Goal: Check status: Check status

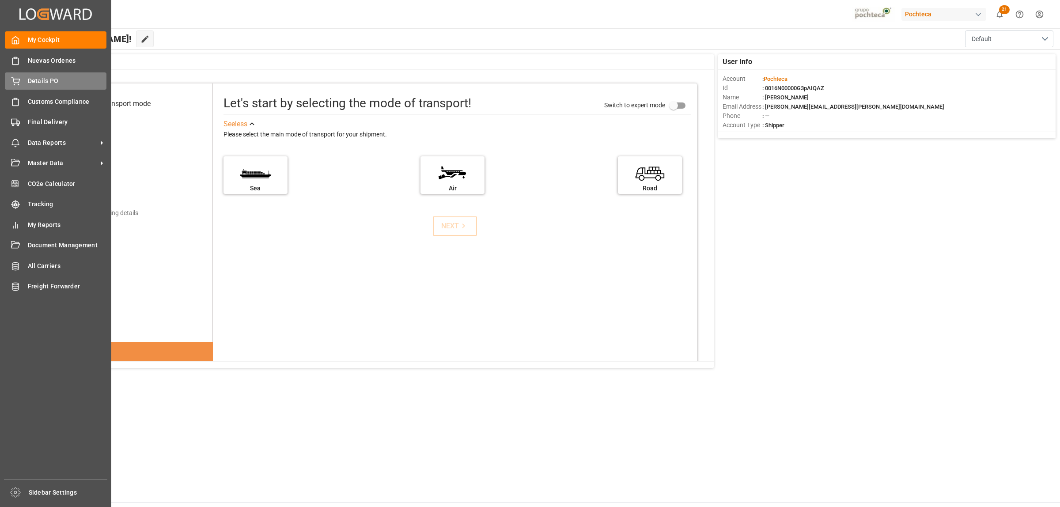
click at [39, 84] on span "Details PO" at bounding box center [67, 80] width 79 height 9
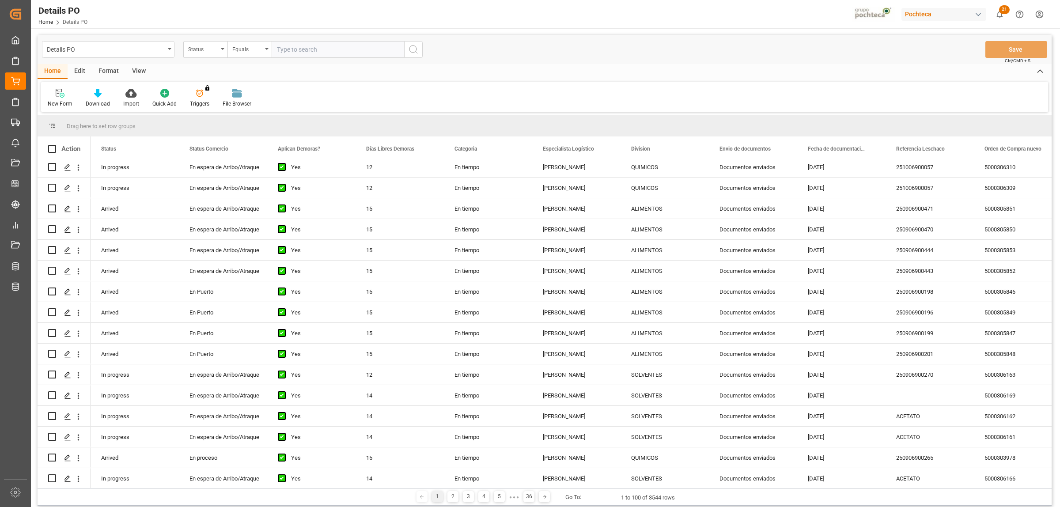
scroll to position [110, 0]
click at [1004, 164] on div "5000306310" at bounding box center [1018, 165] width 88 height 20
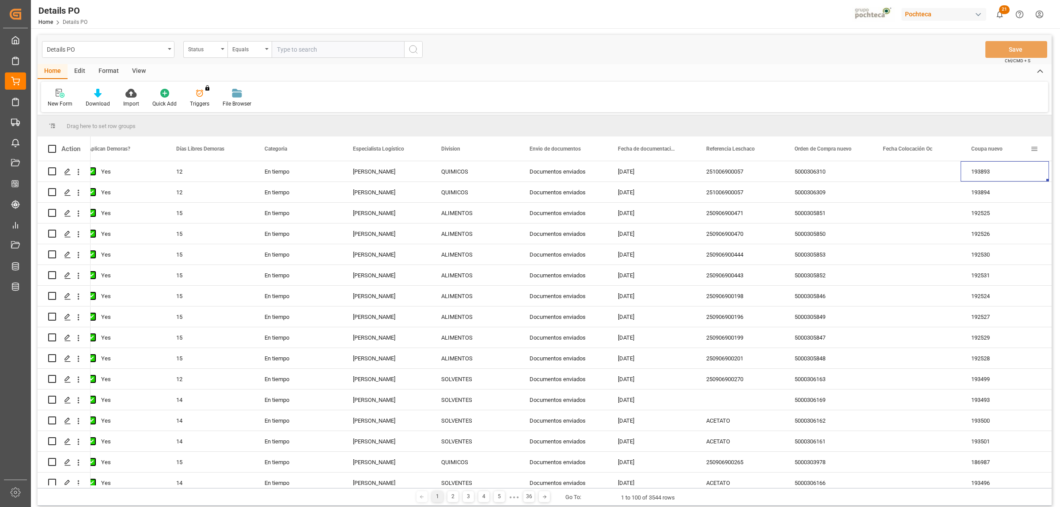
click at [1034, 148] on span at bounding box center [1034, 149] width 8 height 8
click at [1003, 153] on span "filter" at bounding box center [1004, 150] width 8 height 8
type input "189446"
click at [1019, 227] on button "Apply" at bounding box center [1014, 224] width 16 height 9
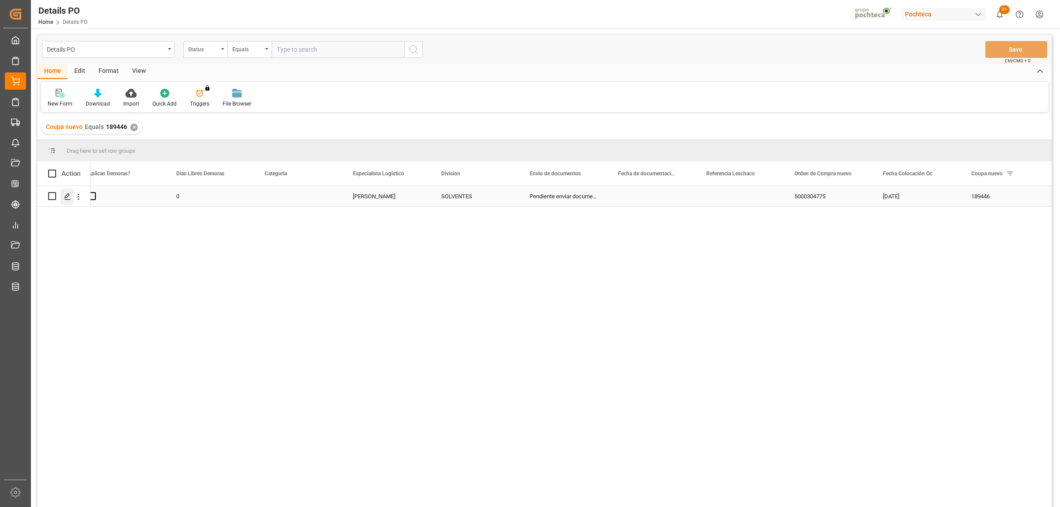
click at [67, 197] on polygon "Press SPACE to select this row." at bounding box center [67, 195] width 4 height 4
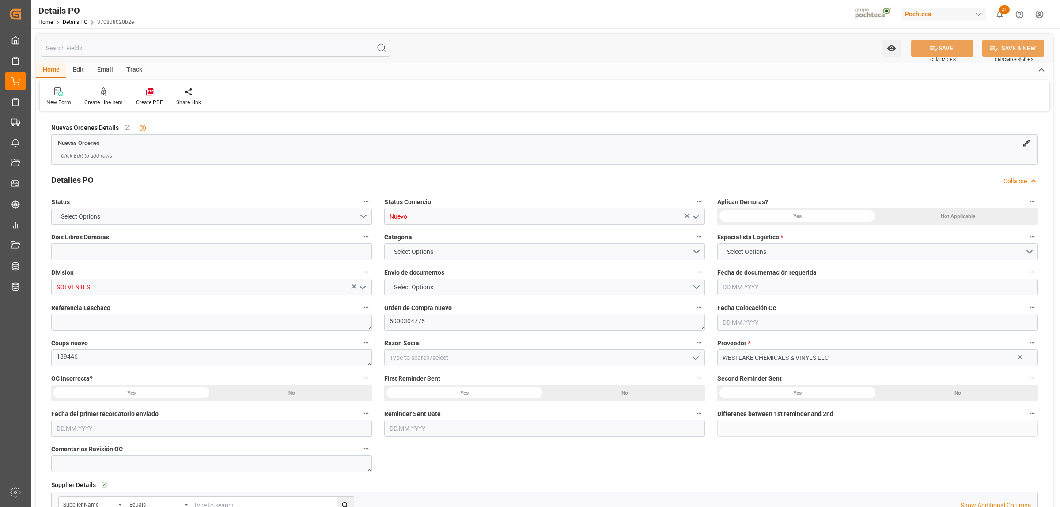
type input "0"
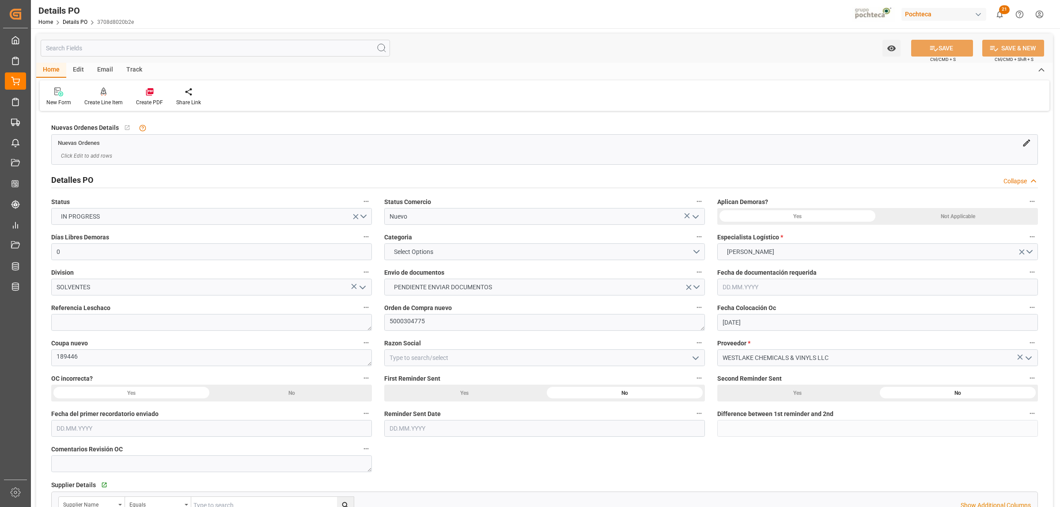
type input "[DATE]"
click at [704, 215] on input "Nuevo" at bounding box center [544, 216] width 321 height 17
click at [694, 215] on icon "open menu" at bounding box center [695, 217] width 11 height 11
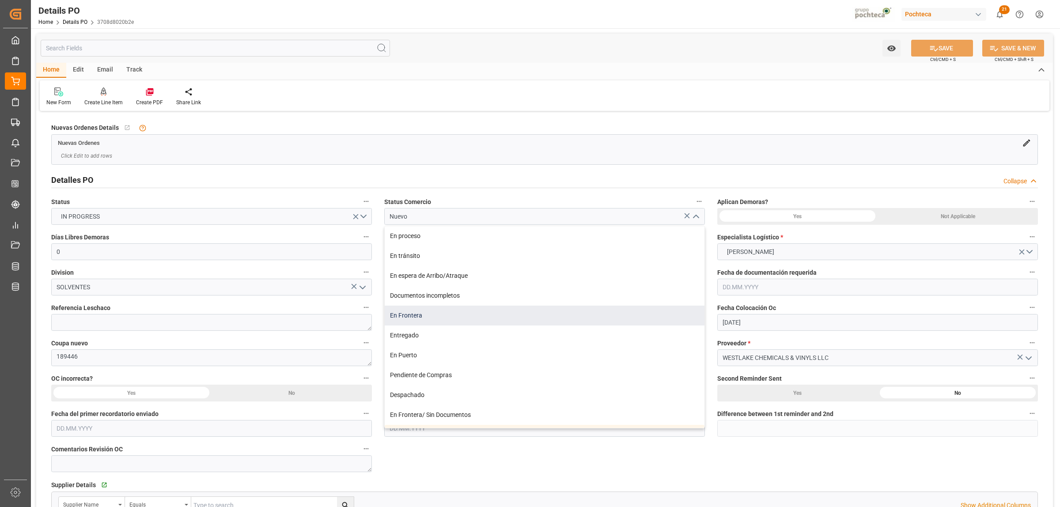
click at [455, 315] on div "En Frontera" at bounding box center [545, 316] width 320 height 20
type input "En Frontera"
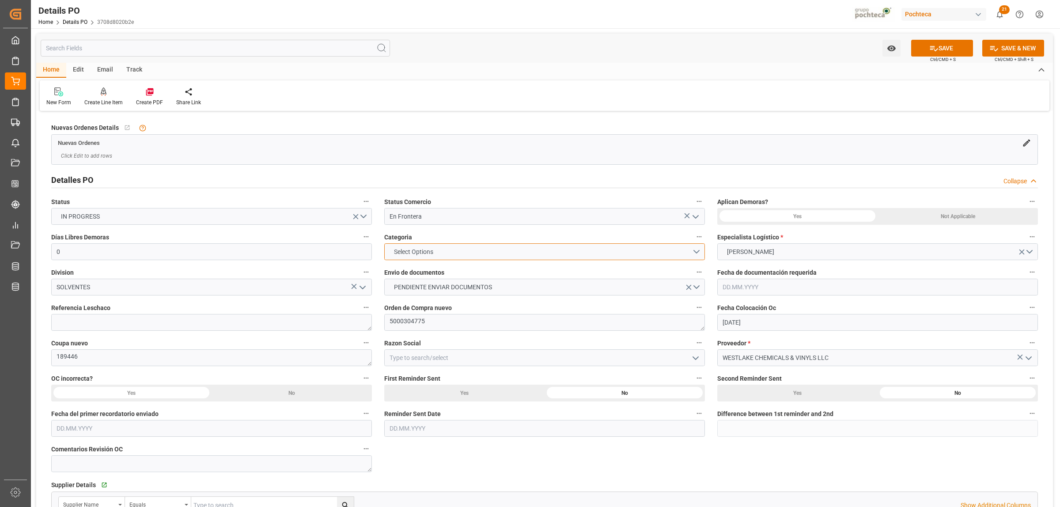
click at [697, 247] on button "Select Options" at bounding box center [544, 251] width 321 height 17
click at [444, 269] on div "EN TIEMPO" at bounding box center [545, 272] width 320 height 19
click at [701, 288] on button "PENDIENTE ENVIAR DOCUMENTOS" at bounding box center [544, 287] width 321 height 17
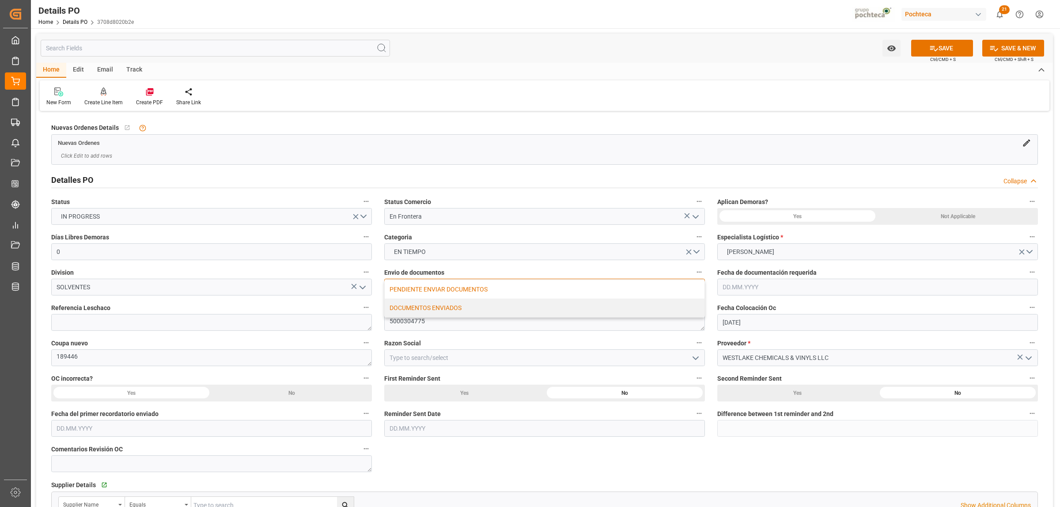
click at [423, 311] on div "DOCUMENTOS ENVIADOS" at bounding box center [545, 308] width 320 height 19
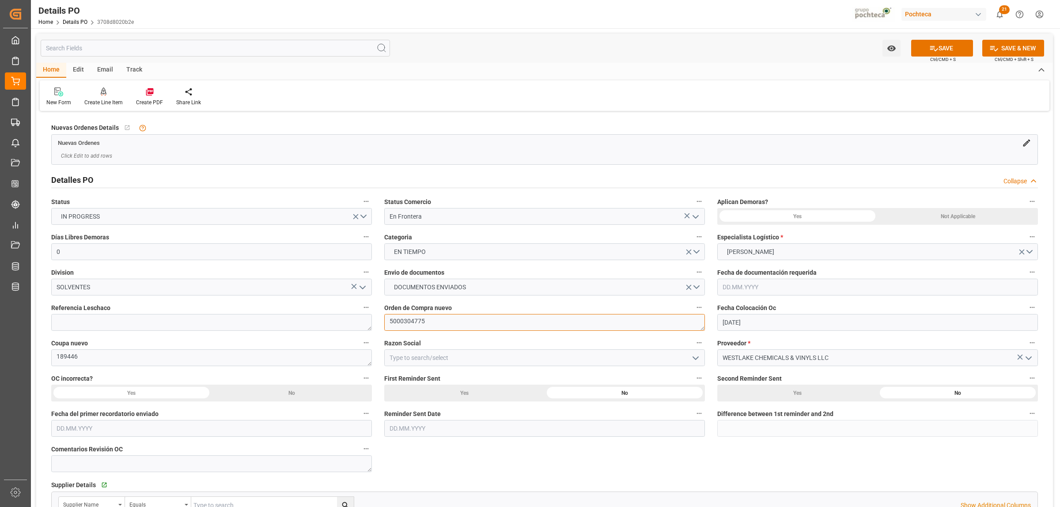
drag, startPoint x: 403, startPoint y: 326, endPoint x: 377, endPoint y: 326, distance: 26.1
click at [701, 360] on button "open menu" at bounding box center [695, 358] width 13 height 14
click at [487, 386] on div "Materias Primas" at bounding box center [545, 377] width 320 height 20
type input "Materias Primas"
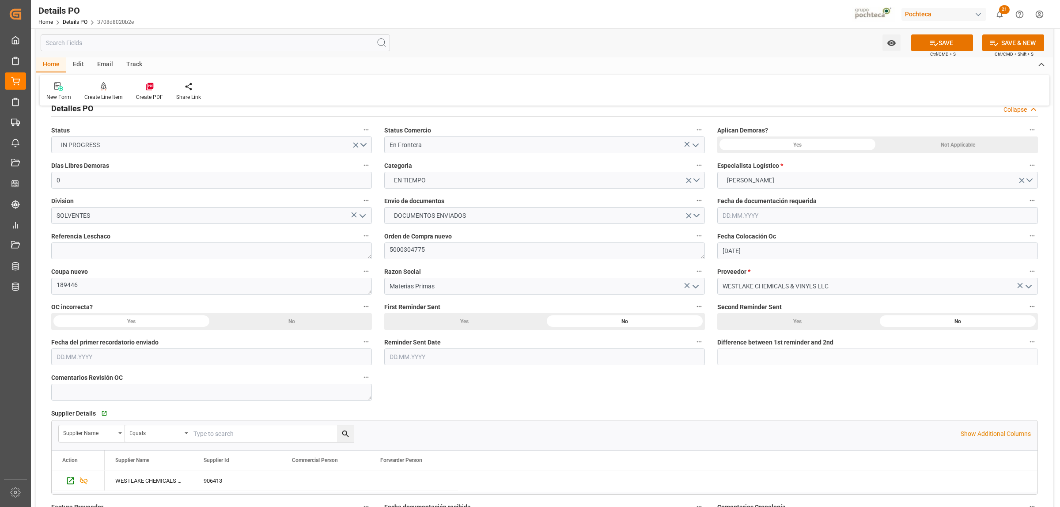
scroll to position [55, 0]
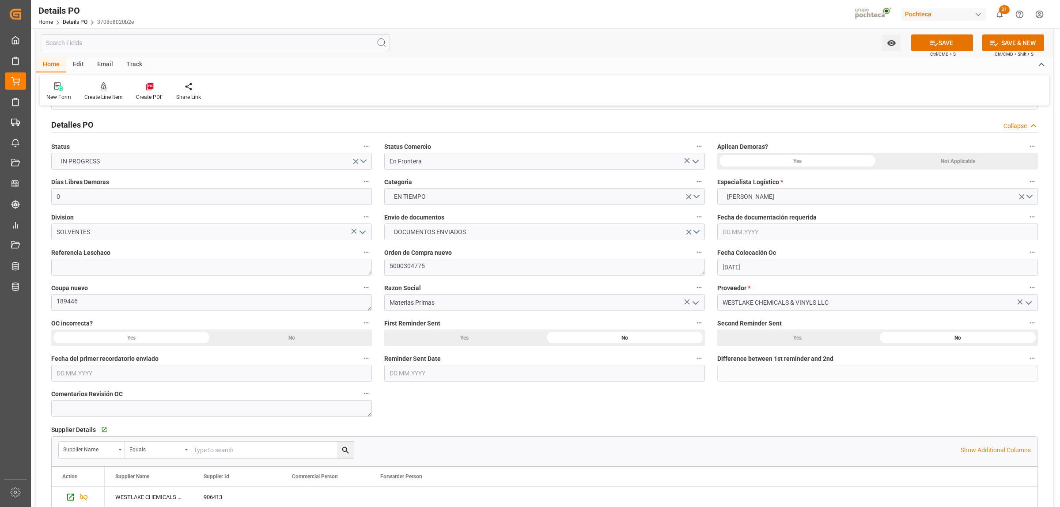
click at [935, 167] on div "Not Applicable" at bounding box center [958, 161] width 160 height 17
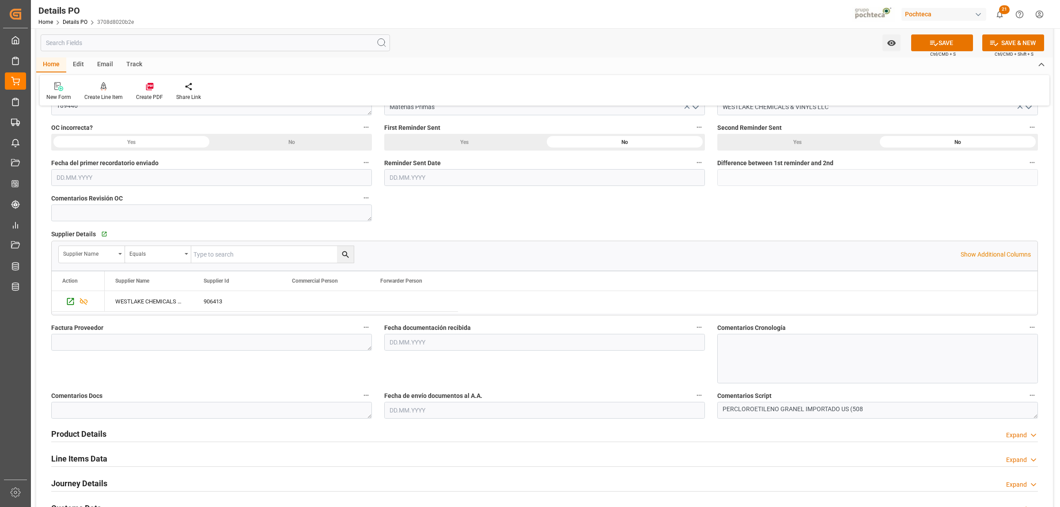
scroll to position [276, 0]
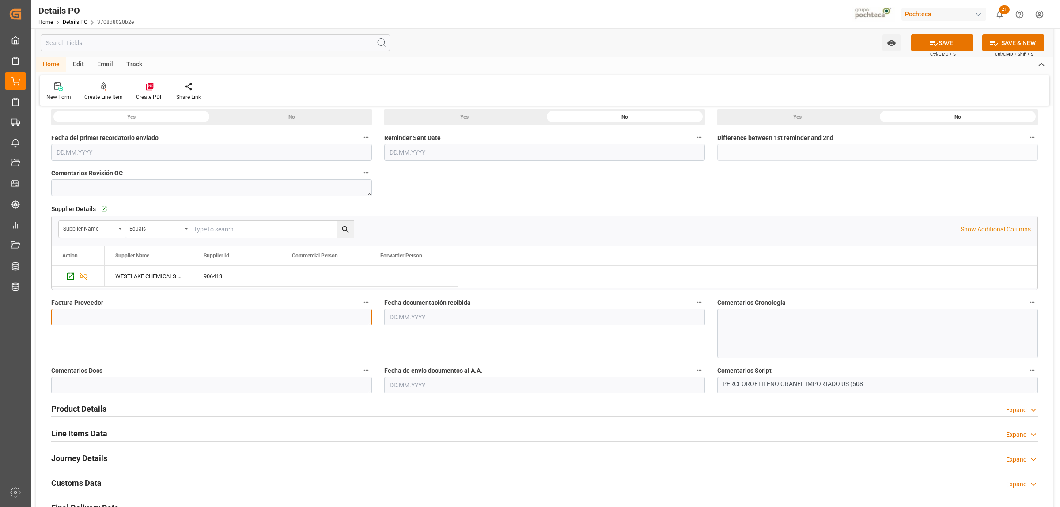
click at [191, 323] on textarea at bounding box center [211, 317] width 321 height 17
paste textarea "92764095"
type textarea "92764095"
click at [409, 319] on input "text" at bounding box center [544, 317] width 321 height 17
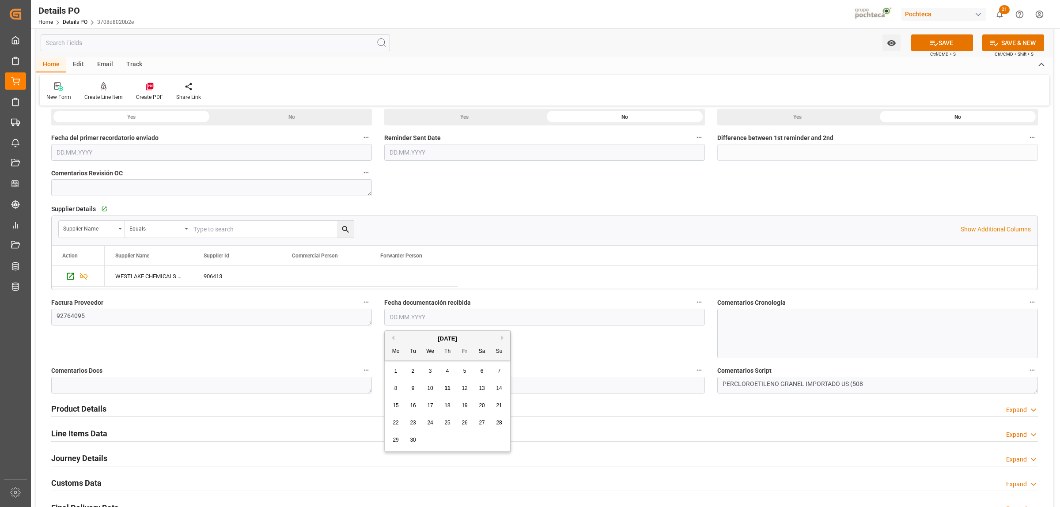
click at [402, 337] on div "September 2025" at bounding box center [447, 338] width 125 height 9
click at [447, 392] on div "11" at bounding box center [447, 388] width 11 height 11
type input "11.09.2025"
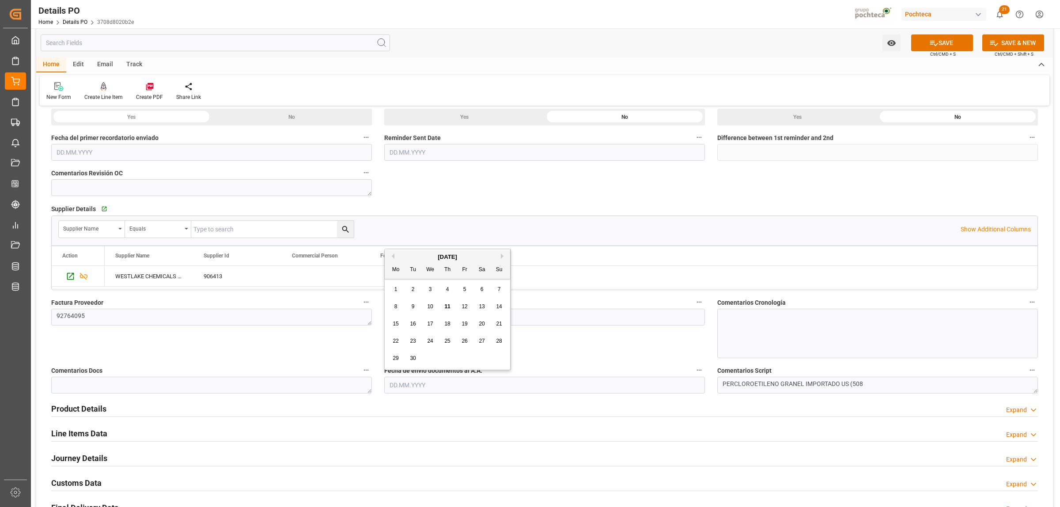
click at [428, 384] on input "text" at bounding box center [544, 385] width 321 height 17
click at [403, 254] on div "September 2025" at bounding box center [447, 257] width 125 height 9
click at [447, 307] on span "11" at bounding box center [447, 306] width 6 height 6
type input "11.09.2025"
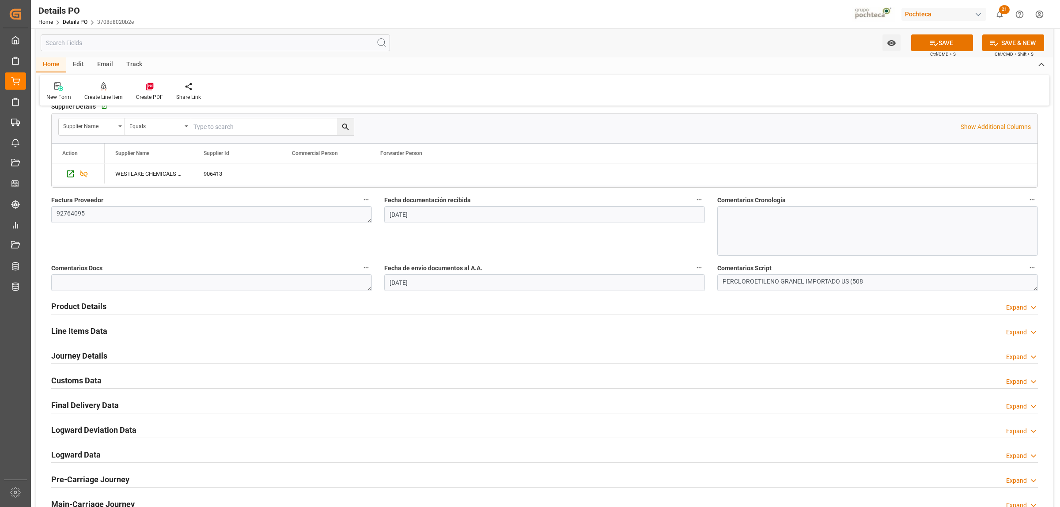
scroll to position [442, 0]
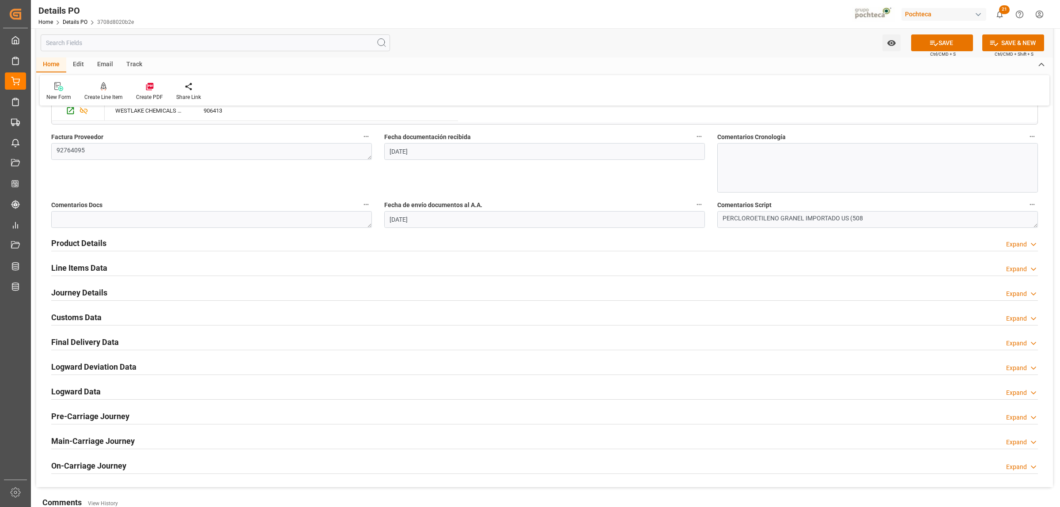
click at [95, 248] on h2 "Product Details" at bounding box center [78, 243] width 55 height 12
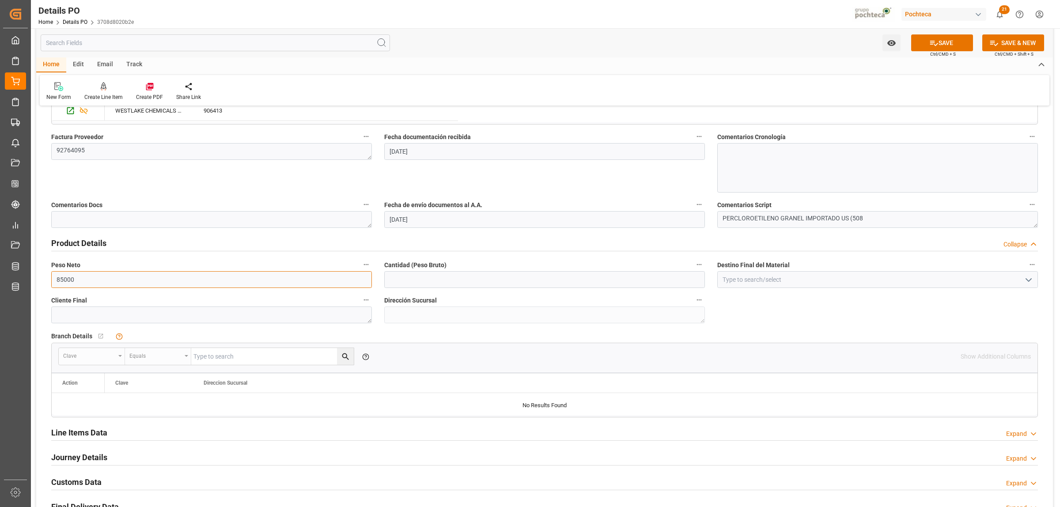
drag, startPoint x: 85, startPoint y: 283, endPoint x: 49, endPoint y: 281, distance: 35.8
click at [49, 281] on div "Peso Neto 85000" at bounding box center [211, 273] width 333 height 35
click at [438, 284] on input "text" at bounding box center [544, 279] width 321 height 17
paste input "85000"
type input "85000"
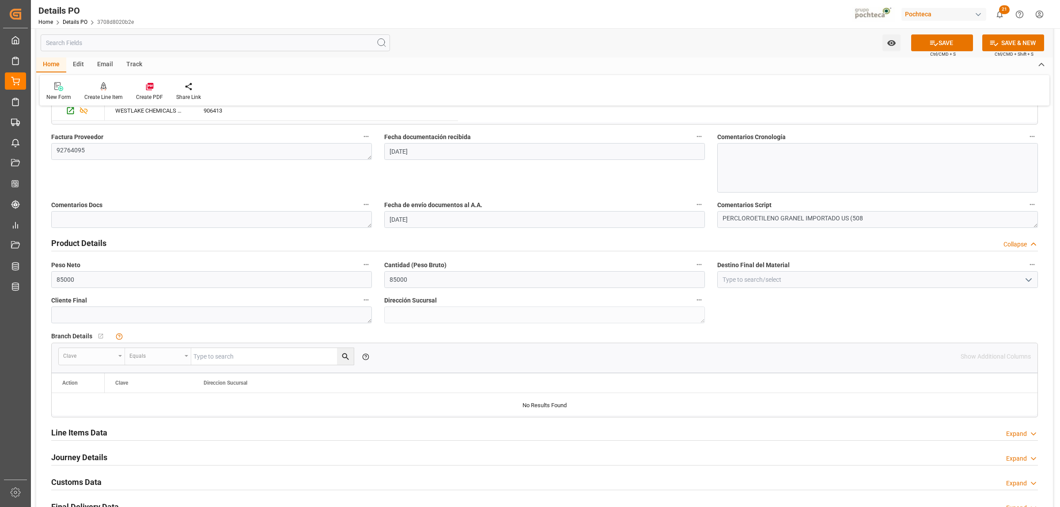
click at [585, 357] on div "Clave Equals Please add Destino Final del Material data to enable search" at bounding box center [509, 357] width 902 height 18
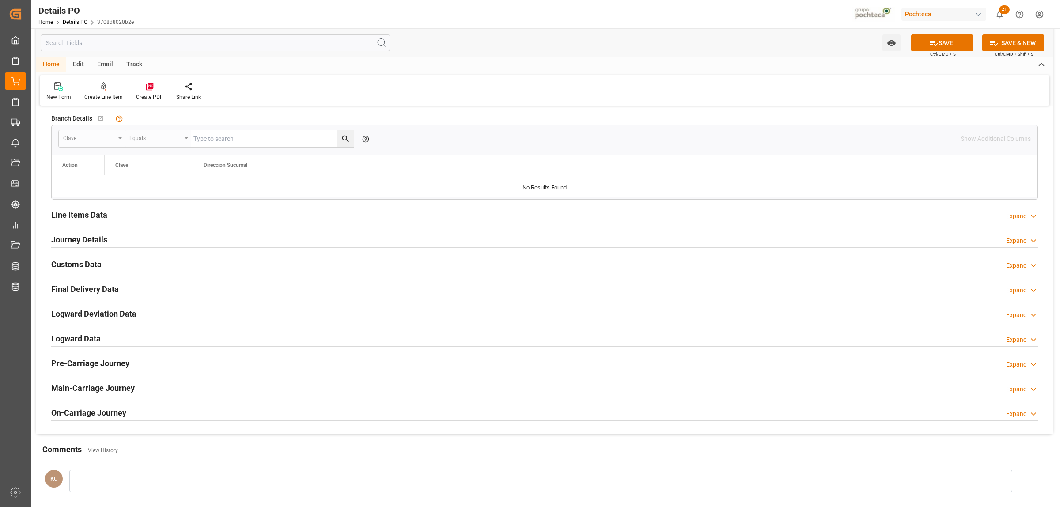
scroll to position [663, 0]
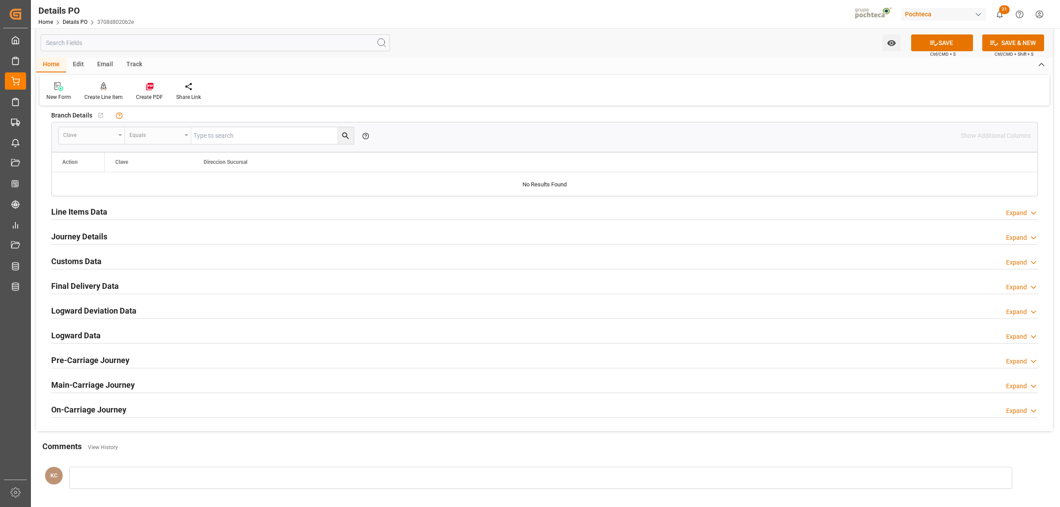
click at [100, 242] on h2 "Journey Details" at bounding box center [79, 237] width 56 height 12
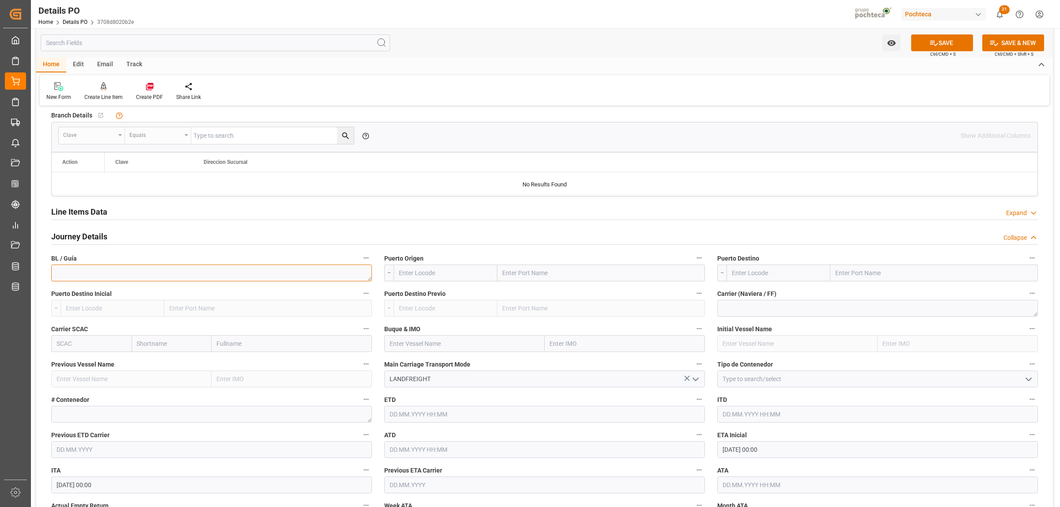
click at [133, 272] on textarea at bounding box center [211, 273] width 321 height 17
paste textarea "85931956"
type textarea "85931956"
drag, startPoint x: 528, startPoint y: 270, endPoint x: 652, endPoint y: 256, distance: 125.4
click at [528, 271] on input "text" at bounding box center [601, 273] width 208 height 17
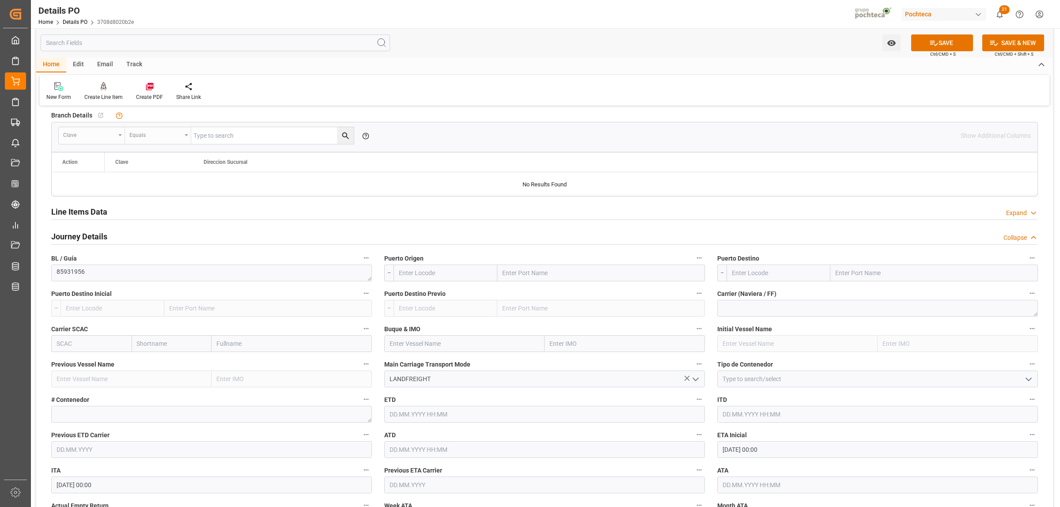
type input "l"
type input "LAREDO"
click at [526, 313] on span "Laredo - USLRD" at bounding box center [523, 312] width 41 height 7
type input "USLRD"
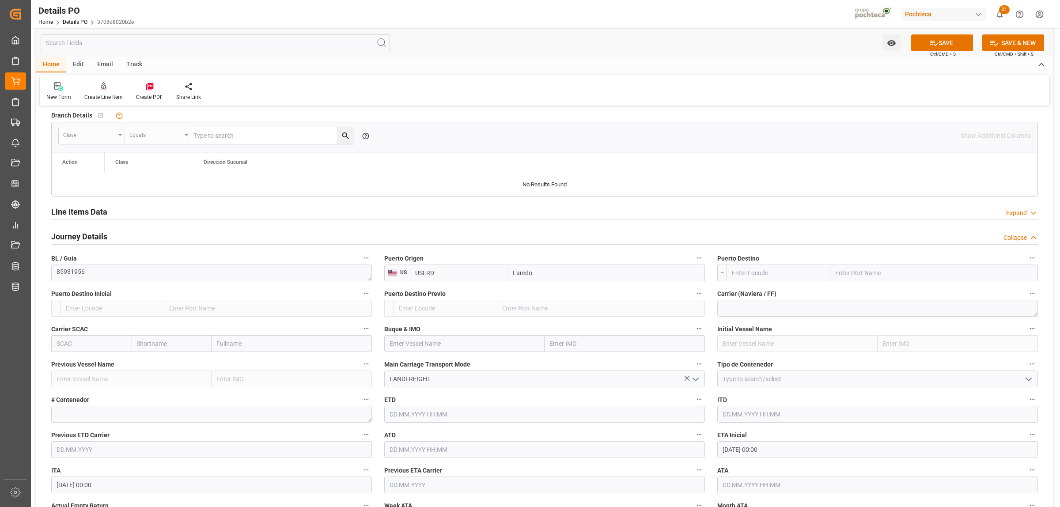
type input "Laredo"
click at [870, 272] on input "text" at bounding box center [934, 273] width 208 height 17
type input "B"
type input "NUEVO LAREDO"
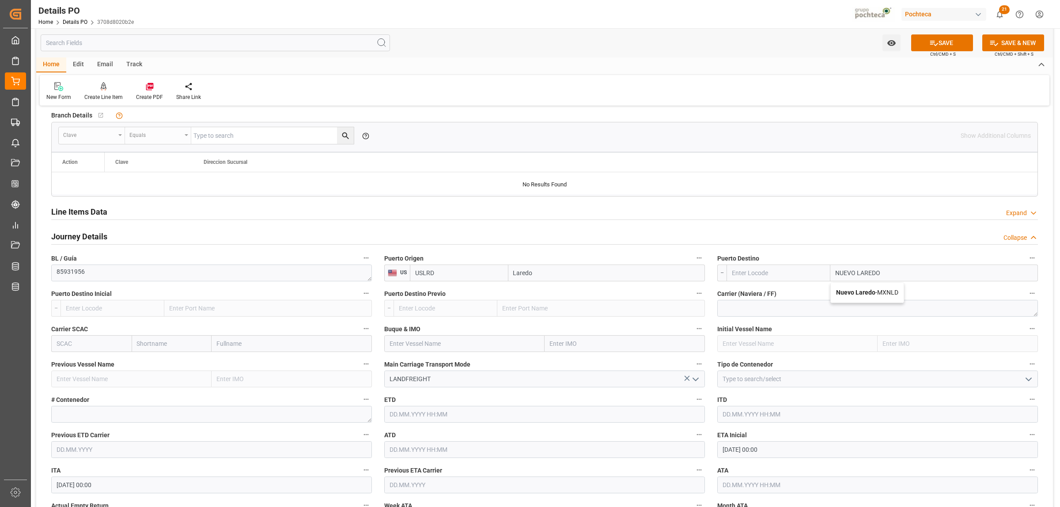
click at [849, 296] on b "Nuevo Laredo" at bounding box center [855, 292] width 39 height 7
type input "MXNLD"
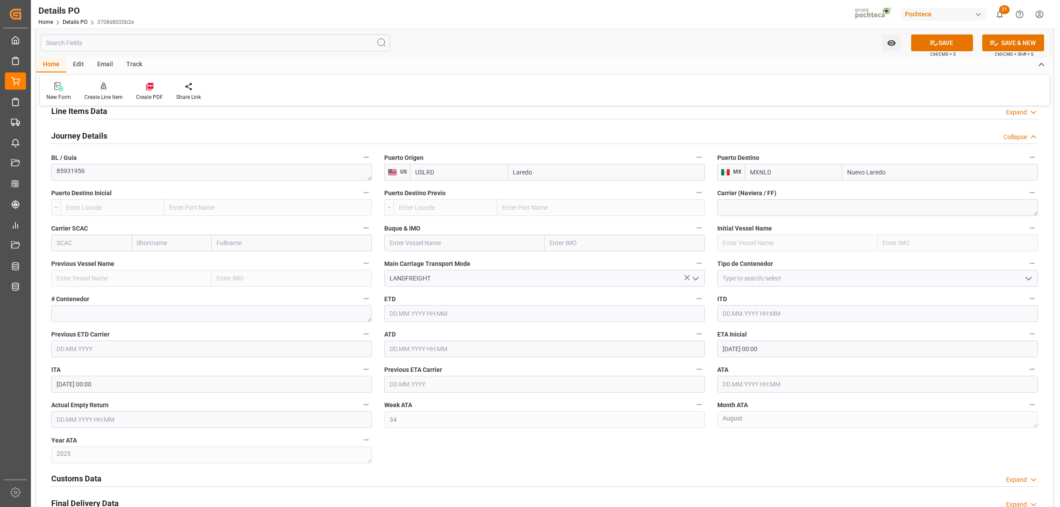
scroll to position [773, 0]
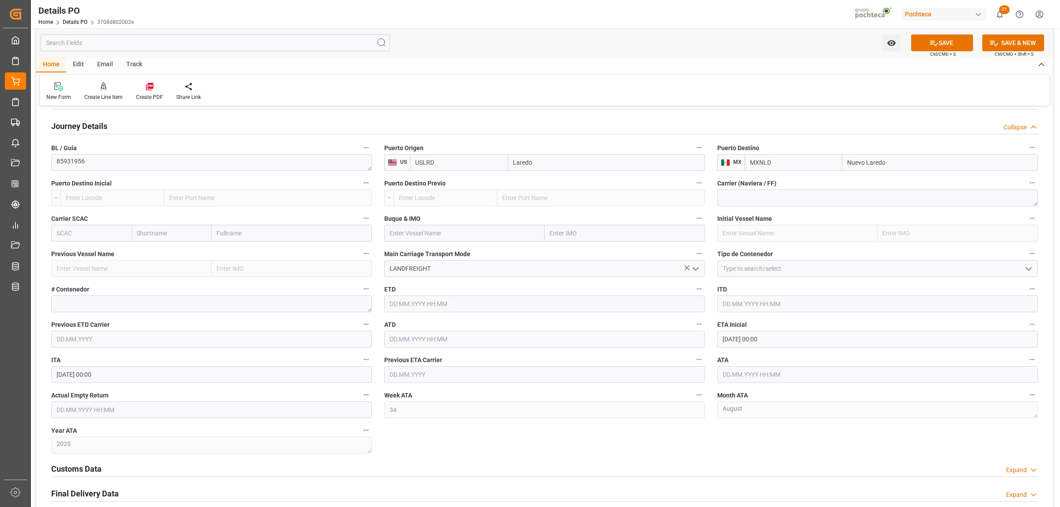
type input "Nuevo Laredo"
click at [1026, 268] on polyline "open menu" at bounding box center [1028, 269] width 5 height 3
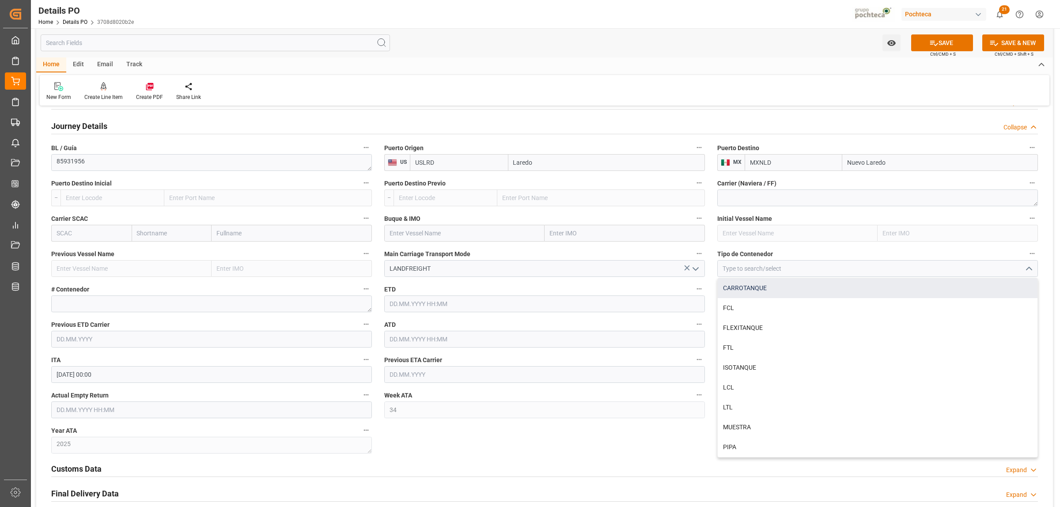
click at [780, 288] on div "CARROTANQUE" at bounding box center [878, 288] width 320 height 20
type input "CARROTANQUE"
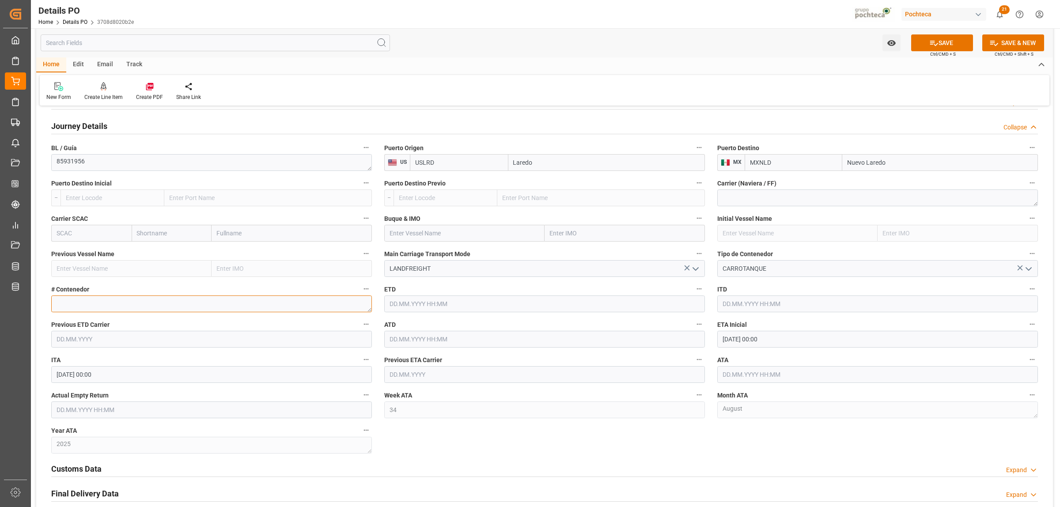
click at [137, 306] on textarea at bounding box center [211, 303] width 321 height 17
paste textarea "AXLX8117"
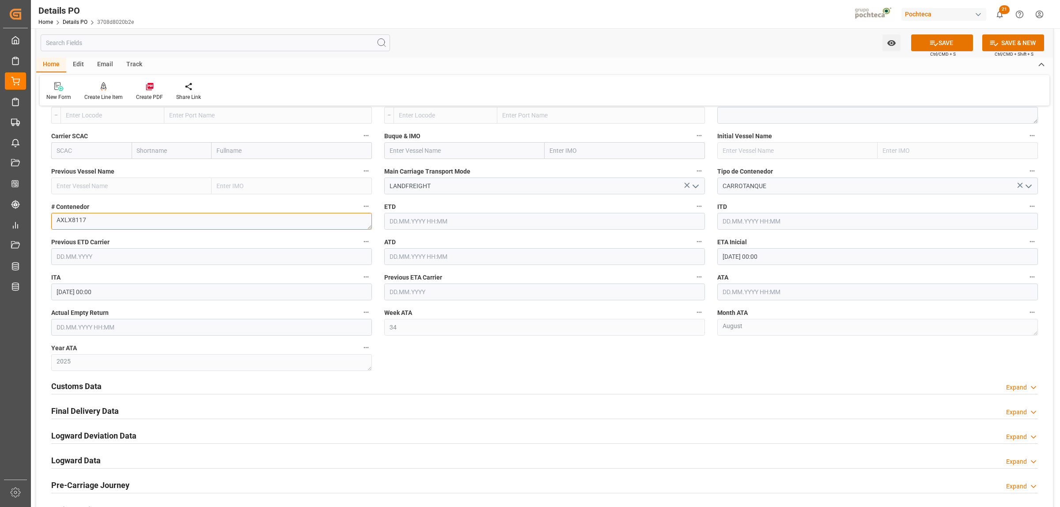
scroll to position [883, 0]
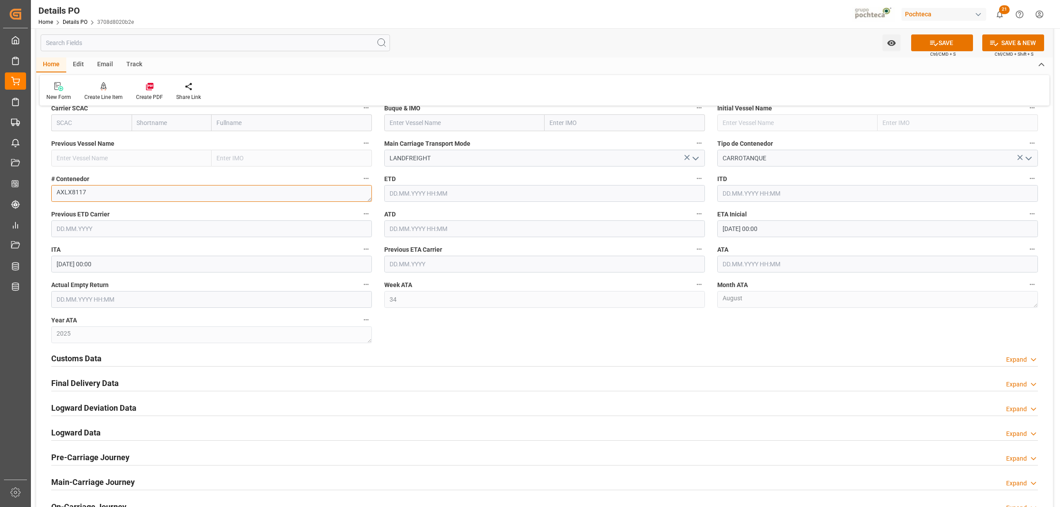
type textarea "AXLX8117"
click at [86, 360] on h2 "Customs Data" at bounding box center [76, 358] width 50 height 12
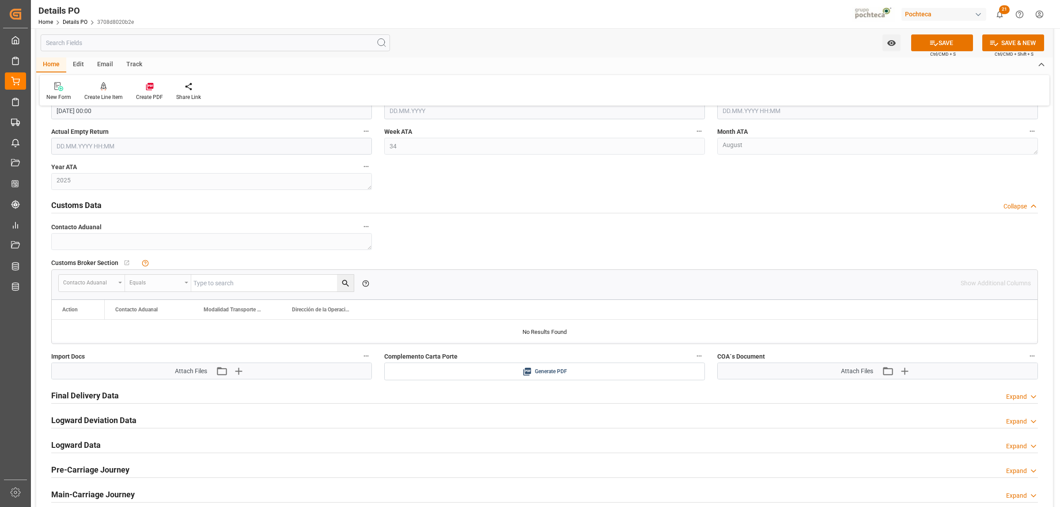
scroll to position [1104, 0]
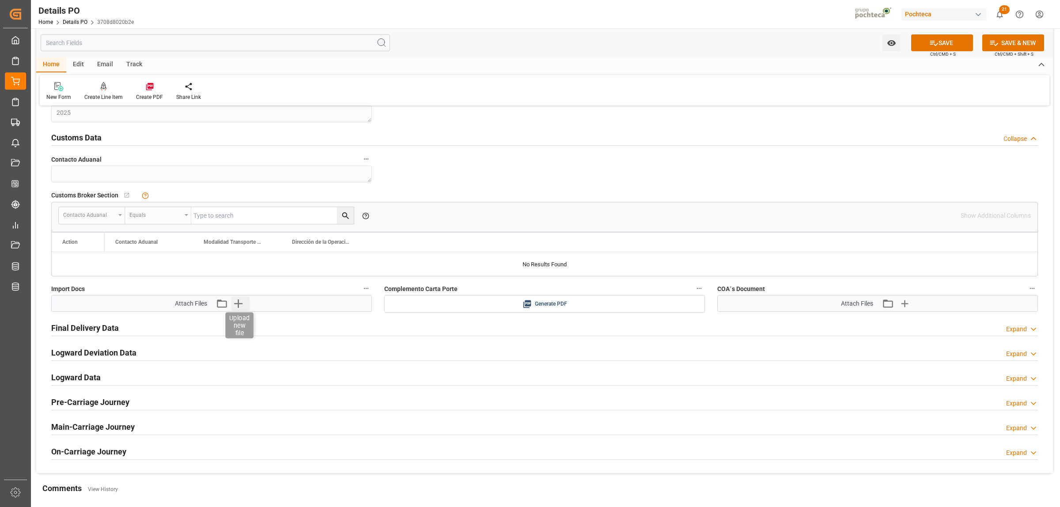
click at [241, 308] on icon "button" at bounding box center [238, 303] width 14 height 14
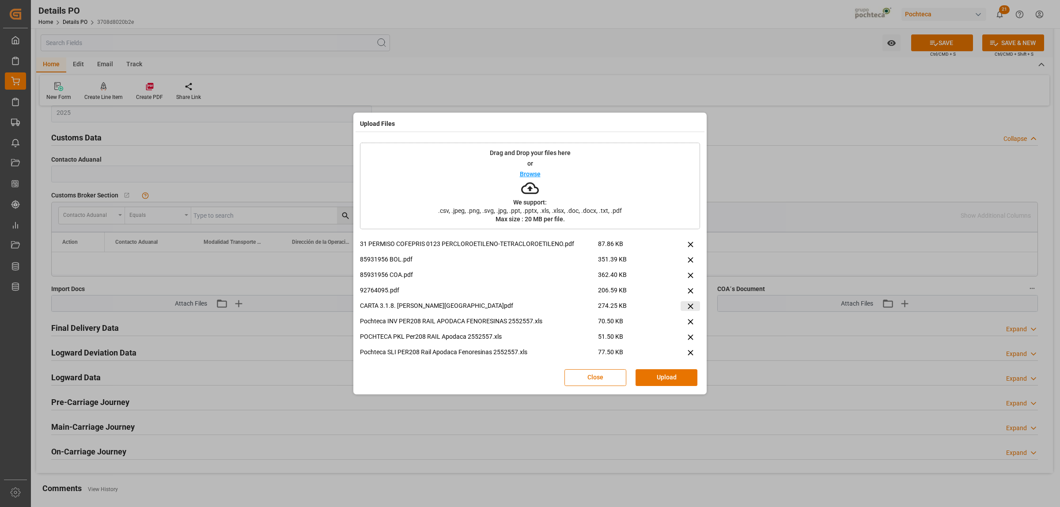
click at [686, 305] on icon at bounding box center [690, 306] width 9 height 9
click at [677, 379] on button "Upload" at bounding box center [667, 377] width 62 height 17
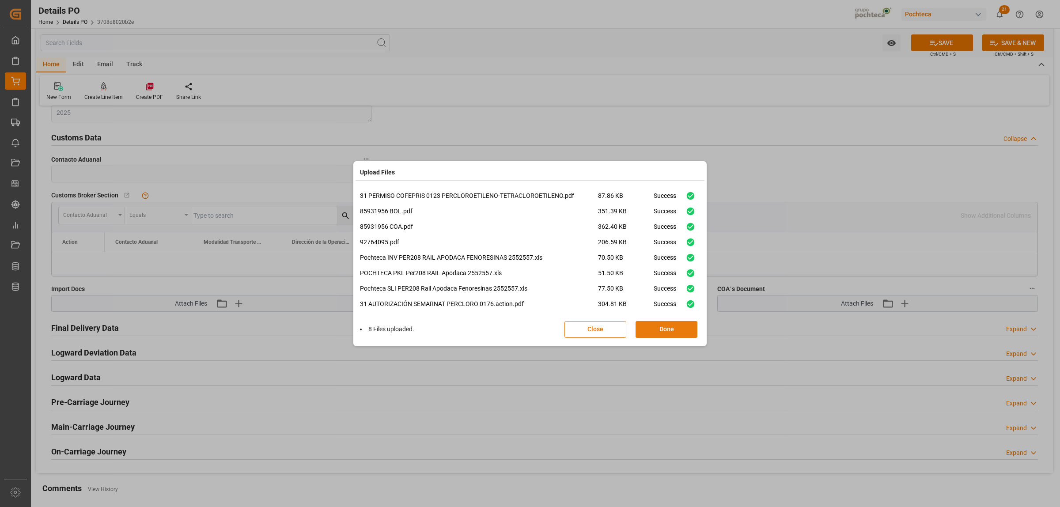
click at [672, 332] on button "Done" at bounding box center [667, 329] width 62 height 17
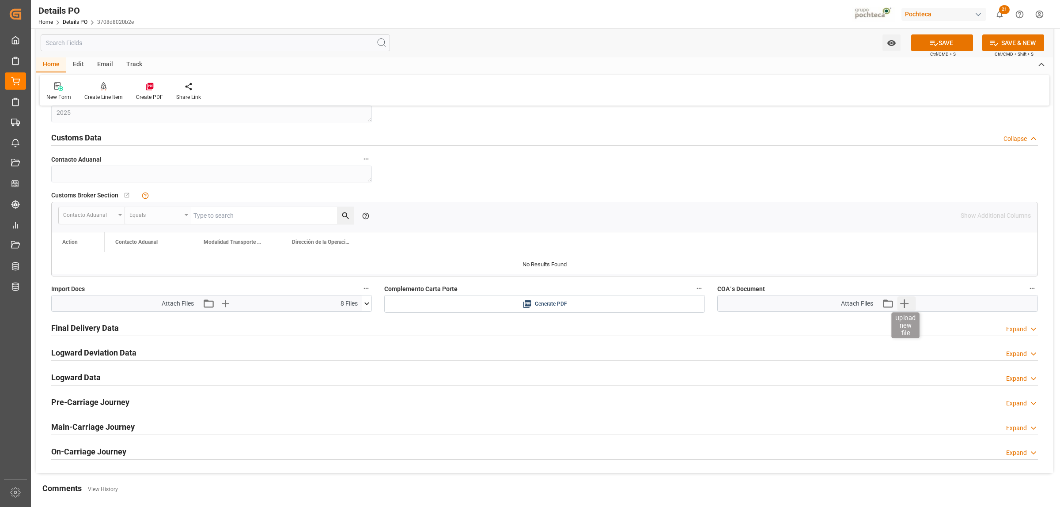
click at [904, 308] on icon "button" at bounding box center [904, 303] width 8 height 8
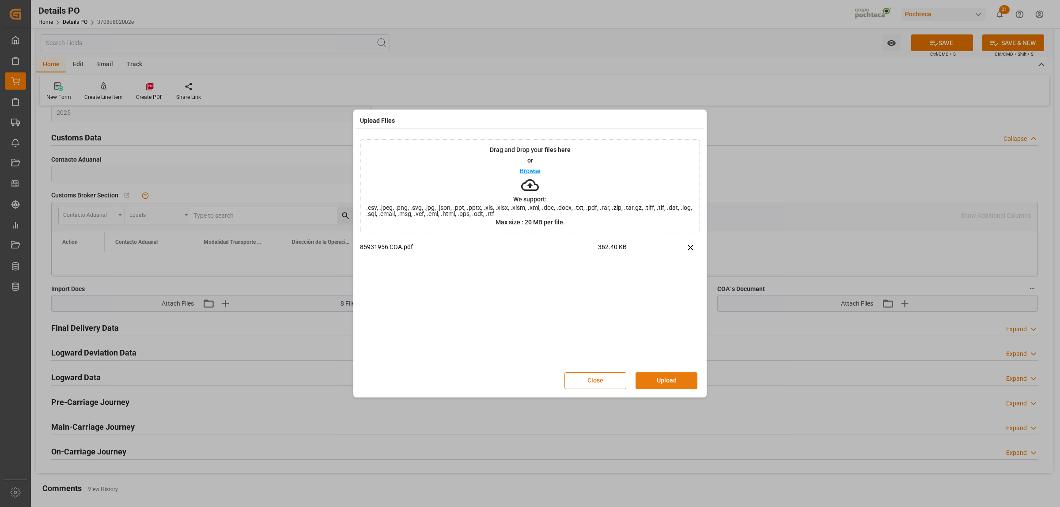
click at [674, 385] on button "Upload" at bounding box center [667, 380] width 62 height 17
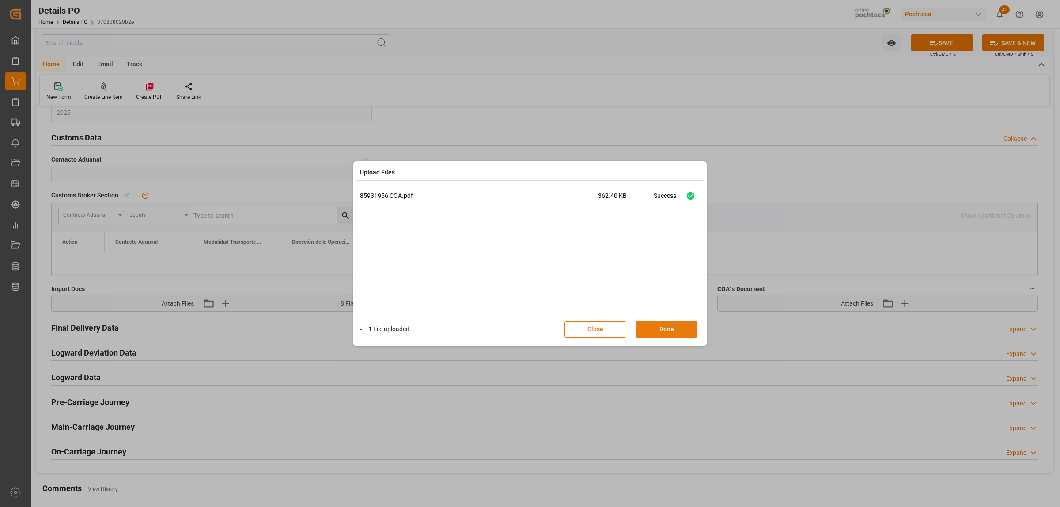
click at [672, 330] on button "Done" at bounding box center [667, 329] width 62 height 17
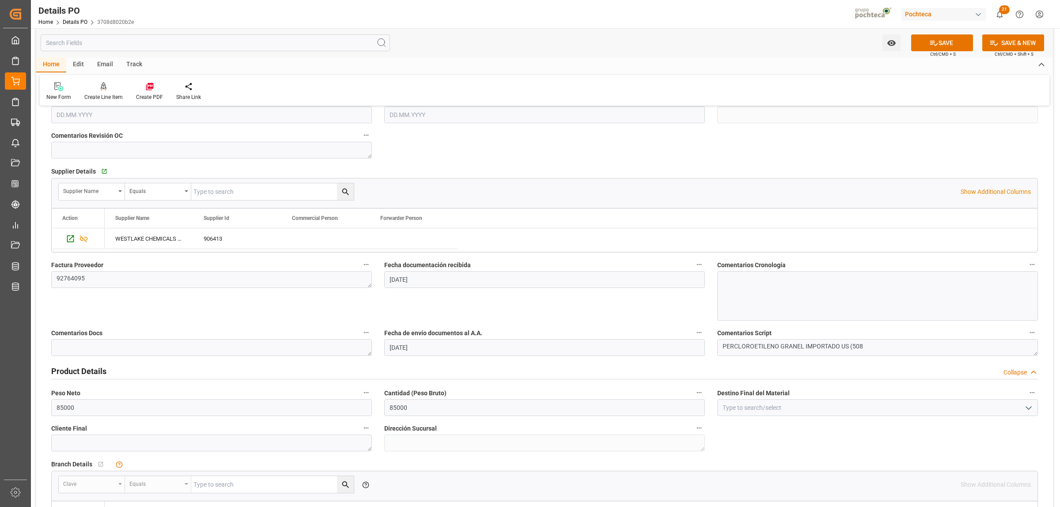
scroll to position [331, 0]
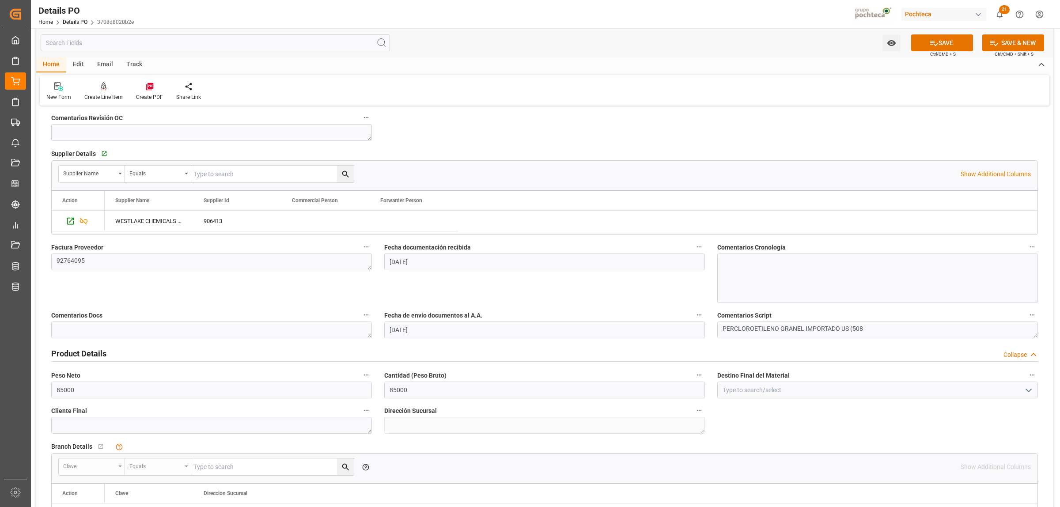
click at [1027, 394] on icon "open menu" at bounding box center [1028, 390] width 11 height 11
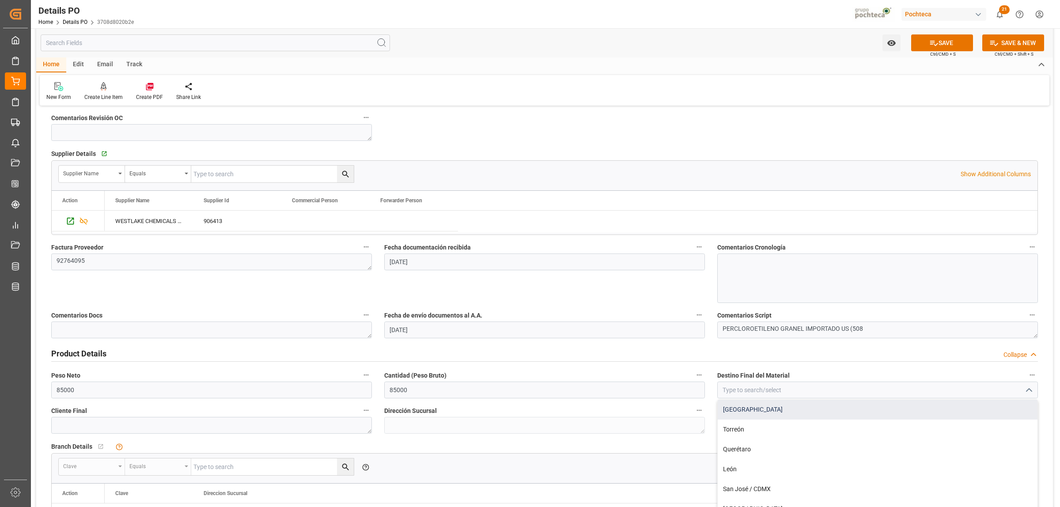
click at [754, 410] on div "Monterrey" at bounding box center [878, 410] width 320 height 20
type input "Monterrey"
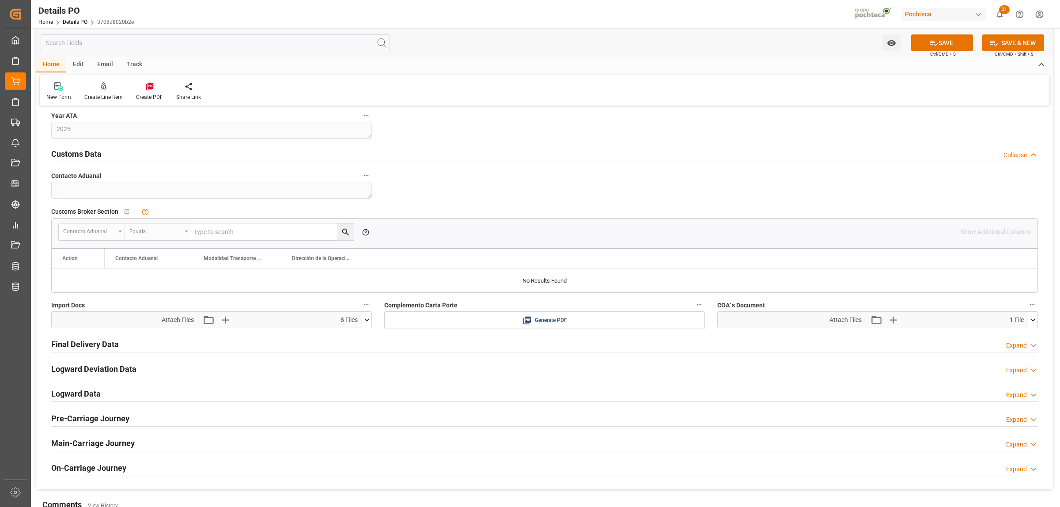
scroll to position [1084, 0]
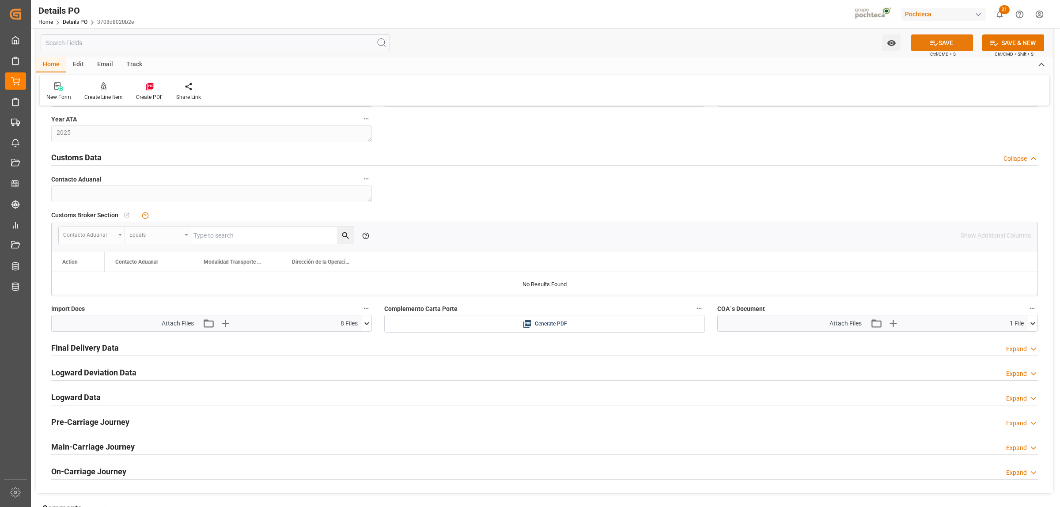
click at [946, 42] on button "SAVE" at bounding box center [942, 42] width 62 height 17
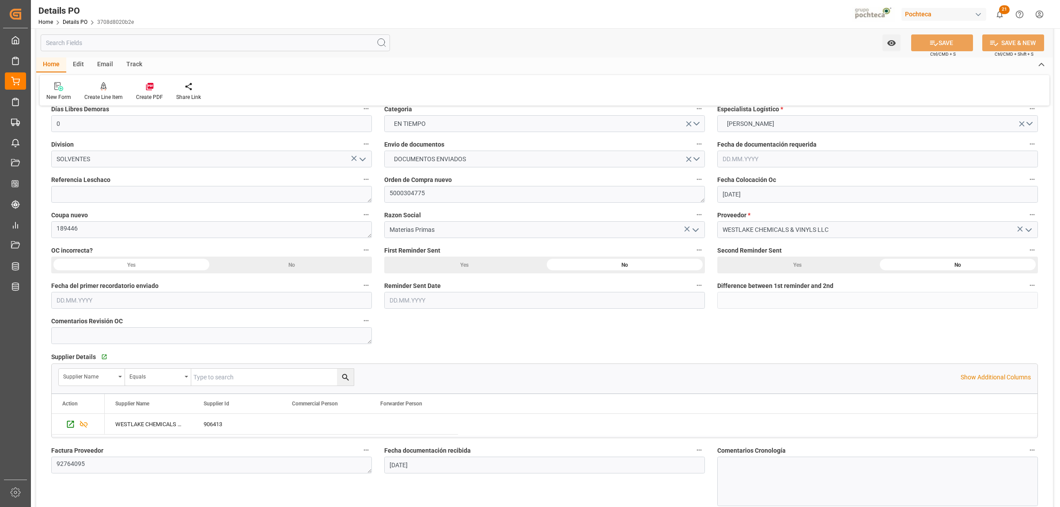
scroll to position [49, 0]
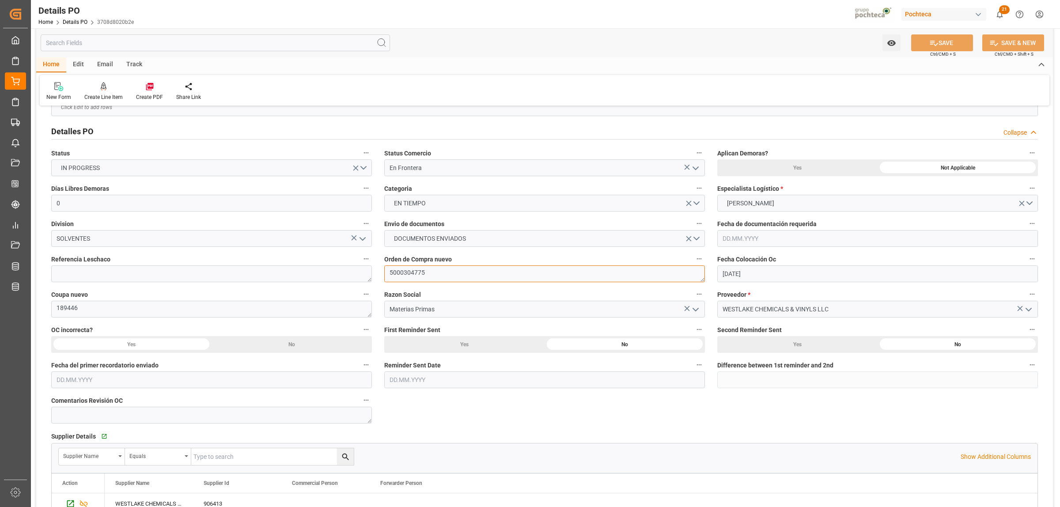
drag, startPoint x: 427, startPoint y: 275, endPoint x: 386, endPoint y: 273, distance: 41.1
click at [386, 273] on textarea "5000304775" at bounding box center [544, 273] width 321 height 17
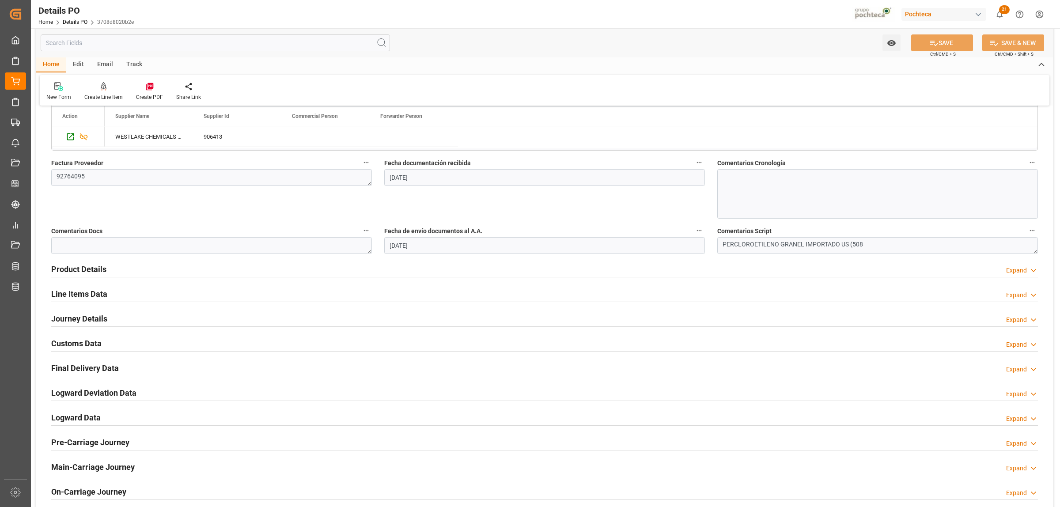
scroll to position [435, 0]
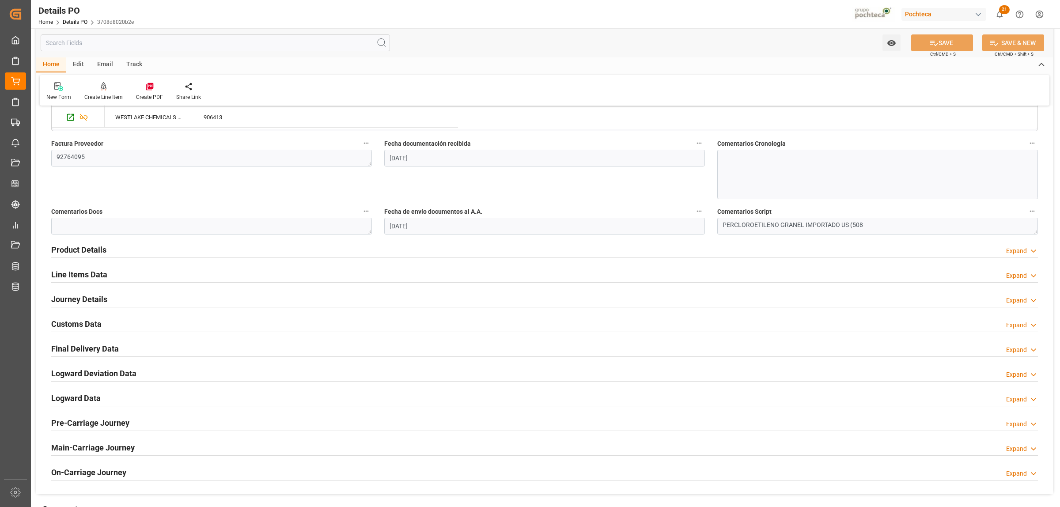
click at [82, 298] on h2 "Journey Details" at bounding box center [79, 299] width 56 height 12
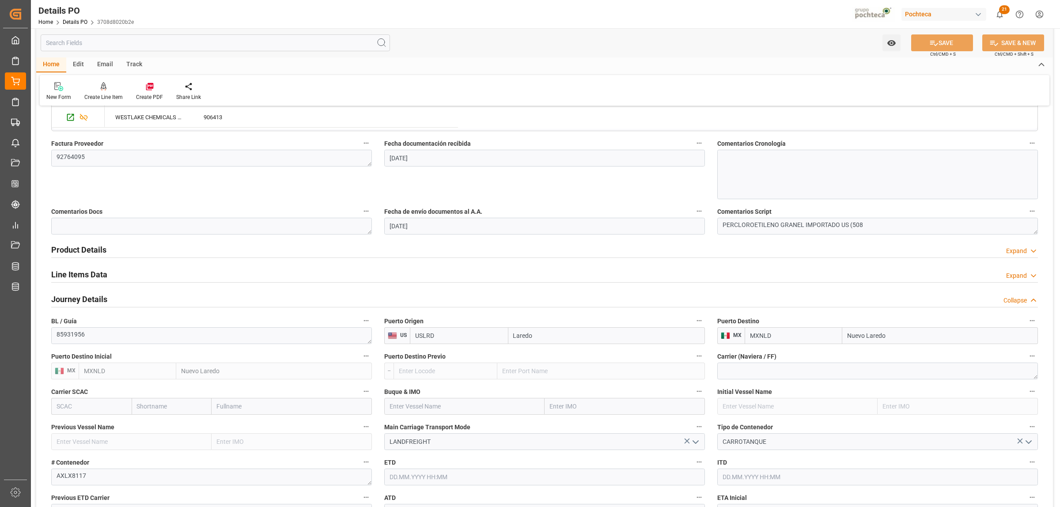
click at [95, 278] on h2 "Line Items Data" at bounding box center [79, 275] width 56 height 12
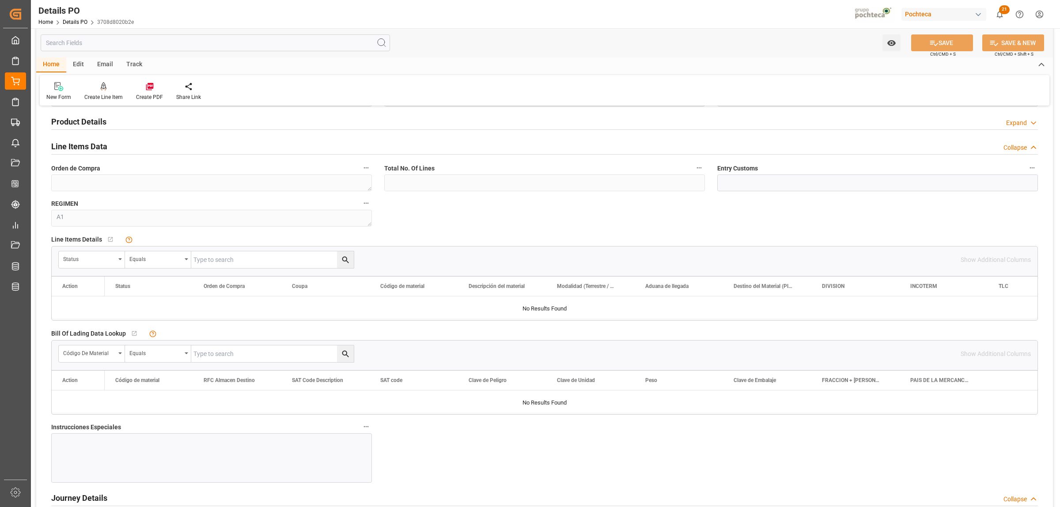
scroll to position [545, 0]
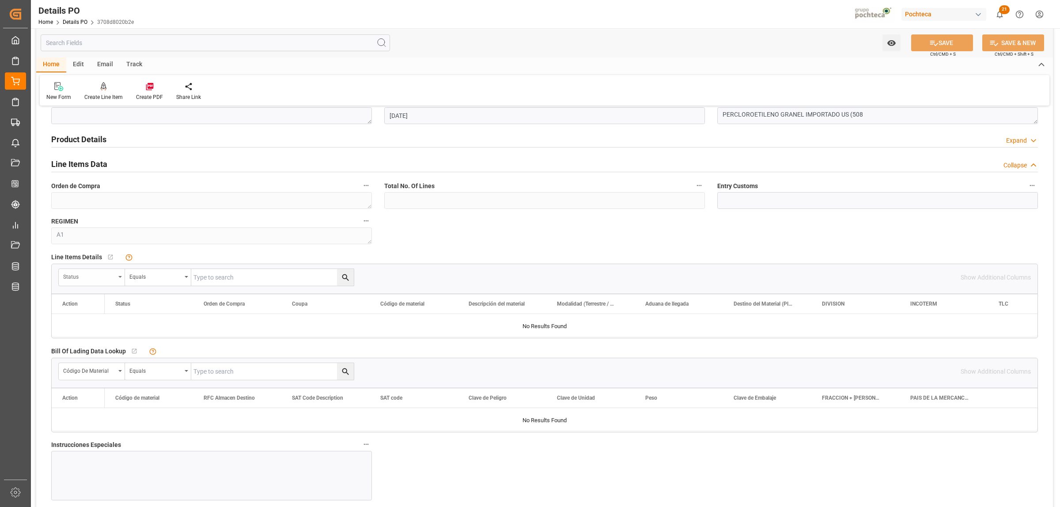
click at [121, 281] on div "Status" at bounding box center [92, 277] width 66 height 17
type input "ORDE"
click at [98, 322] on div "Orden de Compra" at bounding box center [125, 318] width 132 height 19
click at [206, 279] on input "text" at bounding box center [272, 277] width 163 height 17
paste input "5000304775"
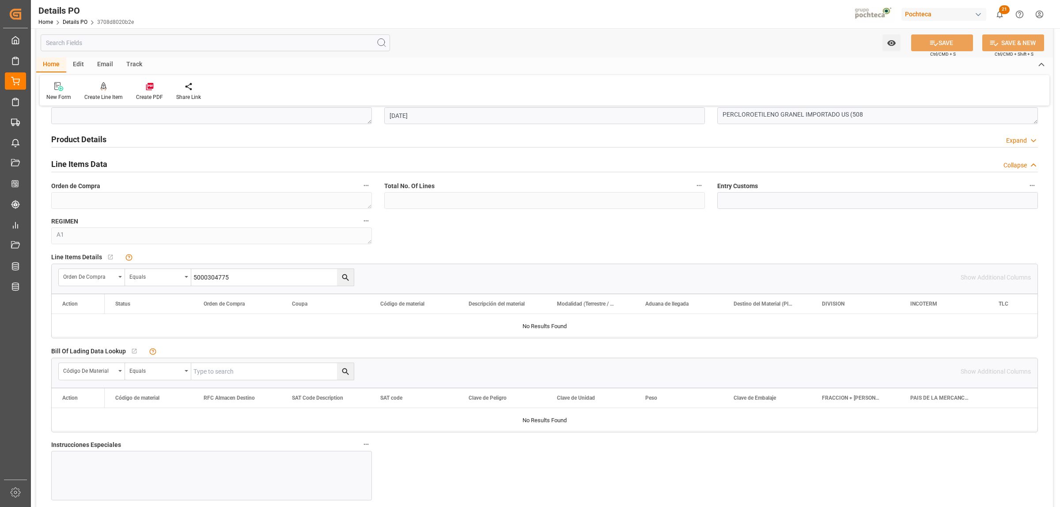
type input "5000304775"
click at [342, 281] on icon "search button" at bounding box center [345, 277] width 9 height 9
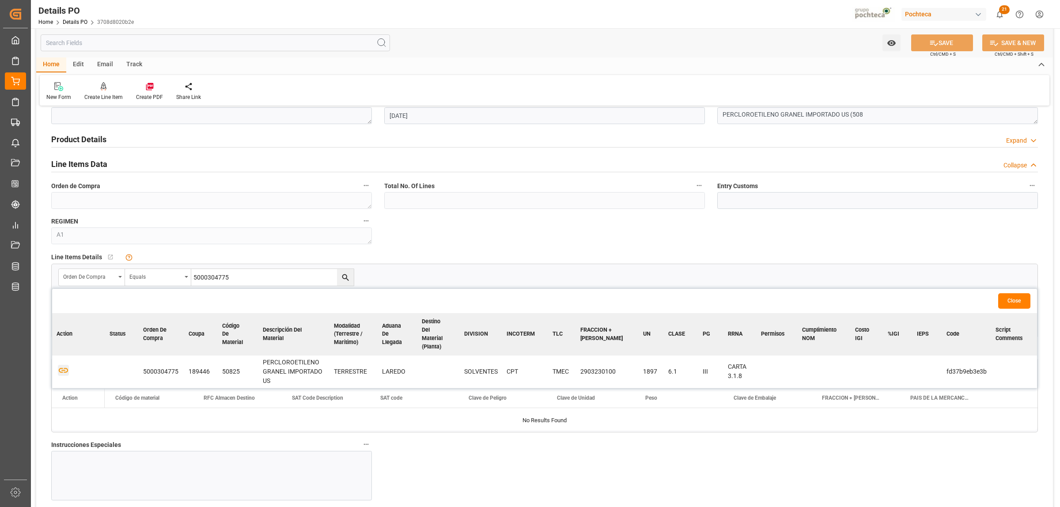
click at [65, 371] on icon "button" at bounding box center [63, 370] width 9 height 5
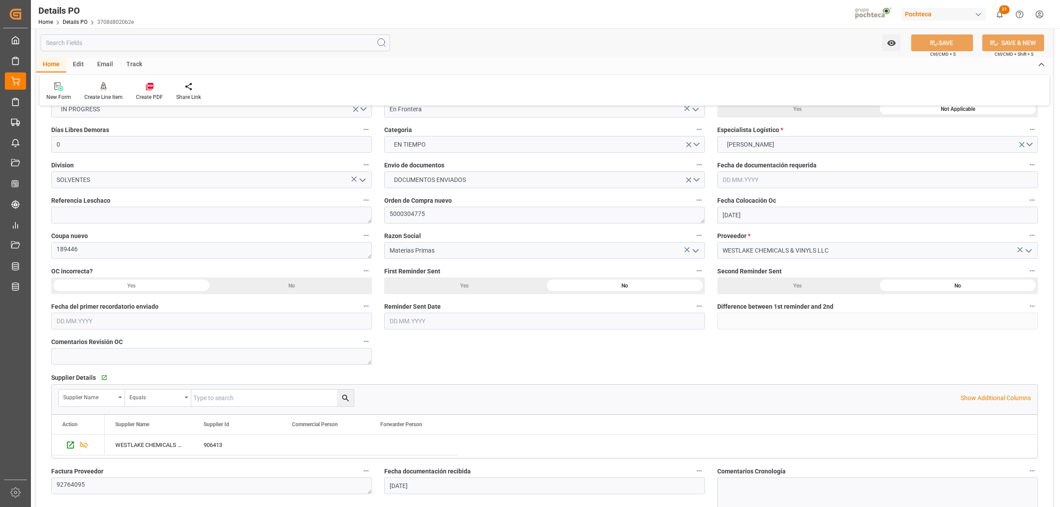
scroll to position [0, 0]
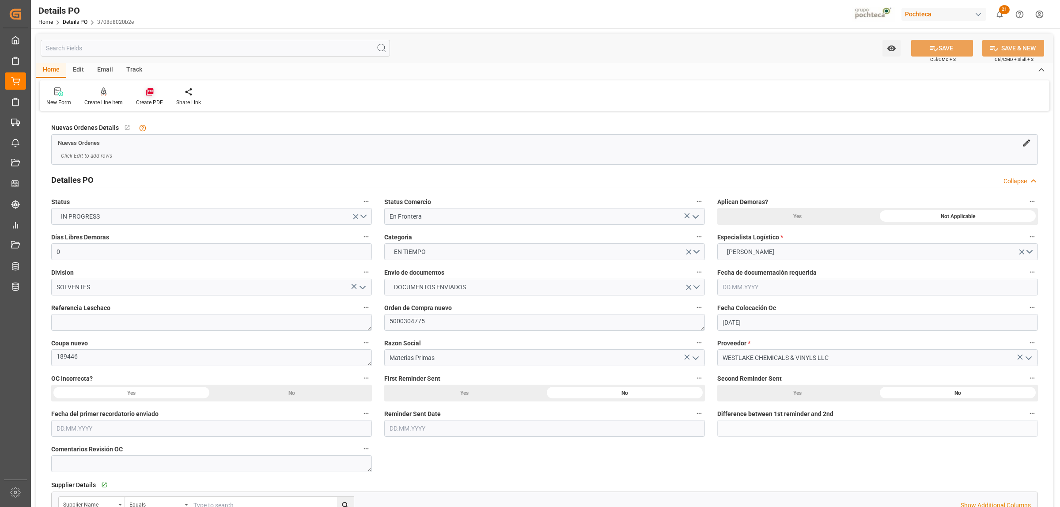
click at [146, 90] on icon at bounding box center [150, 92] width 8 height 8
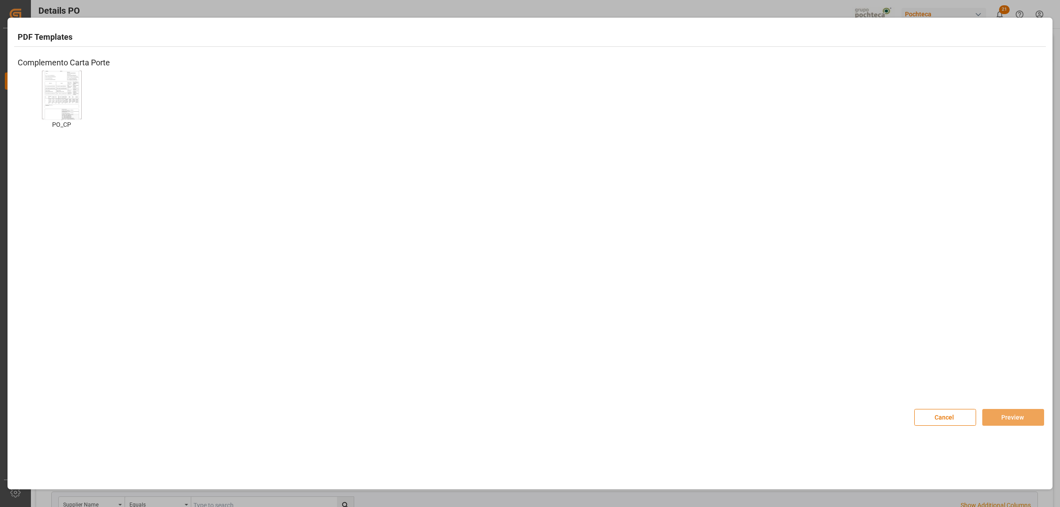
click at [71, 98] on img at bounding box center [61, 95] width 35 height 50
click at [997, 420] on button "Preview" at bounding box center [1013, 417] width 62 height 17
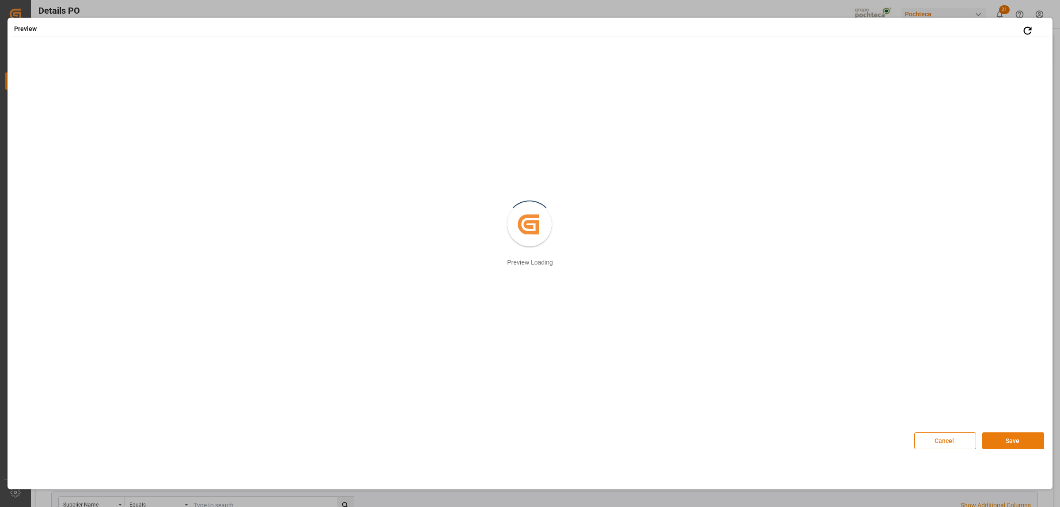
click at [1016, 443] on button "Save" at bounding box center [1013, 440] width 62 height 17
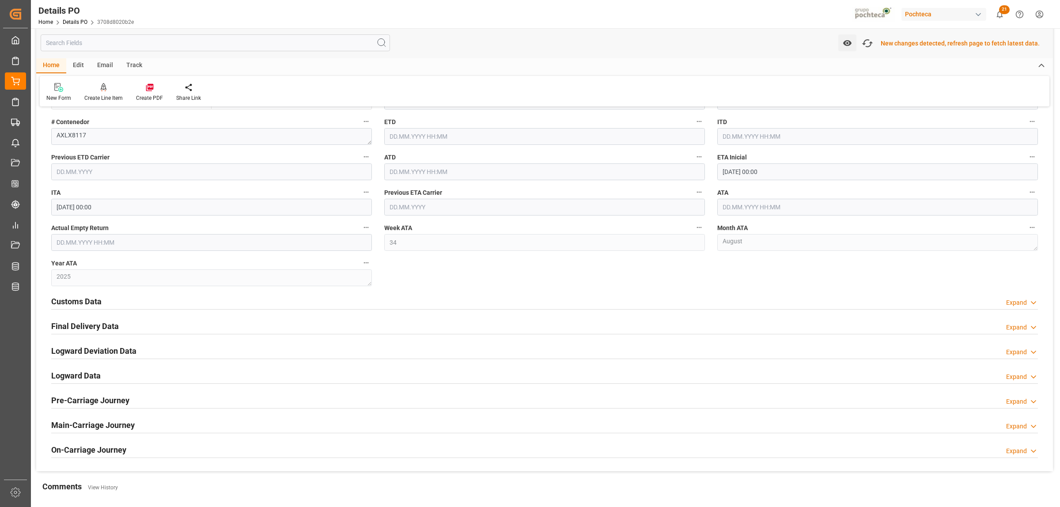
scroll to position [1159, 0]
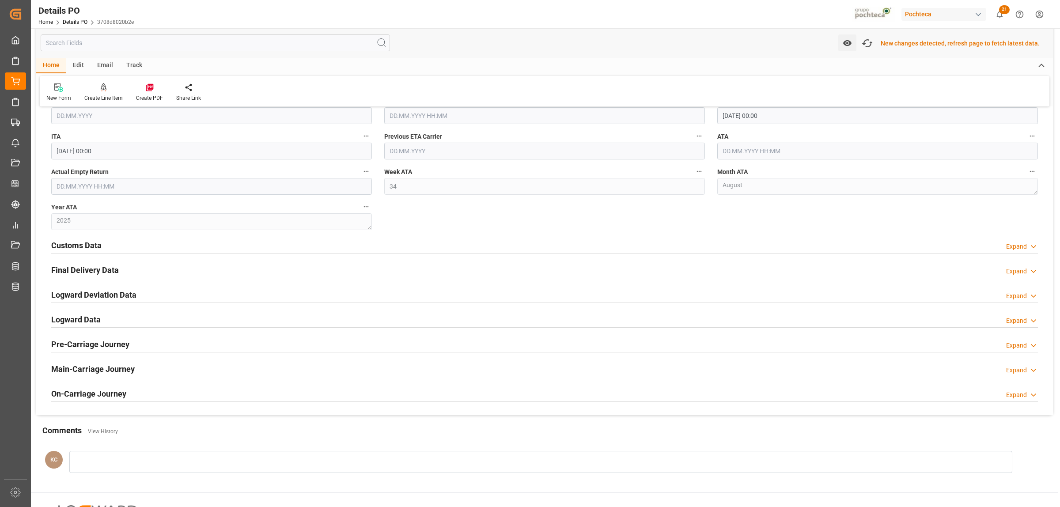
click at [78, 251] on h2 "Customs Data" at bounding box center [76, 245] width 50 height 12
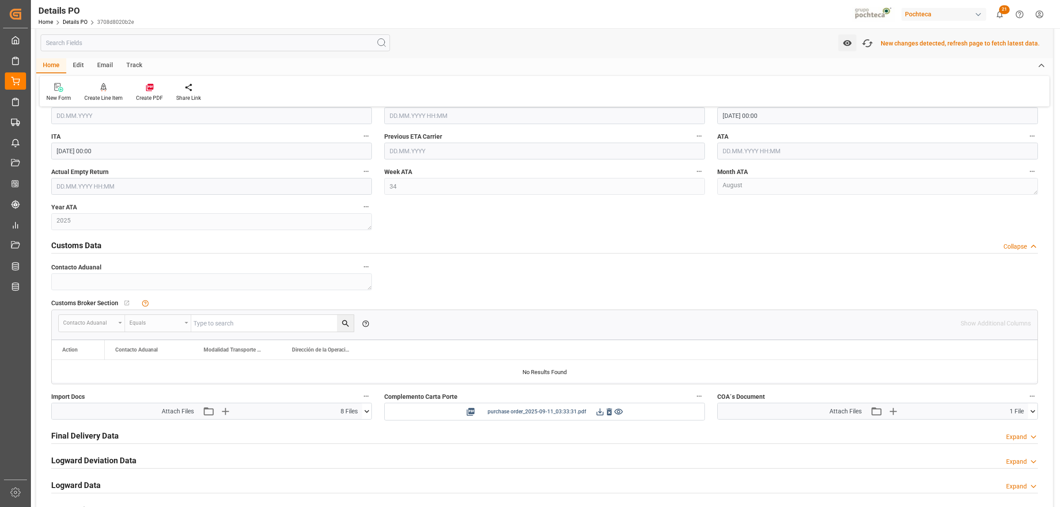
click at [595, 416] on icon at bounding box center [599, 411] width 9 height 9
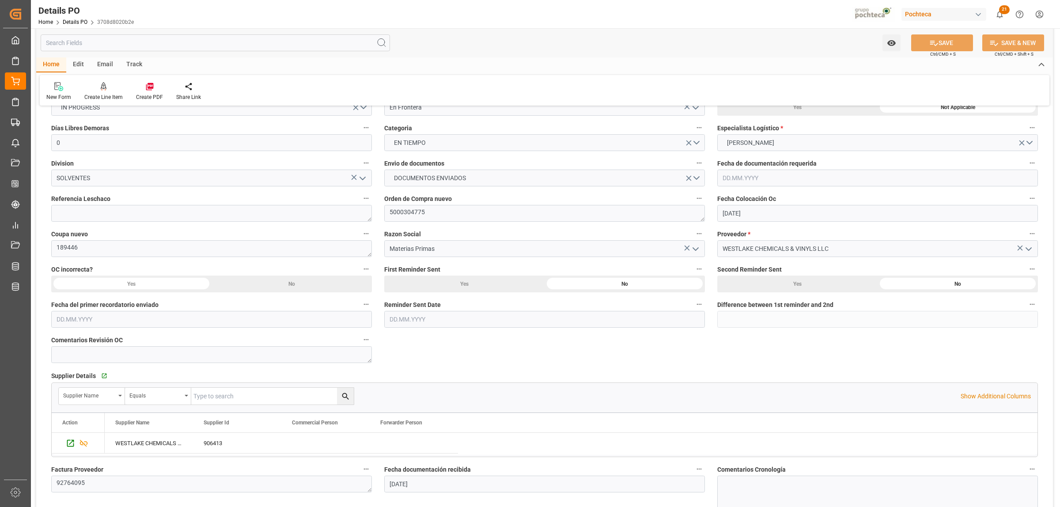
scroll to position [54, 0]
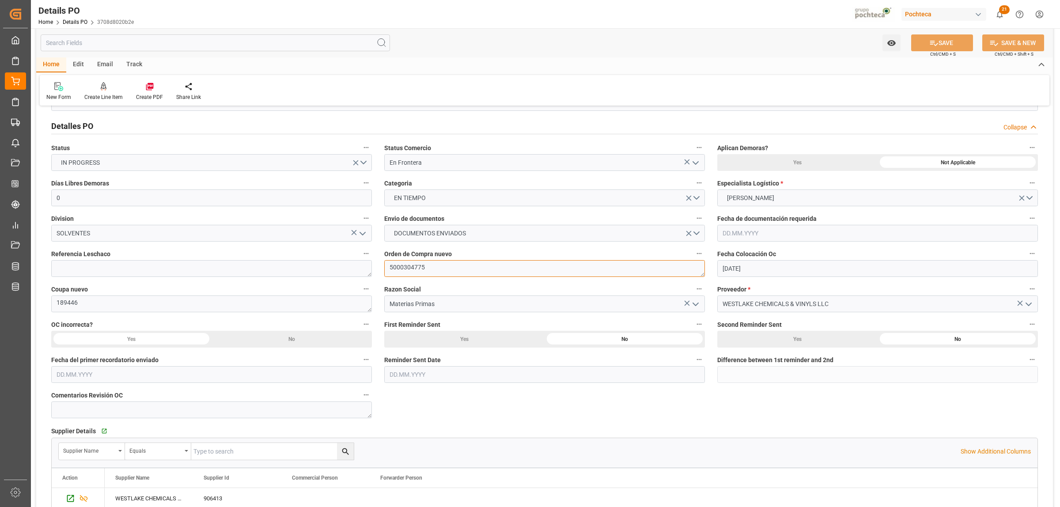
drag, startPoint x: 416, startPoint y: 269, endPoint x: 381, endPoint y: 269, distance: 34.5
click at [381, 269] on div "Orden de Compra nuevo 5000304775" at bounding box center [544, 262] width 333 height 35
drag, startPoint x: 83, startPoint y: 299, endPoint x: 52, endPoint y: 303, distance: 31.2
click at [52, 303] on textarea "189446" at bounding box center [211, 303] width 321 height 17
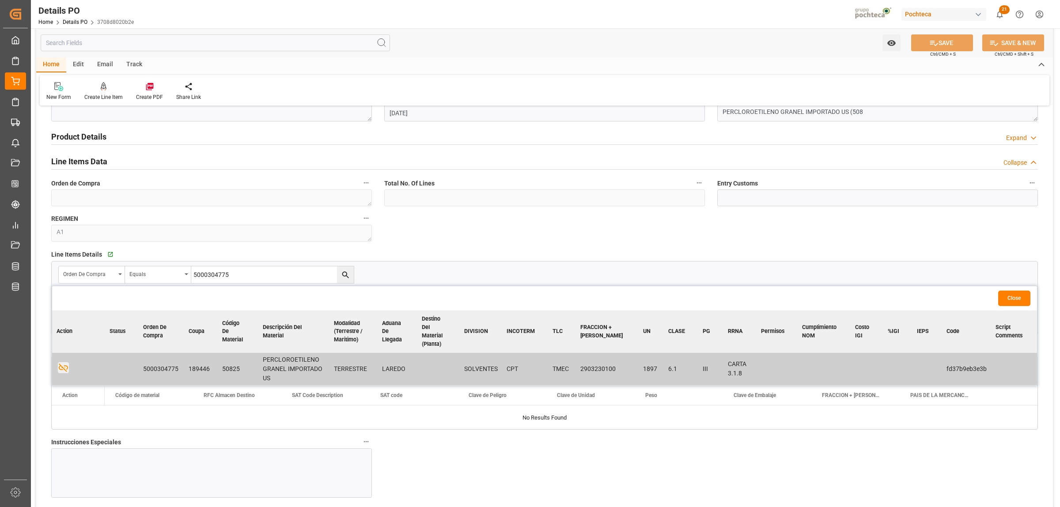
scroll to position [606, 0]
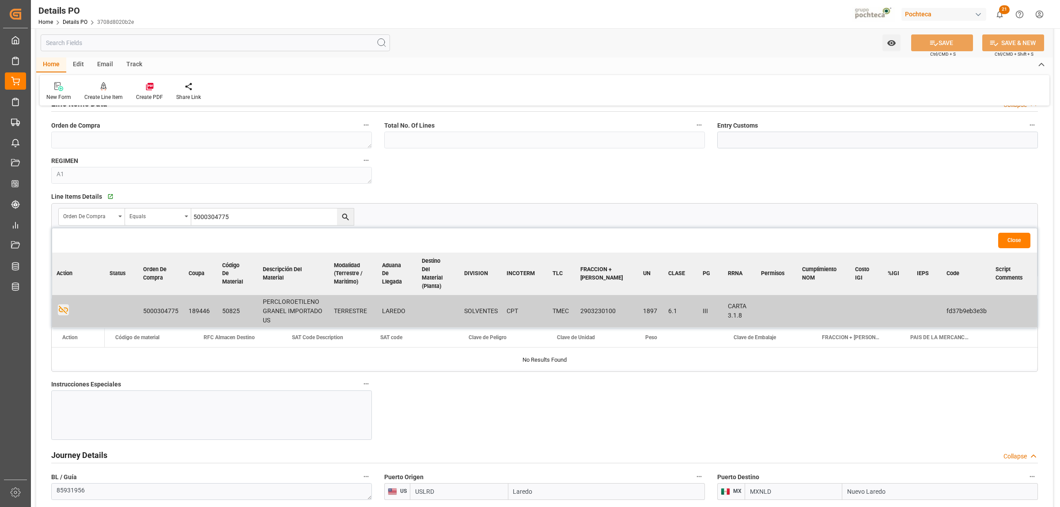
click at [287, 314] on td "PERCLOROETILENO GRANEL IMPORTADO US" at bounding box center [293, 311] width 71 height 33
click at [285, 303] on td "PERCLOROETILENO GRANEL IMPORTADO US" at bounding box center [293, 311] width 71 height 33
drag, startPoint x: 270, startPoint y: 301, endPoint x: 303, endPoint y: 318, distance: 37.1
click at [303, 318] on td "PERCLOROETILENO GRANEL IMPORTADO US" at bounding box center [293, 311] width 71 height 33
copy td "PERCLOROETILENO GRANEL IMPORTADO US"
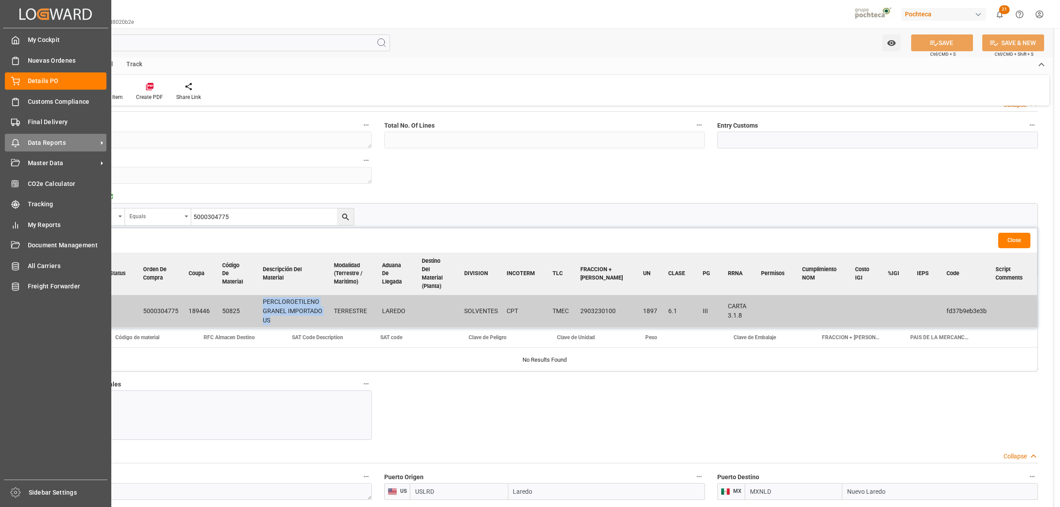
click at [104, 142] on icon at bounding box center [101, 142] width 9 height 9
click at [99, 160] on icon at bounding box center [101, 163] width 9 height 9
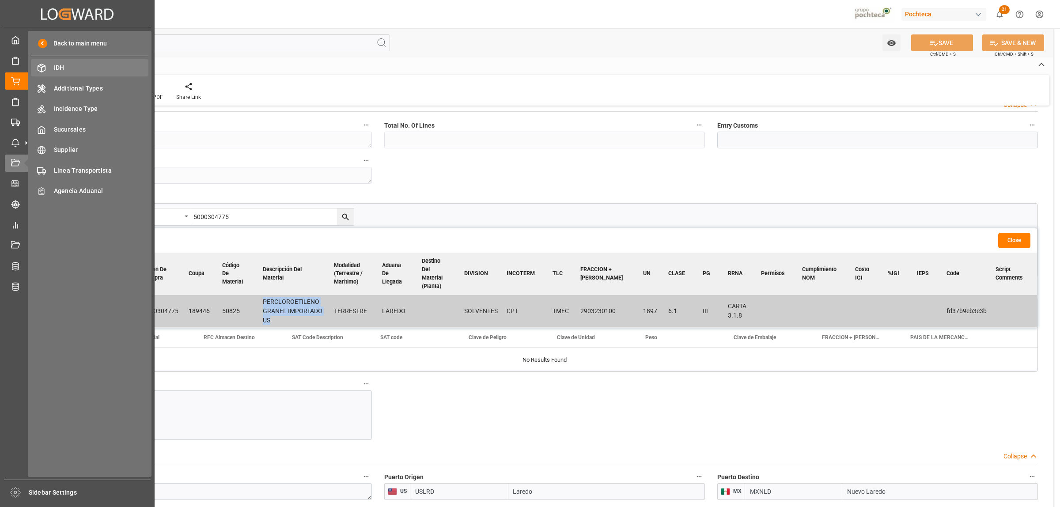
click at [60, 65] on span "IDH" at bounding box center [101, 67] width 95 height 9
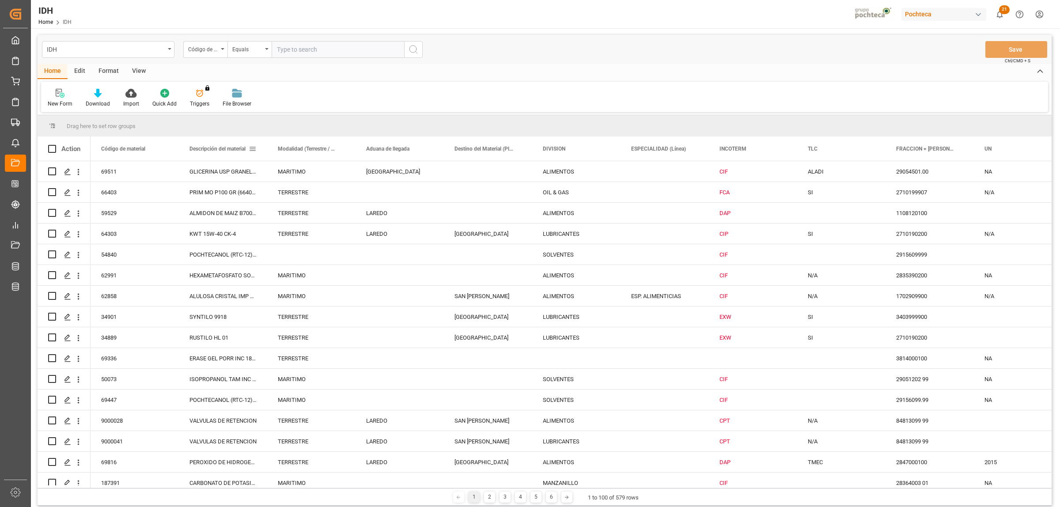
click at [254, 149] on span at bounding box center [253, 149] width 8 height 8
click at [307, 149] on span "filter" at bounding box center [309, 150] width 8 height 8
type input "p"
type input "PARAFORMALDEHIDO"
click at [301, 224] on button "Apply" at bounding box center [304, 224] width 16 height 9
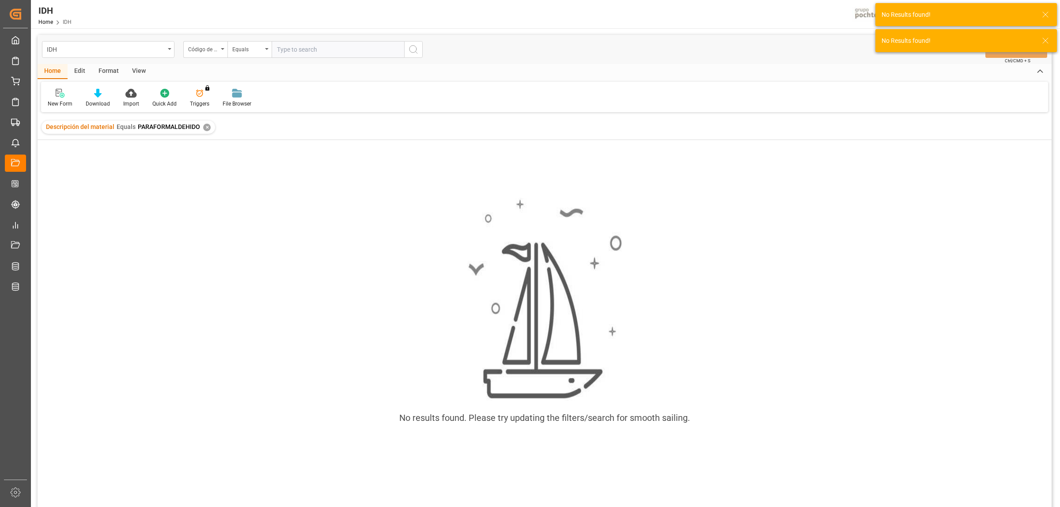
click at [203, 129] on div "✕" at bounding box center [207, 128] width 8 height 8
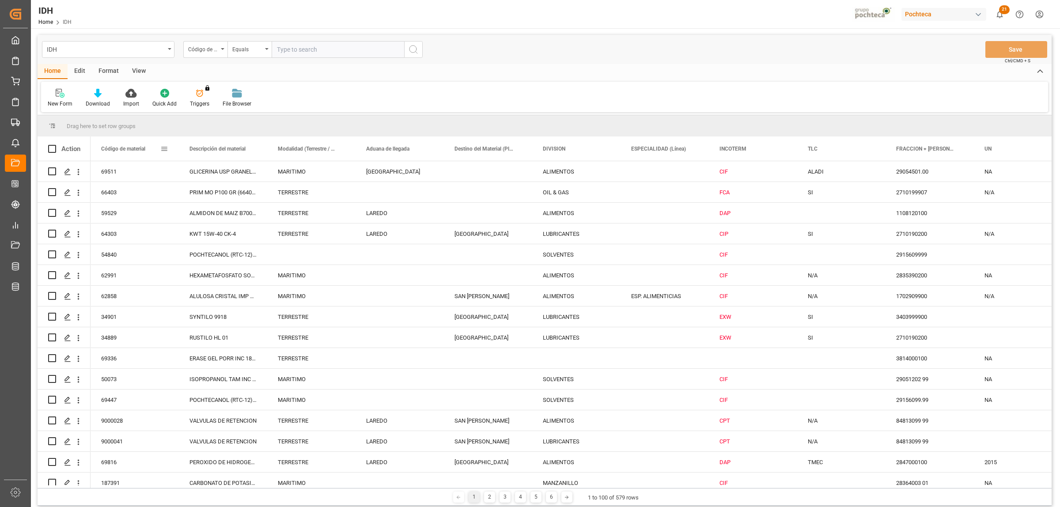
click at [160, 149] on span at bounding box center [164, 149] width 8 height 8
click at [488, 92] on div "New Form Download Import Quick Add Triggers You do not have permission for Trig…" at bounding box center [544, 97] width 1007 height 30
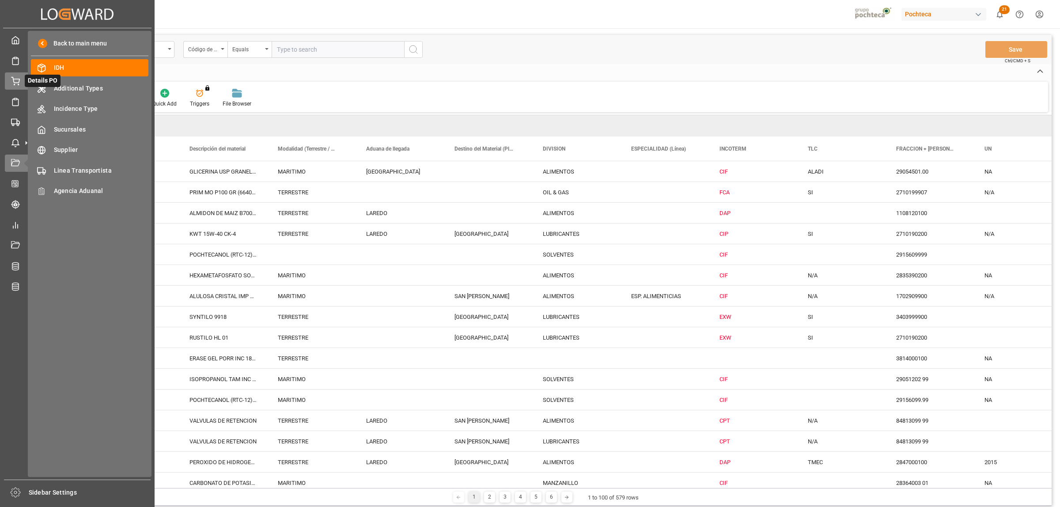
click at [12, 82] on icon at bounding box center [15, 81] width 9 height 9
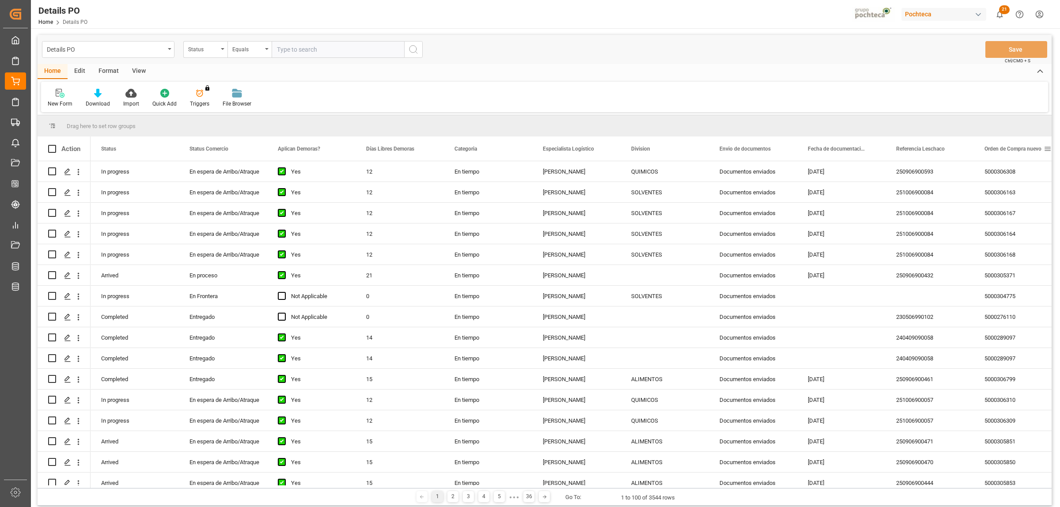
click at [1048, 149] on span at bounding box center [1048, 149] width 8 height 8
type input "5000306866"
click at [1016, 222] on button "Apply" at bounding box center [1014, 224] width 16 height 9
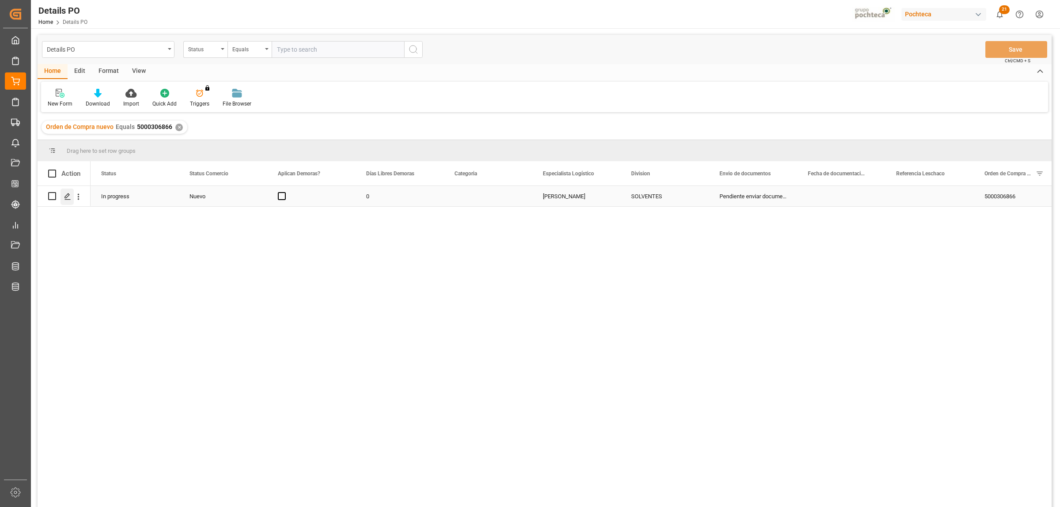
click at [63, 193] on div "Press SPACE to select this row." at bounding box center [67, 197] width 13 height 16
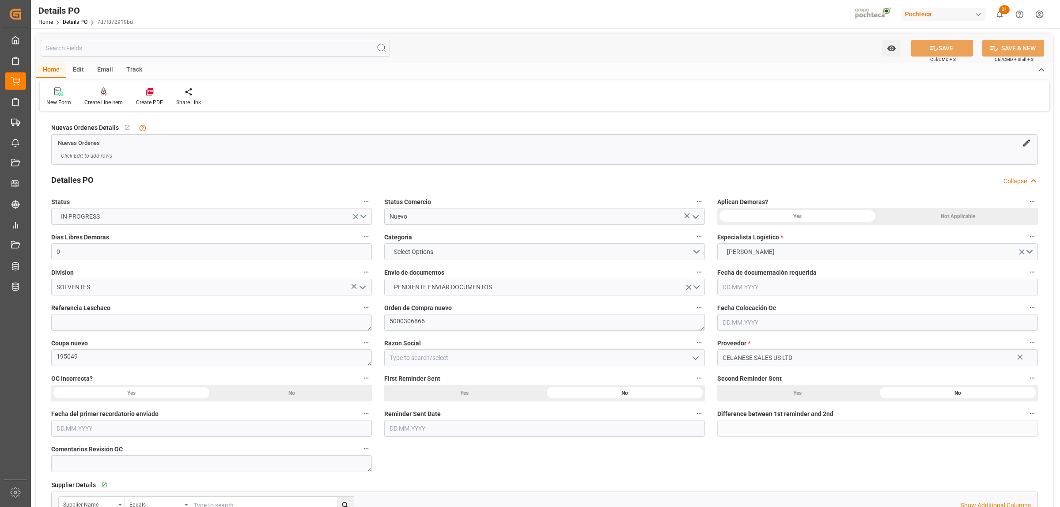
type input "0"
type input "30.07.2025"
click at [694, 219] on icon "open menu" at bounding box center [695, 217] width 11 height 11
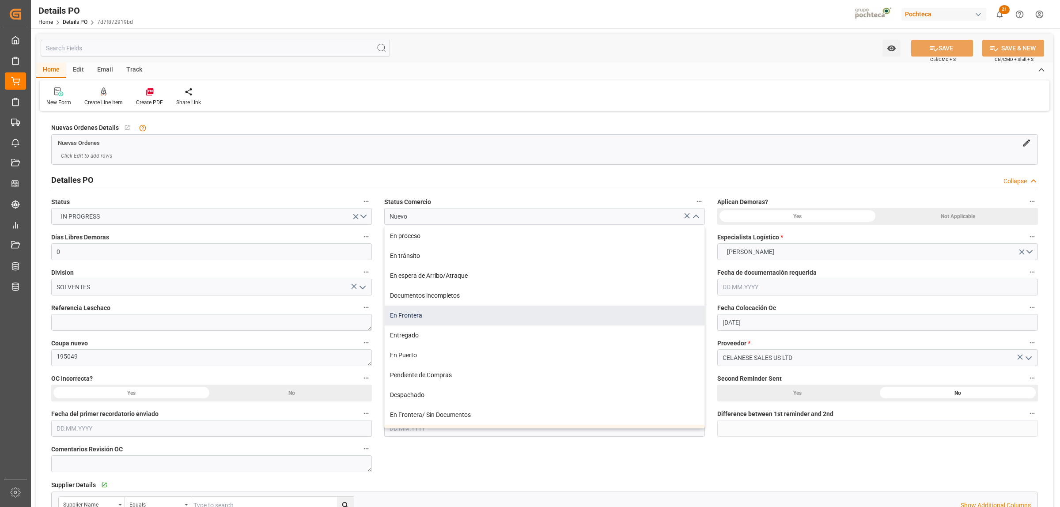
click at [458, 319] on div "En Frontera" at bounding box center [545, 316] width 320 height 20
type input "En Frontera"
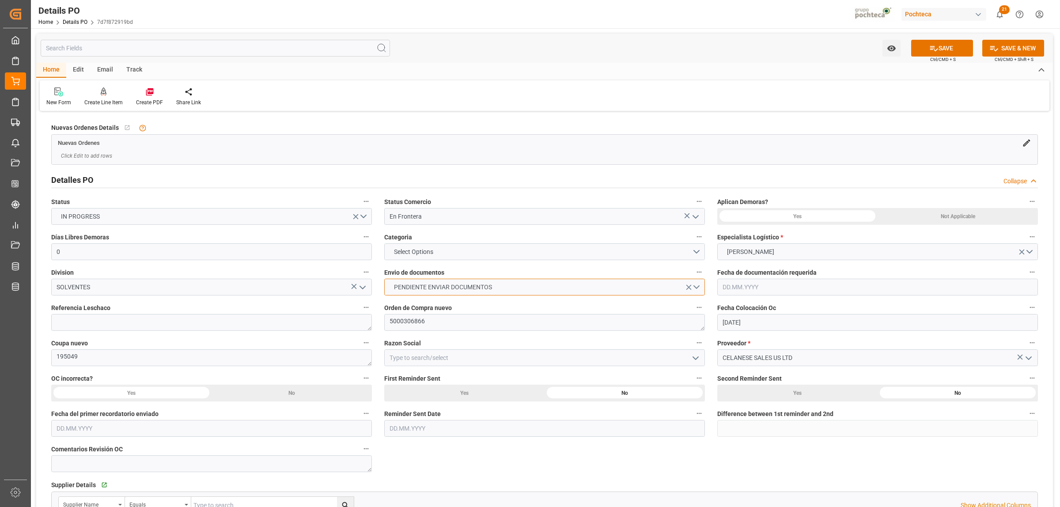
click at [698, 288] on button "PENDIENTE ENVIAR DOCUMENTOS" at bounding box center [544, 287] width 321 height 17
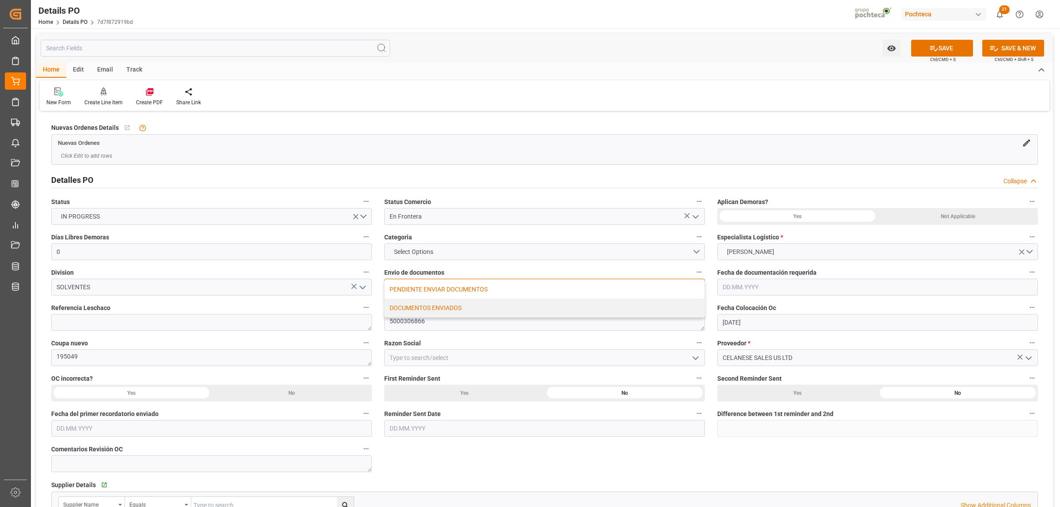
click at [473, 312] on div "DOCUMENTOS ENVIADOS" at bounding box center [545, 308] width 320 height 19
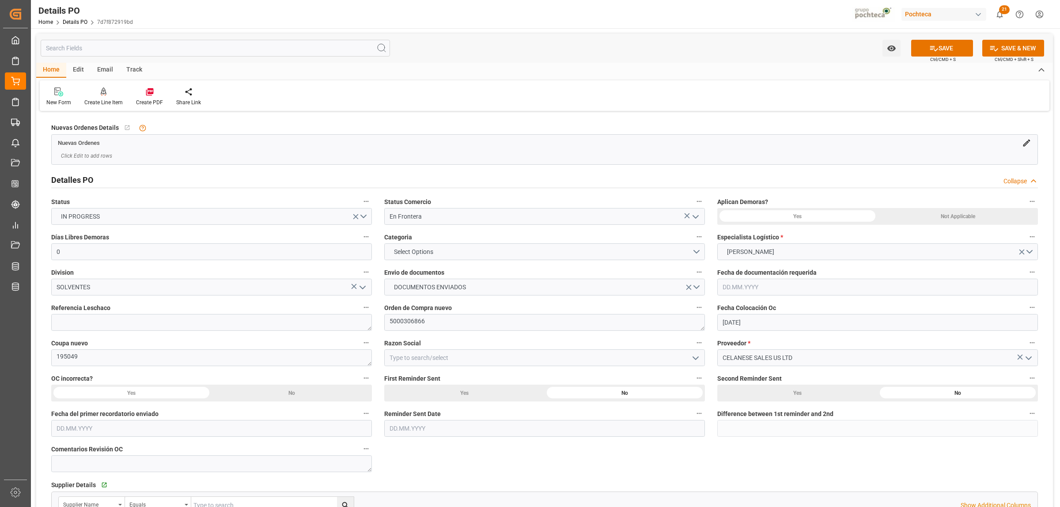
click at [699, 356] on icon "open menu" at bounding box center [695, 358] width 11 height 11
click at [444, 379] on div "Materias Primas" at bounding box center [545, 377] width 320 height 20
type input "Materias Primas"
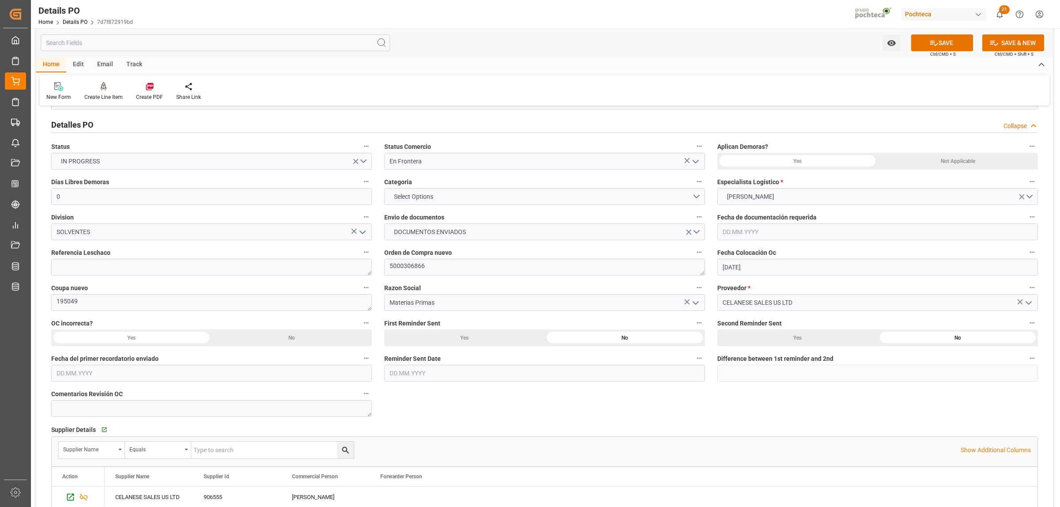
click at [942, 159] on div "Not Applicable" at bounding box center [958, 161] width 160 height 17
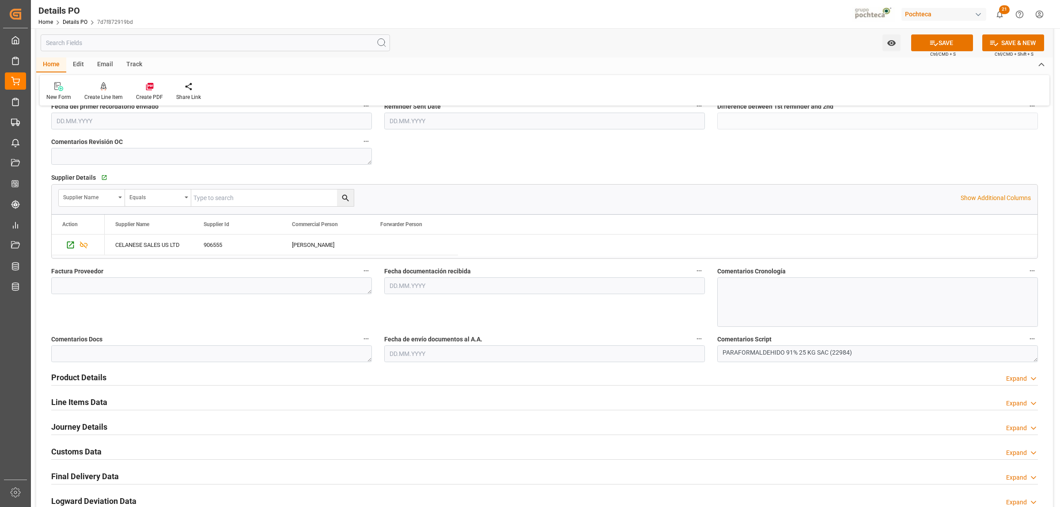
scroll to position [331, 0]
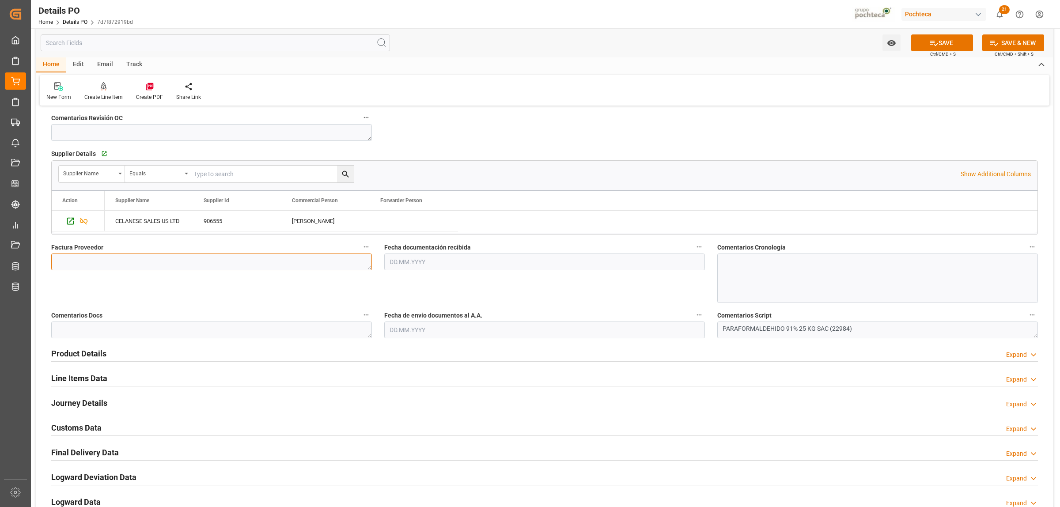
click at [96, 267] on textarea at bounding box center [211, 262] width 321 height 17
click at [133, 258] on textarea at bounding box center [211, 262] width 321 height 17
paste textarea "979944175"
type textarea "979944175"
click at [458, 265] on input "text" at bounding box center [544, 262] width 321 height 17
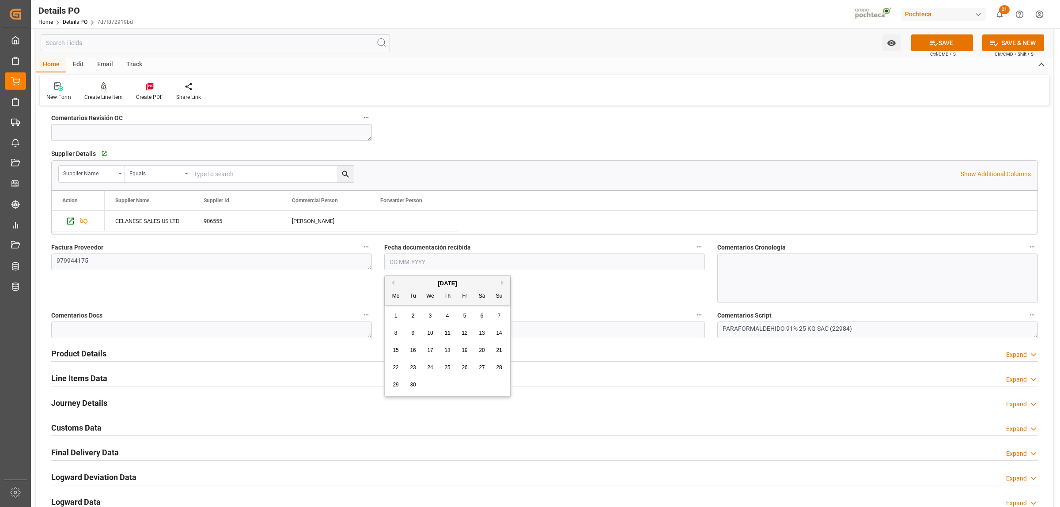
drag, startPoint x: 409, startPoint y: 281, endPoint x: 413, endPoint y: 285, distance: 6.3
click at [409, 281] on div "September 2025" at bounding box center [447, 283] width 125 height 9
click at [451, 332] on div "11" at bounding box center [447, 333] width 11 height 11
type input "11.09.2025"
click at [424, 332] on input "text" at bounding box center [544, 330] width 321 height 17
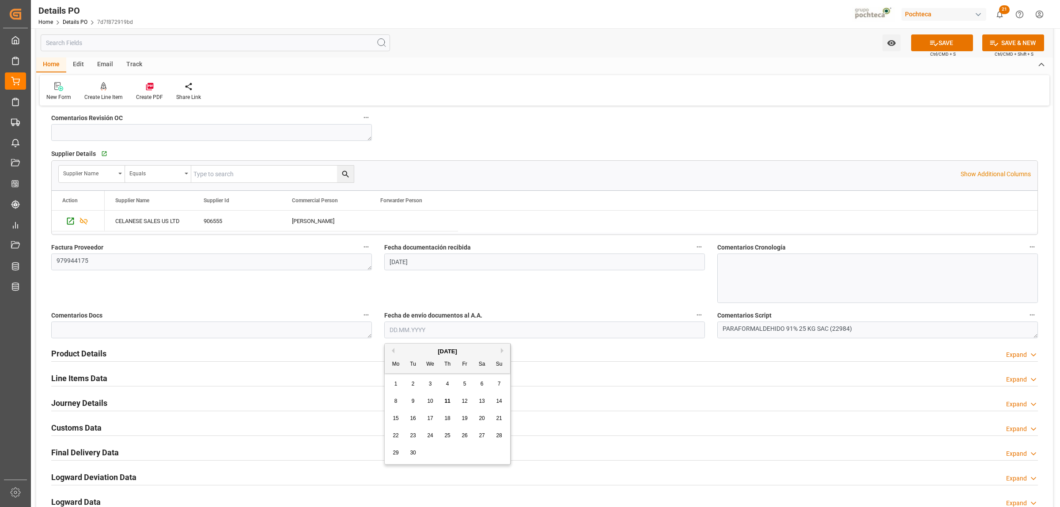
click at [412, 349] on div "September 2025" at bounding box center [447, 351] width 125 height 9
click at [446, 402] on span "11" at bounding box center [447, 401] width 6 height 6
type input "11.09.2025"
click at [102, 355] on h2 "Product Details" at bounding box center [78, 354] width 55 height 12
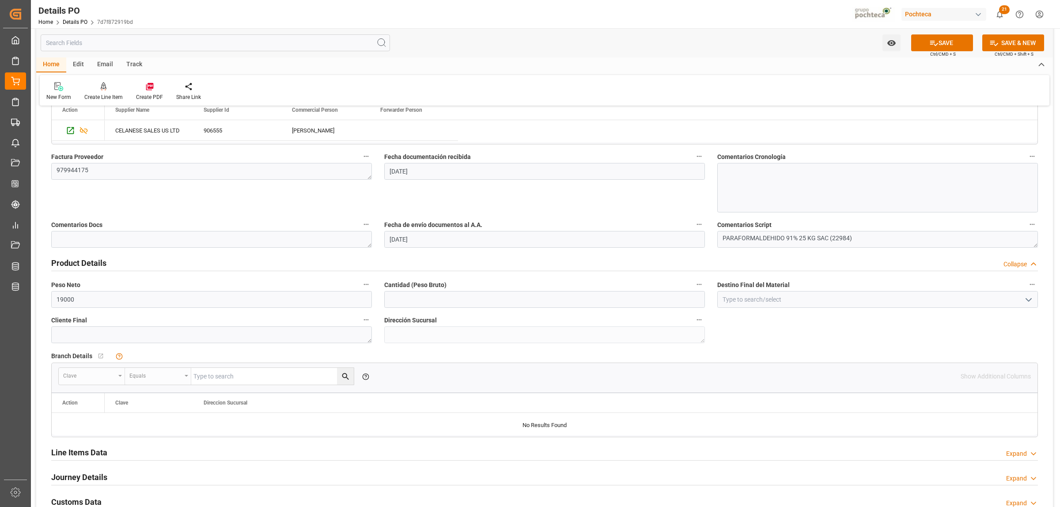
scroll to position [442, 0]
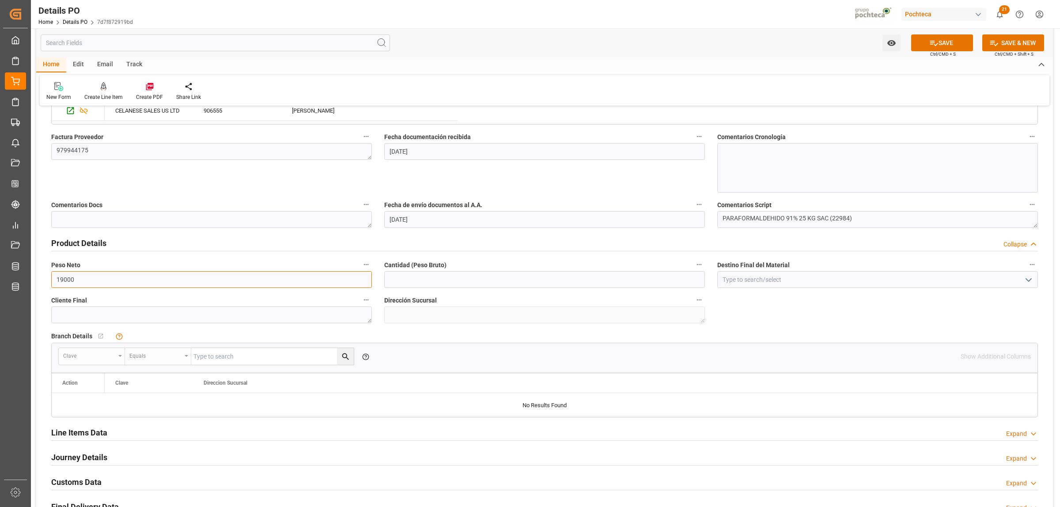
drag, startPoint x: 75, startPoint y: 281, endPoint x: 51, endPoint y: 281, distance: 23.9
click at [51, 281] on input "19000" at bounding box center [211, 279] width 321 height 17
click at [476, 277] on input "text" at bounding box center [544, 279] width 321 height 17
paste input "19000"
type input "19000"
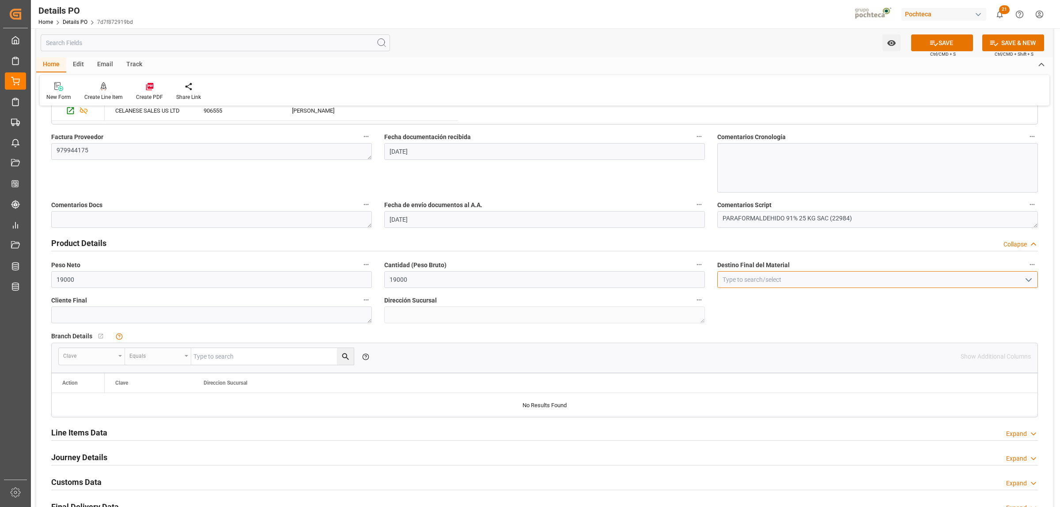
click at [746, 275] on input at bounding box center [877, 279] width 321 height 17
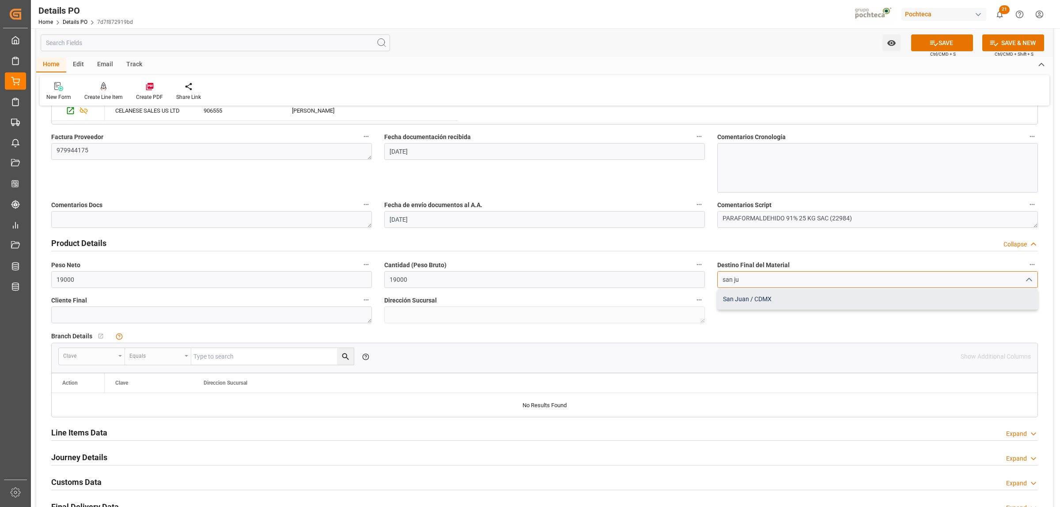
click at [751, 303] on div "San Juan / CDMX" at bounding box center [878, 299] width 320 height 20
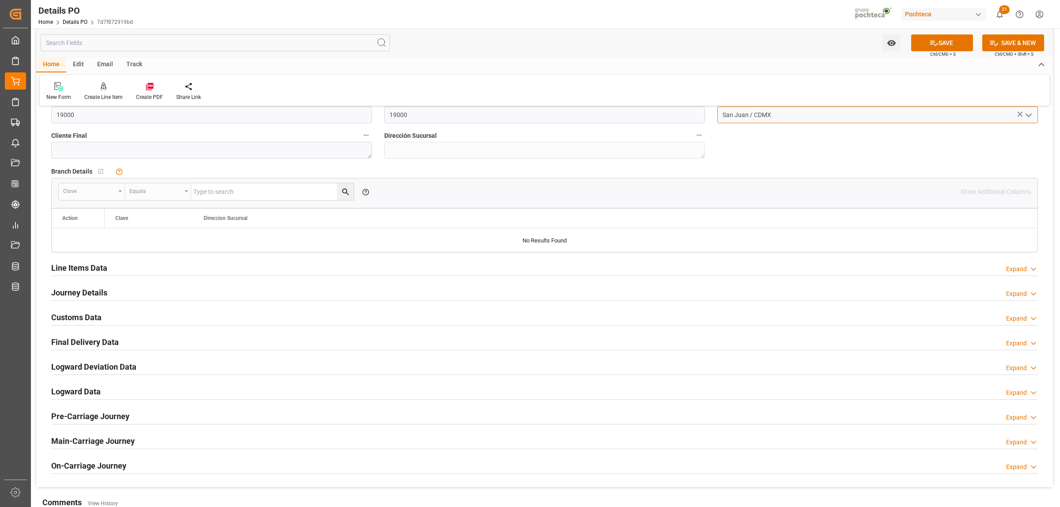
scroll to position [607, 0]
type input "San Juan / CDMX"
click at [95, 270] on h2 "Line Items Data" at bounding box center [79, 267] width 56 height 12
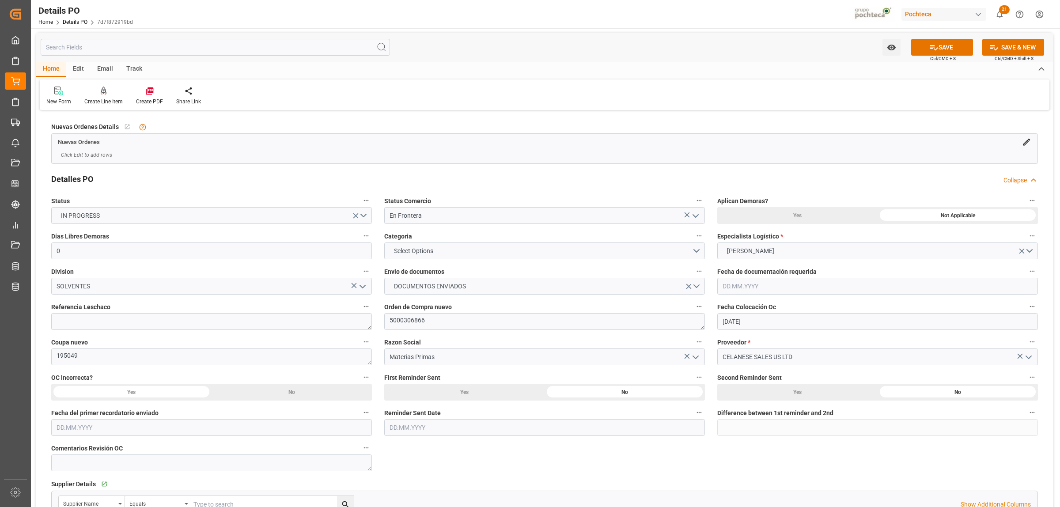
scroll to position [0, 0]
drag, startPoint x: 422, startPoint y: 325, endPoint x: 394, endPoint y: 325, distance: 28.3
click at [394, 325] on textarea "5000306866" at bounding box center [544, 322] width 321 height 17
drag, startPoint x: 409, startPoint y: 324, endPoint x: 368, endPoint y: 324, distance: 41.5
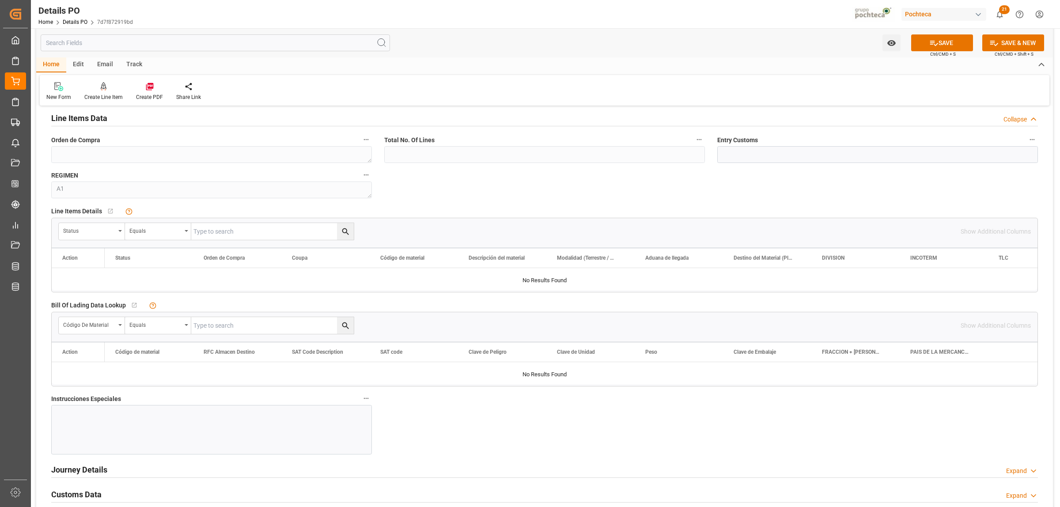
scroll to position [773, 0]
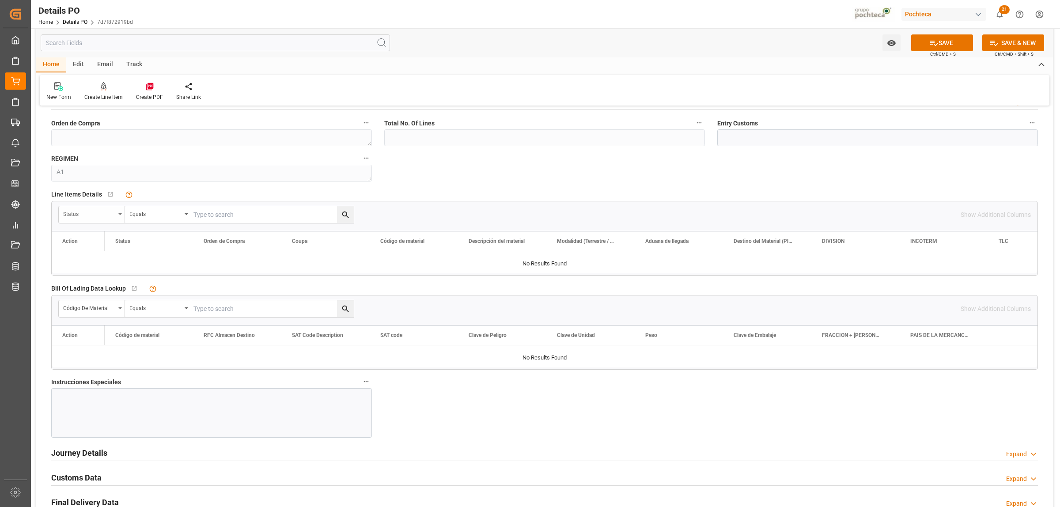
click at [121, 218] on div "Status" at bounding box center [92, 214] width 66 height 17
type input "orde"
click at [107, 255] on div "Orden de Compra" at bounding box center [125, 255] width 132 height 19
click at [199, 214] on input "text" at bounding box center [272, 214] width 163 height 17
paste input "5000306866"
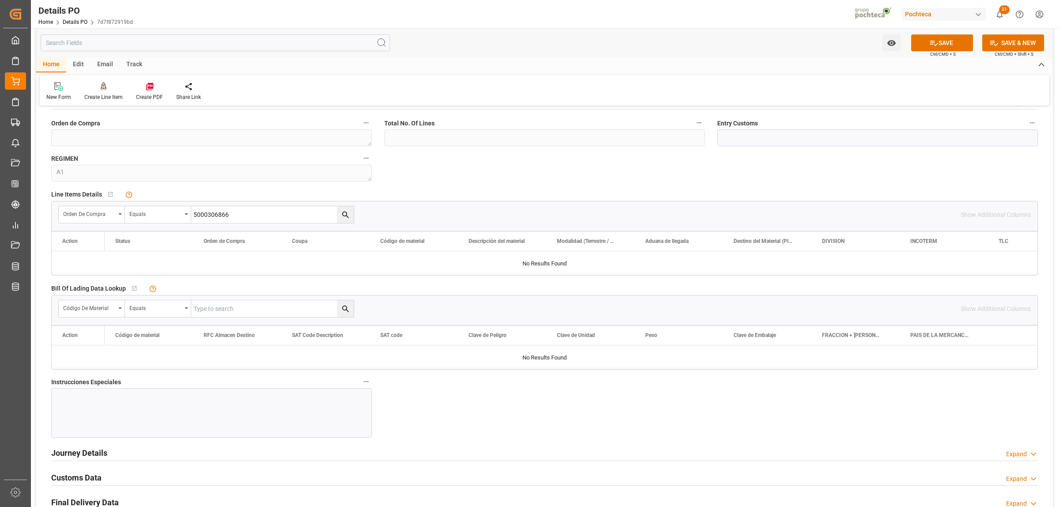
type input "5000306866"
click at [340, 217] on button "search button" at bounding box center [345, 214] width 17 height 17
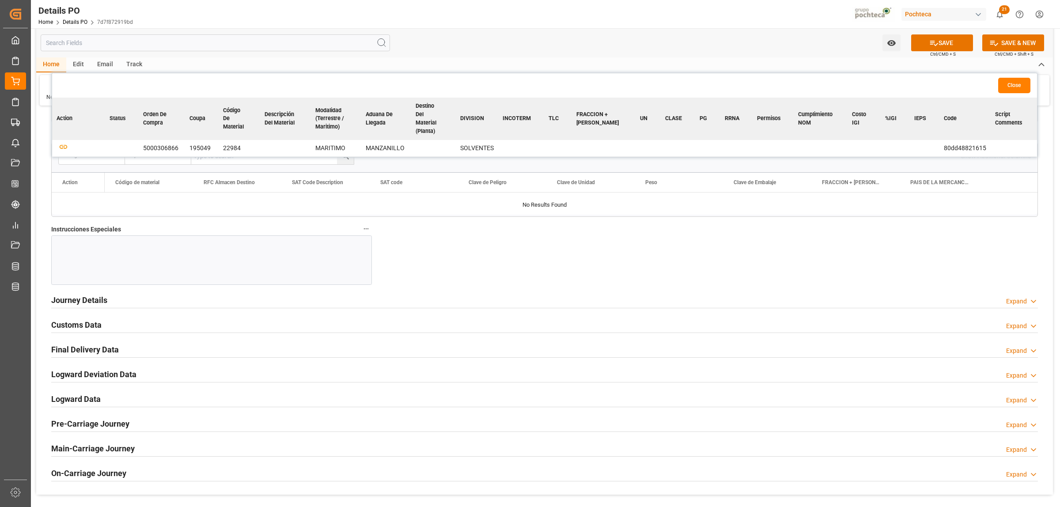
scroll to position [939, 0]
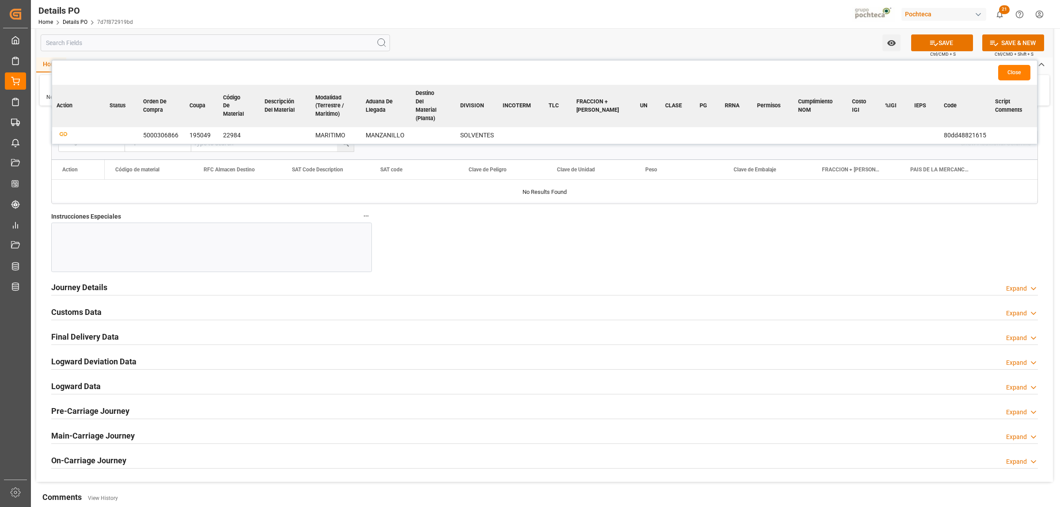
click at [102, 290] on h2 "Journey Details" at bounding box center [79, 287] width 56 height 12
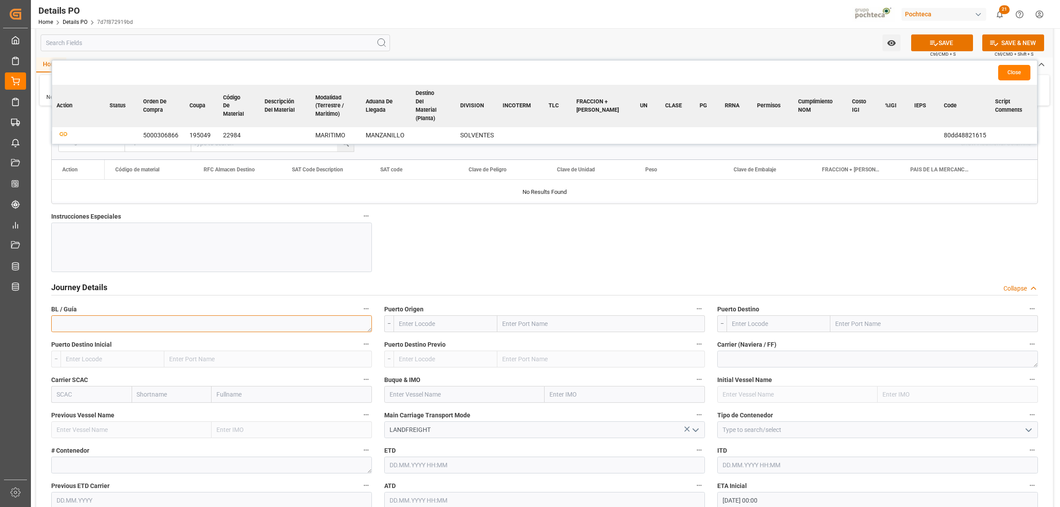
click at [88, 325] on textarea at bounding box center [211, 323] width 321 height 17
click at [162, 328] on textarea at bounding box center [211, 323] width 321 height 17
paste textarea "2600002970"
type textarea "2600002970"
click at [506, 322] on input "text" at bounding box center [601, 323] width 208 height 17
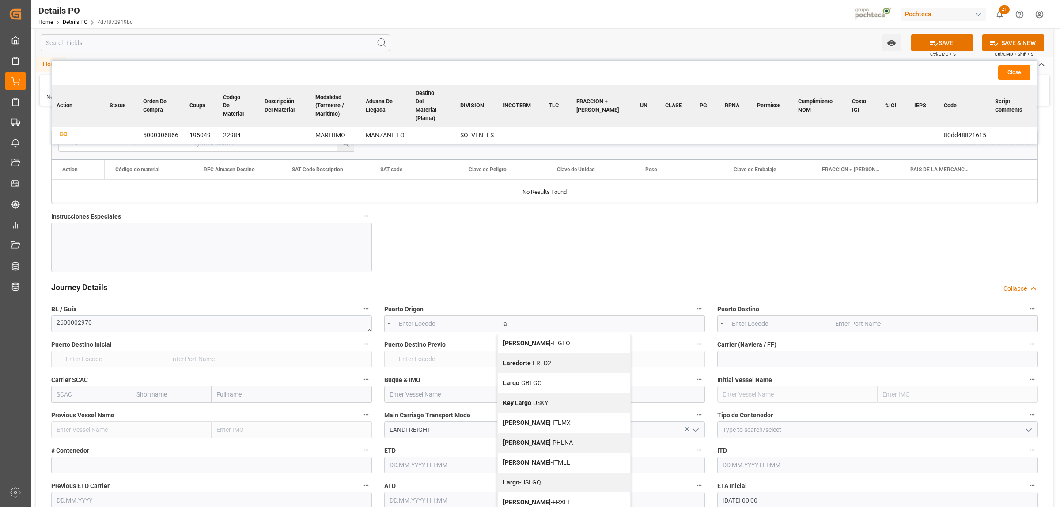
type input "l"
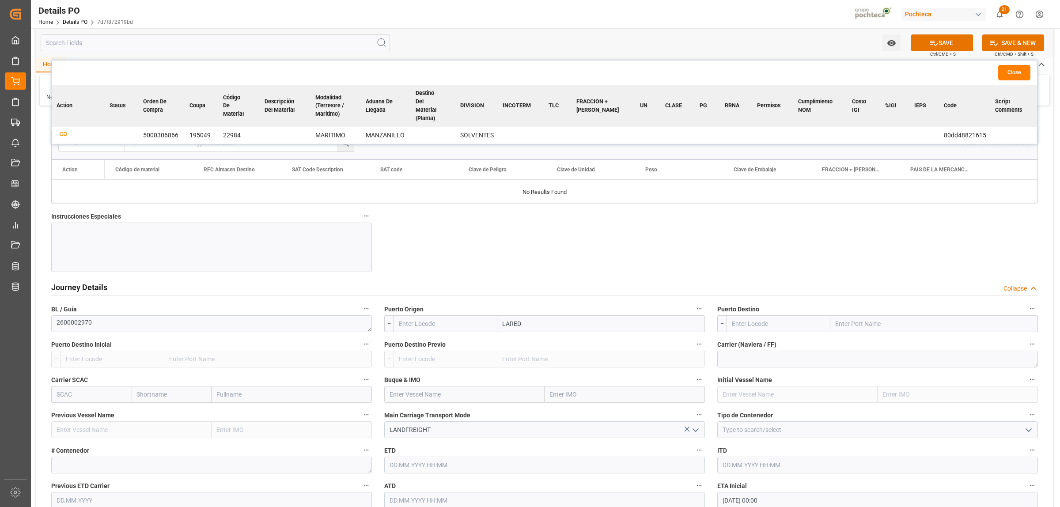
type input "LAREDO"
click at [524, 362] on span "Laredo - USLRD" at bounding box center [523, 363] width 41 height 7
type input "USLRD"
type input "Laredo"
click at [851, 328] on input "text" at bounding box center [934, 323] width 208 height 17
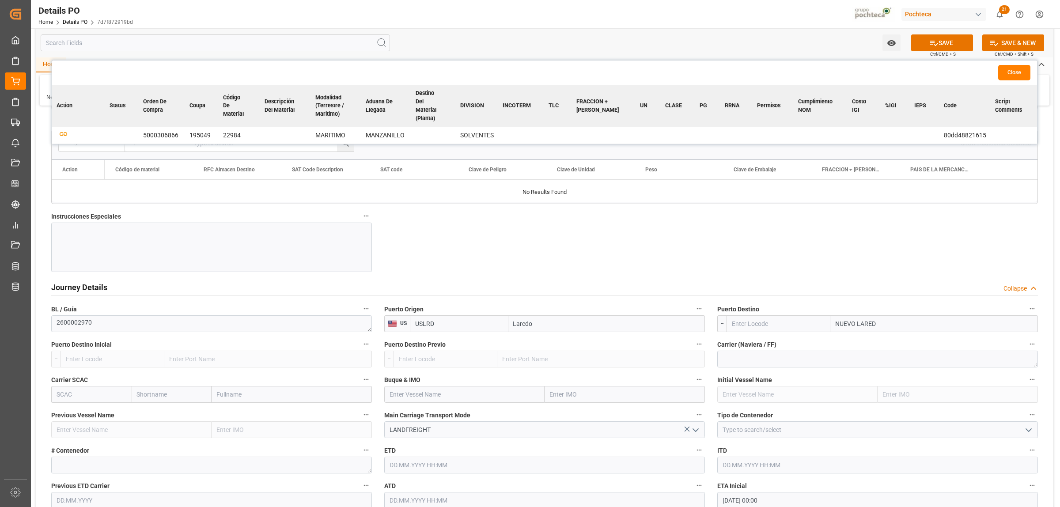
type input "NUEVO LAREDO"
click at [857, 344] on b "Nuevo Laredo" at bounding box center [855, 343] width 39 height 7
type input "MXNLD"
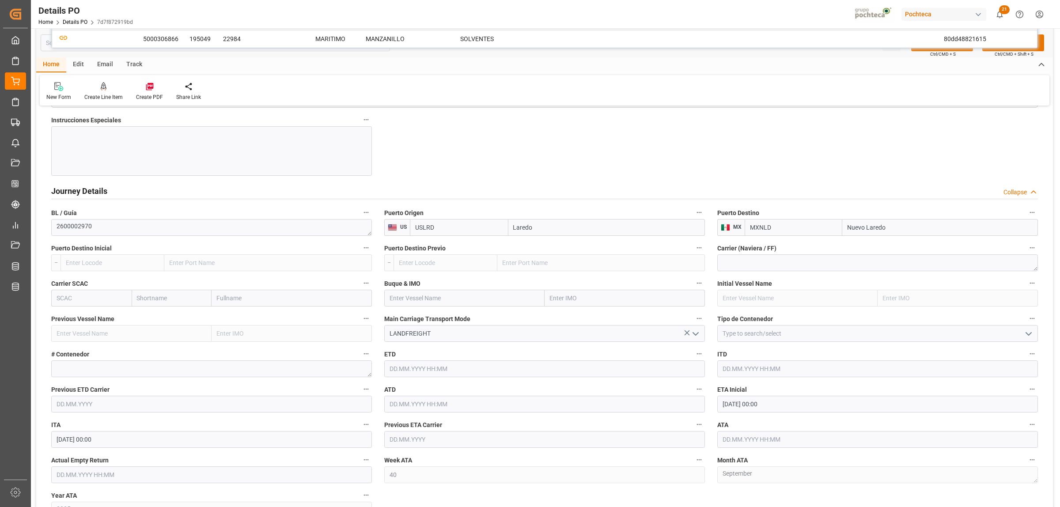
scroll to position [1049, 0]
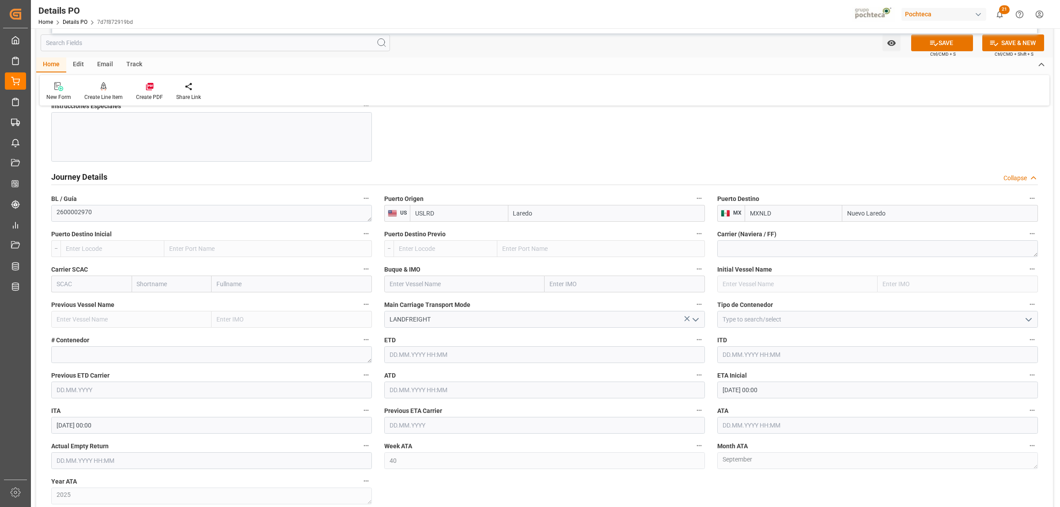
type input "Nuevo Laredo"
click at [1030, 321] on icon "open menu" at bounding box center [1028, 319] width 11 height 11
click at [726, 402] on div "FTL" at bounding box center [878, 399] width 320 height 20
type input "FTL"
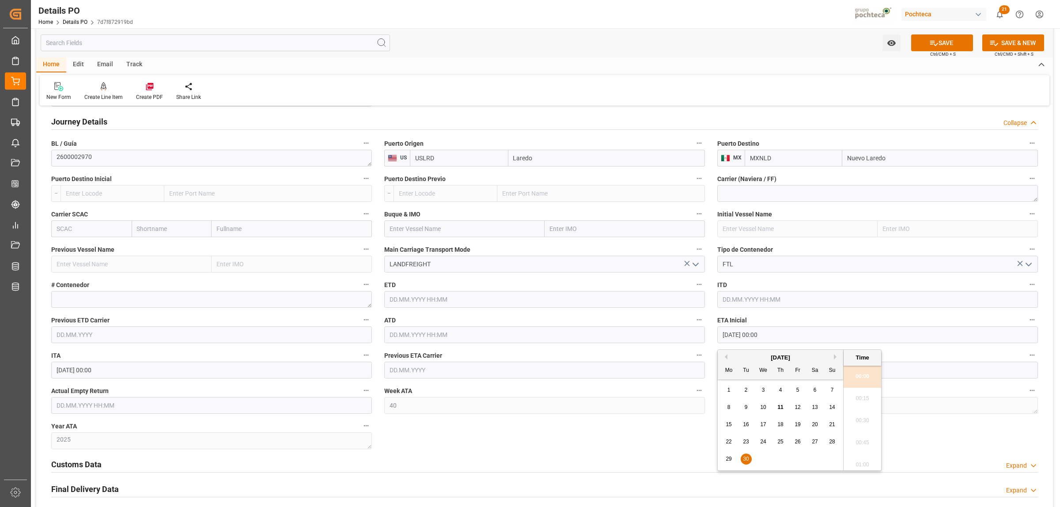
click at [770, 339] on input "30.09.2025 00:00" at bounding box center [877, 334] width 321 height 17
click at [766, 409] on span "10" at bounding box center [763, 407] width 6 height 6
type input "10.09.2025 00:00"
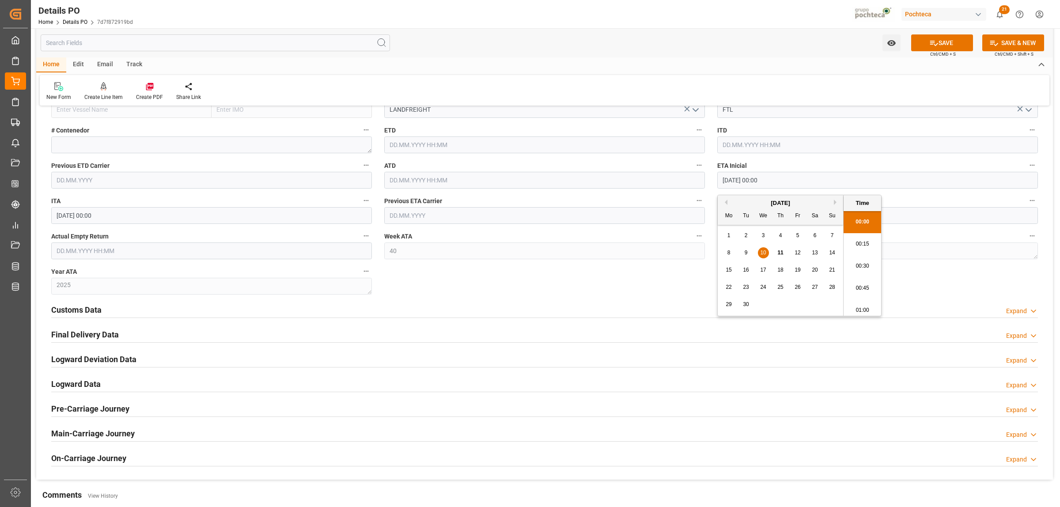
scroll to position [1325, 0]
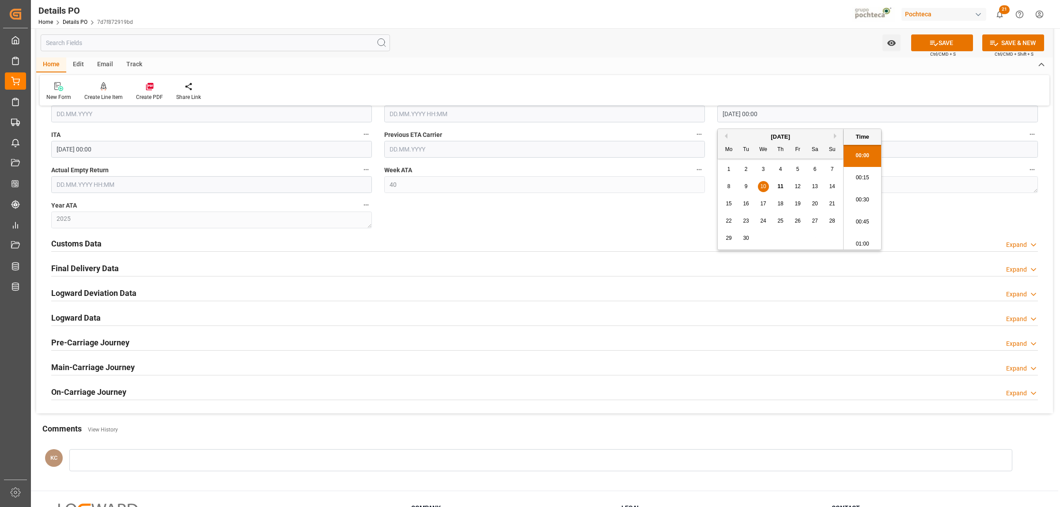
click at [77, 239] on h2 "Customs Data" at bounding box center [76, 244] width 50 height 12
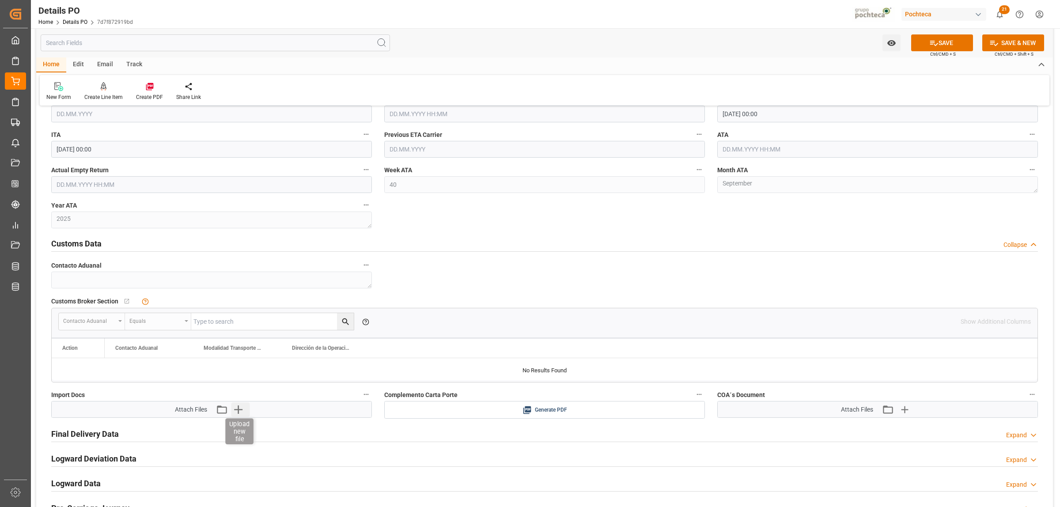
click at [238, 412] on icon "button" at bounding box center [238, 409] width 8 height 8
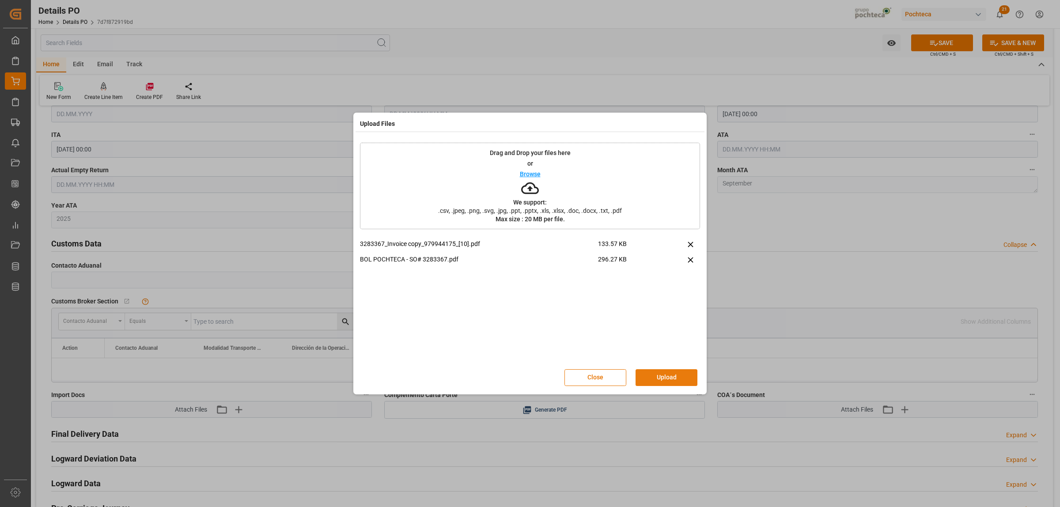
click at [669, 378] on button "Upload" at bounding box center [667, 377] width 62 height 17
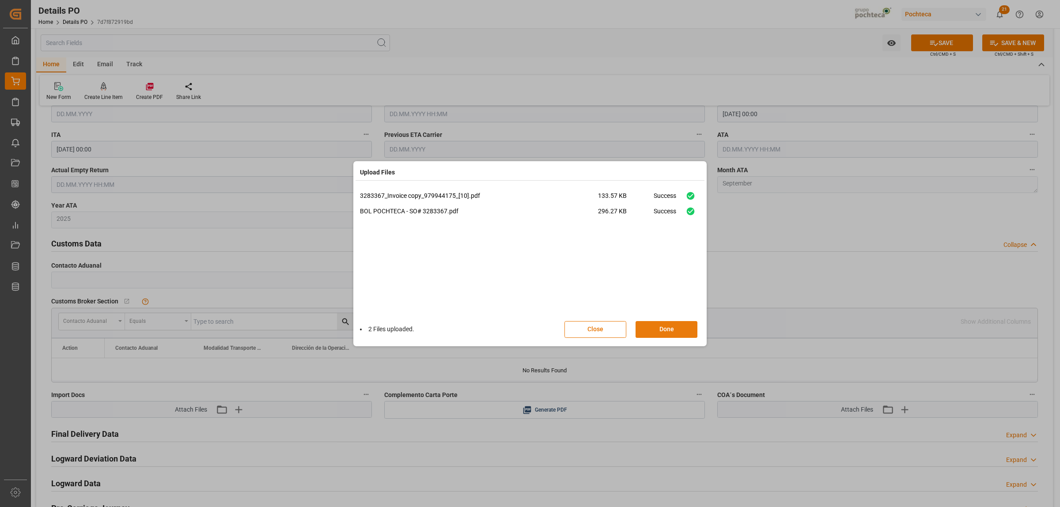
click at [669, 333] on button "Done" at bounding box center [667, 329] width 62 height 17
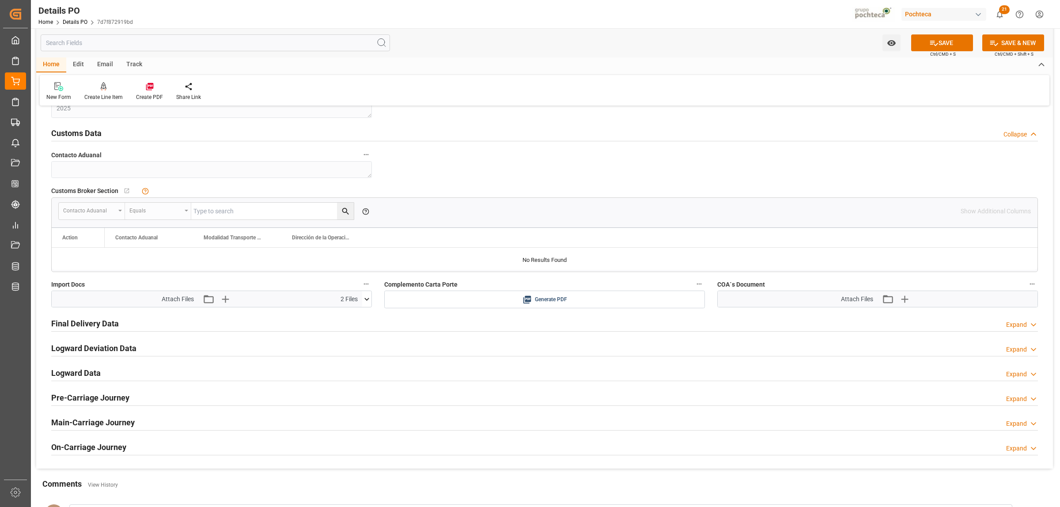
scroll to position [1546, 0]
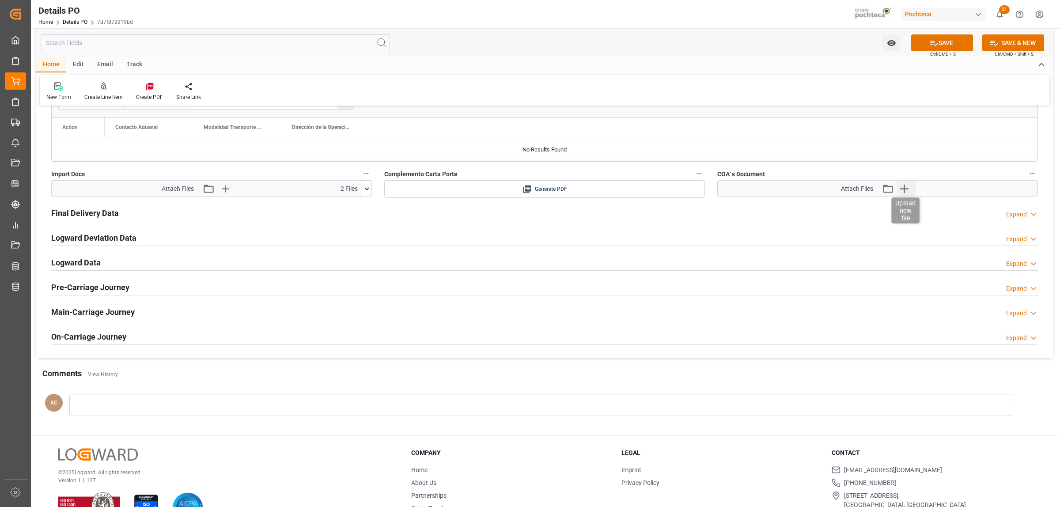
click at [905, 196] on icon "button" at bounding box center [904, 189] width 14 height 14
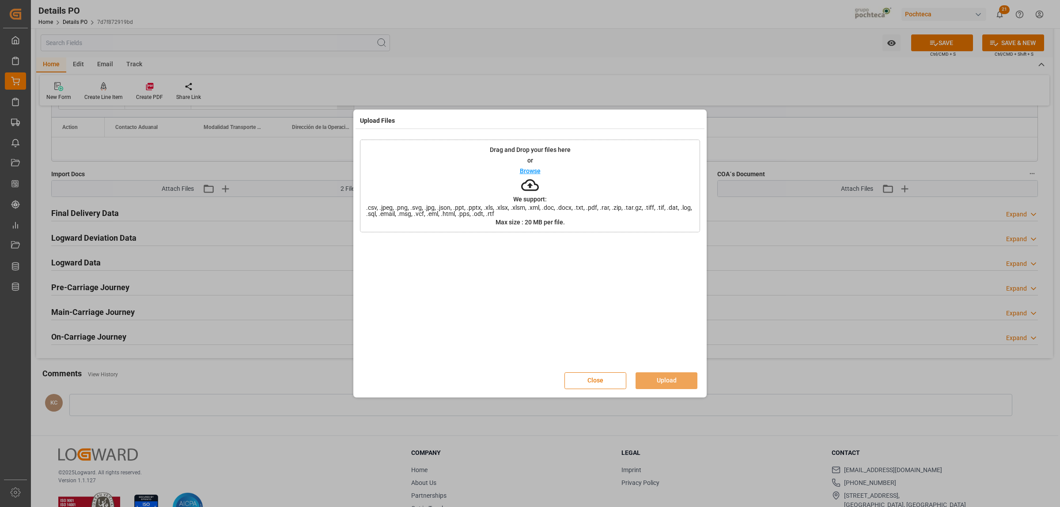
click at [592, 375] on button "Close" at bounding box center [595, 380] width 62 height 17
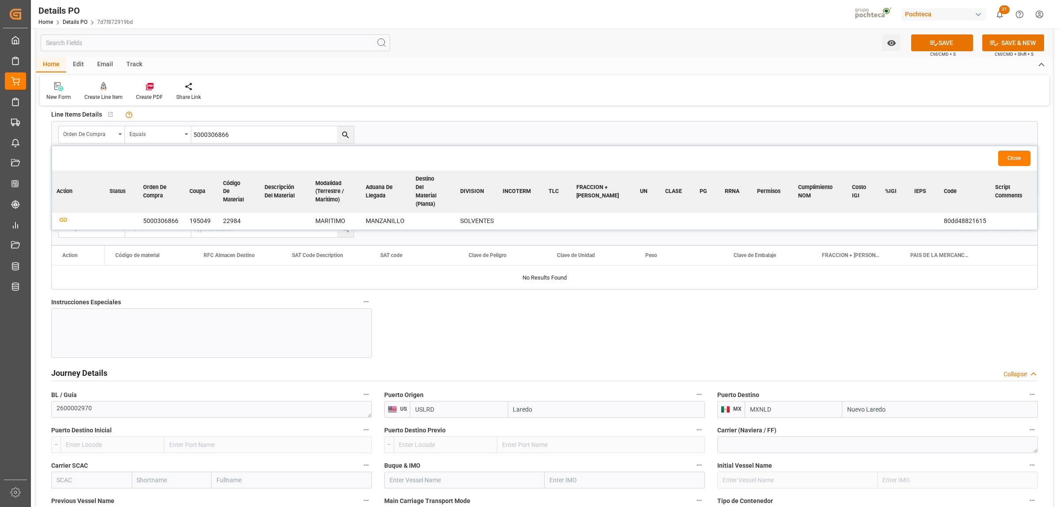
scroll to position [828, 0]
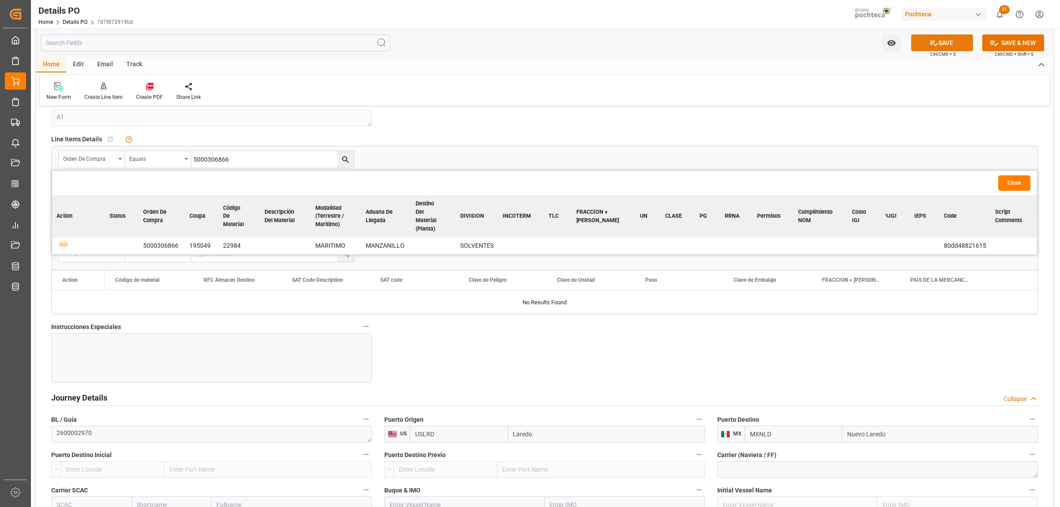
click at [929, 45] on icon at bounding box center [933, 42] width 9 height 9
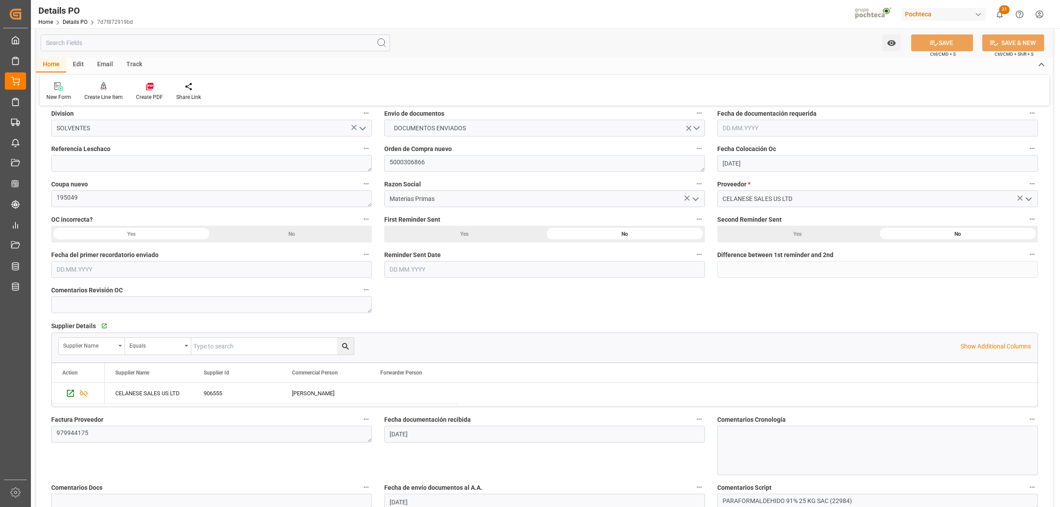
scroll to position [0, 0]
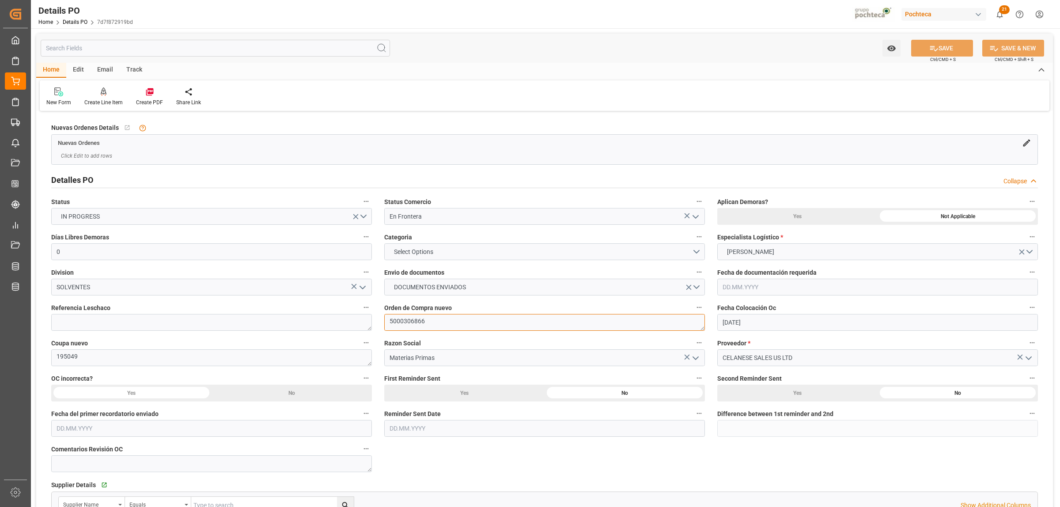
drag, startPoint x: 427, startPoint y: 323, endPoint x: 382, endPoint y: 326, distance: 45.1
click at [383, 326] on div "Orden de Compra nuevo 5000306866" at bounding box center [544, 316] width 333 height 35
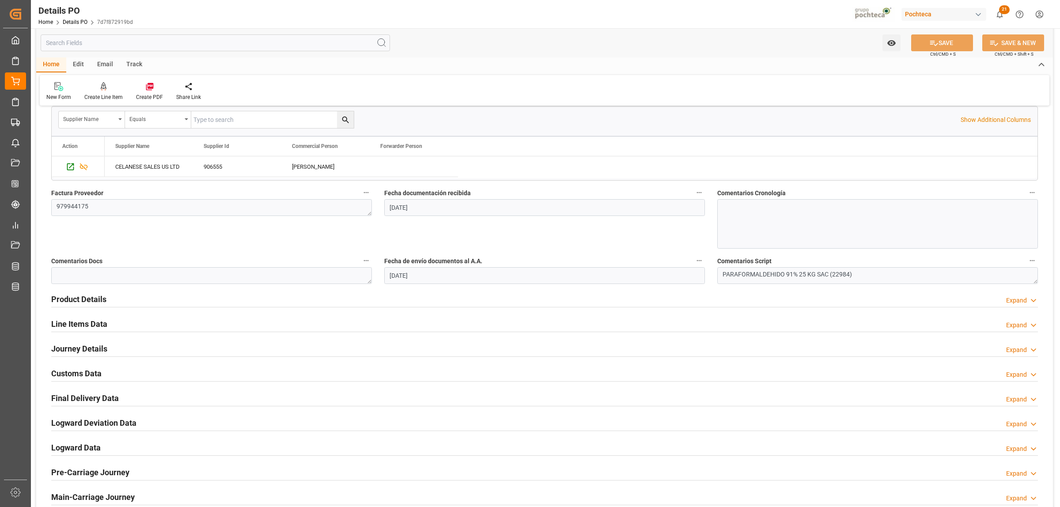
scroll to position [386, 0]
click at [98, 325] on h2 "Line Items Data" at bounding box center [79, 323] width 56 height 12
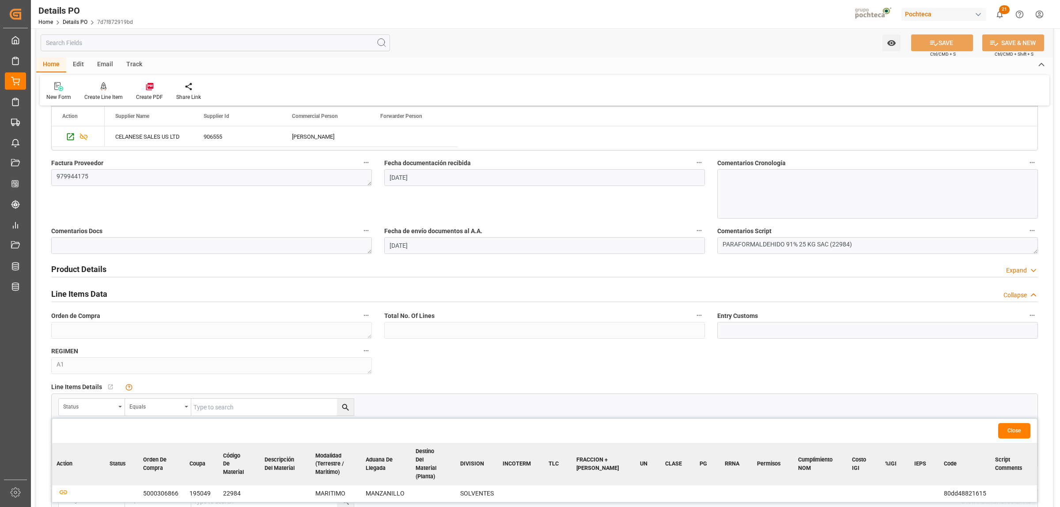
scroll to position [497, 0]
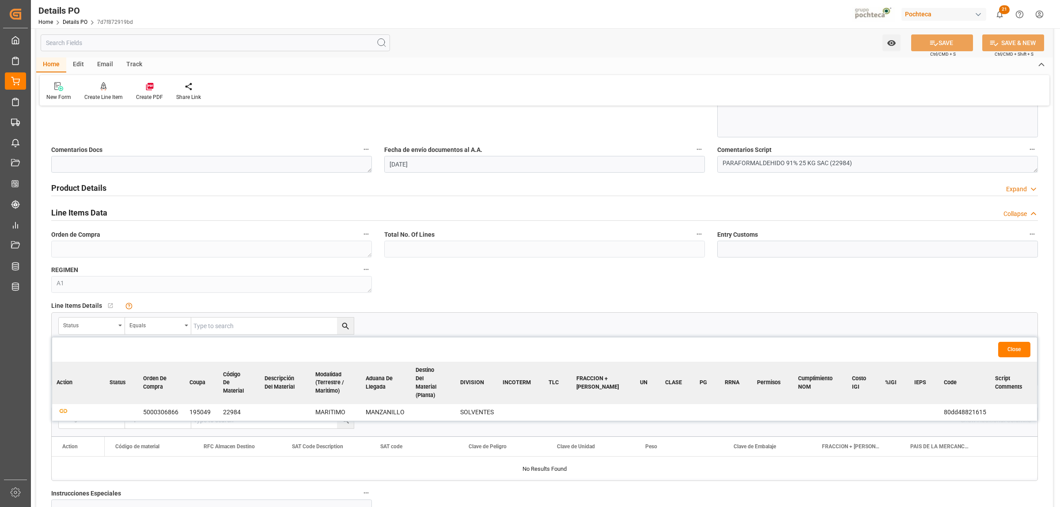
click at [1008, 353] on button "Close" at bounding box center [1014, 349] width 32 height 15
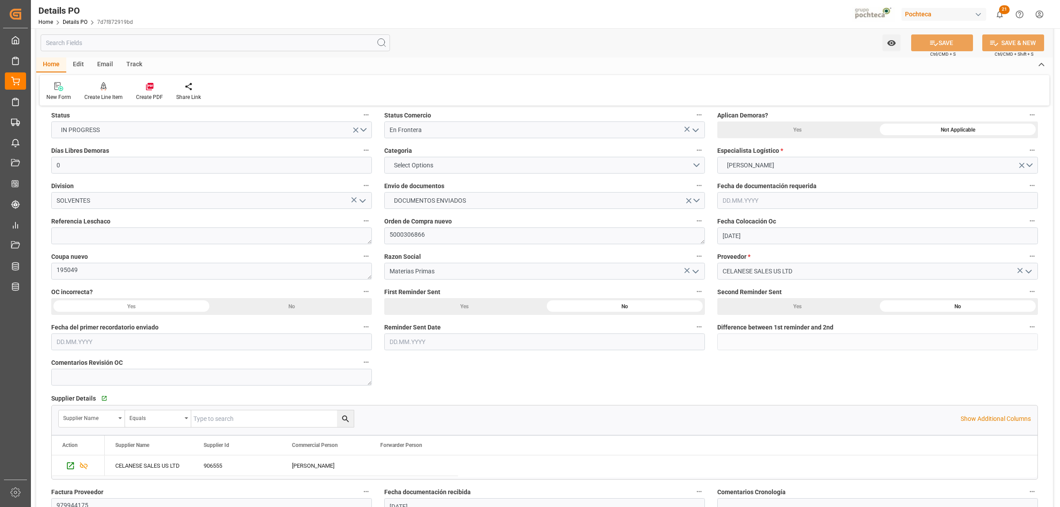
scroll to position [0, 0]
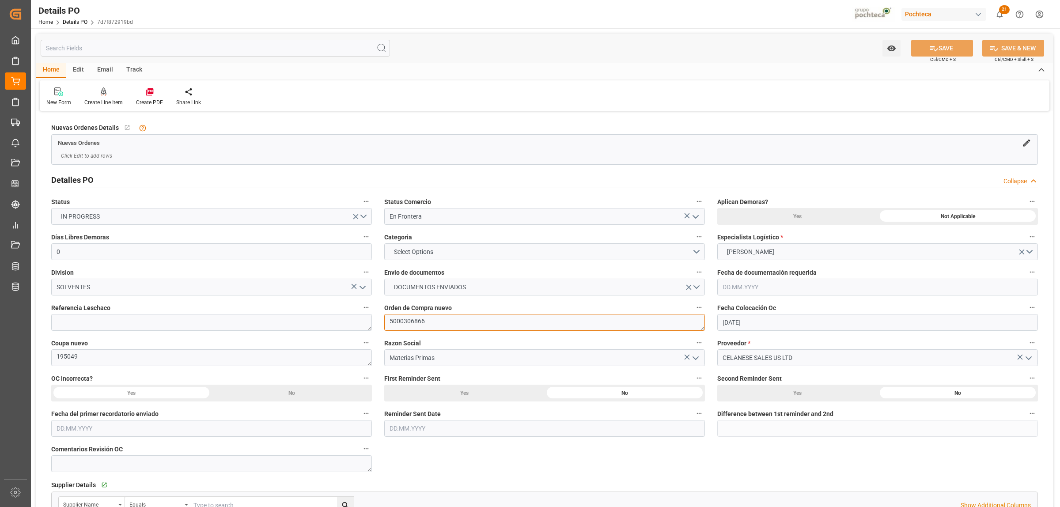
drag, startPoint x: 431, startPoint y: 321, endPoint x: 390, endPoint y: 321, distance: 41.1
click at [390, 321] on textarea "5000306866" at bounding box center [544, 322] width 321 height 17
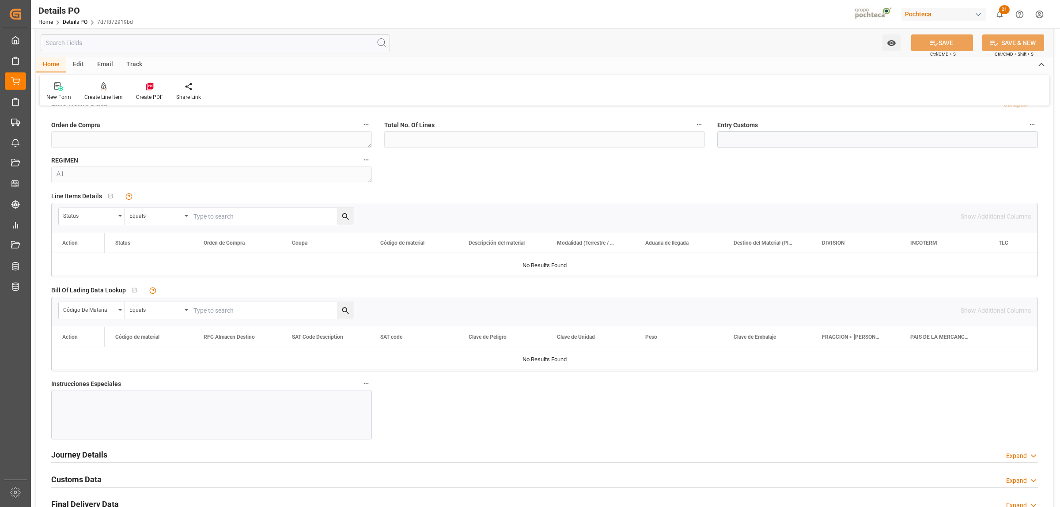
scroll to position [607, 0]
click at [122, 216] on div "Status" at bounding box center [92, 215] width 66 height 17
click at [110, 275] on div "Orden de Compra" at bounding box center [125, 274] width 132 height 19
click at [233, 215] on input "text" at bounding box center [272, 215] width 163 height 17
paste input "5000306866"
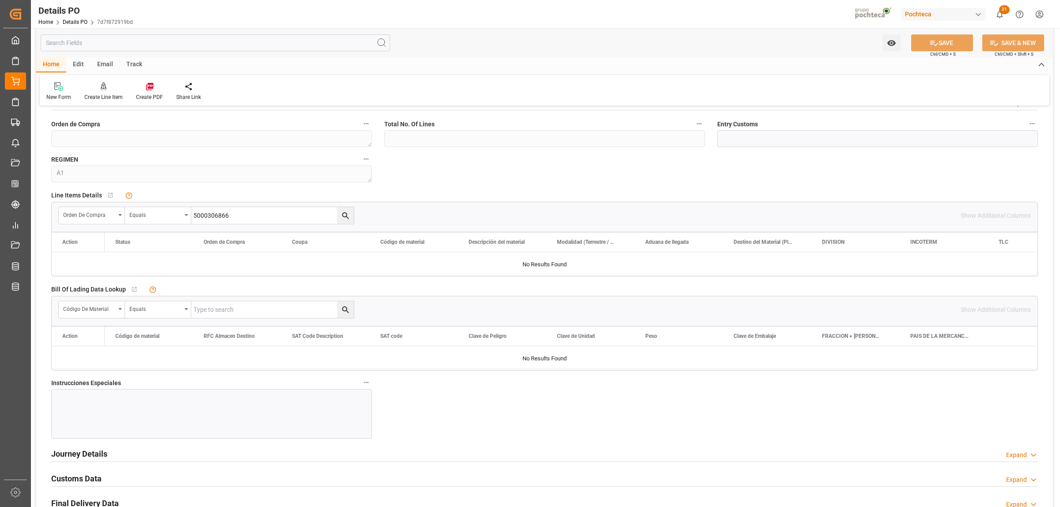
type input "5000306866"
click at [339, 217] on button "search button" at bounding box center [345, 215] width 17 height 17
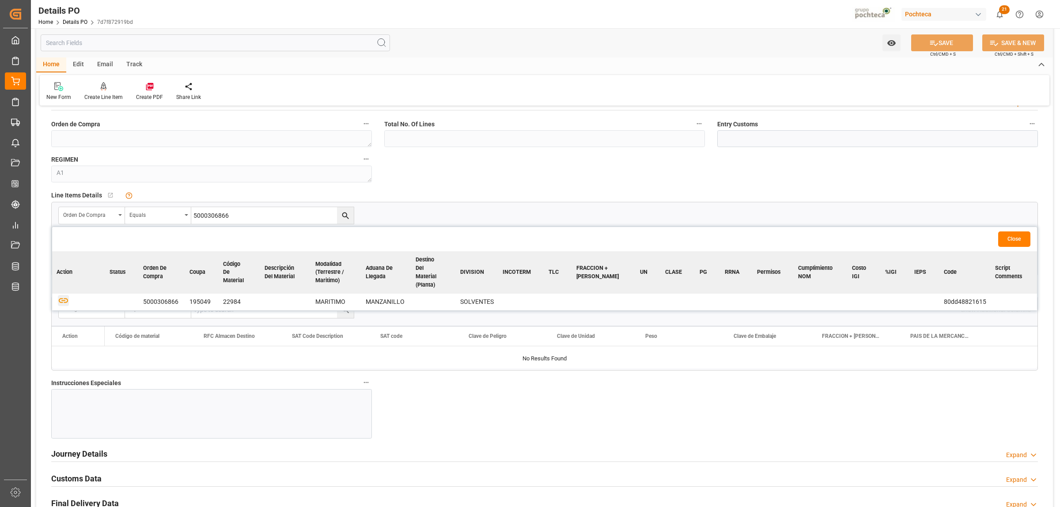
click at [63, 295] on icon "button" at bounding box center [63, 300] width 11 height 11
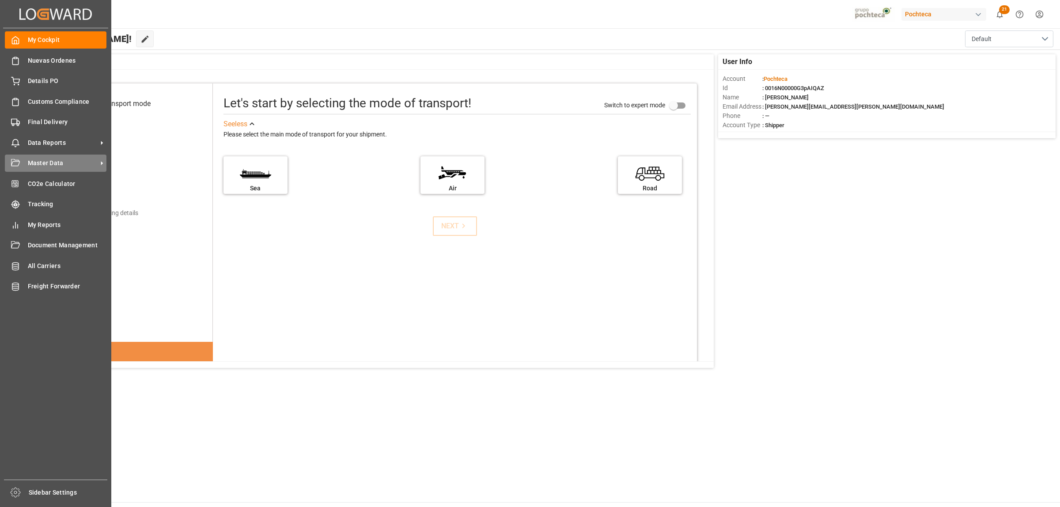
click at [100, 162] on icon at bounding box center [101, 163] width 9 height 9
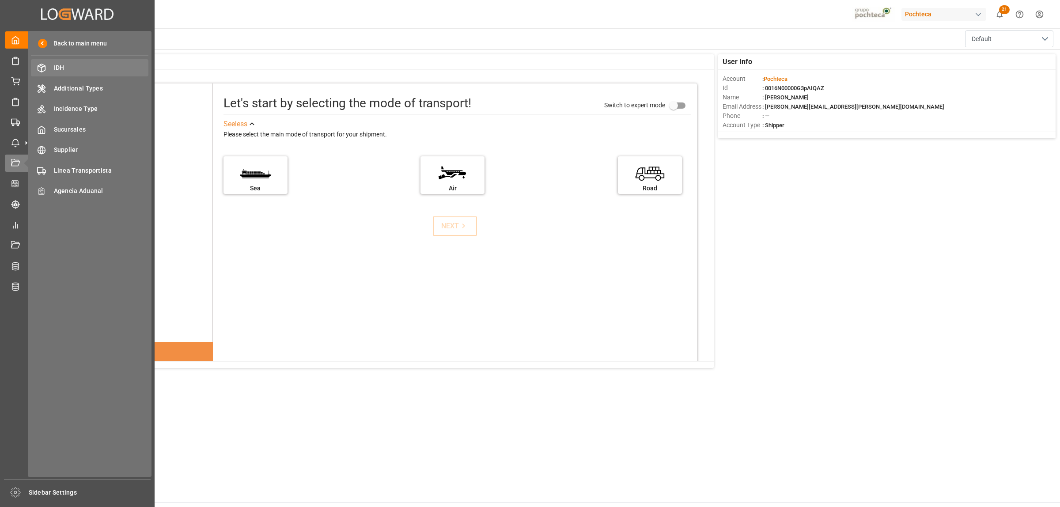
click at [58, 64] on span "IDH" at bounding box center [101, 67] width 95 height 9
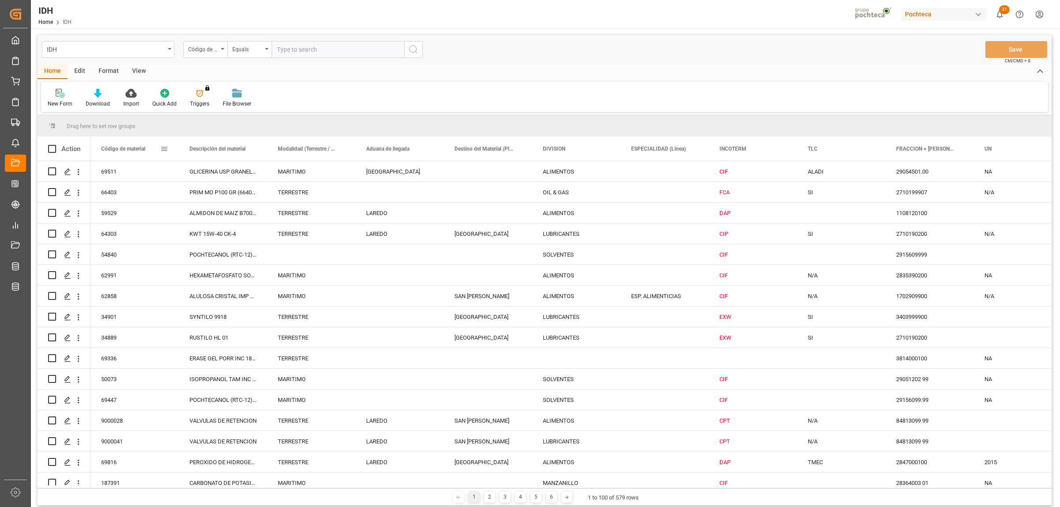
click at [165, 147] on span at bounding box center [164, 149] width 8 height 8
click at [212, 153] on span "filter" at bounding box center [213, 150] width 8 height 8
type input "22984"
click at [218, 229] on div "Apply Clear" at bounding box center [204, 223] width 97 height 23
click at [217, 225] on button "Apply" at bounding box center [216, 224] width 16 height 9
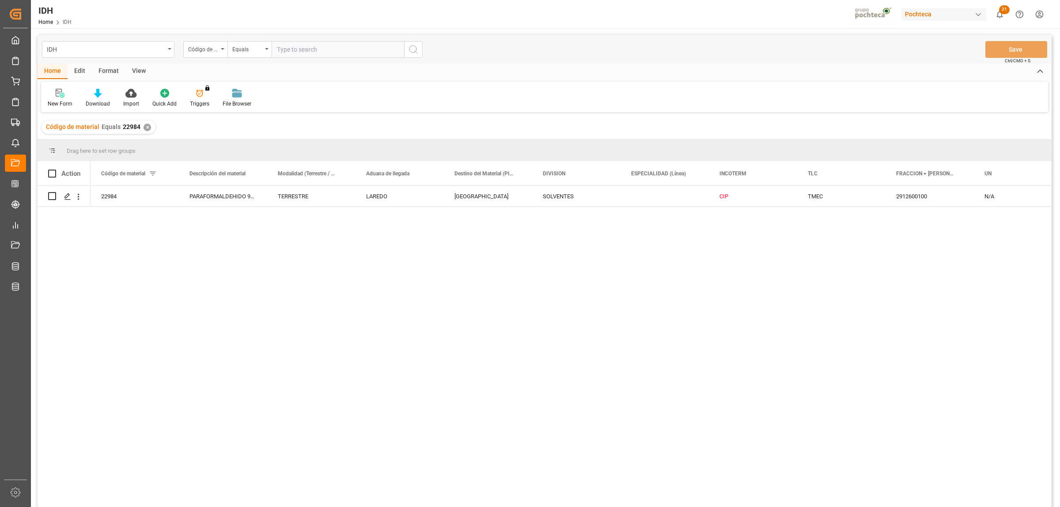
click at [435, 236] on div "22984 PARAFORMALDEHIDO 91% 25KG SAC TERRESTRE LAREDO MONTERREY SOLVENTES CIP TM…" at bounding box center [571, 349] width 961 height 327
click at [69, 199] on icon "Press SPACE to select this row." at bounding box center [67, 196] width 7 height 7
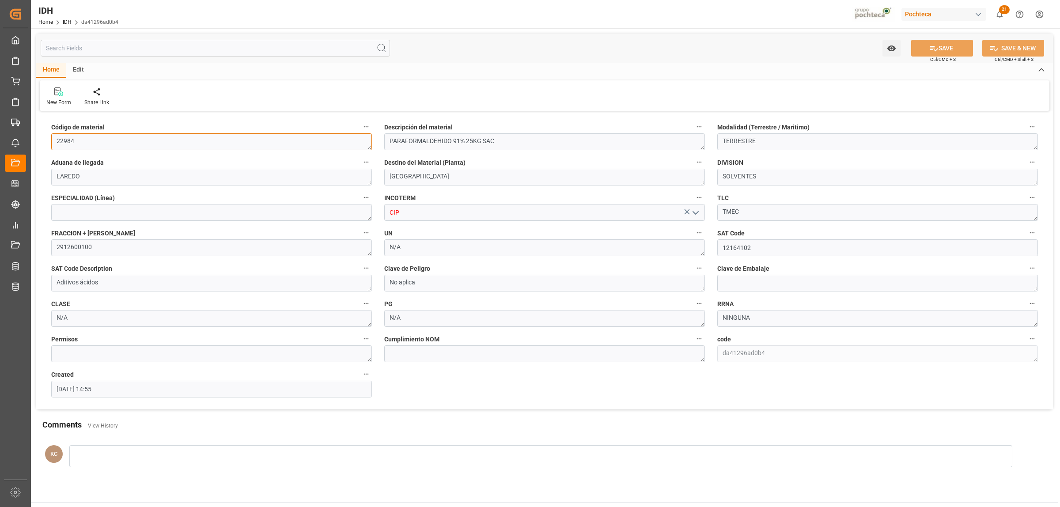
drag, startPoint x: 76, startPoint y: 140, endPoint x: 86, endPoint y: 168, distance: 29.5
click at [50, 143] on div "Código de material 22984" at bounding box center [211, 135] width 333 height 35
click at [162, 144] on textarea "22984" at bounding box center [211, 141] width 321 height 17
click at [206, 254] on textarea "2912600100" at bounding box center [211, 247] width 321 height 17
drag, startPoint x: 74, startPoint y: 140, endPoint x: 56, endPoint y: 140, distance: 18.1
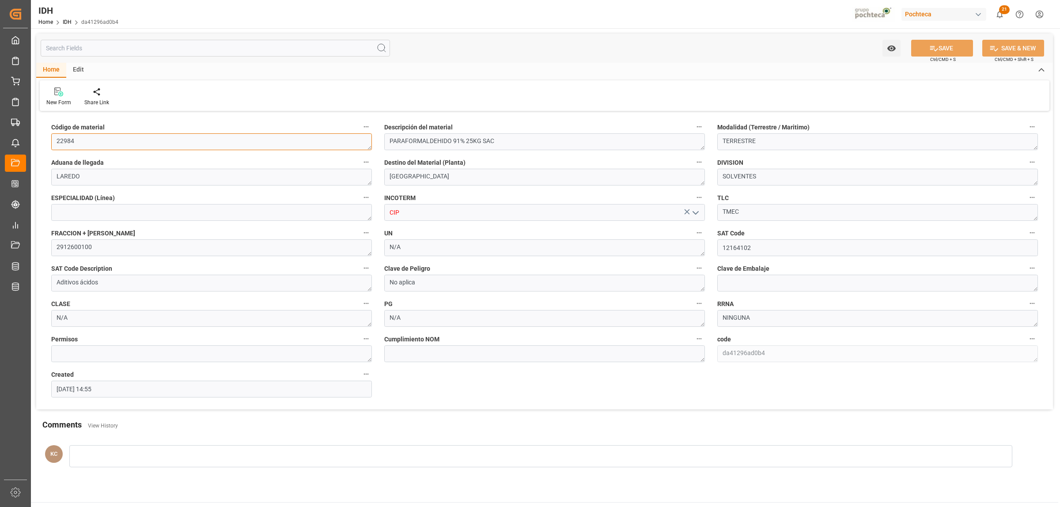
click at [56, 140] on textarea "22984" at bounding box center [211, 141] width 321 height 17
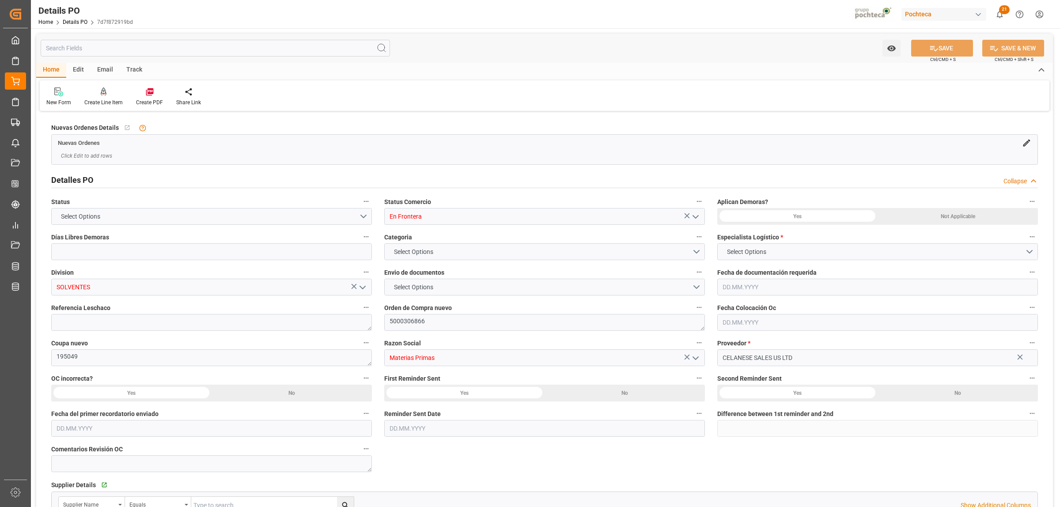
type input "0"
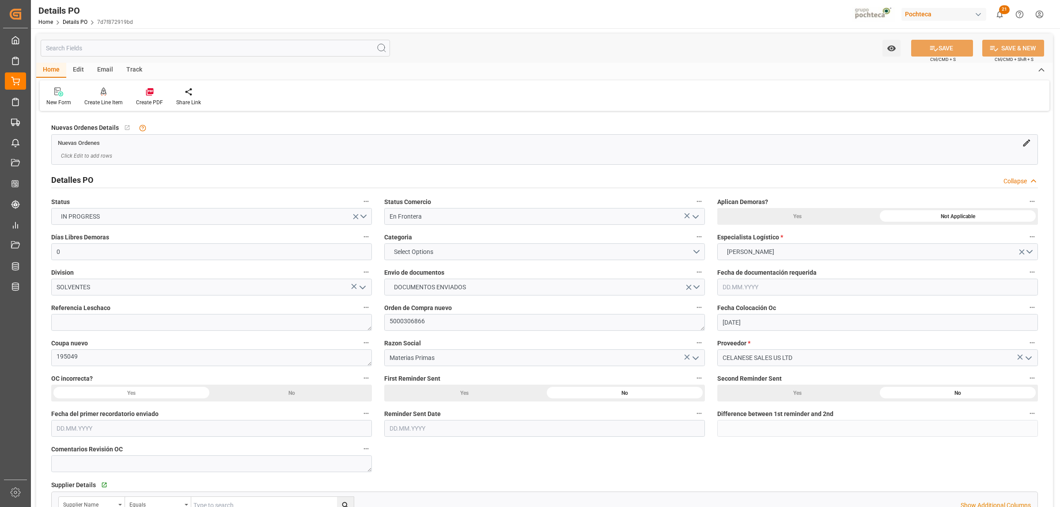
type input "[DATE]"
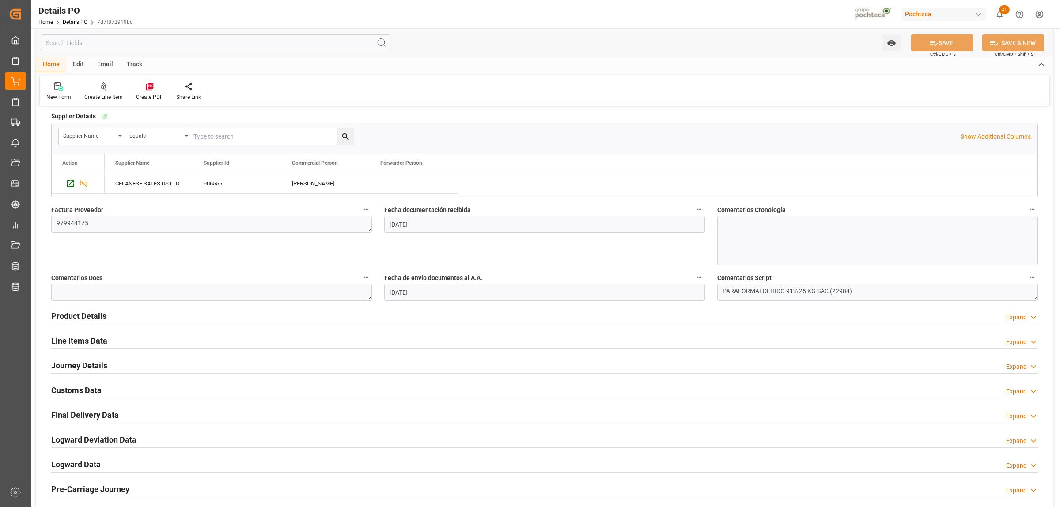
scroll to position [386, 0]
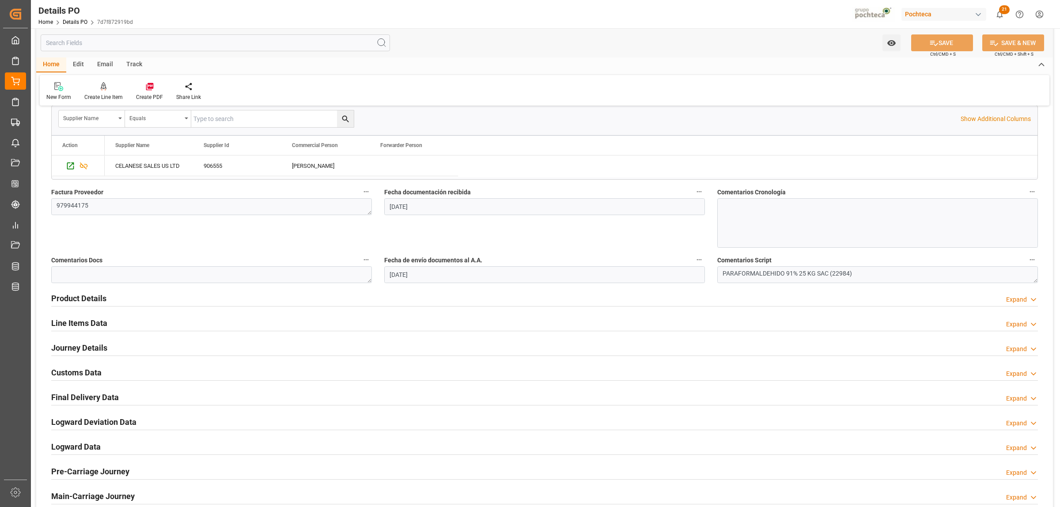
click at [84, 324] on h2 "Line Items Data" at bounding box center [79, 323] width 56 height 12
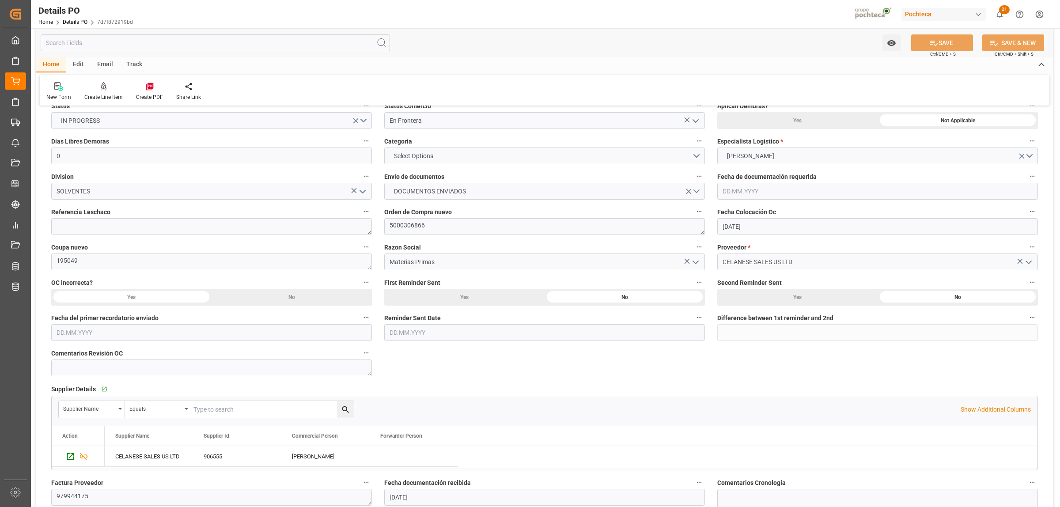
scroll to position [0, 0]
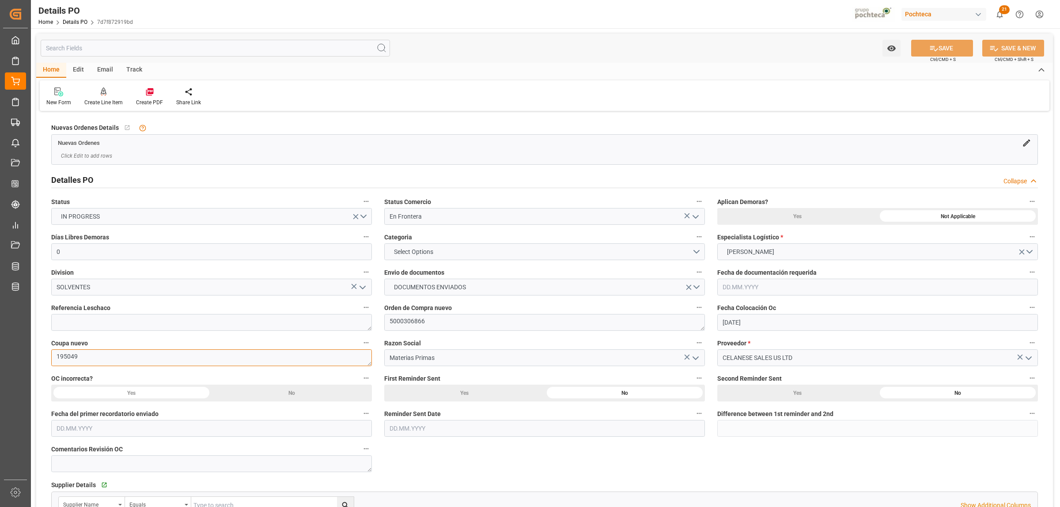
drag, startPoint x: 85, startPoint y: 356, endPoint x: 47, endPoint y: 354, distance: 38.0
click at [49, 355] on div "Coupa nuevo 195049" at bounding box center [211, 351] width 333 height 35
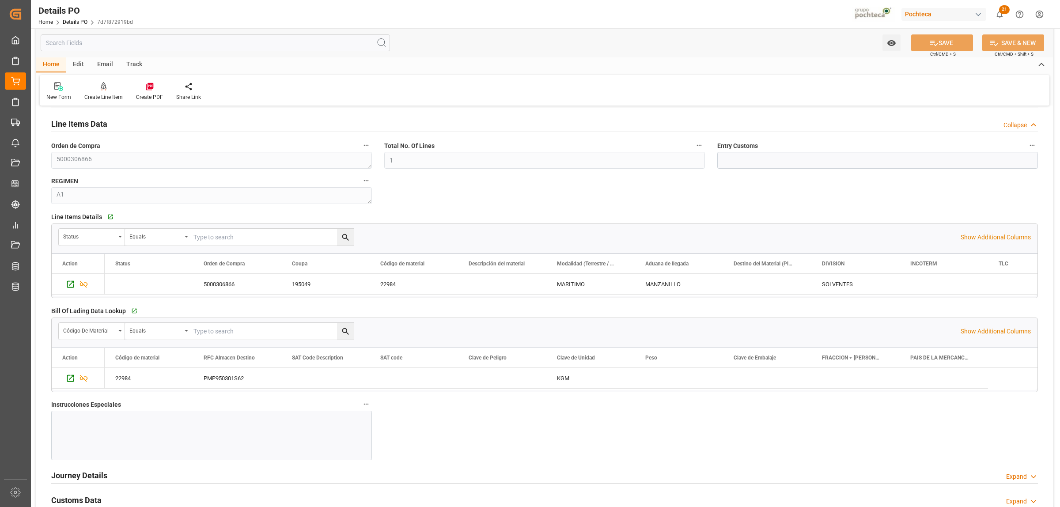
scroll to position [607, 0]
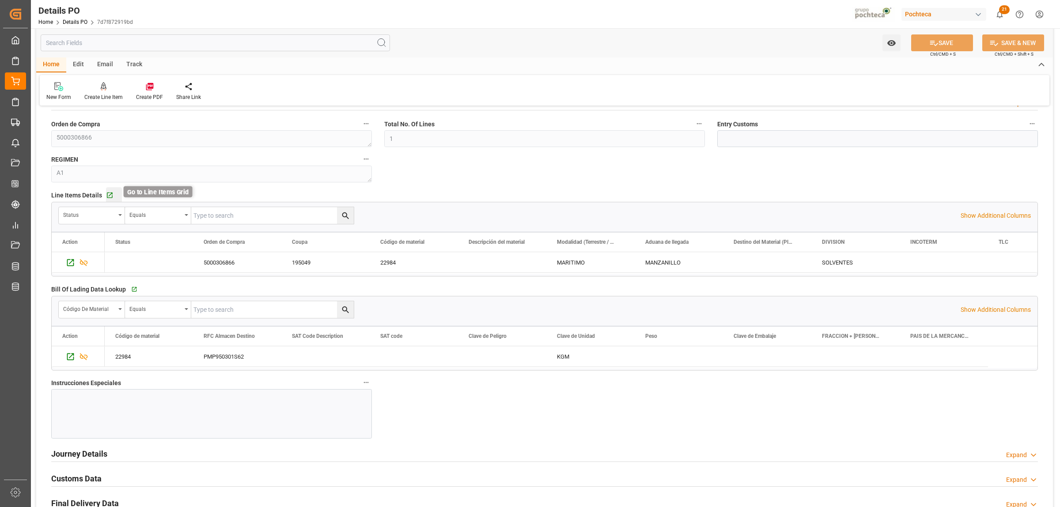
click at [107, 199] on icon "button" at bounding box center [110, 196] width 8 height 8
click at [71, 266] on icon "Press SPACE to select this row." at bounding box center [70, 262] width 7 height 7
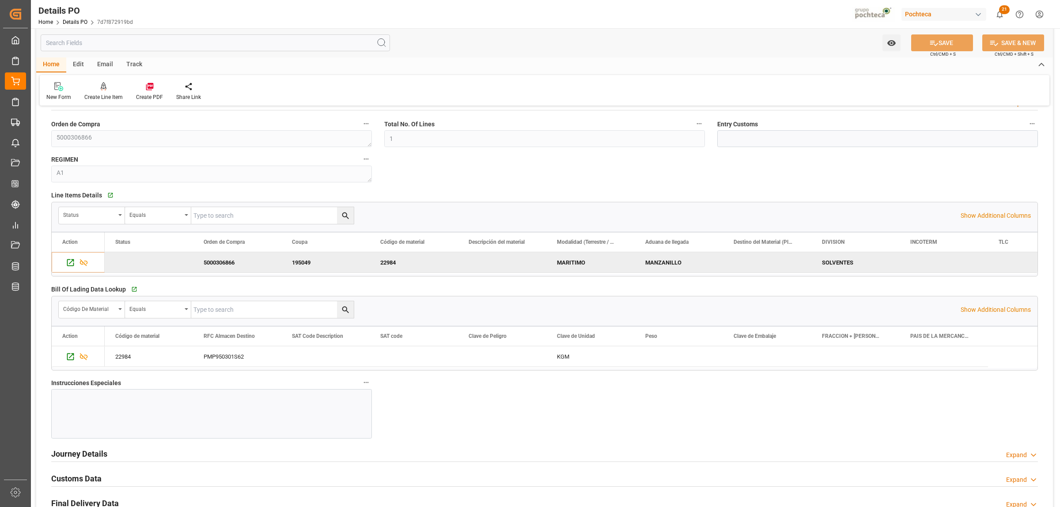
click at [488, 197] on div "Line Items Details   Go to Line Items Grid" at bounding box center [544, 195] width 987 height 13
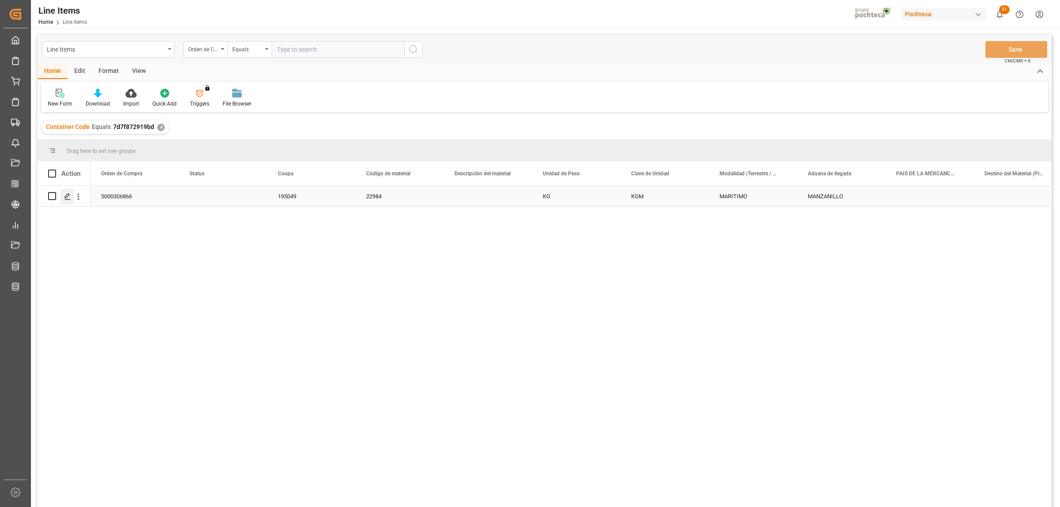
click at [68, 195] on polygon "Press SPACE to select this row." at bounding box center [67, 195] width 4 height 4
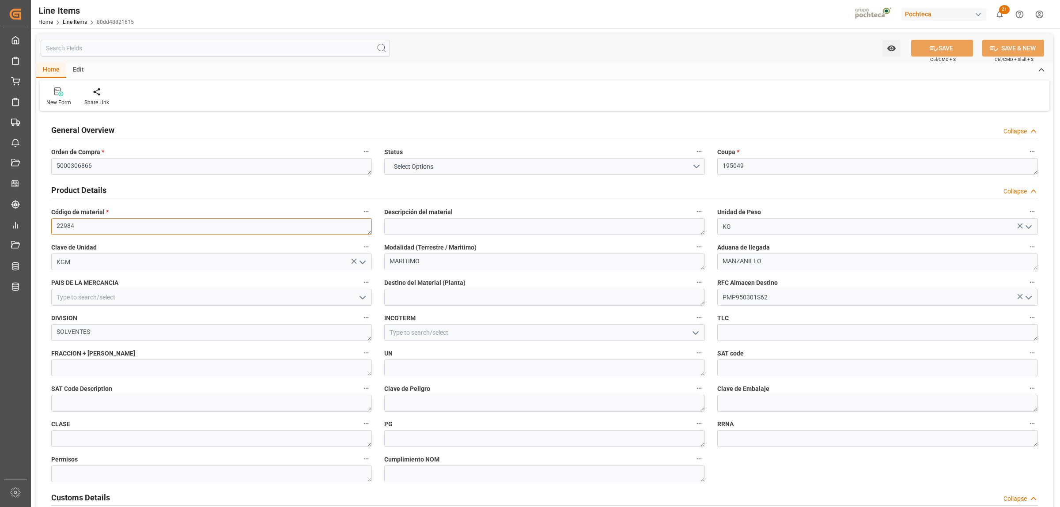
drag, startPoint x: 76, startPoint y: 226, endPoint x: 51, endPoint y: 224, distance: 24.8
click at [51, 224] on textarea "22984" at bounding box center [211, 226] width 321 height 17
drag, startPoint x: 102, startPoint y: 167, endPoint x: 42, endPoint y: 168, distance: 59.2
click at [429, 230] on textarea at bounding box center [544, 226] width 321 height 17
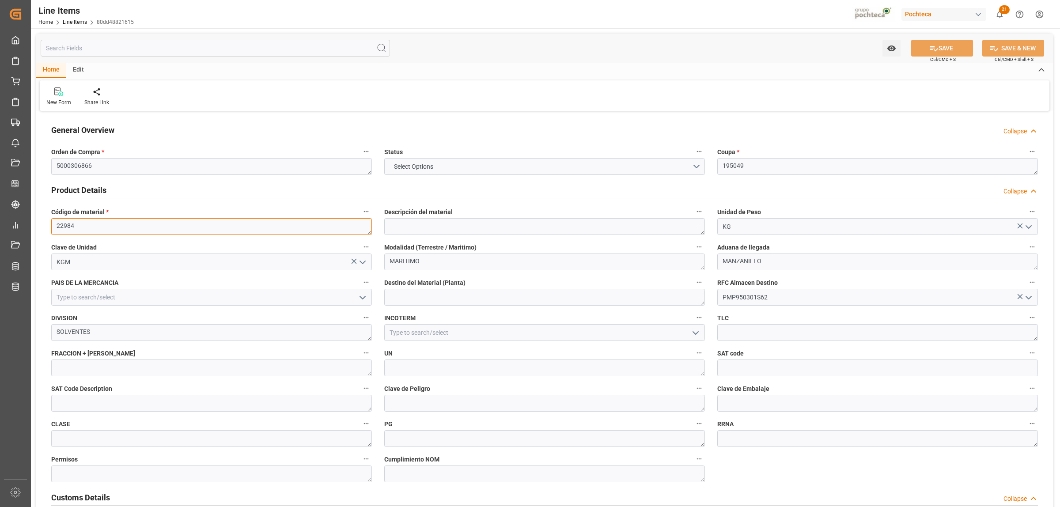
drag, startPoint x: 91, startPoint y: 229, endPoint x: 49, endPoint y: 224, distance: 42.2
click at [49, 224] on div "Código de material * 22984" at bounding box center [211, 220] width 333 height 35
drag, startPoint x: 83, startPoint y: 227, endPoint x: 49, endPoint y: 227, distance: 33.6
click at [49, 227] on div "Código de material * 22984" at bounding box center [211, 220] width 333 height 35
paste textarea "4778"
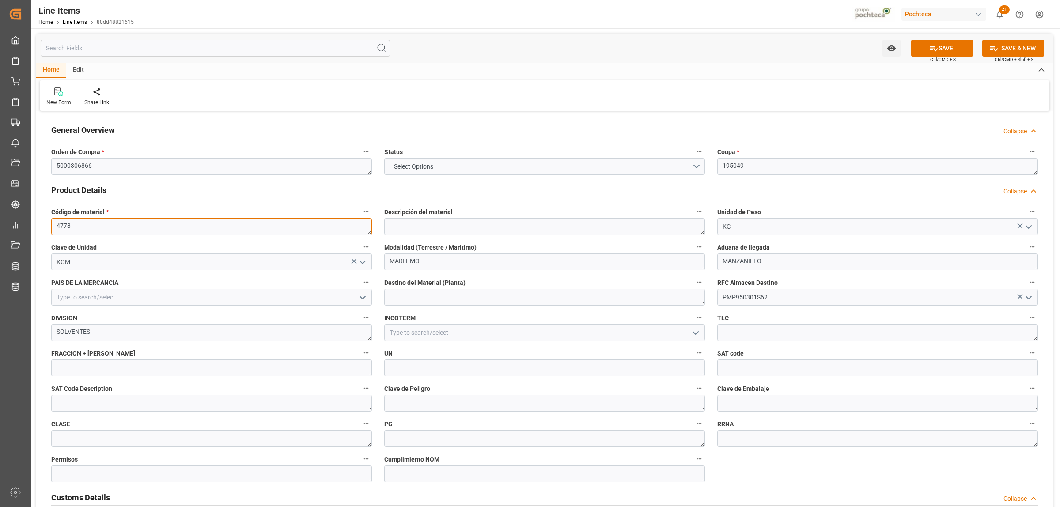
click at [59, 229] on textarea "4778" at bounding box center [211, 226] width 321 height 17
click at [941, 45] on button "SAVE" at bounding box center [942, 48] width 62 height 17
drag, startPoint x: 86, startPoint y: 226, endPoint x: 51, endPoint y: 226, distance: 34.9
click at [51, 226] on textarea "34778" at bounding box center [211, 226] width 321 height 17
paste textarea "22984"
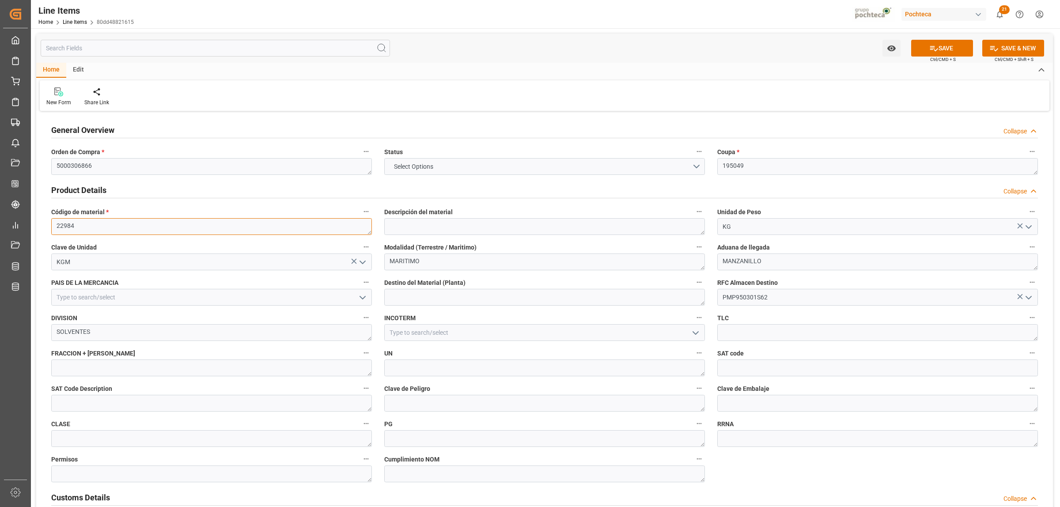
type textarea "22984"
click at [422, 202] on div "Product Details Collapse" at bounding box center [544, 190] width 999 height 25
click at [931, 45] on icon at bounding box center [933, 48] width 9 height 9
drag, startPoint x: 55, startPoint y: 228, endPoint x: 47, endPoint y: 228, distance: 8.0
click at [47, 228] on div "Código de material * 22984" at bounding box center [211, 221] width 333 height 35
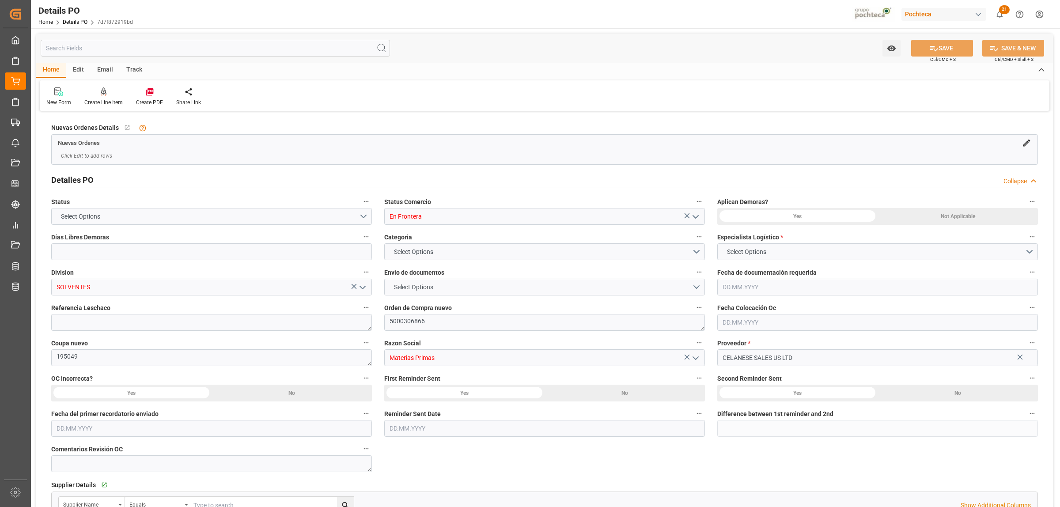
type input "0"
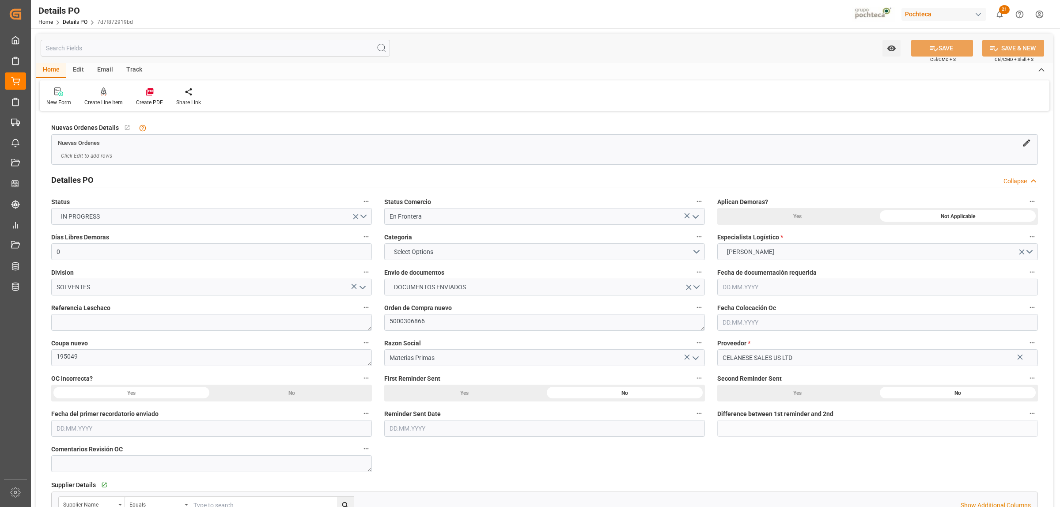
type input "[DATE]"
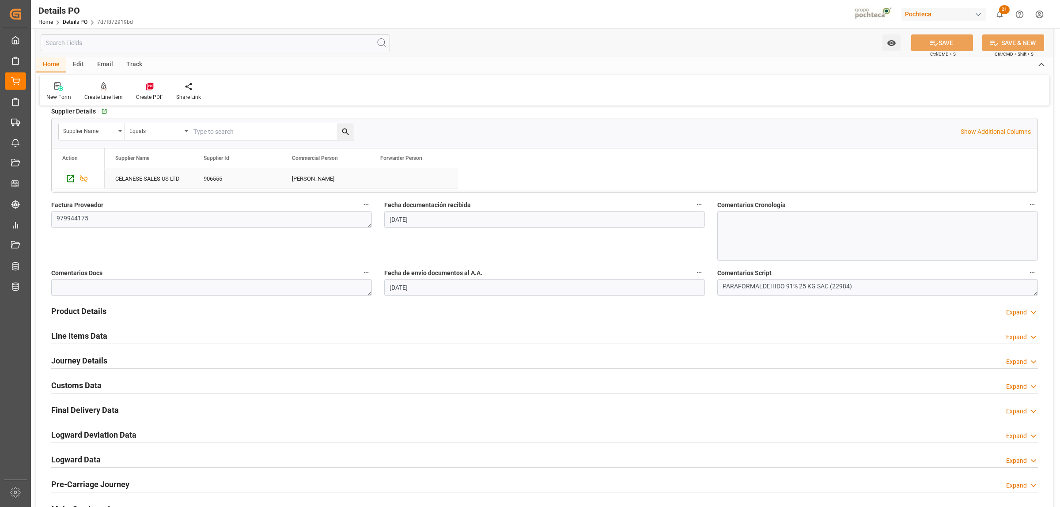
scroll to position [442, 0]
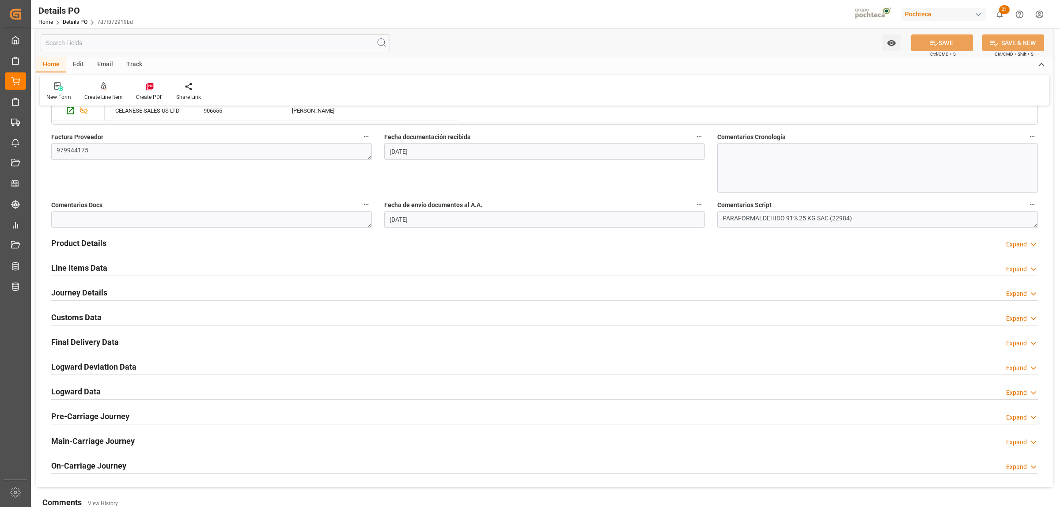
click at [81, 268] on h2 "Line Items Data" at bounding box center [79, 268] width 56 height 12
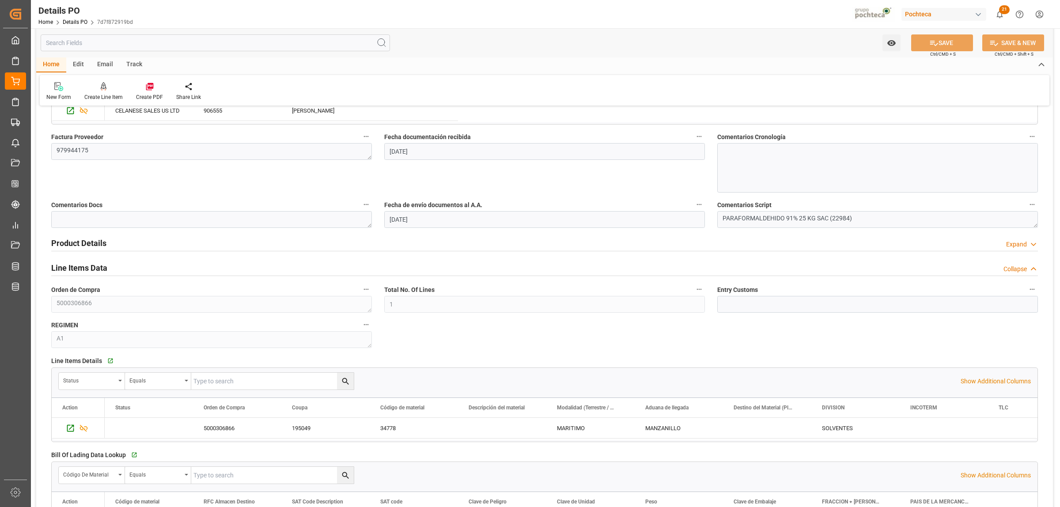
scroll to position [497, 0]
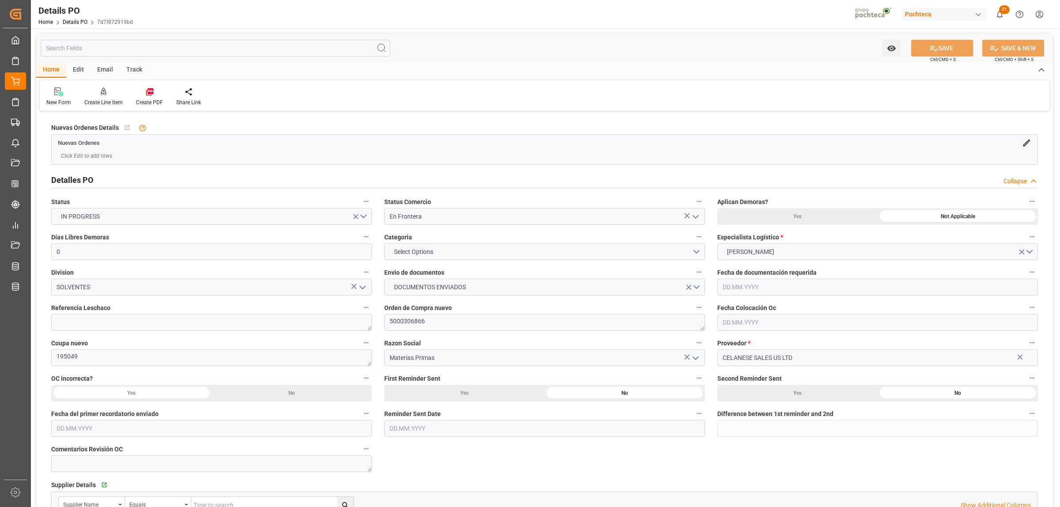
type input "0"
type input "[DATE]"
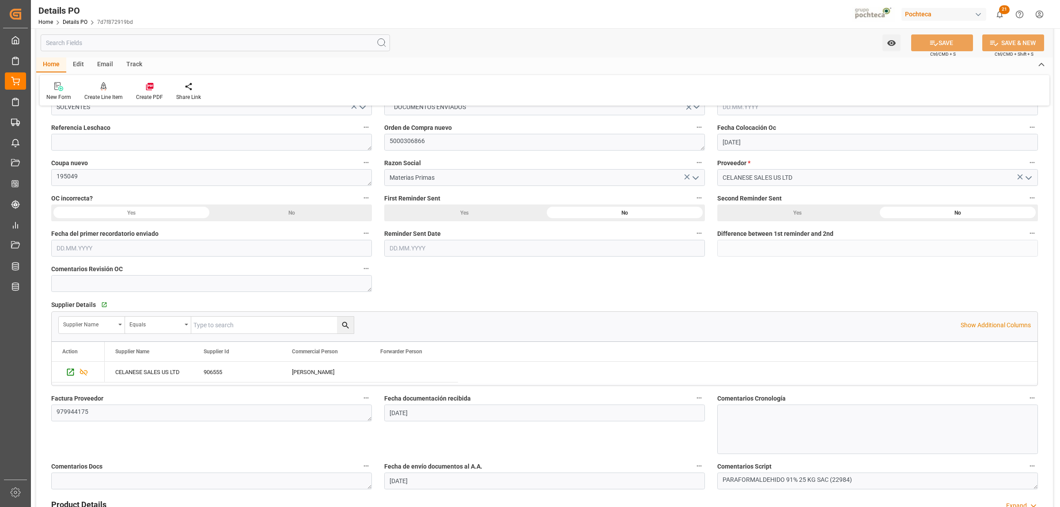
scroll to position [331, 0]
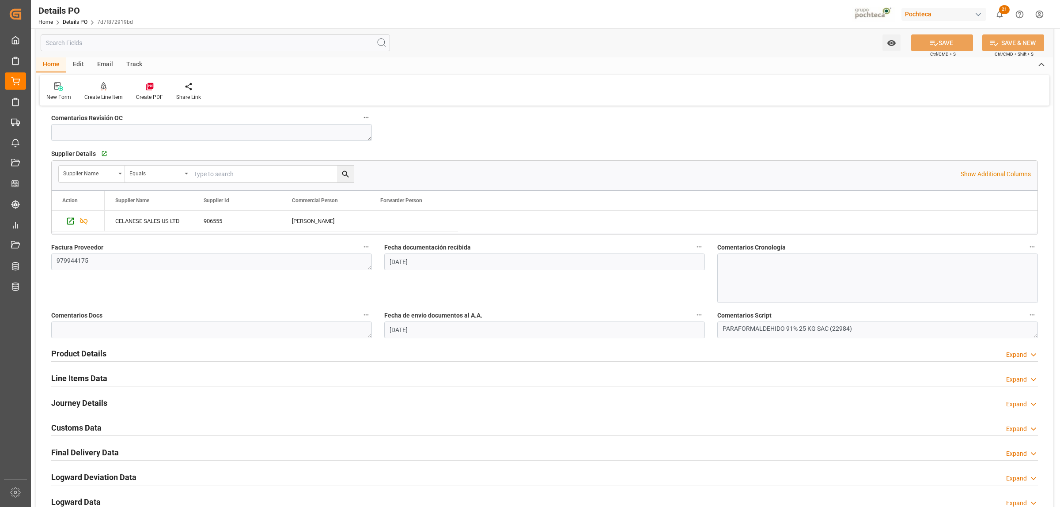
click at [83, 377] on h2 "Line Items Data" at bounding box center [79, 378] width 56 height 12
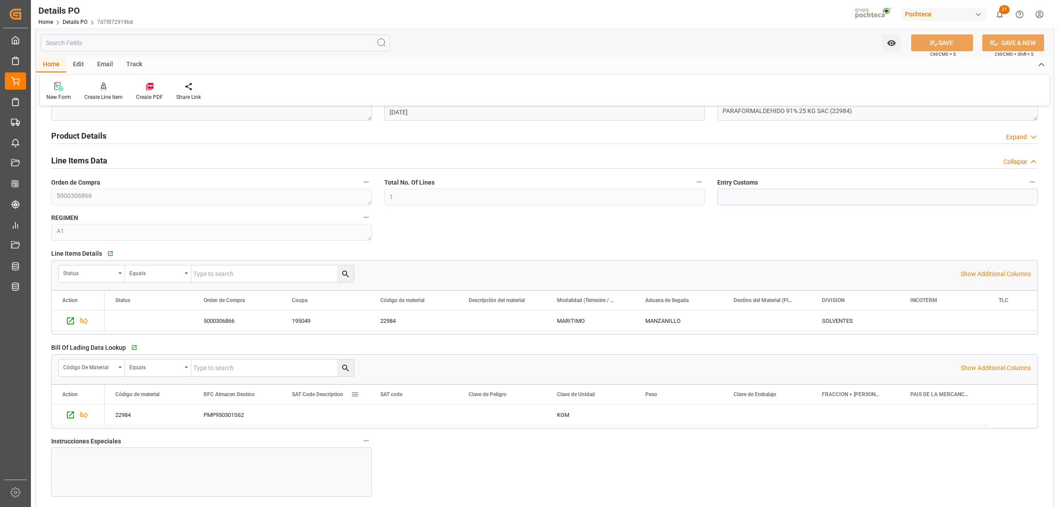
scroll to position [552, 0]
click at [82, 320] on icon "Press SPACE to select this row." at bounding box center [83, 317] width 9 height 9
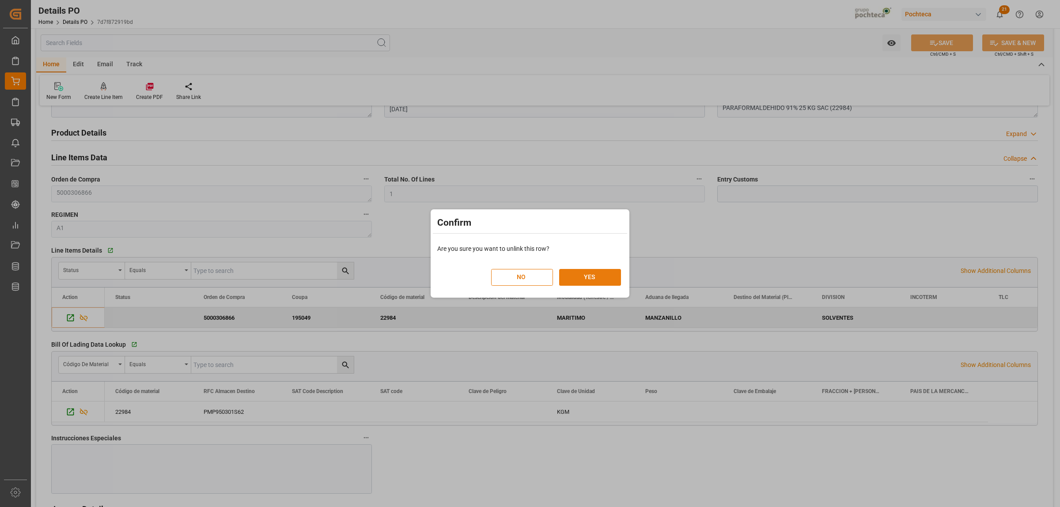
click at [583, 276] on button "YES" at bounding box center [590, 277] width 62 height 17
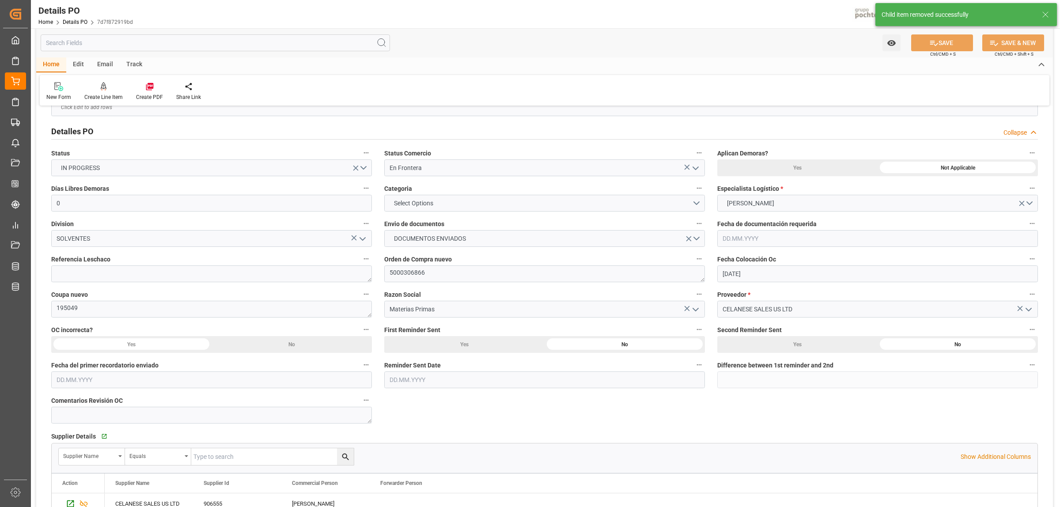
scroll to position [55, 0]
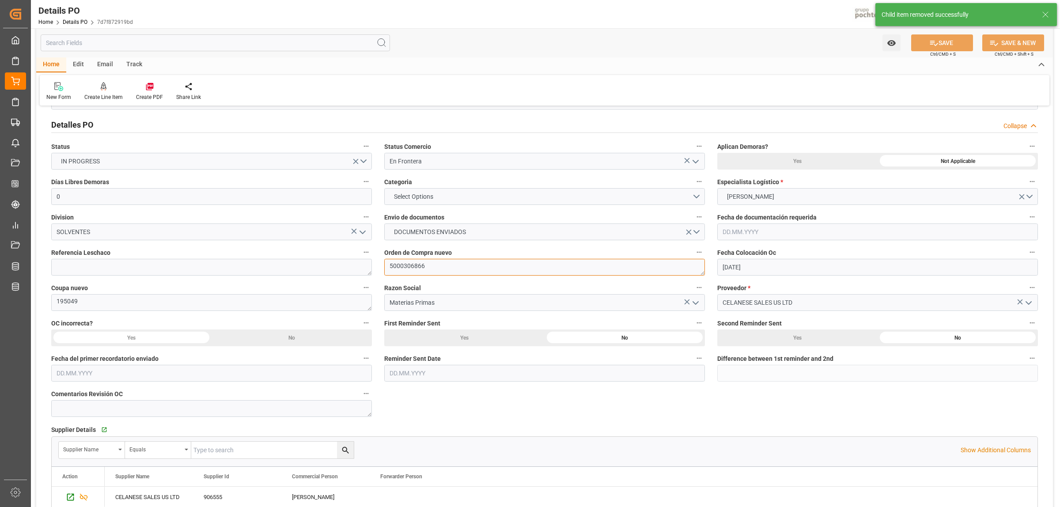
drag, startPoint x: 429, startPoint y: 267, endPoint x: 379, endPoint y: 266, distance: 49.9
click at [379, 266] on div "Orden de Compra nuevo 5000306866" at bounding box center [544, 260] width 333 height 35
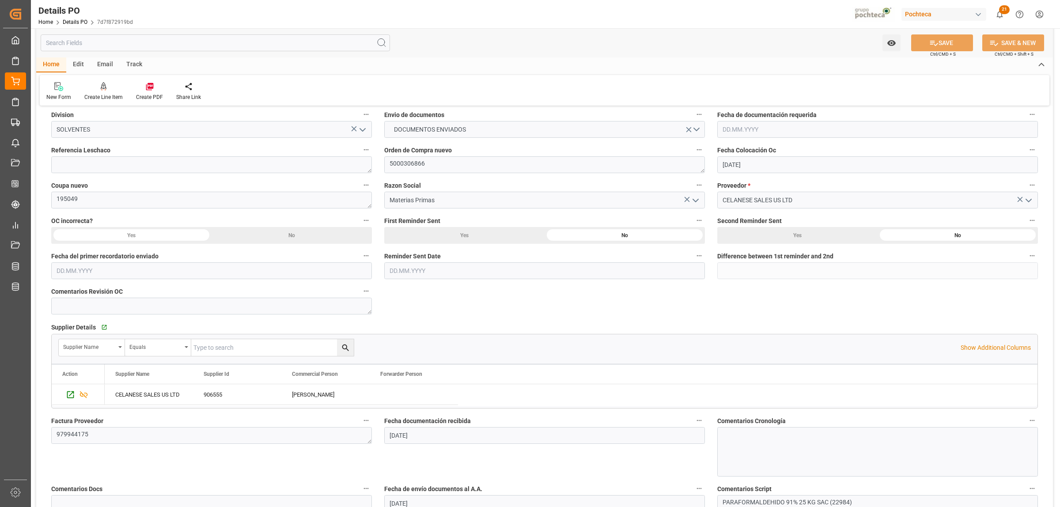
scroll to position [166, 0]
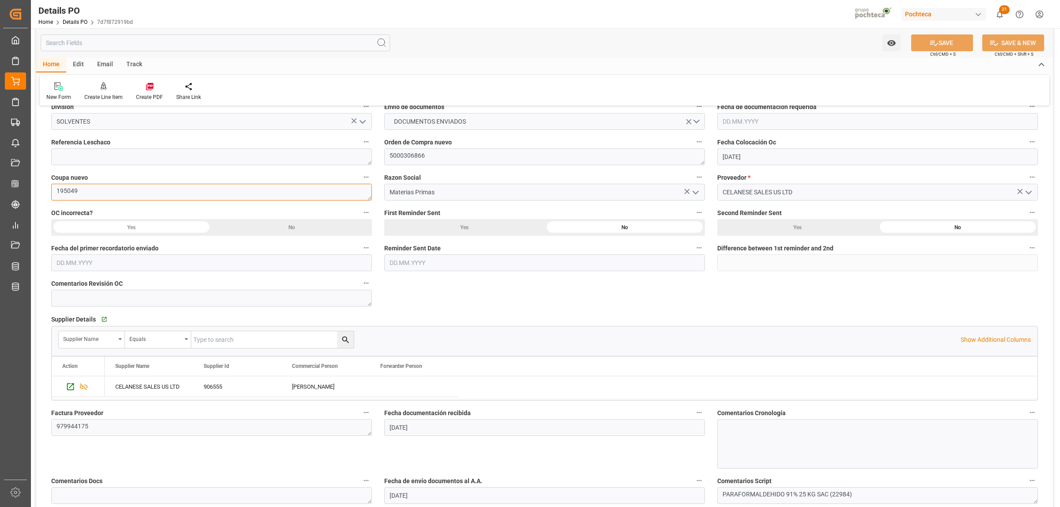
drag, startPoint x: 129, startPoint y: 190, endPoint x: 80, endPoint y: 190, distance: 49.5
click at [127, 190] on textarea "195049" at bounding box center [211, 192] width 321 height 17
drag, startPoint x: 80, startPoint y: 190, endPoint x: 56, endPoint y: 190, distance: 23.9
click at [56, 190] on textarea "195049" at bounding box center [211, 192] width 321 height 17
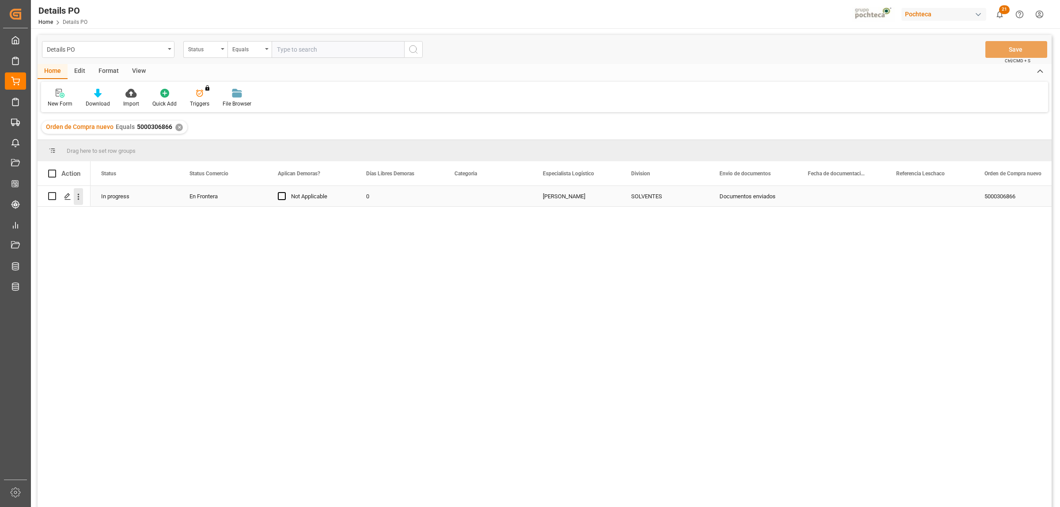
click at [79, 199] on icon "open menu" at bounding box center [79, 196] width 2 height 6
click at [137, 306] on span "Create and Link Child Object" at bounding box center [136, 305] width 80 height 9
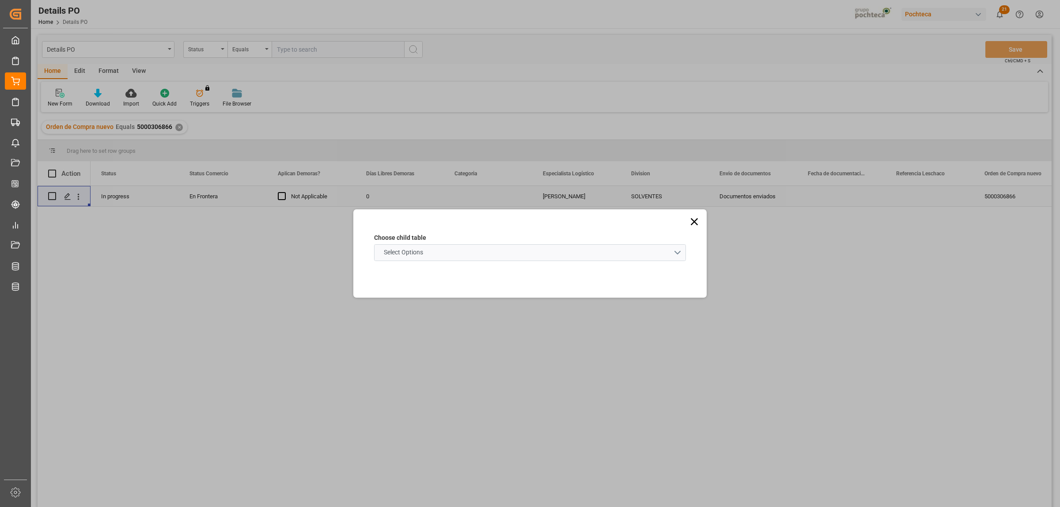
click at [682, 252] on schema "Select Options" at bounding box center [530, 252] width 312 height 17
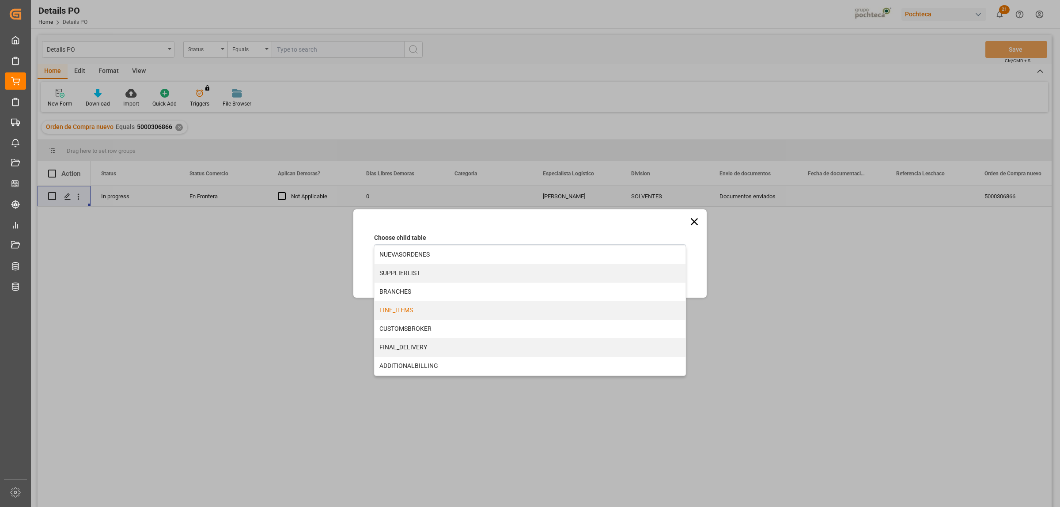
click at [393, 306] on div "LINE_ITEMS" at bounding box center [530, 310] width 311 height 19
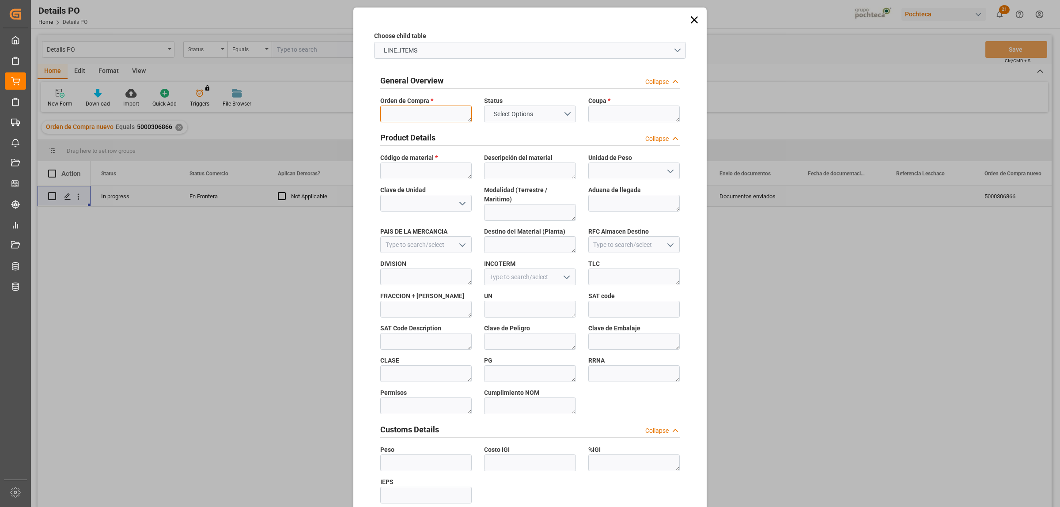
click at [412, 115] on textarea at bounding box center [425, 114] width 91 height 17
click at [620, 116] on textarea at bounding box center [633, 114] width 91 height 17
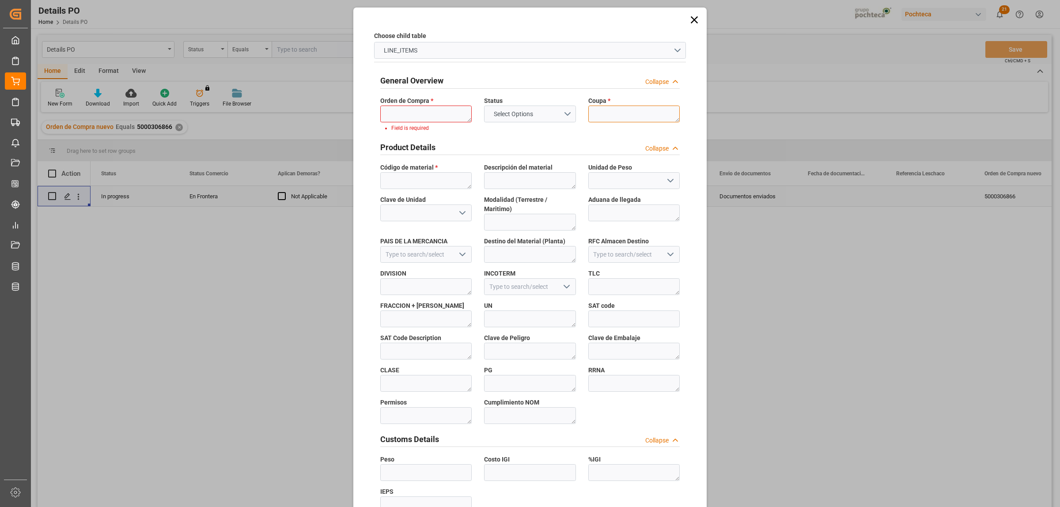
paste textarea "195049"
type textarea "195049"
click at [402, 111] on textarea at bounding box center [425, 114] width 91 height 17
paste textarea "5000306866"
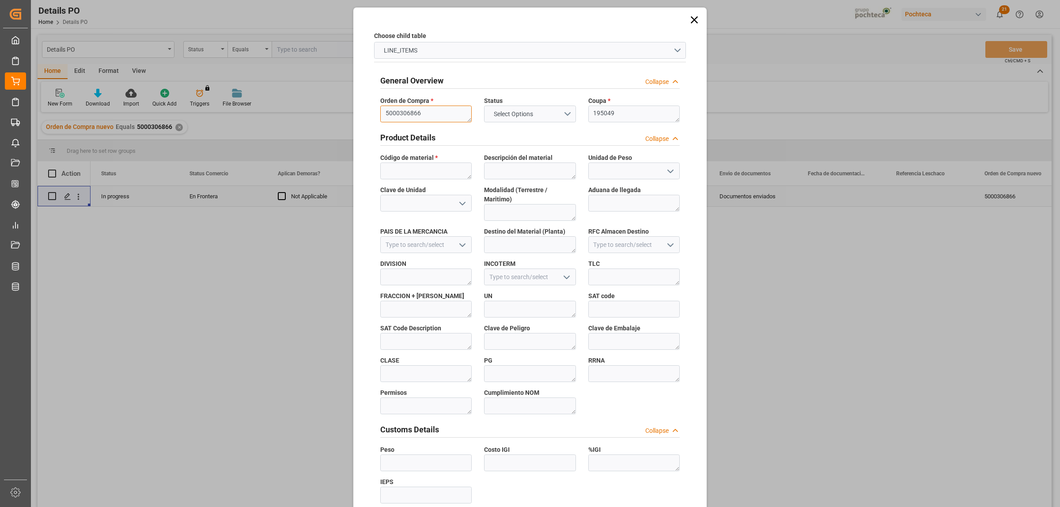
type textarea "5000306866"
click at [416, 171] on textarea at bounding box center [425, 171] width 91 height 17
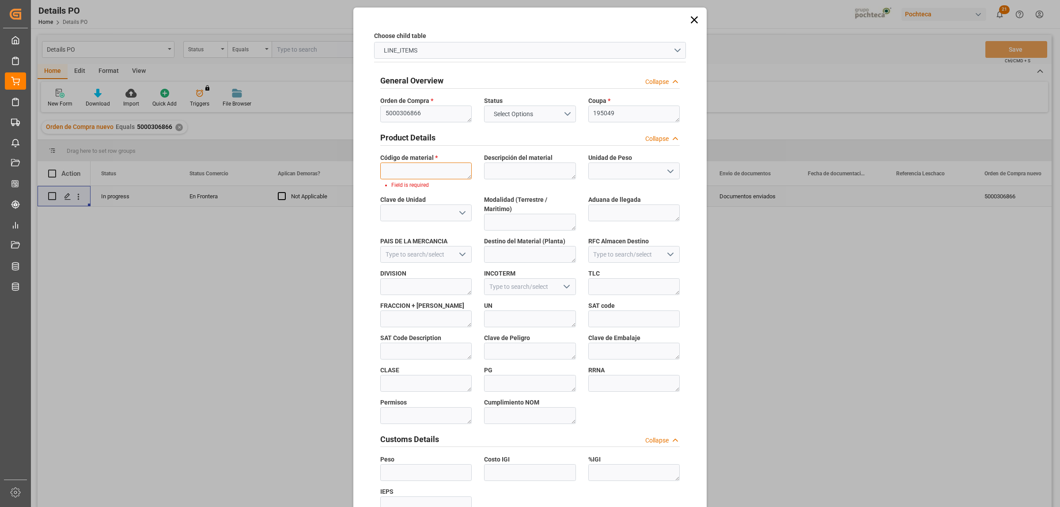
paste textarea "22984"
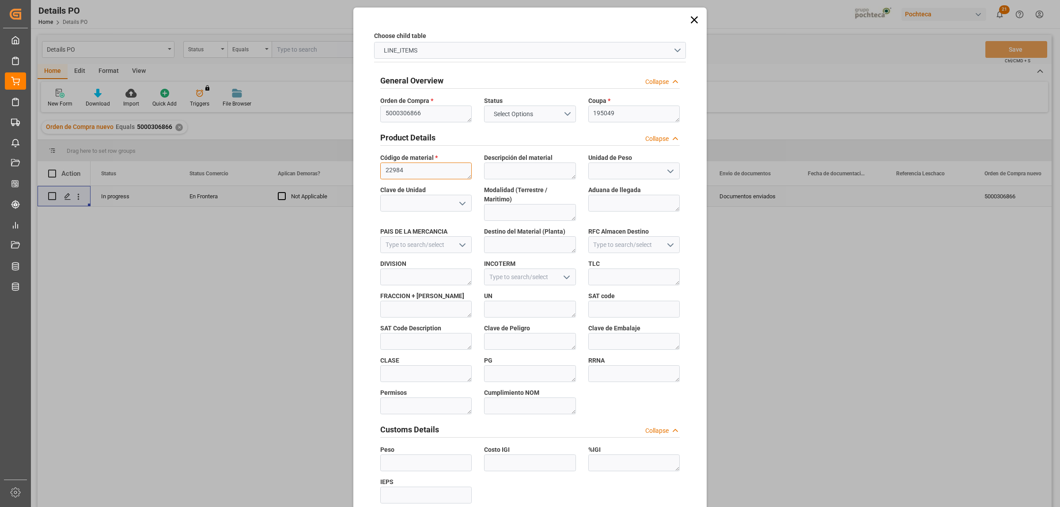
scroll to position [259, 0]
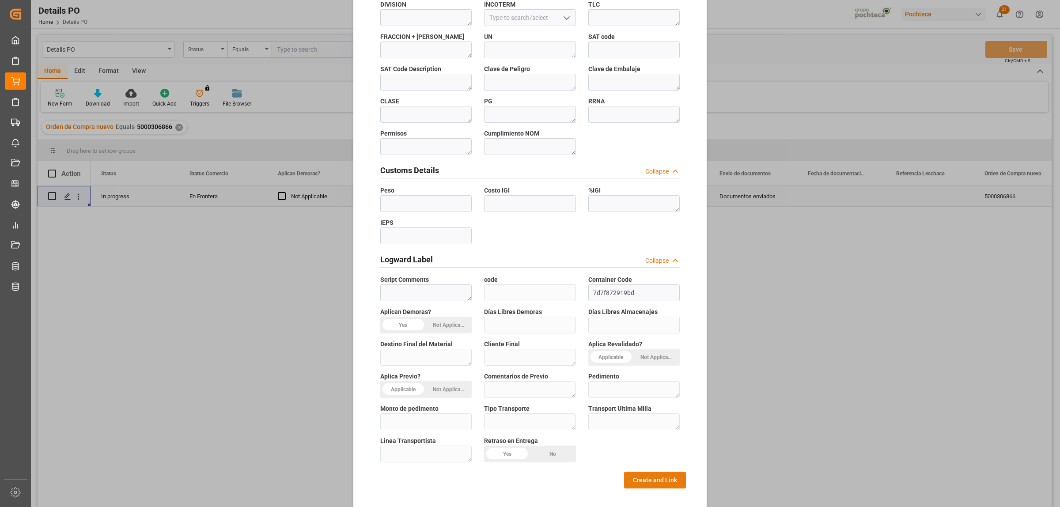
type textarea "22984"
click at [643, 472] on button "Create and Link" at bounding box center [655, 480] width 62 height 17
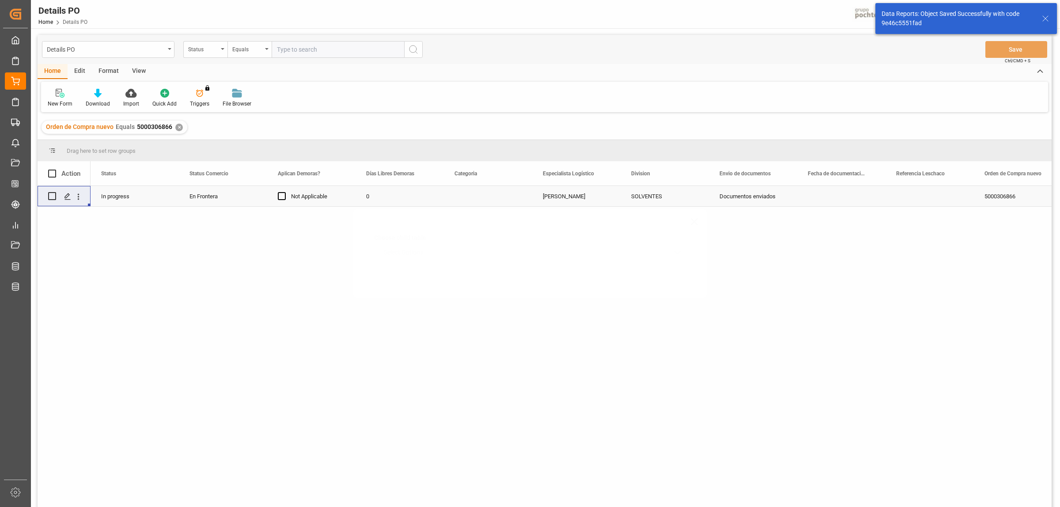
scroll to position [0, 0]
click at [65, 193] on icon "Press SPACE to select this row." at bounding box center [67, 196] width 7 height 7
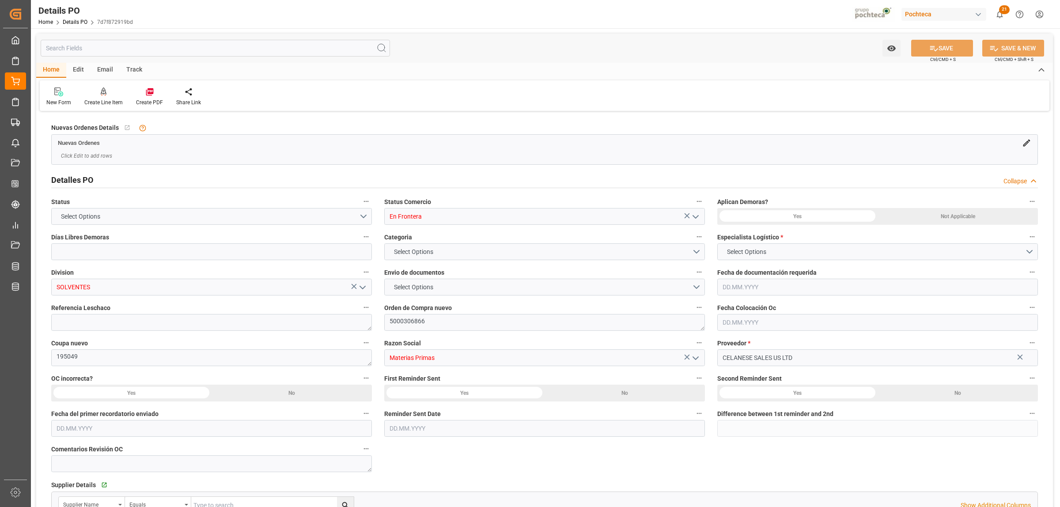
type input "0"
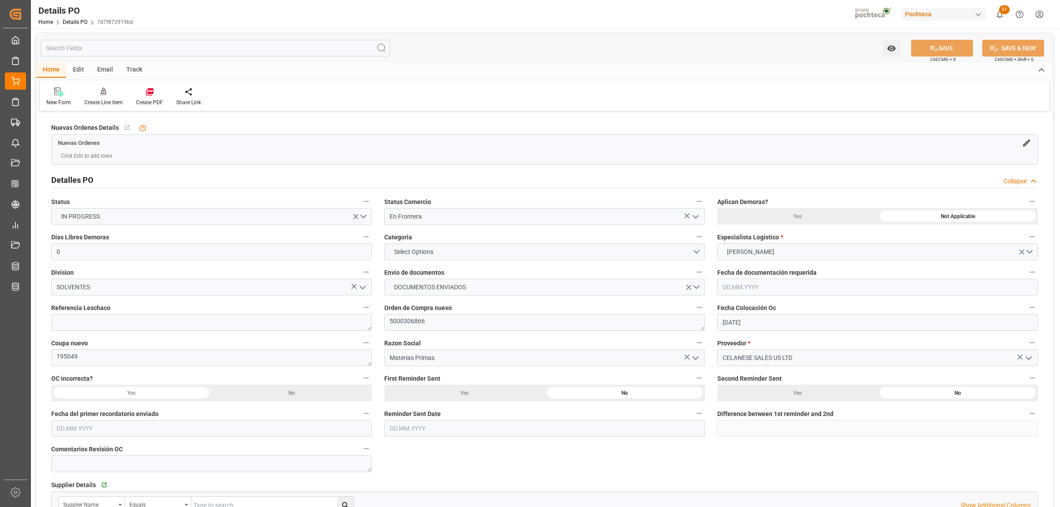
type input "[DATE]"
type input "11.09.2025"
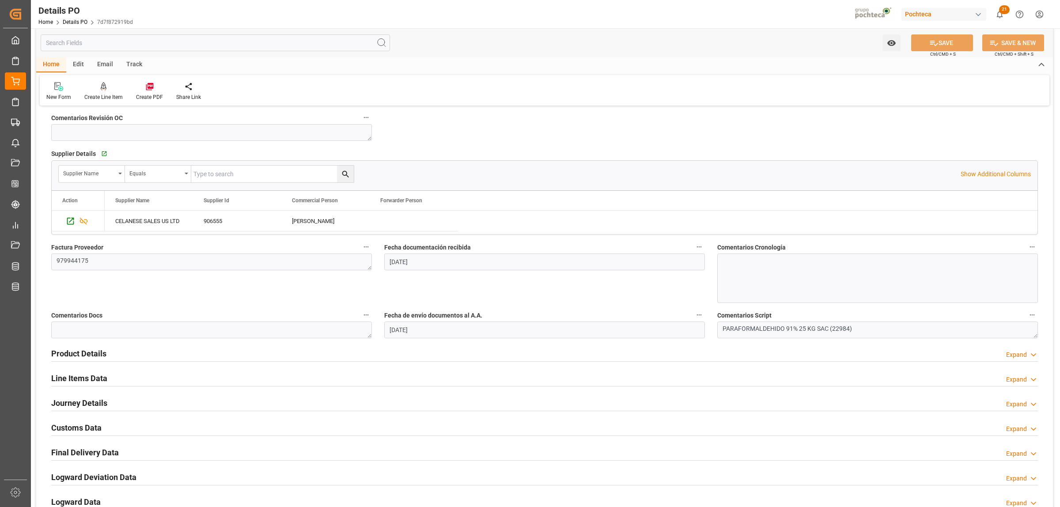
scroll to position [497, 0]
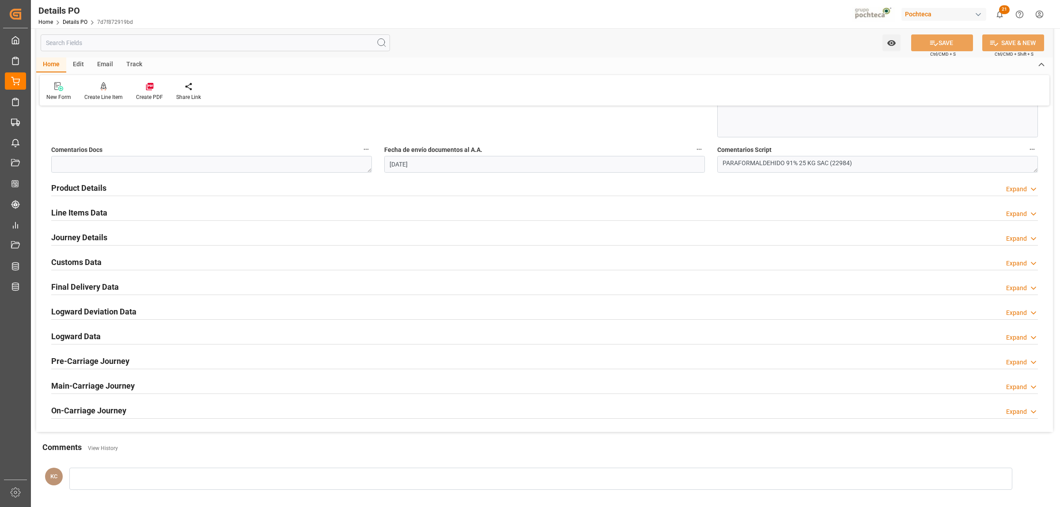
click at [74, 215] on h2 "Line Items Data" at bounding box center [79, 213] width 56 height 12
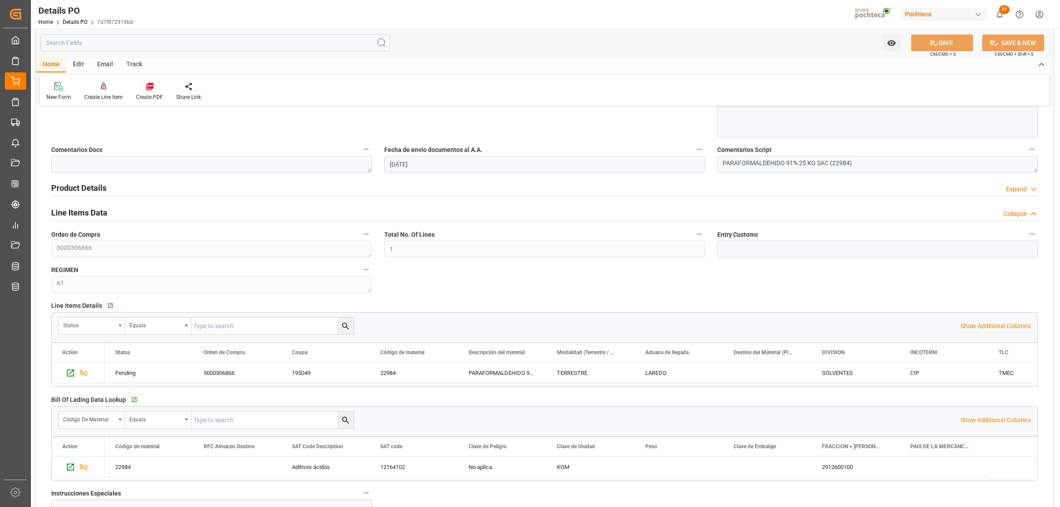
click at [143, 91] on div at bounding box center [149, 86] width 27 height 9
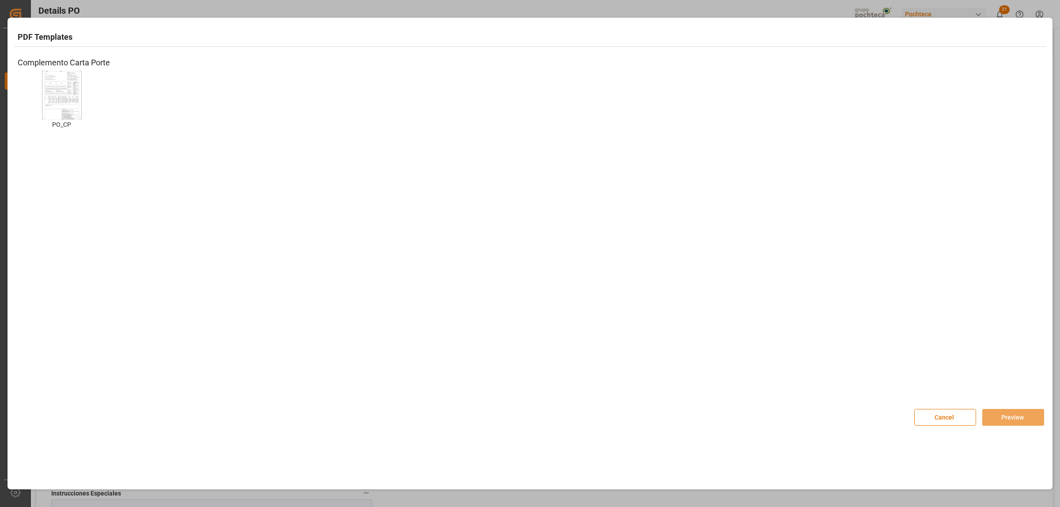
click at [76, 106] on img at bounding box center [61, 95] width 35 height 50
click at [1013, 415] on button "Preview" at bounding box center [1013, 417] width 62 height 17
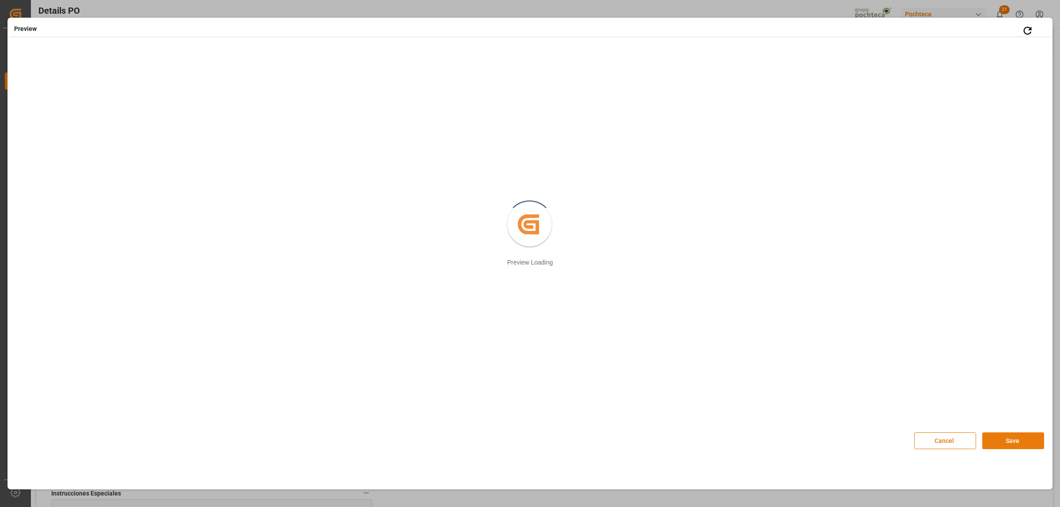
click at [1021, 444] on button "Save" at bounding box center [1013, 440] width 62 height 17
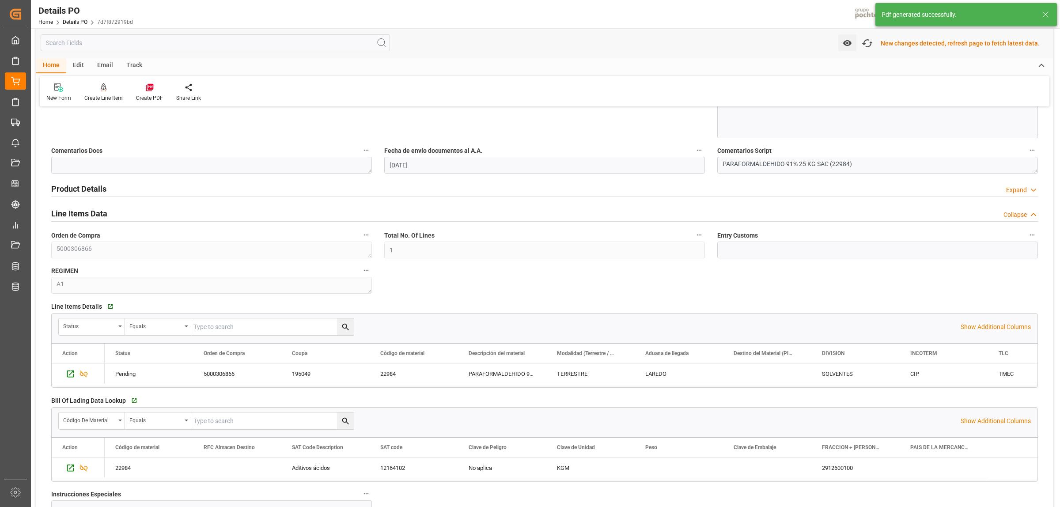
scroll to position [497, 0]
click at [492, 356] on span "Descripción del material" at bounding box center [497, 353] width 56 height 6
click at [588, 365] on div "TERRESTRE" at bounding box center [590, 373] width 88 height 20
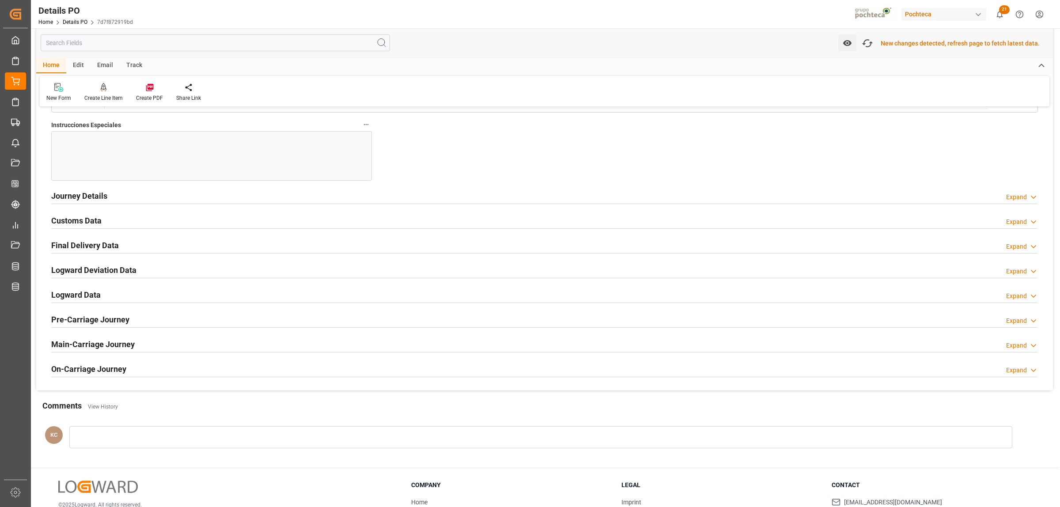
scroll to position [929, 0]
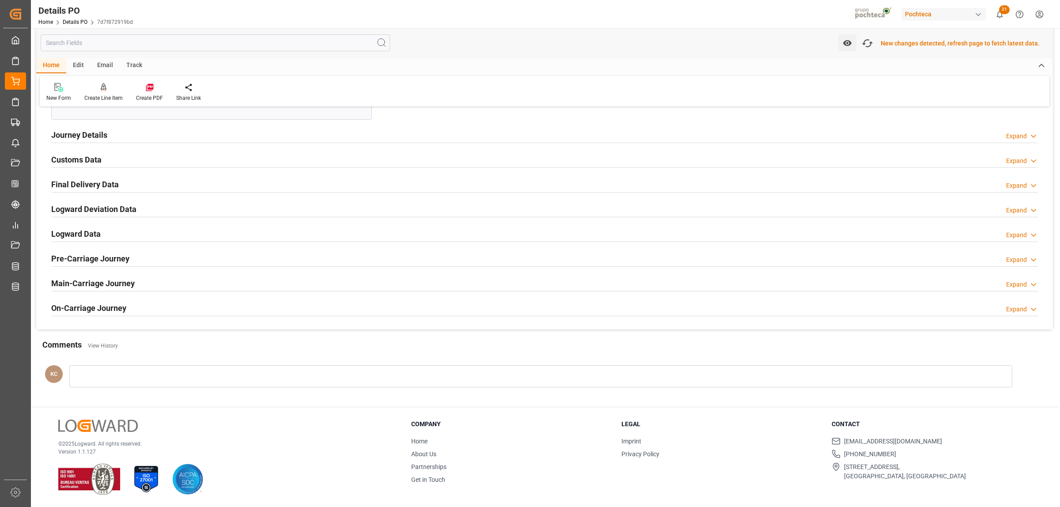
click at [67, 160] on h2 "Customs Data" at bounding box center [76, 160] width 50 height 12
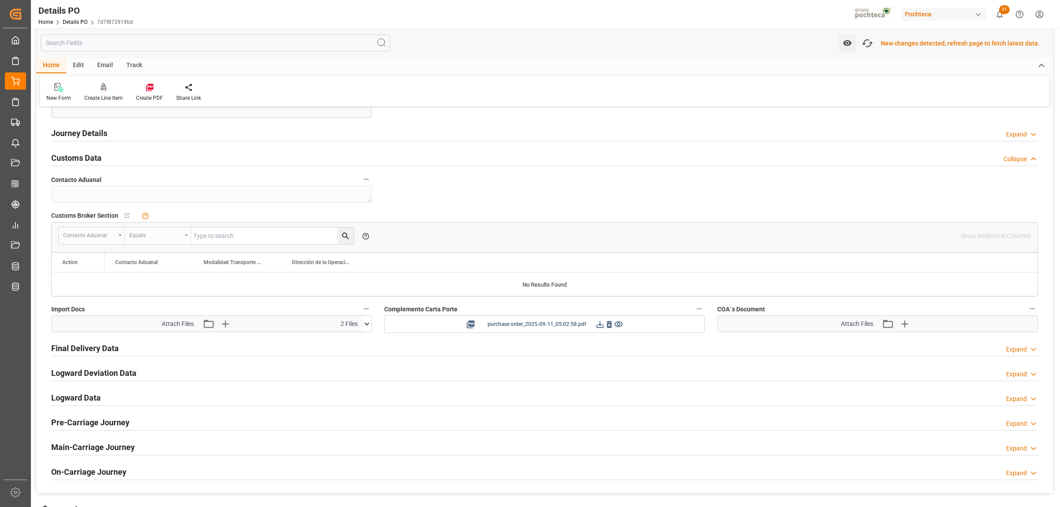
click at [601, 328] on icon at bounding box center [600, 324] width 7 height 7
click at [908, 321] on icon "button" at bounding box center [904, 324] width 14 height 14
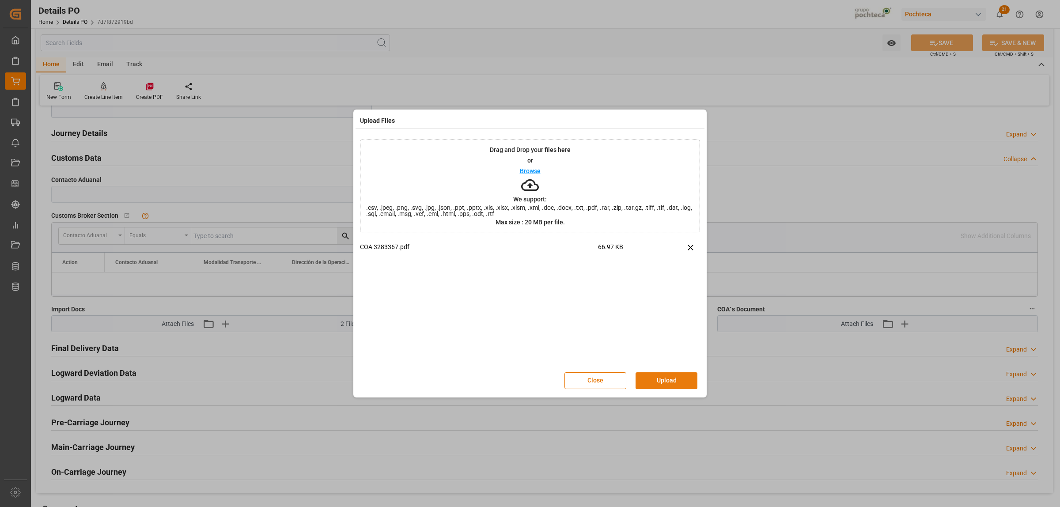
click at [660, 378] on button "Upload" at bounding box center [667, 380] width 62 height 17
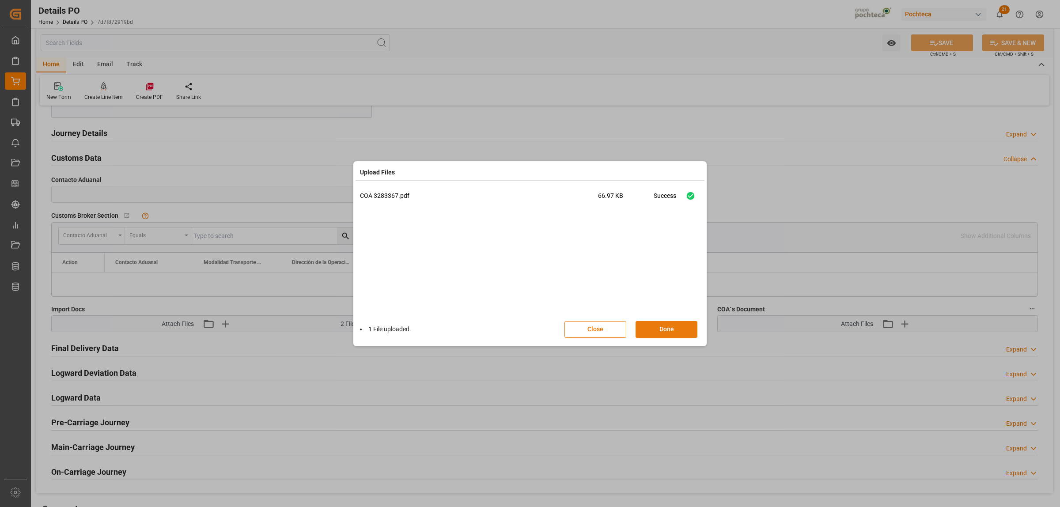
click at [667, 326] on button "Done" at bounding box center [667, 329] width 62 height 17
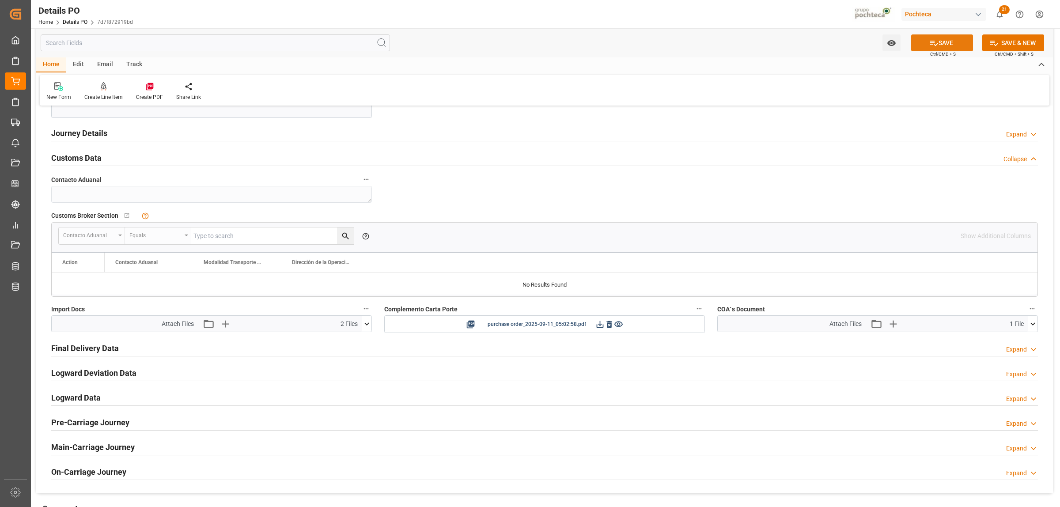
click at [939, 38] on button "SAVE" at bounding box center [942, 42] width 62 height 17
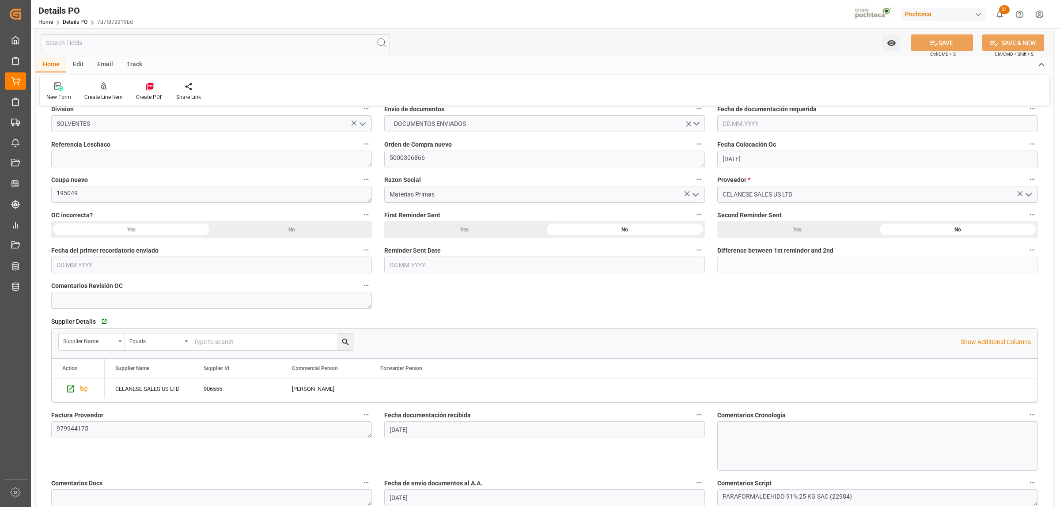
scroll to position [45, 0]
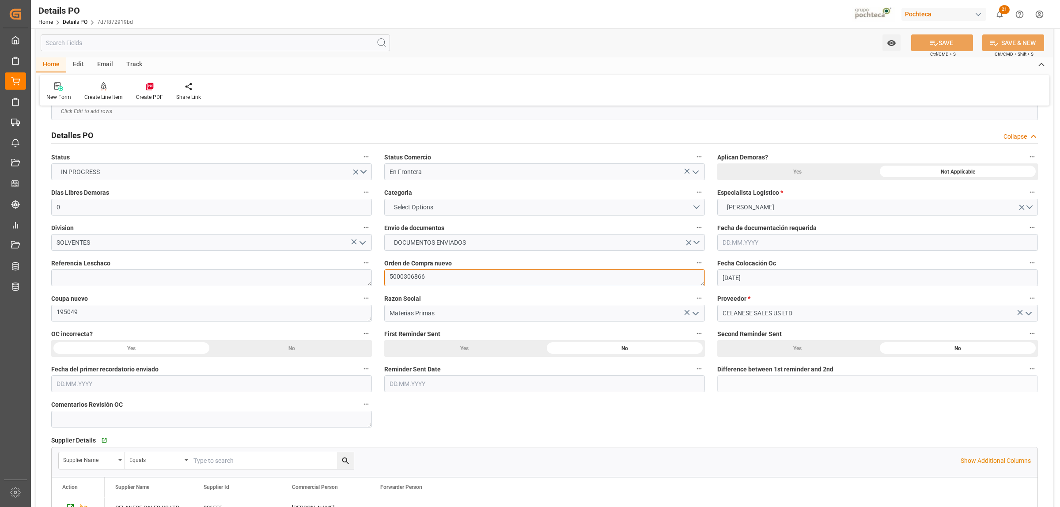
drag, startPoint x: 428, startPoint y: 270, endPoint x: 380, endPoint y: 273, distance: 48.2
click at [380, 273] on div "Orden de Compra nuevo 5000306866" at bounding box center [544, 271] width 333 height 35
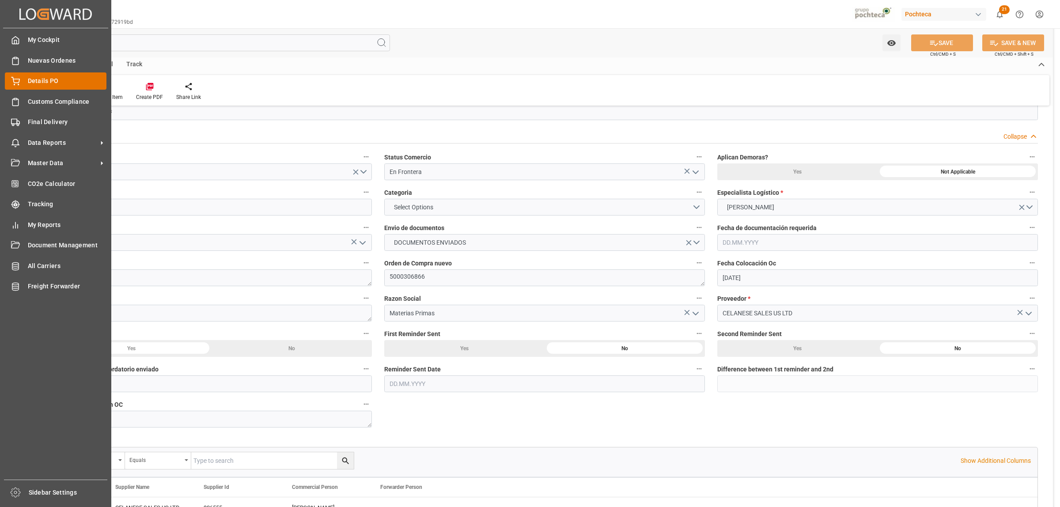
click at [28, 85] on span "Details PO" at bounding box center [67, 80] width 79 height 9
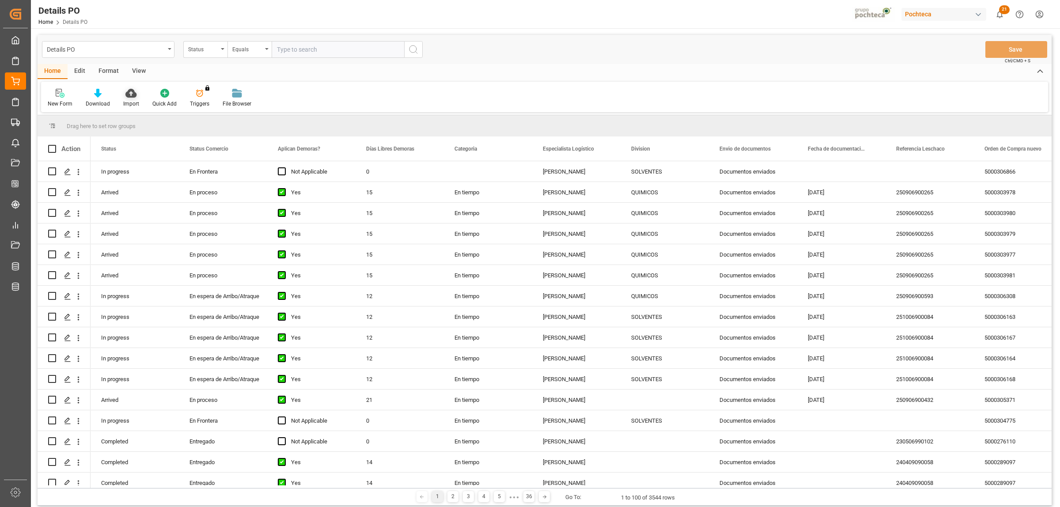
click at [129, 94] on icon at bounding box center [130, 93] width 11 height 9
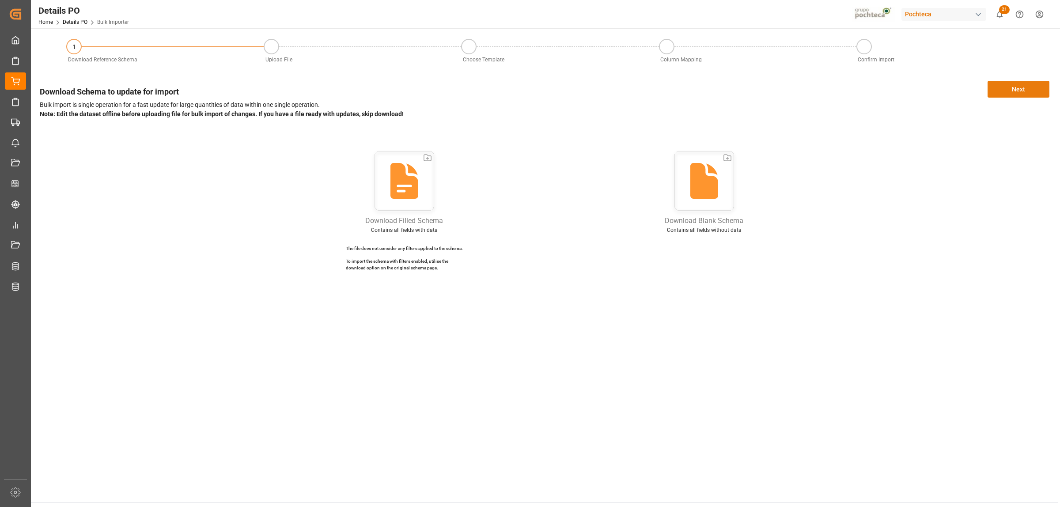
click at [1019, 83] on button "Next" at bounding box center [1019, 89] width 62 height 17
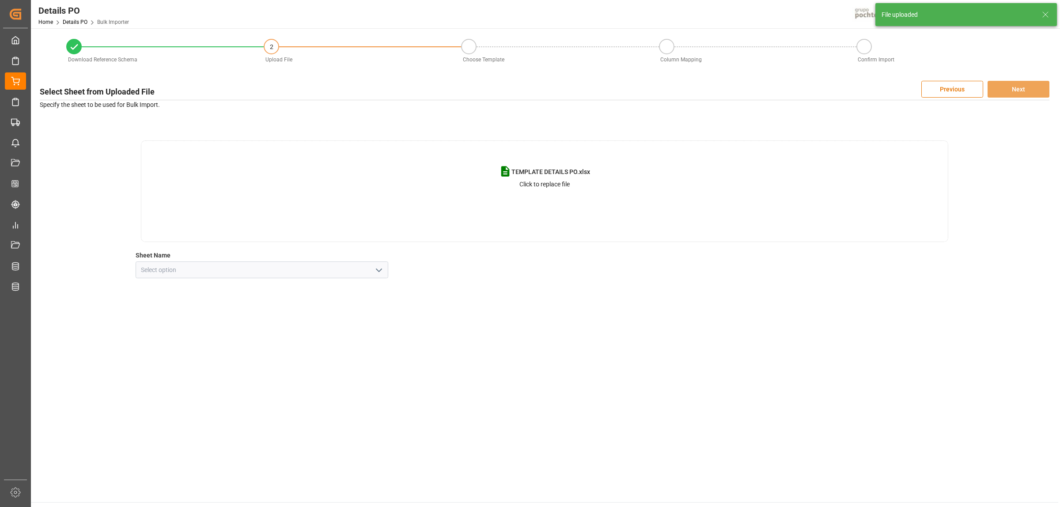
click at [380, 268] on icon "open menu" at bounding box center [379, 270] width 11 height 11
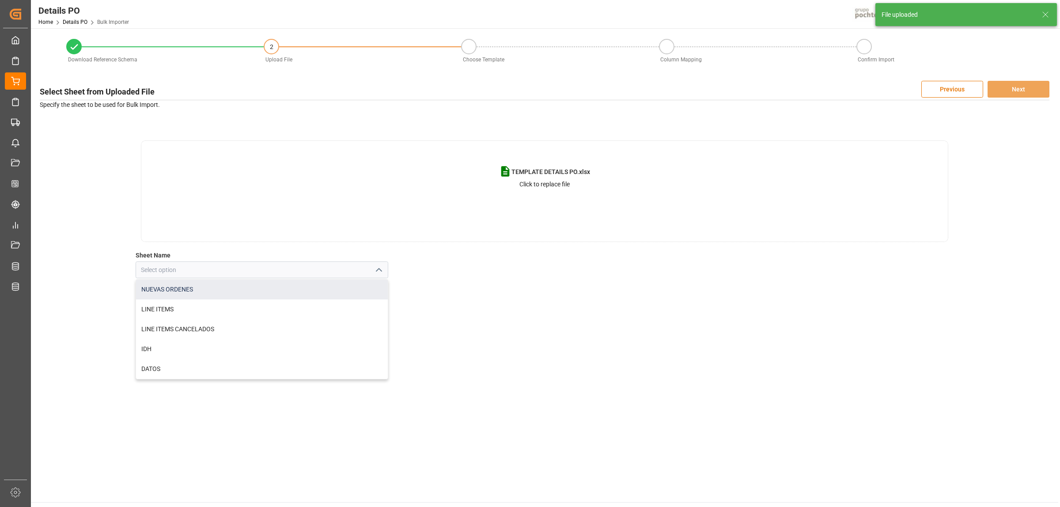
click at [203, 292] on div "NUEVAS ORDENES" at bounding box center [262, 290] width 252 height 20
type input "NUEVAS ORDENES"
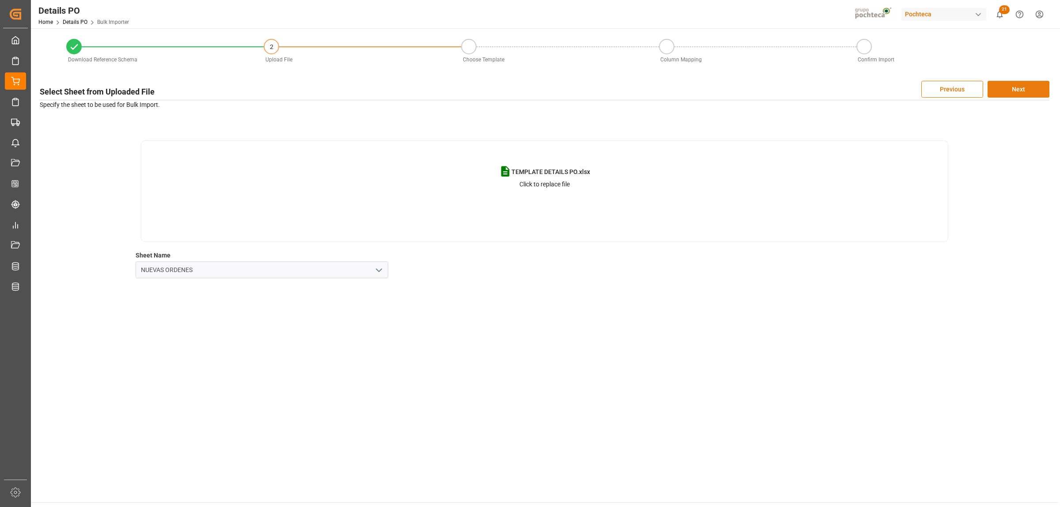
click at [1025, 92] on button "Next" at bounding box center [1019, 89] width 62 height 17
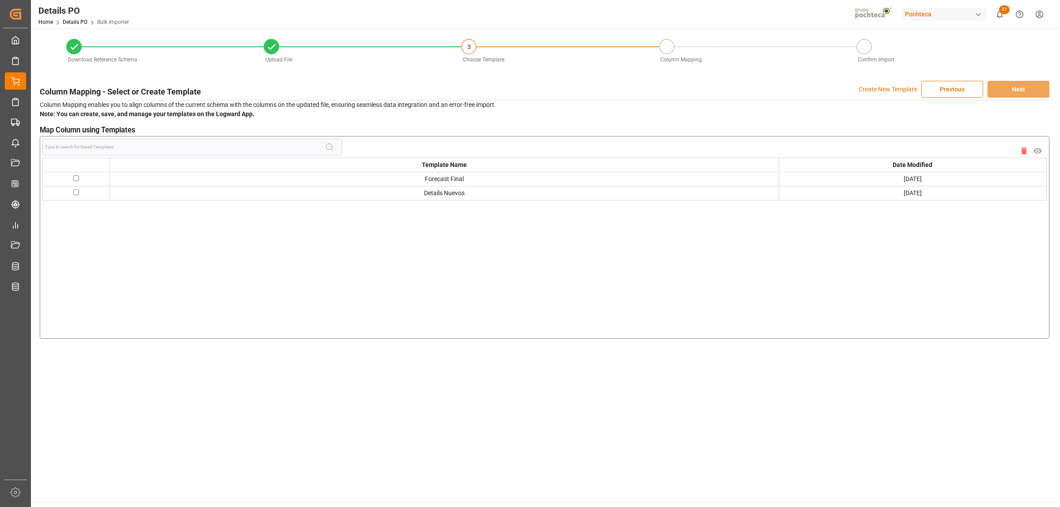
click at [77, 178] on input "checkbox" at bounding box center [76, 178] width 6 height 6
checkbox input "true"
click at [1029, 87] on button "Next" at bounding box center [1019, 89] width 62 height 17
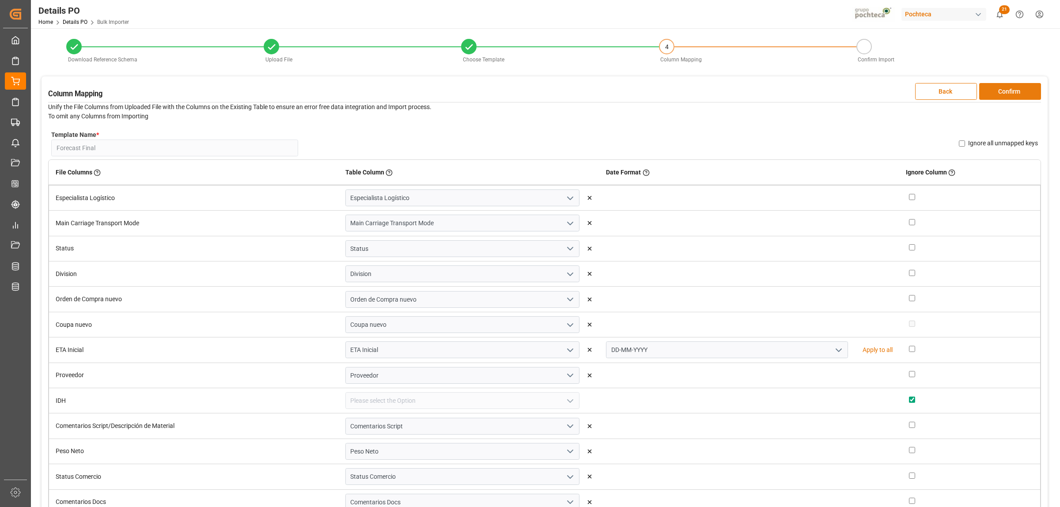
click at [1003, 98] on button "Confirm" at bounding box center [1010, 91] width 62 height 17
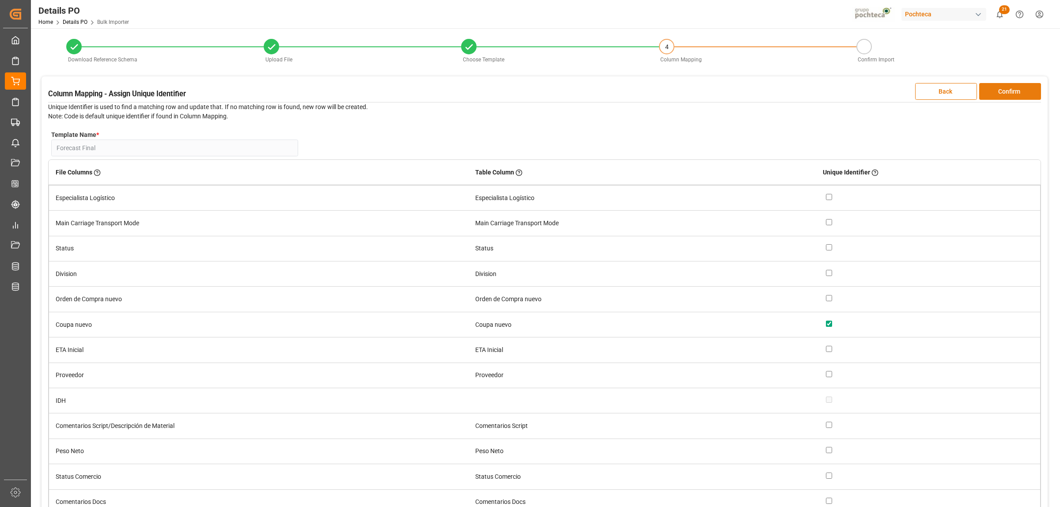
click at [1003, 98] on button "Confirm" at bounding box center [1010, 91] width 62 height 17
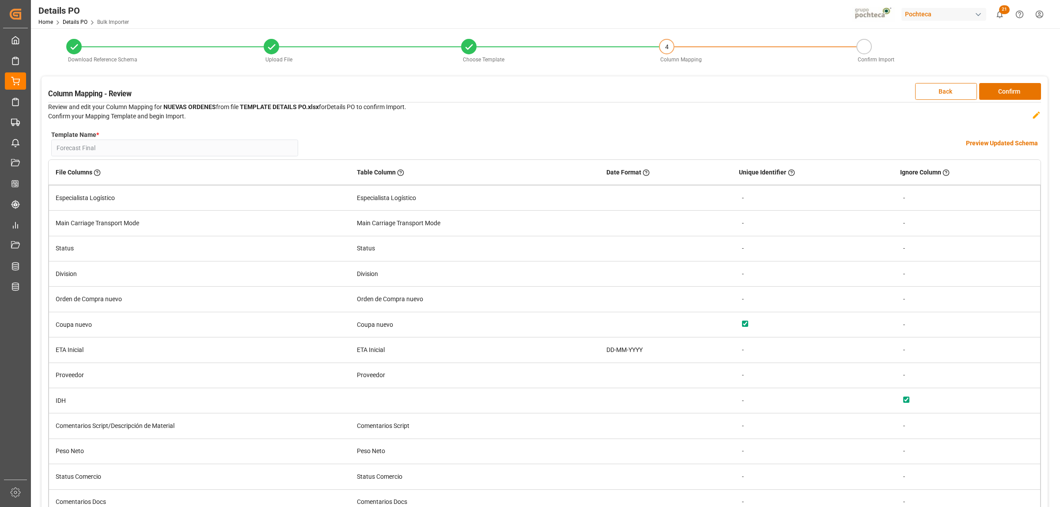
click at [999, 141] on h4 "Preview Updated Schema" at bounding box center [1002, 143] width 72 height 9
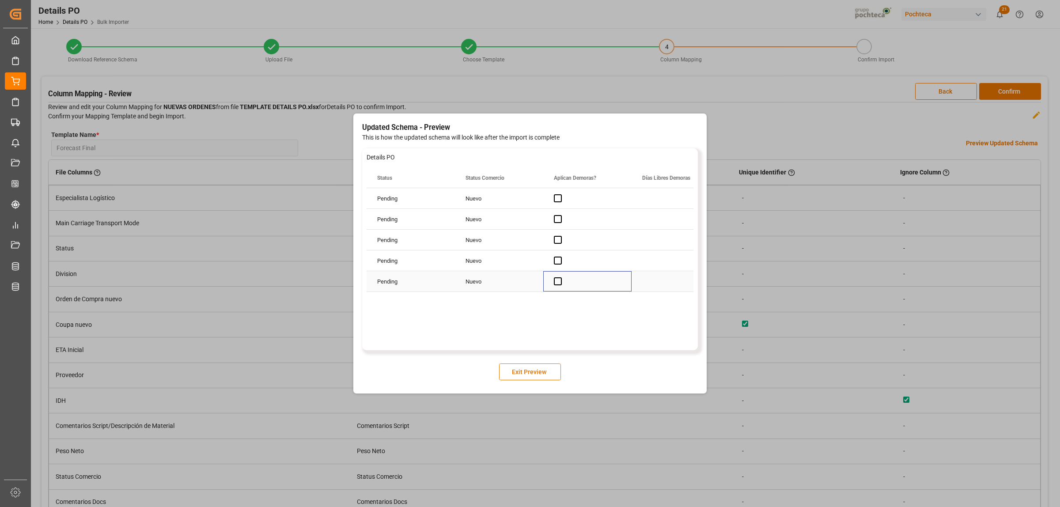
click at [600, 280] on div "Press SPACE to select this row." at bounding box center [587, 281] width 88 height 20
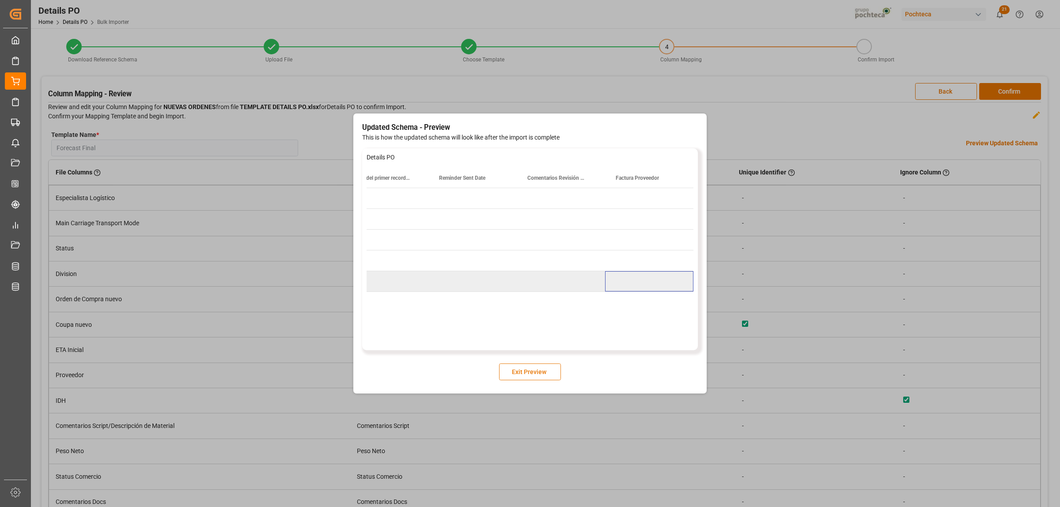
click at [552, 375] on button "Exit Preview" at bounding box center [530, 372] width 62 height 17
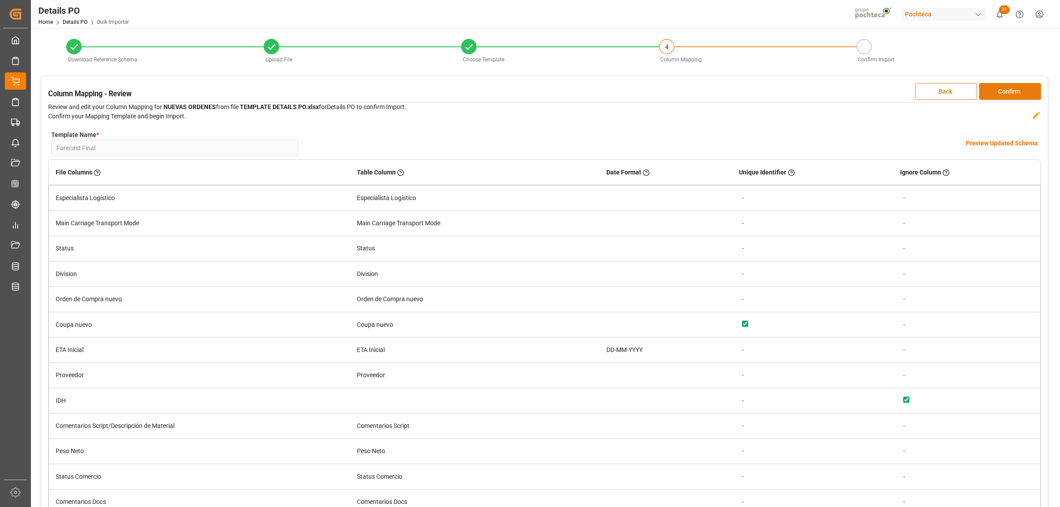
click at [1007, 93] on button "Confirm" at bounding box center [1010, 91] width 62 height 17
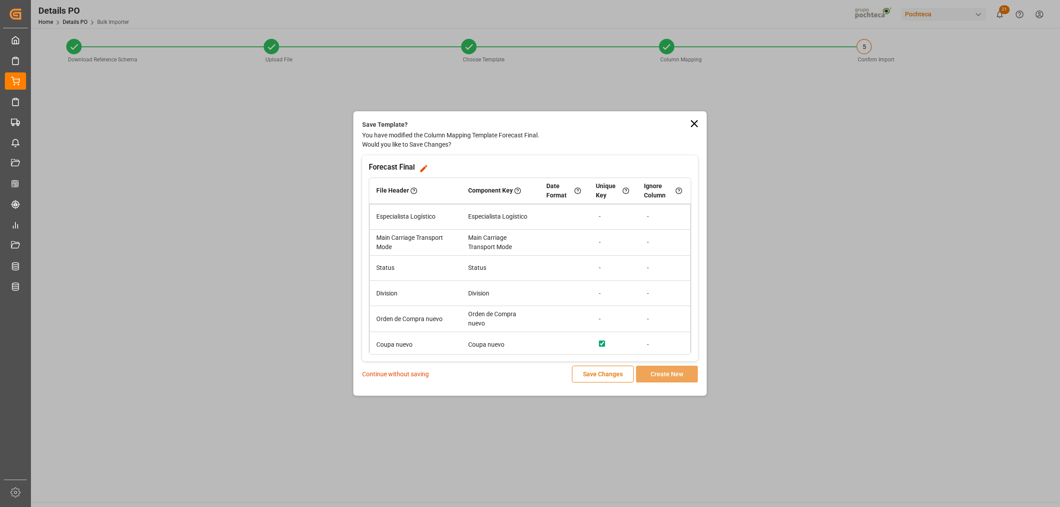
click at [383, 375] on p "Continue without saving" at bounding box center [395, 374] width 67 height 9
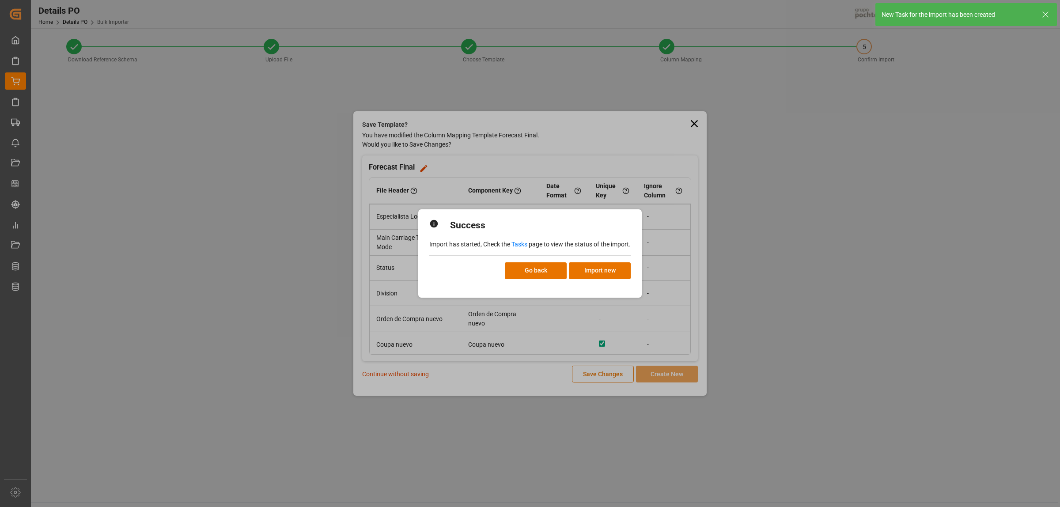
click at [520, 243] on link "Tasks" at bounding box center [519, 244] width 16 height 7
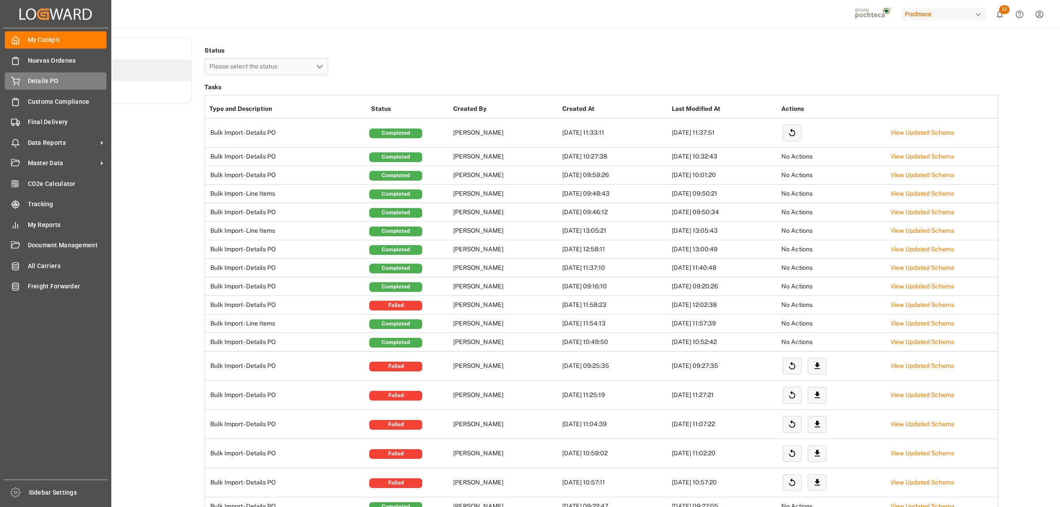
click at [37, 82] on span "Details PO" at bounding box center [67, 80] width 79 height 9
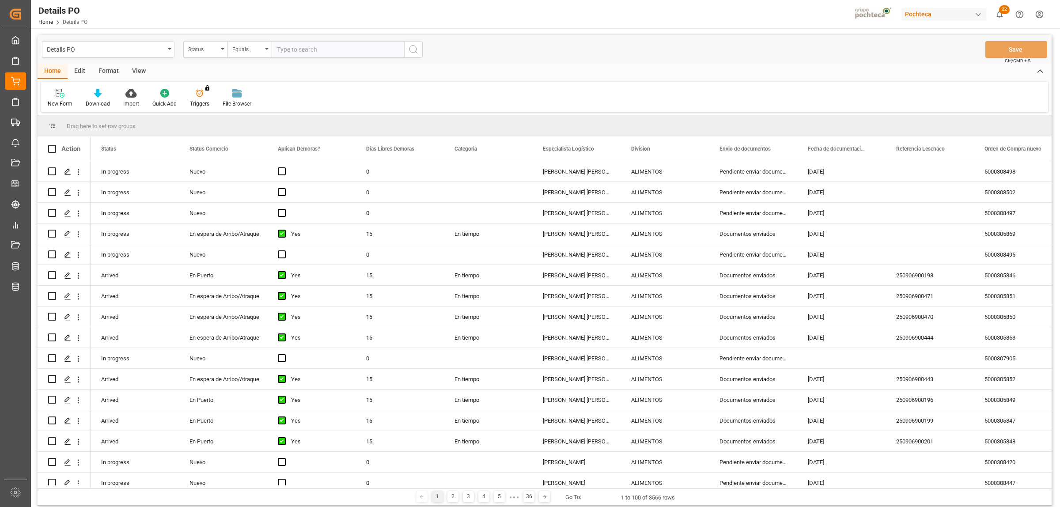
click at [111, 72] on div "Format" at bounding box center [109, 71] width 34 height 15
click at [57, 94] on icon at bounding box center [61, 93] width 8 height 9
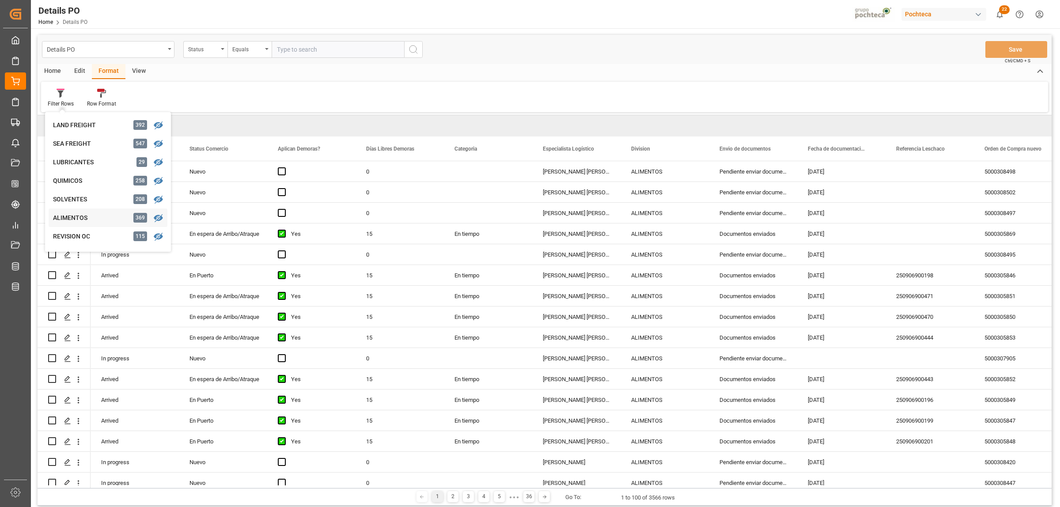
click at [85, 221] on div "ALIMENTOS" at bounding box center [91, 217] width 77 height 9
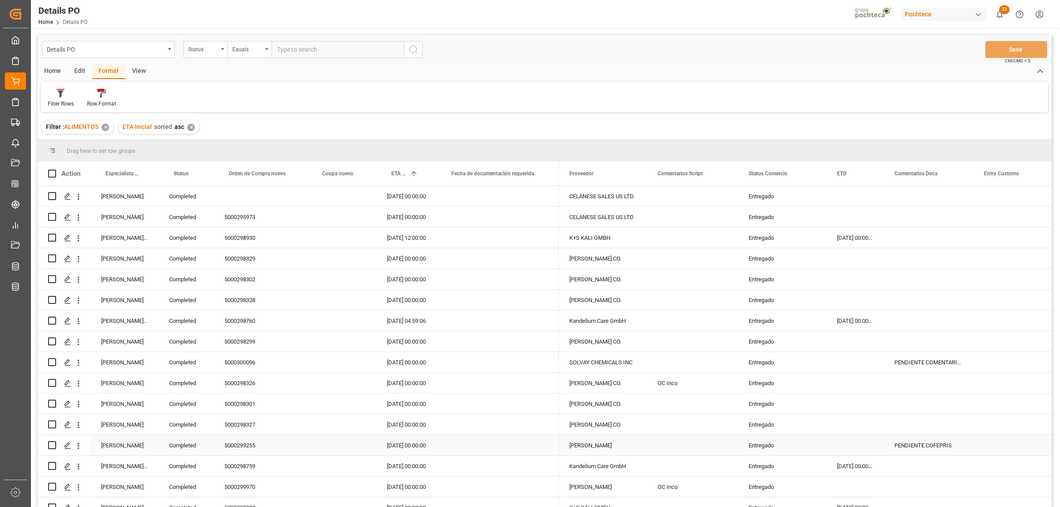
click at [129, 445] on div "[PERSON_NAME]" at bounding box center [125, 445] width 68 height 20
click at [144, 175] on span at bounding box center [144, 174] width 8 height 8
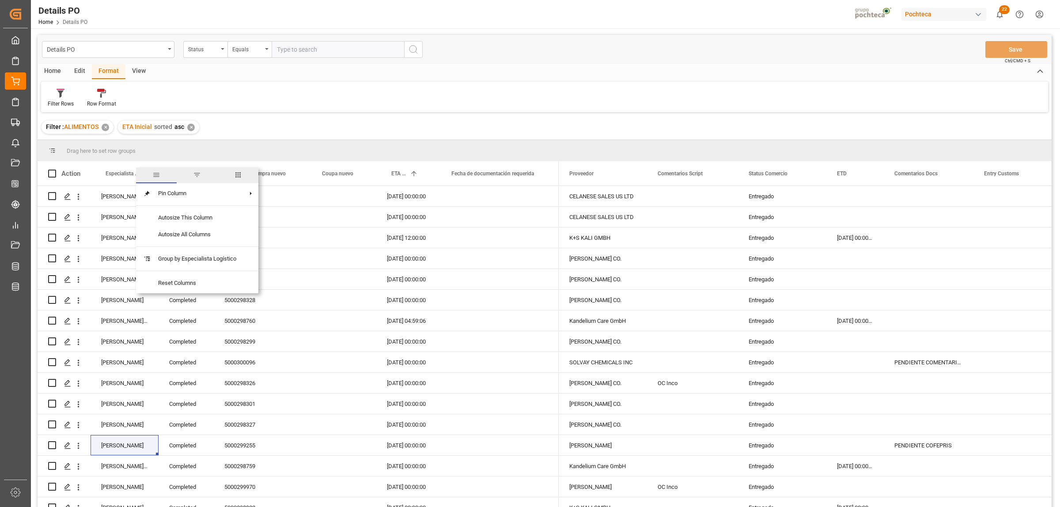
click at [200, 178] on span "filter" at bounding box center [197, 175] width 8 height 8
type input "[PERSON_NAME]"
click at [194, 250] on button "Apply" at bounding box center [196, 248] width 16 height 9
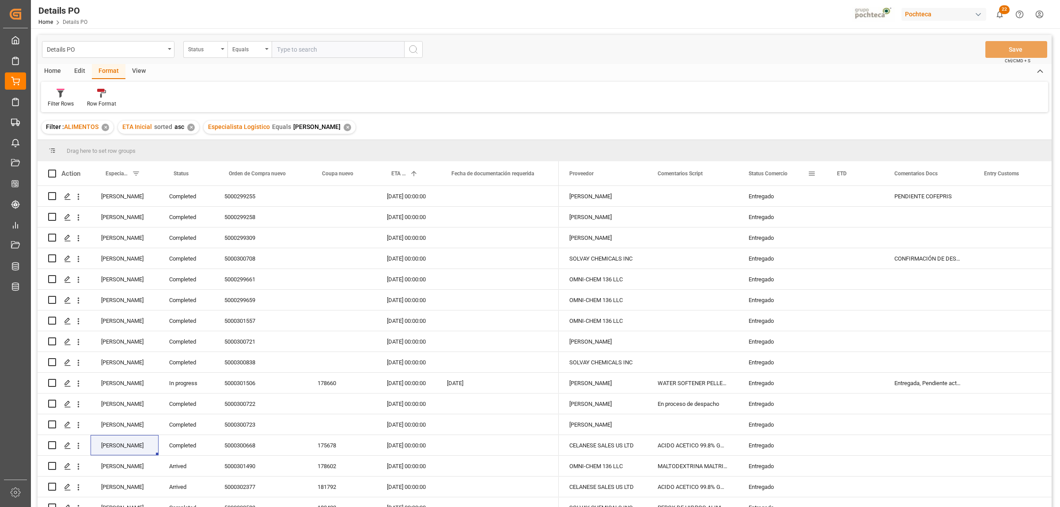
click at [809, 175] on span at bounding box center [812, 174] width 8 height 8
click at [891, 200] on span "Filtering operator" at bounding box center [891, 199] width 8 height 8
click at [829, 224] on span "Not equal" at bounding box center [823, 227] width 24 height 7
click at [829, 225] on input "Filter Value" at bounding box center [852, 221] width 87 height 18
type input "entregado"
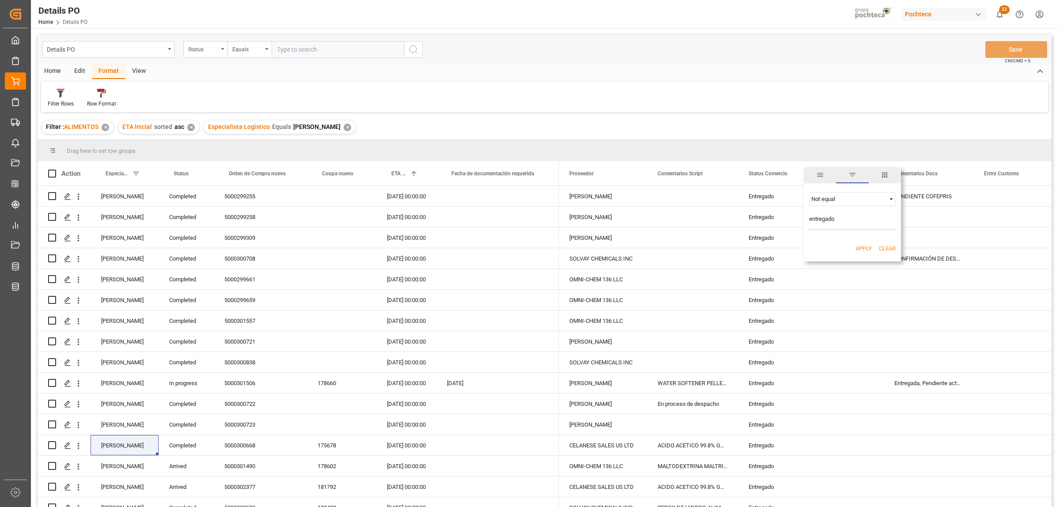
click at [857, 250] on button "Apply" at bounding box center [864, 248] width 16 height 9
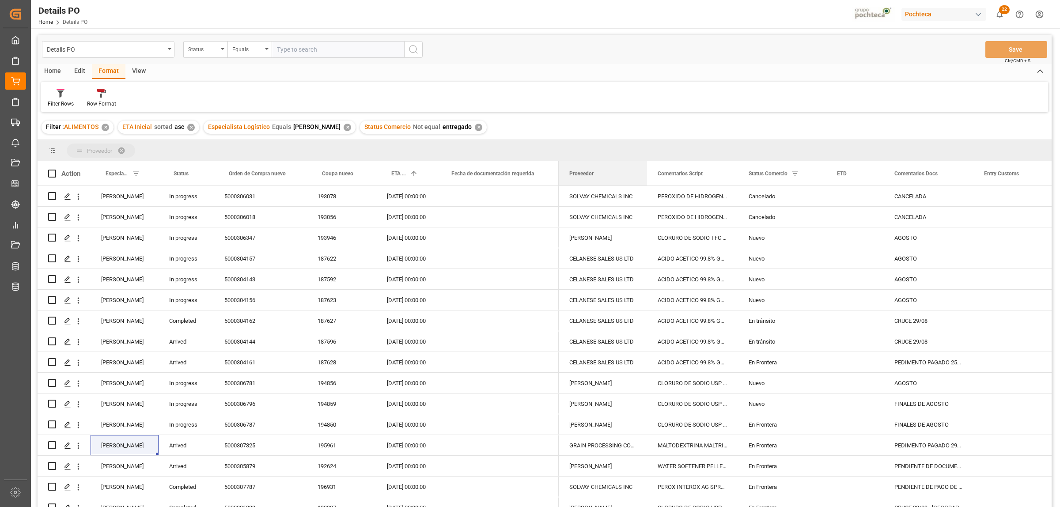
drag, startPoint x: 580, startPoint y: 174, endPoint x: 557, endPoint y: 146, distance: 36.1
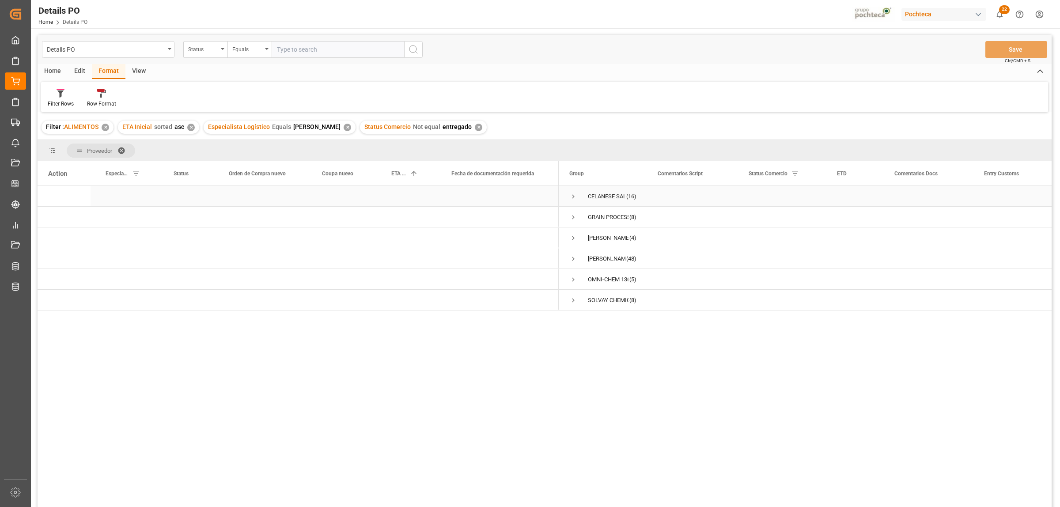
click at [571, 197] on span "Press SPACE to select this row." at bounding box center [573, 197] width 8 height 8
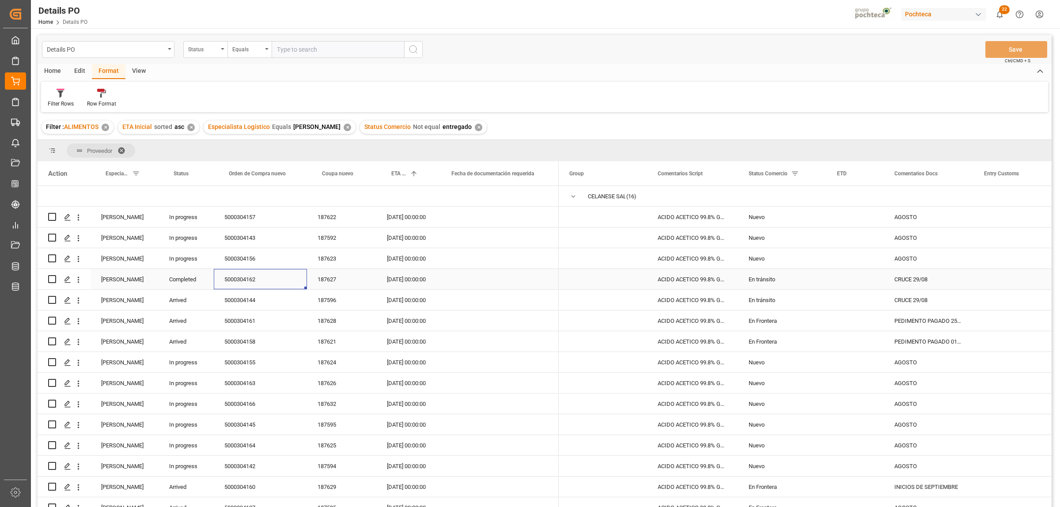
click at [250, 279] on div "5000304162" at bounding box center [260, 279] width 93 height 20
click at [906, 277] on div "CRUCE 29/08" at bounding box center [929, 279] width 90 height 20
click at [765, 277] on div "En tránsito" at bounding box center [782, 279] width 67 height 20
click at [809, 285] on icon "open menu" at bounding box center [810, 285] width 11 height 11
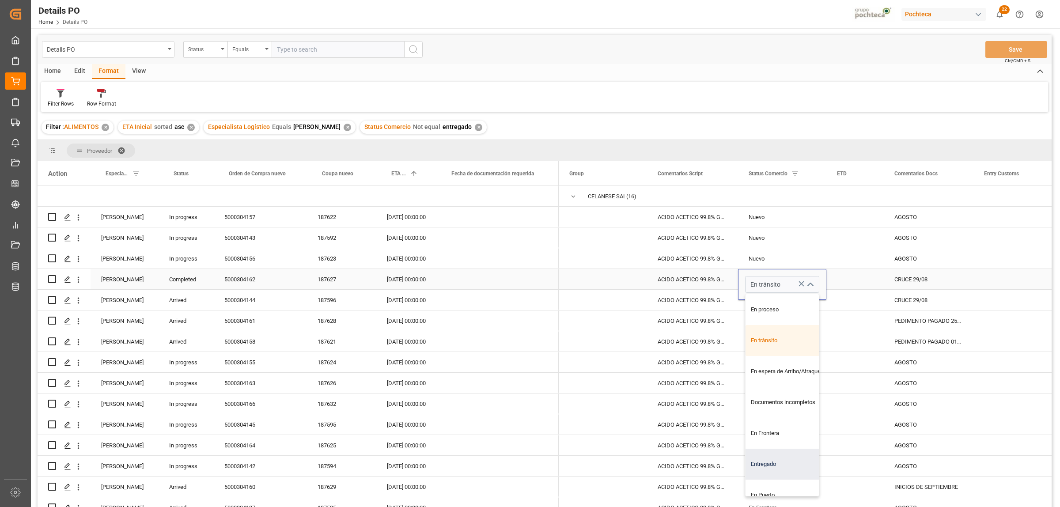
click at [762, 458] on div "Entregado" at bounding box center [788, 464] width 84 height 31
type input "Entregado"
click at [875, 280] on div "Press SPACE to select this row." at bounding box center [854, 279] width 57 height 20
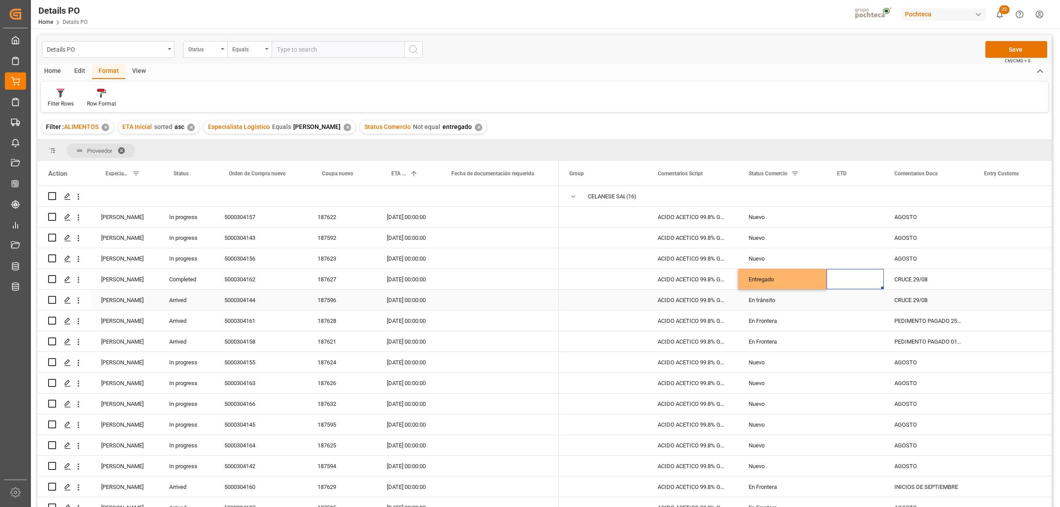
click at [235, 300] on div "5000304144" at bounding box center [260, 300] width 93 height 20
click at [757, 282] on div "Entregado" at bounding box center [782, 279] width 67 height 20
click at [756, 296] on div "En tránsito" at bounding box center [782, 300] width 67 height 20
click at [235, 319] on div "5000304161" at bounding box center [260, 321] width 93 height 20
click at [932, 323] on div "PEDIMENTO PAGADO 25/08, PENDIENTE DE CRUCE" at bounding box center [929, 321] width 90 height 20
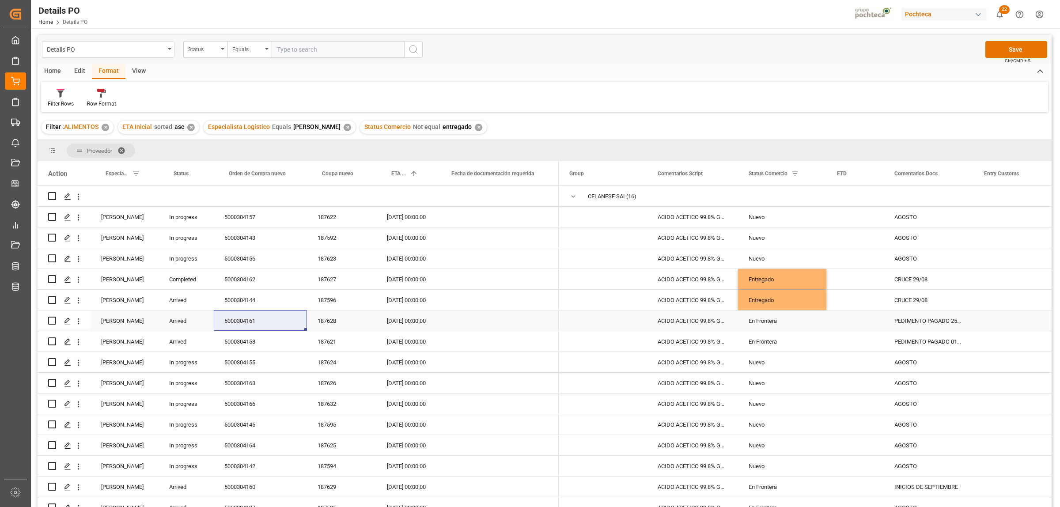
click at [932, 323] on div "PEDIMENTO PAGADO 25/08, PENDIENTE DE CRUCE" at bounding box center [929, 321] width 90 height 20
drag, startPoint x: 897, startPoint y: 328, endPoint x: 977, endPoint y: 329, distance: 80.4
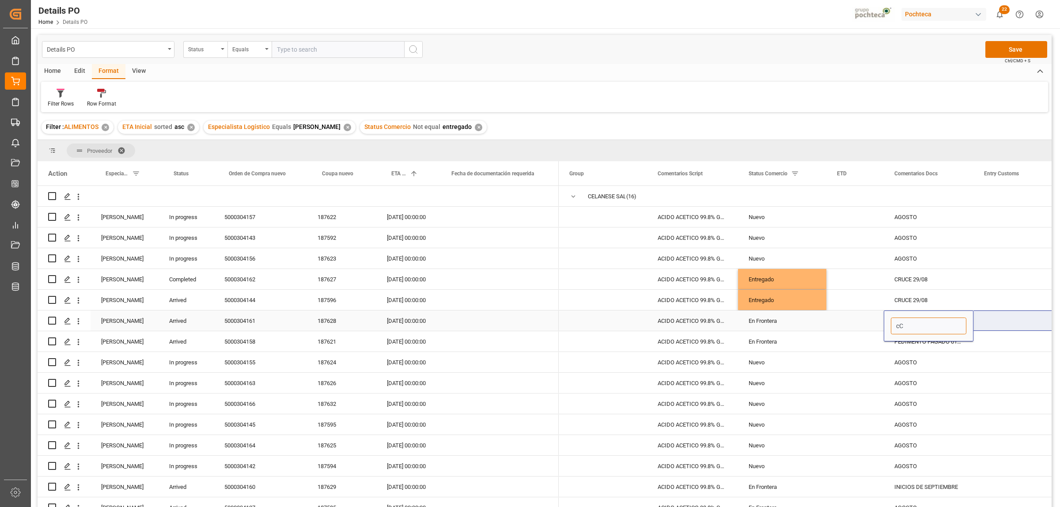
type input "c"
type input "CRUCE 06/09"
click at [826, 383] on div "Press SPACE to select this row." at bounding box center [854, 383] width 57 height 20
click at [773, 322] on div "En Frontera" at bounding box center [782, 321] width 67 height 20
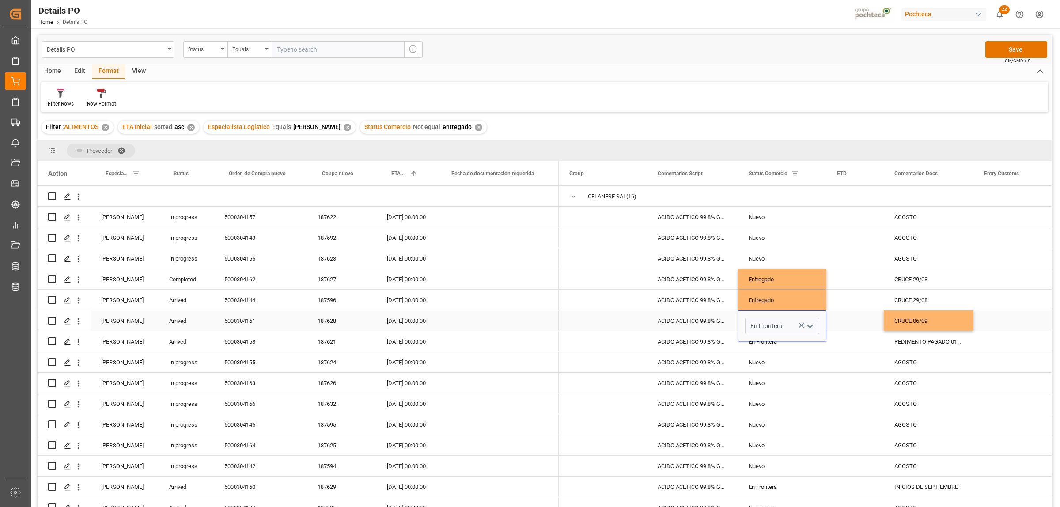
click at [807, 328] on icon "open menu" at bounding box center [810, 326] width 11 height 11
click at [779, 389] on div "En tránsito" at bounding box center [788, 382] width 84 height 31
type input "En tránsito"
click at [867, 365] on div "Press SPACE to select this row." at bounding box center [854, 362] width 57 height 20
click at [243, 343] on div "5000304158" at bounding box center [260, 341] width 93 height 20
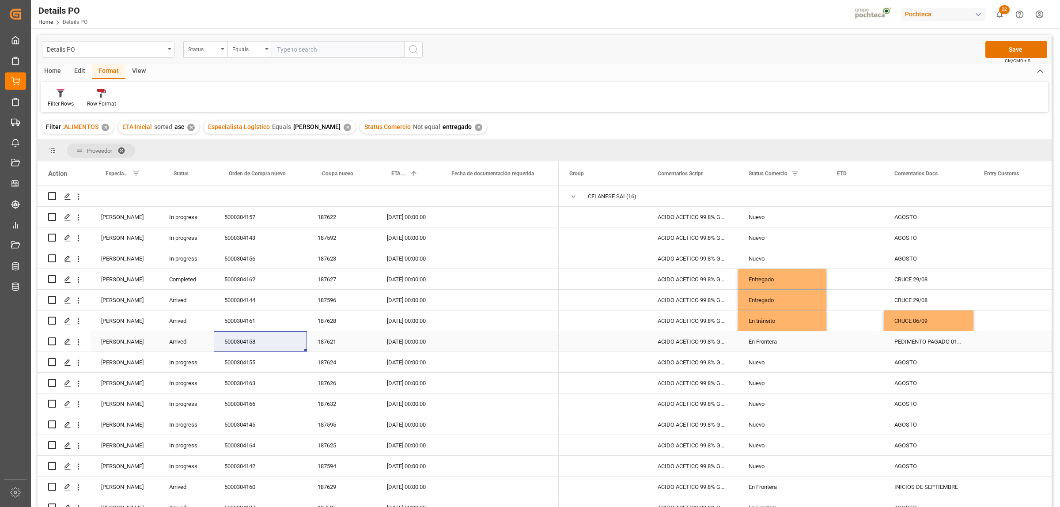
click at [926, 342] on div "PEDIMENTO PAGADO 01/09" at bounding box center [929, 341] width 90 height 20
drag, startPoint x: 897, startPoint y: 345, endPoint x: 962, endPoint y: 350, distance: 65.2
click at [962, 350] on input "PEDIMENTO PAGADO 01/09" at bounding box center [929, 346] width 76 height 17
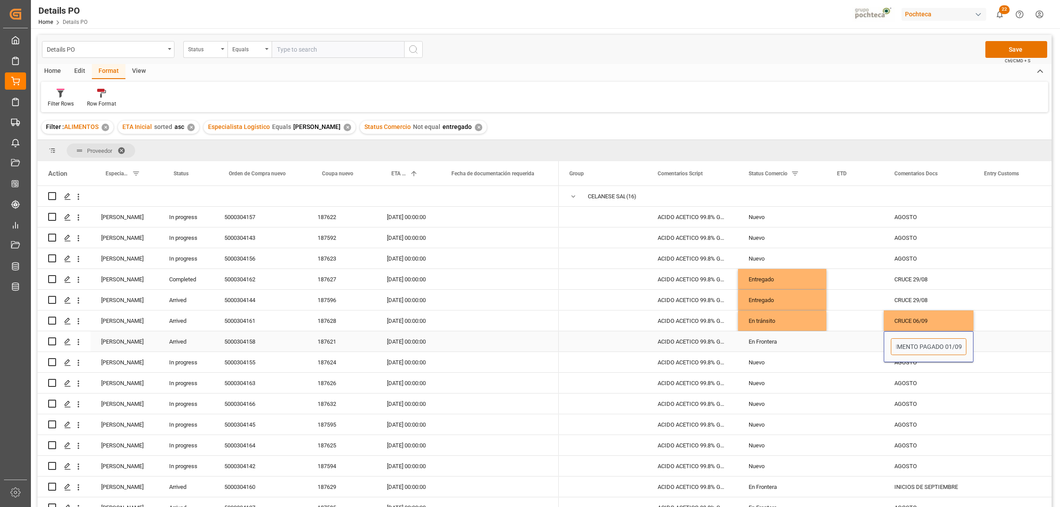
paste input "06/09/2025"
drag, startPoint x: 913, startPoint y: 347, endPoint x: 948, endPoint y: 347, distance: 34.5
click at [948, 347] on input "06/09/2025" at bounding box center [929, 346] width 76 height 17
type input "CRUCE 06/09"
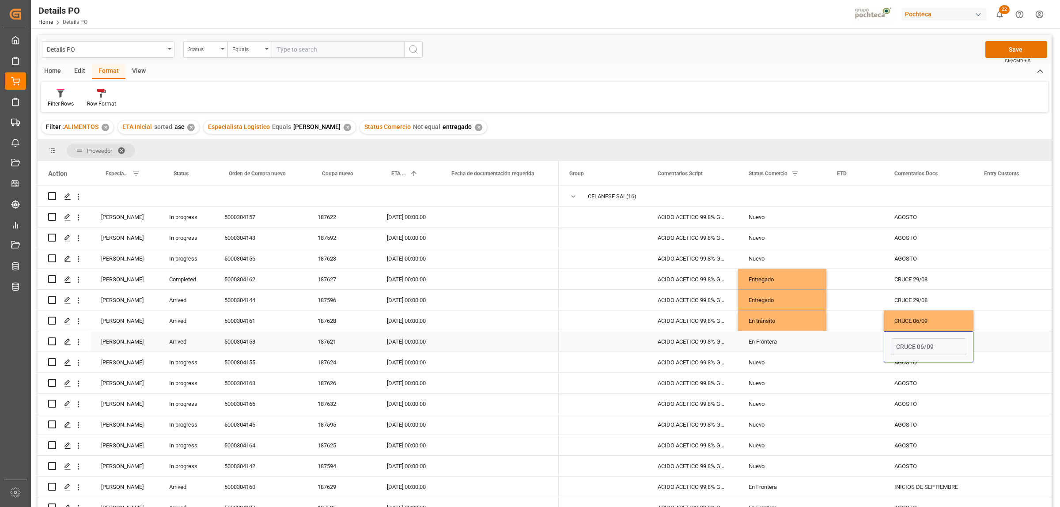
click at [758, 338] on div "En Frontera" at bounding box center [782, 342] width 67 height 20
click at [807, 347] on polyline "open menu" at bounding box center [809, 347] width 5 height 3
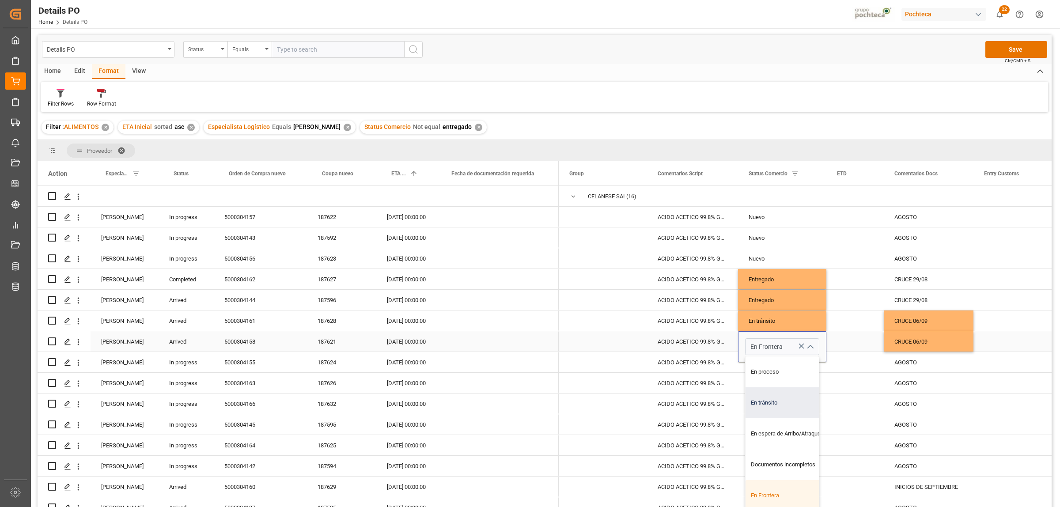
click at [772, 401] on div "En tránsito" at bounding box center [788, 402] width 84 height 31
type input "En tránsito"
click at [974, 381] on div "Press SPACE to select this row." at bounding box center [1017, 383] width 88 height 20
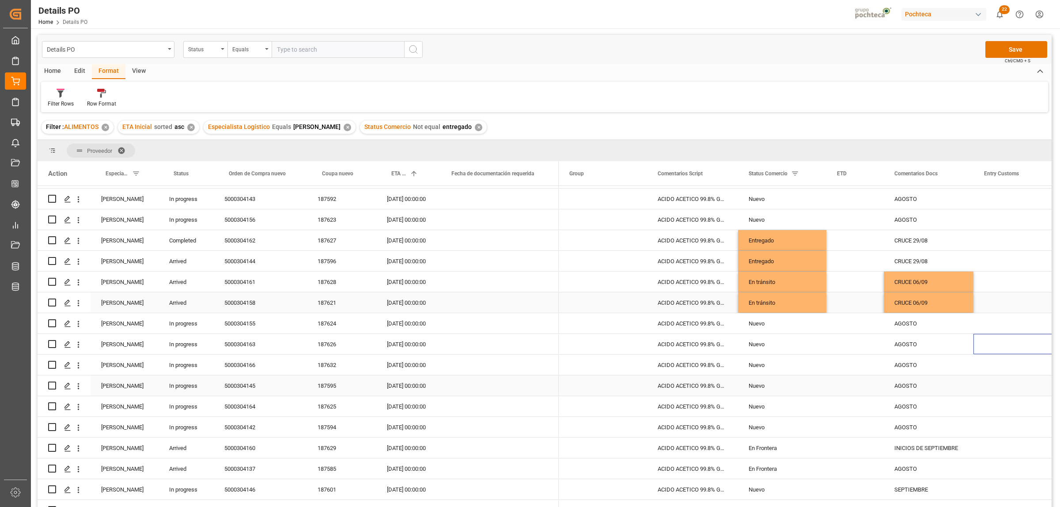
scroll to position [55, 0]
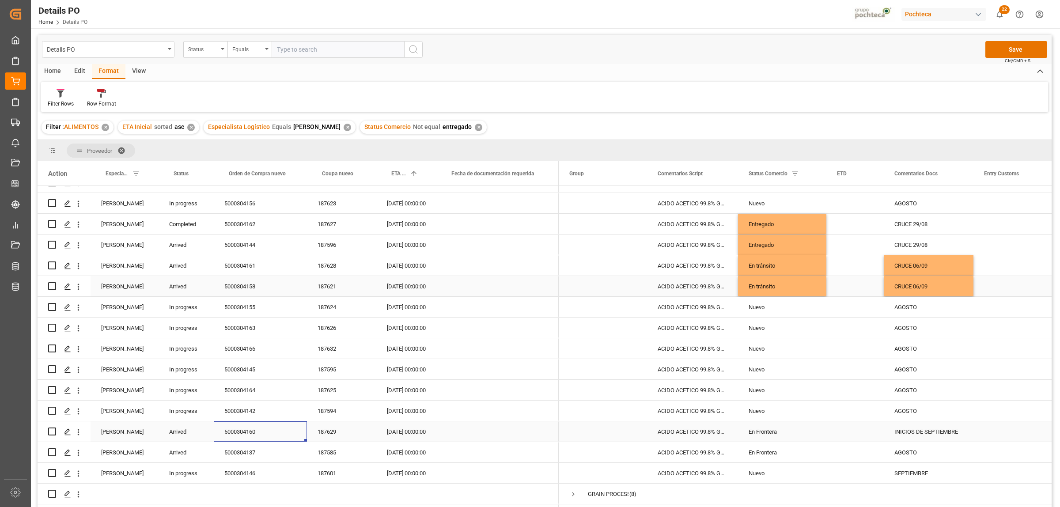
click at [248, 434] on div "5000304160" at bounding box center [260, 431] width 93 height 20
click at [910, 428] on div "INICIOS DE SEPTIEMBRE" at bounding box center [929, 431] width 90 height 20
drag, startPoint x: 895, startPoint y: 434, endPoint x: 997, endPoint y: 437, distance: 102.1
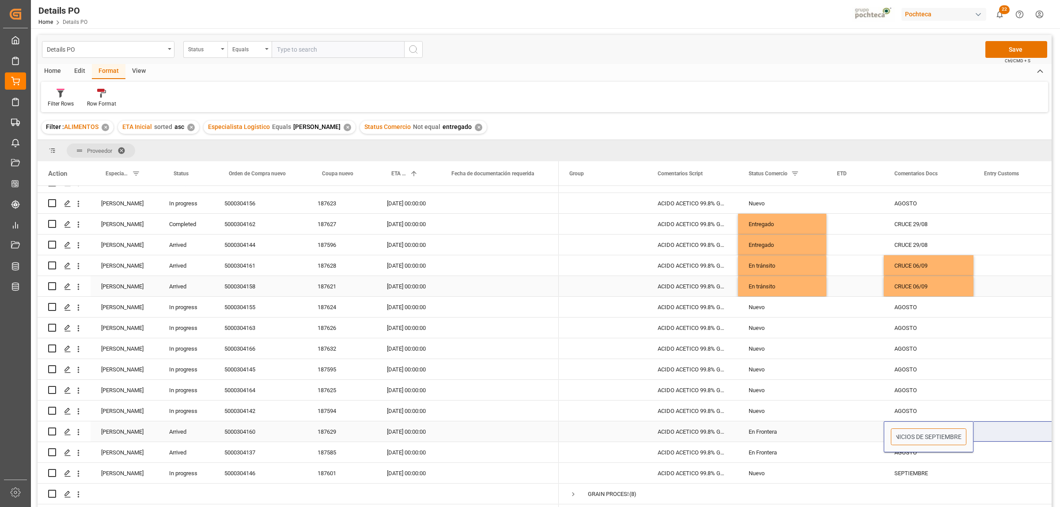
paste input "05/09"
type input "PAGO DE PEDIMENTO 05/09"
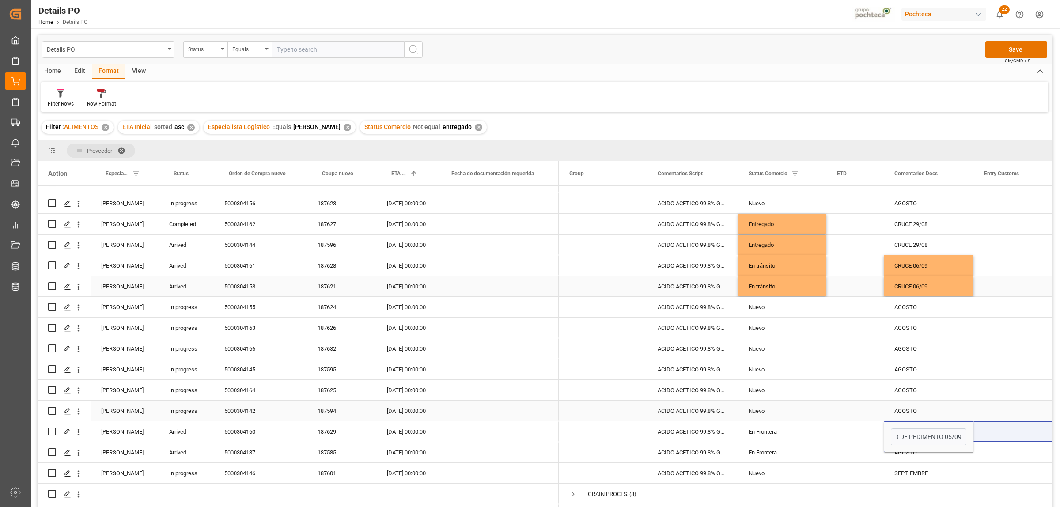
click at [1002, 402] on div "Press SPACE to select this row." at bounding box center [1017, 411] width 88 height 20
click at [246, 454] on div "5000304137" at bounding box center [260, 452] width 93 height 20
click at [945, 434] on div "PAGO DE PEDIMENTO 05/09" at bounding box center [929, 431] width 90 height 20
click at [829, 472] on div "Press SPACE to select this row." at bounding box center [854, 473] width 57 height 20
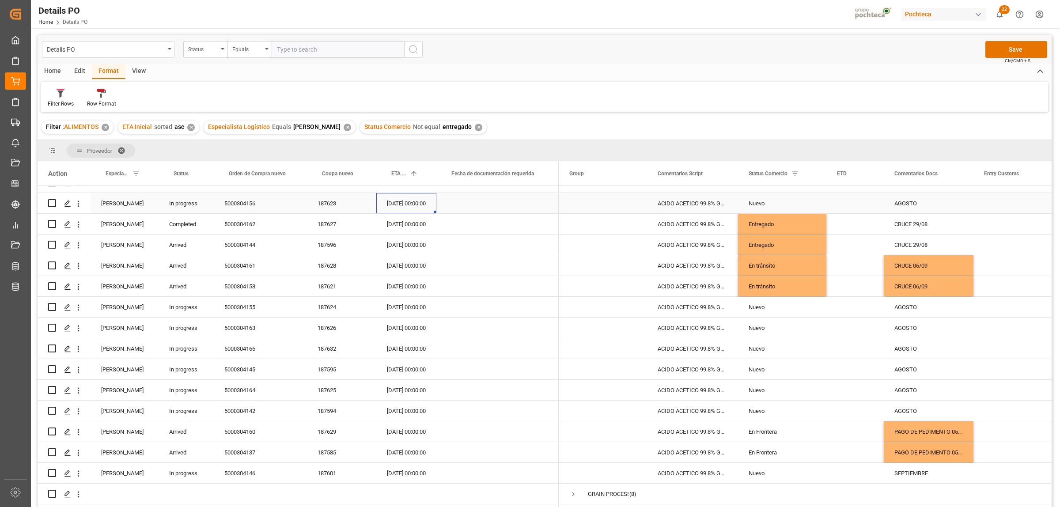
click at [409, 203] on div "20.08.2025 00:00:00" at bounding box center [406, 203] width 60 height 20
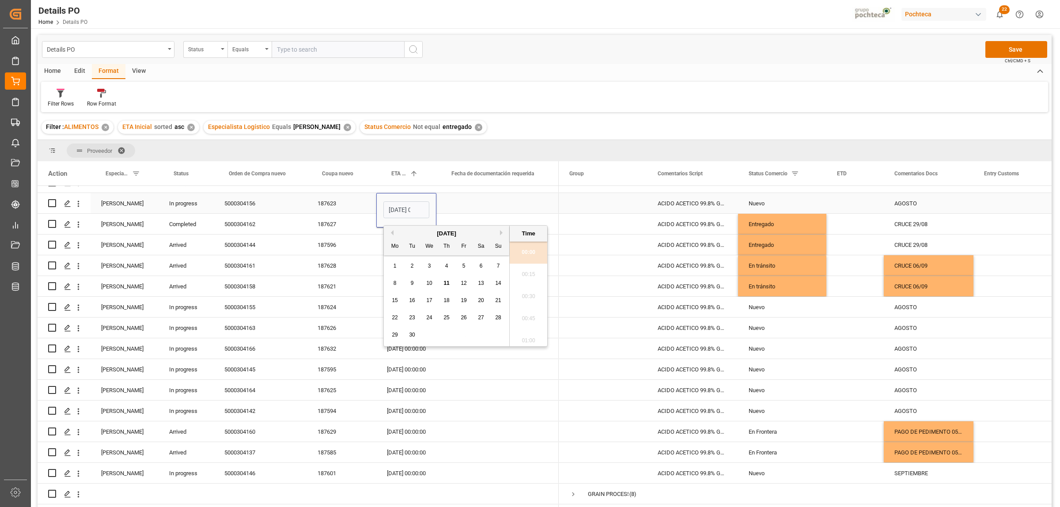
scroll to position [996, 0]
click at [410, 336] on span "30" at bounding box center [412, 335] width 6 height 6
type input "30.09.2025 00:00"
click at [583, 202] on span "Press SPACE to select this row." at bounding box center [602, 202] width 67 height 19
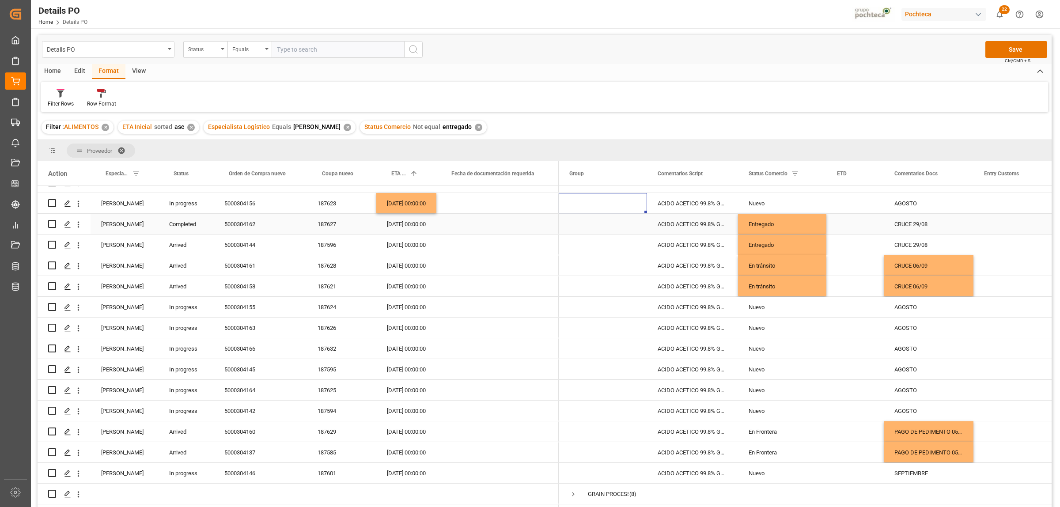
click at [399, 224] on div "[DATE] 00:00:00" at bounding box center [406, 224] width 60 height 20
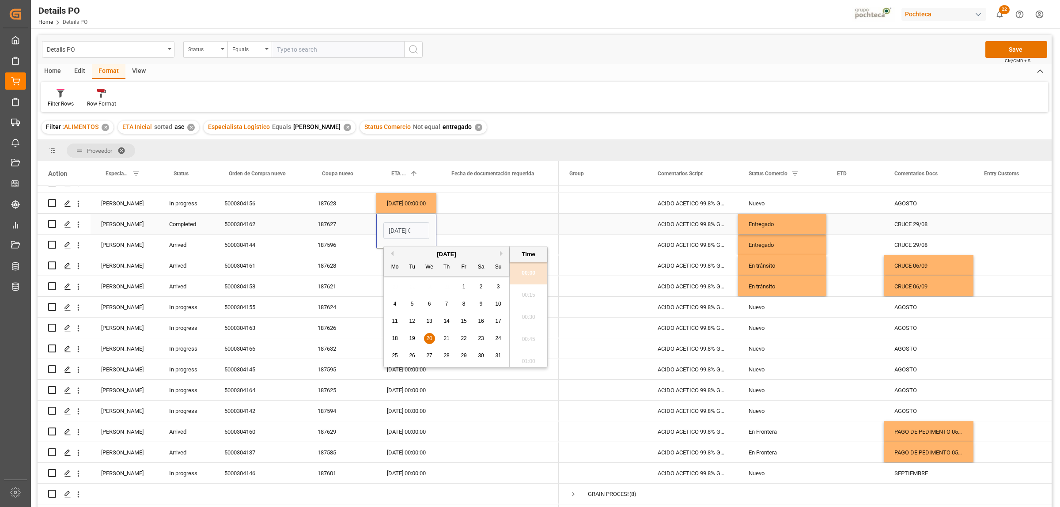
scroll to position [0, 27]
click at [480, 355] on span "30" at bounding box center [481, 355] width 6 height 6
click at [501, 253] on button "Next Month" at bounding box center [502, 253] width 5 height 5
click at [407, 354] on div "30" at bounding box center [412, 356] width 11 height 11
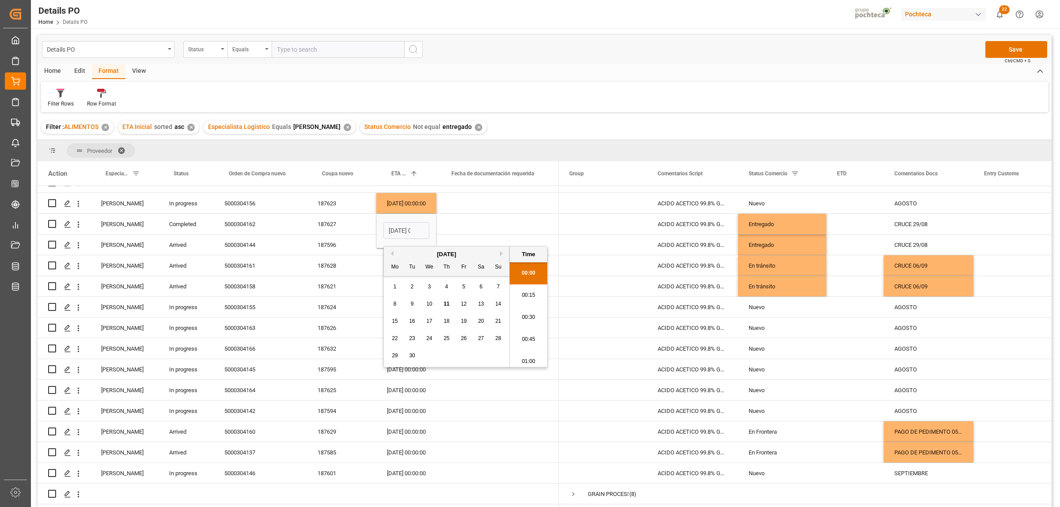
type input "30.09.2025 00:00"
click at [513, 217] on div "Press SPACE to select this row." at bounding box center [497, 224] width 122 height 20
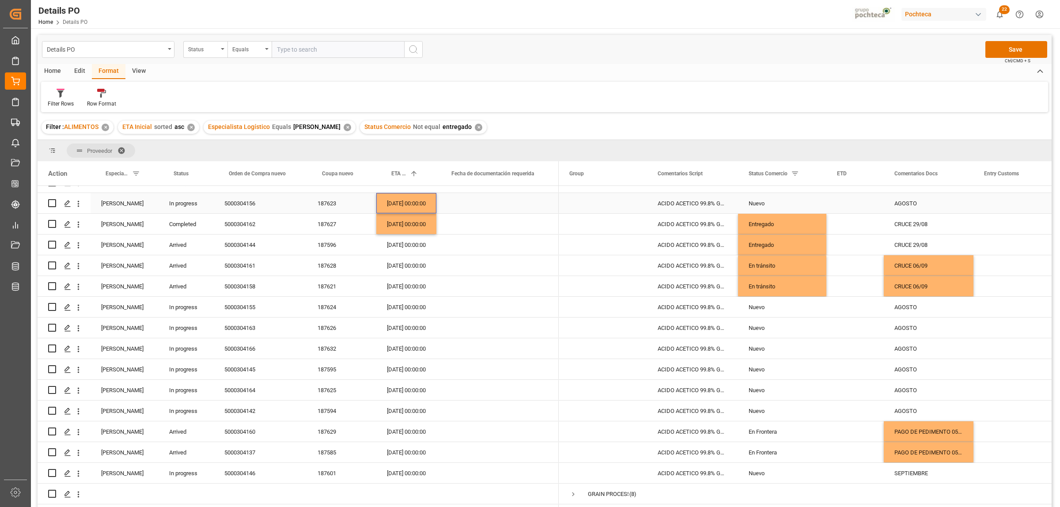
click at [391, 195] on div "[DATE] 00:00:00" at bounding box center [406, 203] width 60 height 20
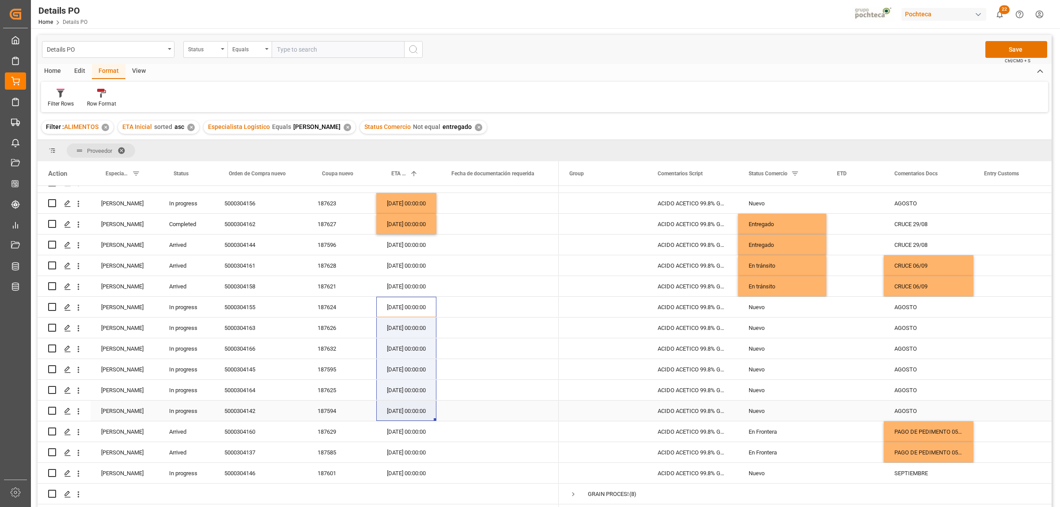
drag, startPoint x: 398, startPoint y: 304, endPoint x: 396, endPoint y: 407, distance: 103.4
click at [396, 407] on div at bounding box center [298, 359] width 521 height 457
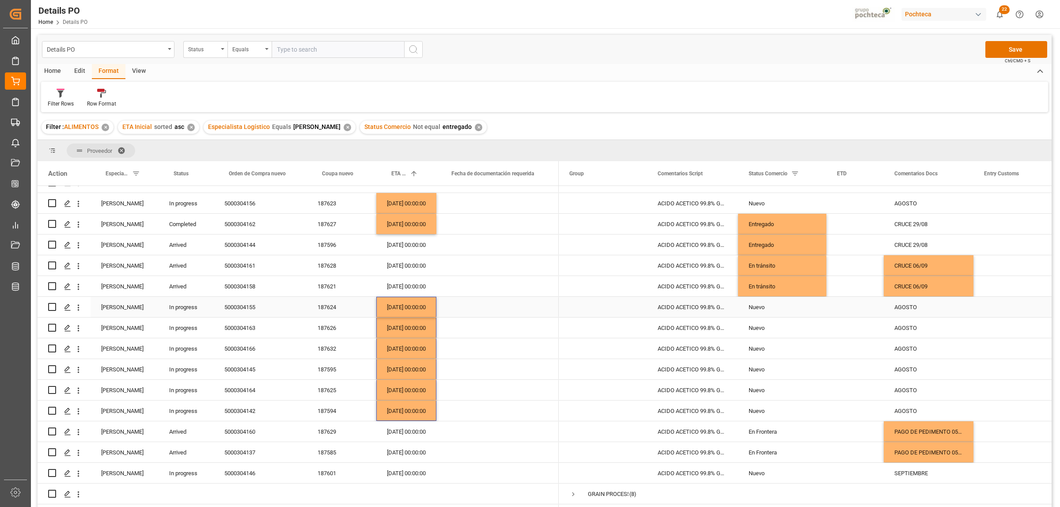
click at [914, 312] on div "AGOSTO" at bounding box center [929, 307] width 90 height 20
drag, startPoint x: 924, startPoint y: 311, endPoint x: 895, endPoint y: 311, distance: 28.7
click at [895, 311] on input "AGOSTO" at bounding box center [929, 312] width 76 height 17
type input "s"
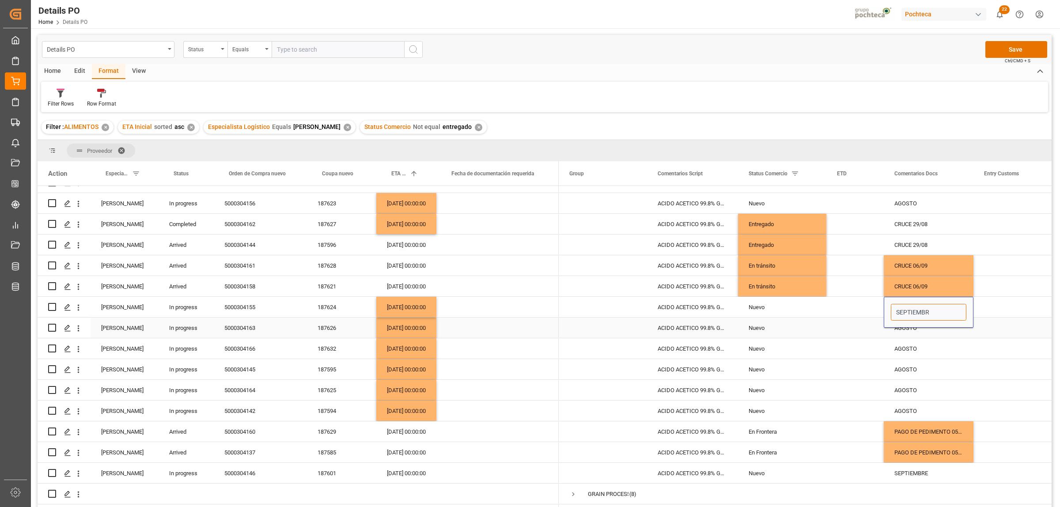
type input "SEPTIEMBRE"
click at [1011, 335] on div "Press SPACE to select this row." at bounding box center [1017, 328] width 88 height 20
click at [923, 309] on div "SEPTIEMBRE" at bounding box center [929, 307] width 90 height 20
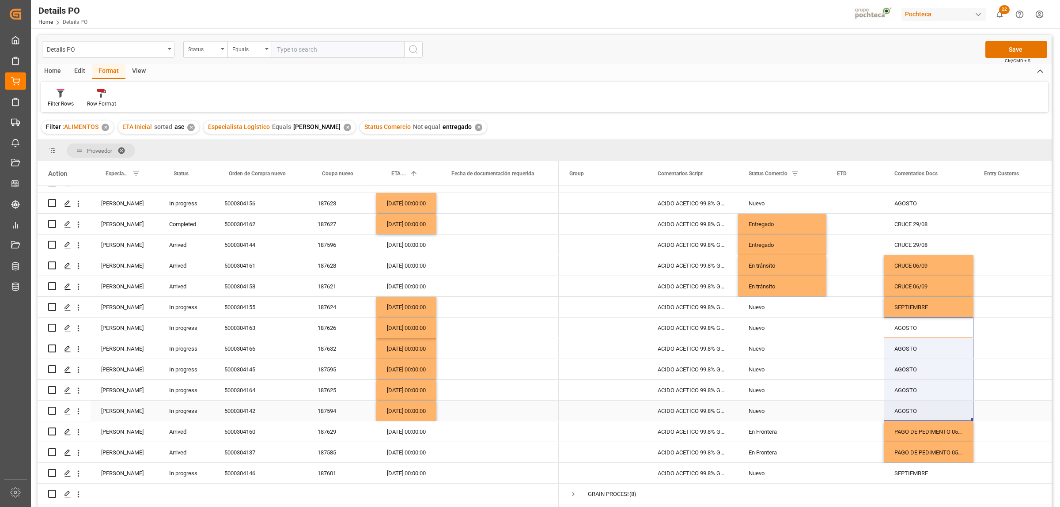
drag, startPoint x: 908, startPoint y: 329, endPoint x: 910, endPoint y: 404, distance: 74.7
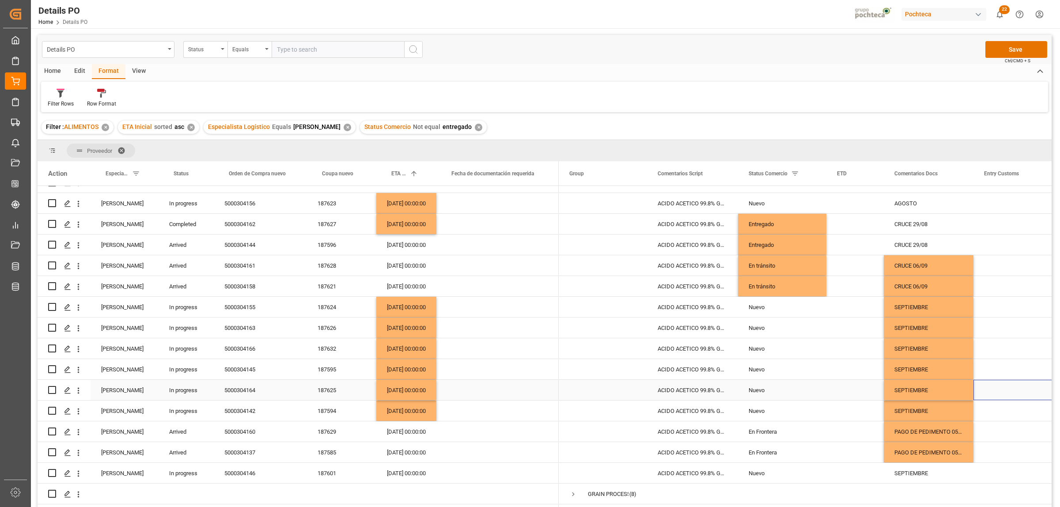
click at [1034, 383] on div "Press SPACE to select this row." at bounding box center [1017, 390] width 88 height 20
click at [1018, 45] on button "Save" at bounding box center [1016, 49] width 62 height 17
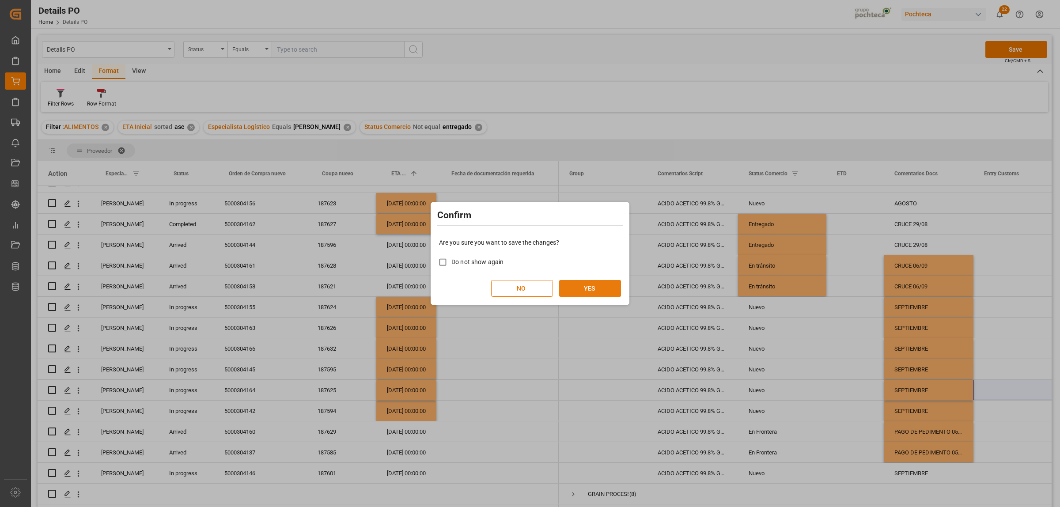
click at [581, 292] on button "YES" at bounding box center [590, 288] width 62 height 17
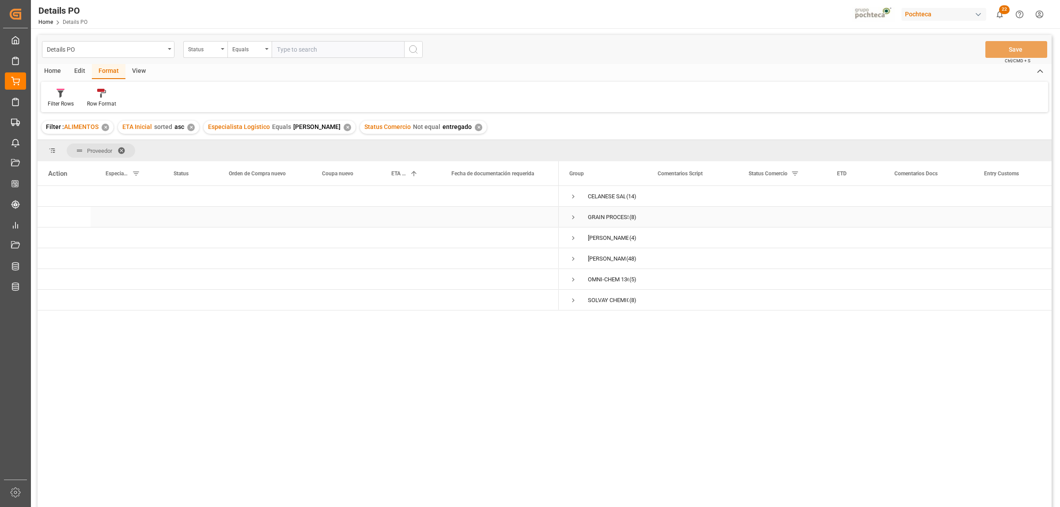
click at [575, 219] on span "Press SPACE to select this row." at bounding box center [573, 217] width 8 height 8
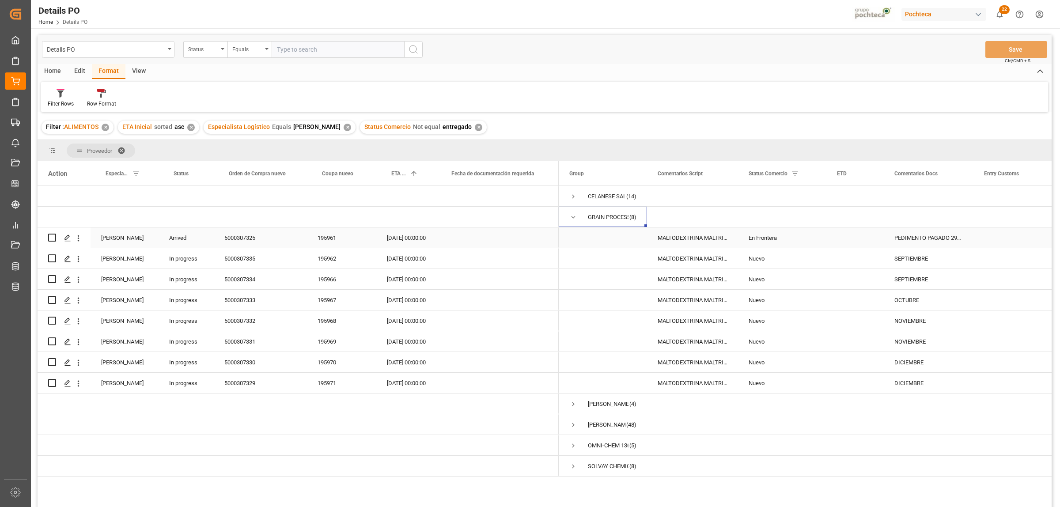
click at [246, 243] on div "5000307325" at bounding box center [260, 237] width 93 height 20
click at [928, 239] on div "PEDIMENTO PAGADO 29/08" at bounding box center [929, 237] width 90 height 20
click at [895, 242] on input "PEDIMENTO PAGADO 29/08" at bounding box center [929, 243] width 76 height 17
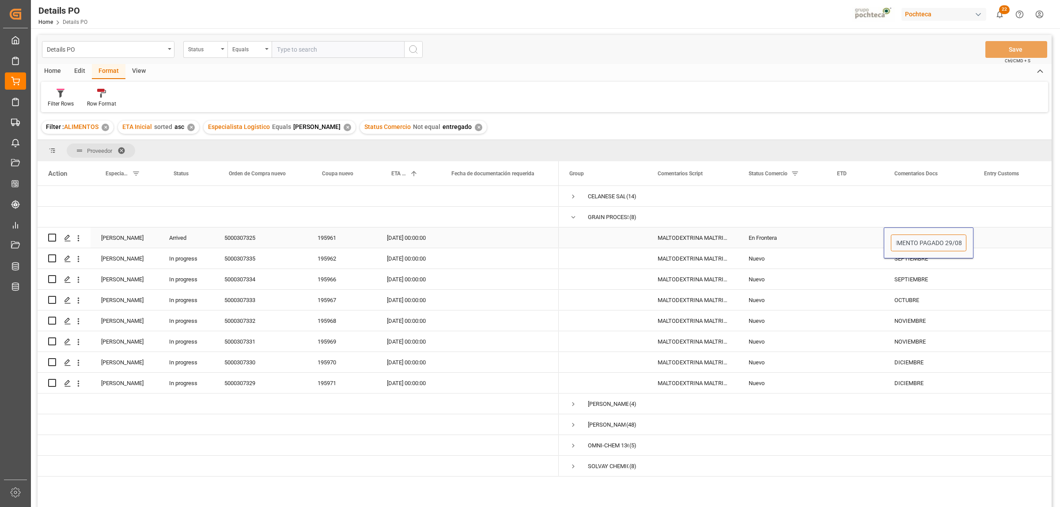
drag, startPoint x: 895, startPoint y: 242, endPoint x: 958, endPoint y: 255, distance: 64.5
click at [963, 252] on div "PEDIMENTO PAGADO 29/08" at bounding box center [929, 242] width 90 height 31
type input "CRUCE 09/09"
click at [978, 260] on div "Press SPACE to select this row." at bounding box center [1017, 258] width 88 height 20
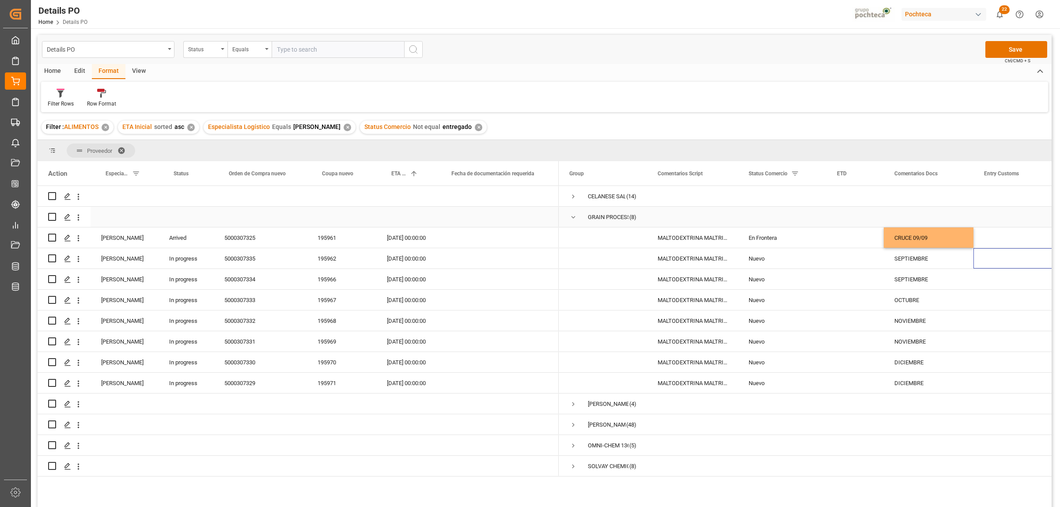
click at [574, 218] on span "Press SPACE to select this row." at bounding box center [573, 217] width 8 height 8
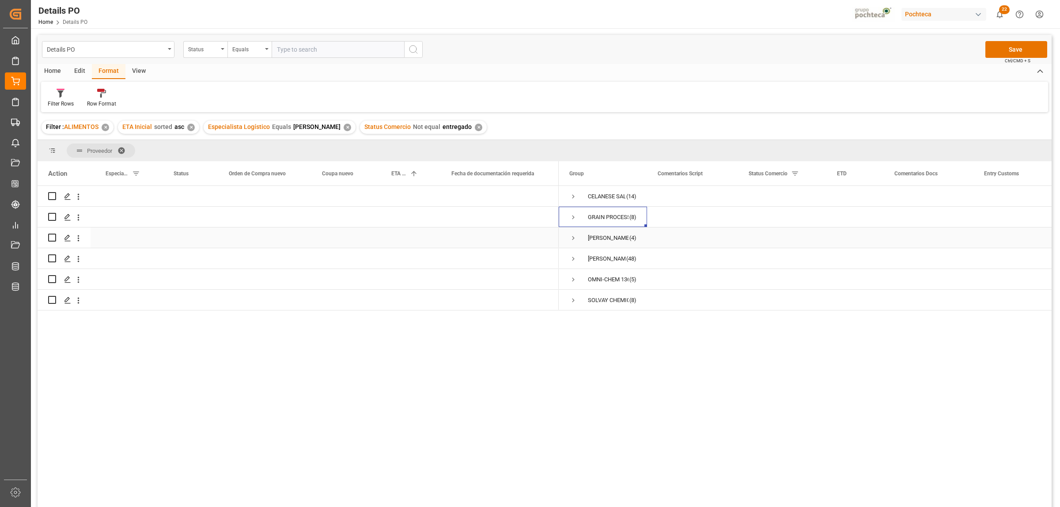
click at [567, 235] on div "JONES-HAMILTON CO. (4)" at bounding box center [603, 237] width 88 height 20
click at [572, 241] on span "Press SPACE to select this row." at bounding box center [573, 238] width 8 height 8
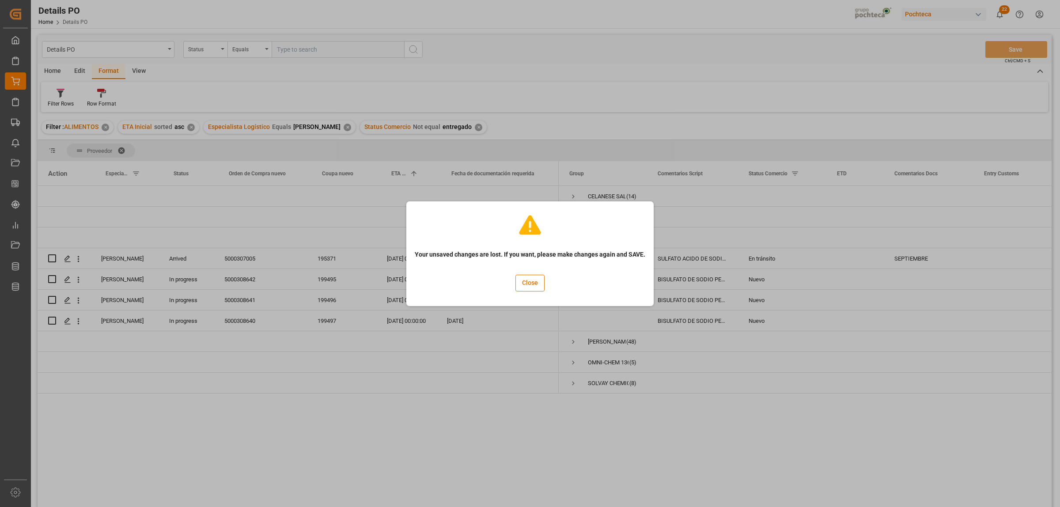
click at [875, 249] on div "Your unsaved changes are lost. If you want, please make changes again and SAVE.…" at bounding box center [530, 253] width 1060 height 507
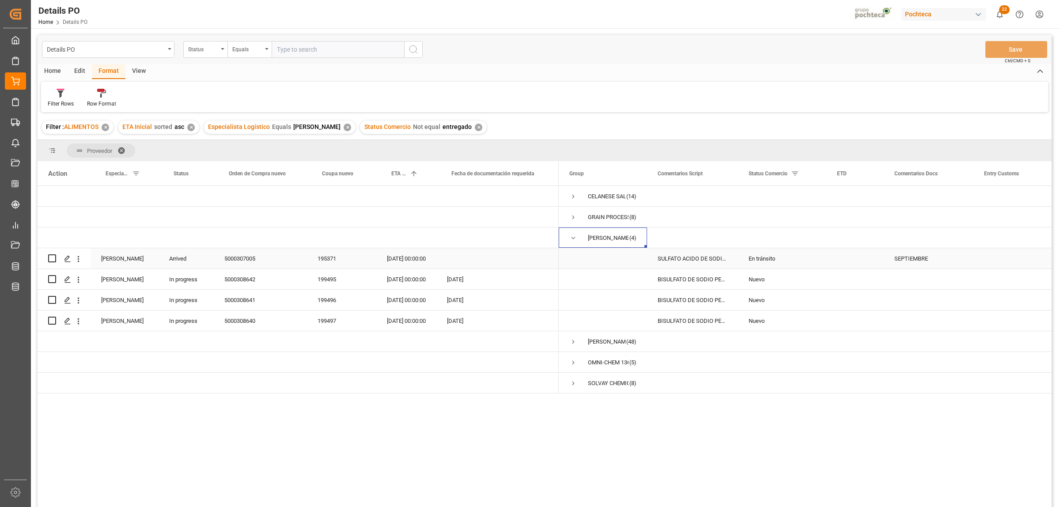
click at [917, 255] on div "SEPTIEMBRE" at bounding box center [929, 258] width 90 height 20
drag, startPoint x: 898, startPoint y: 263, endPoint x: 941, endPoint y: 263, distance: 42.8
click at [941, 263] on input "SEPTIEMBRE" at bounding box center [929, 263] width 76 height 17
type input "S"
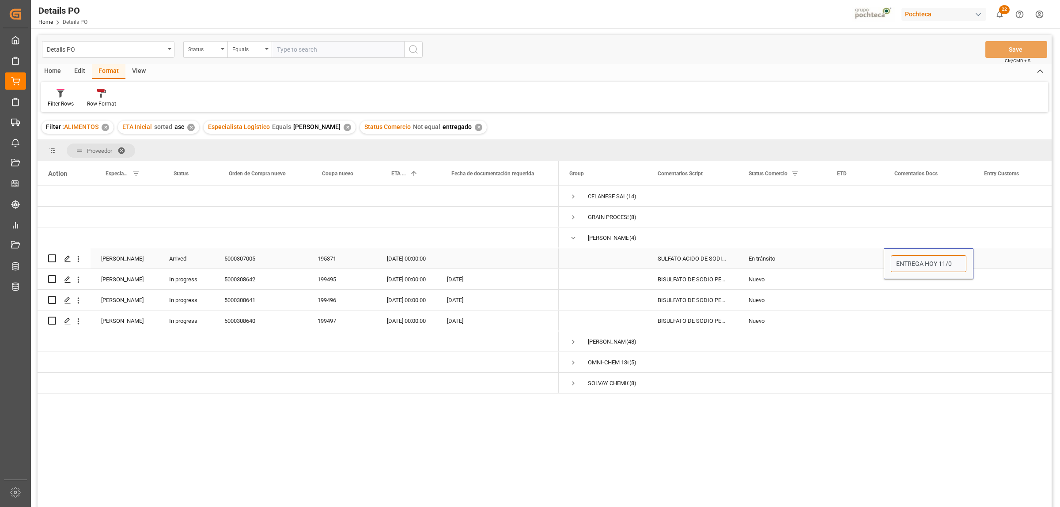
type input "ENTREGA HOY 11/09"
click at [867, 308] on div "Press SPACE to select this row." at bounding box center [854, 300] width 57 height 20
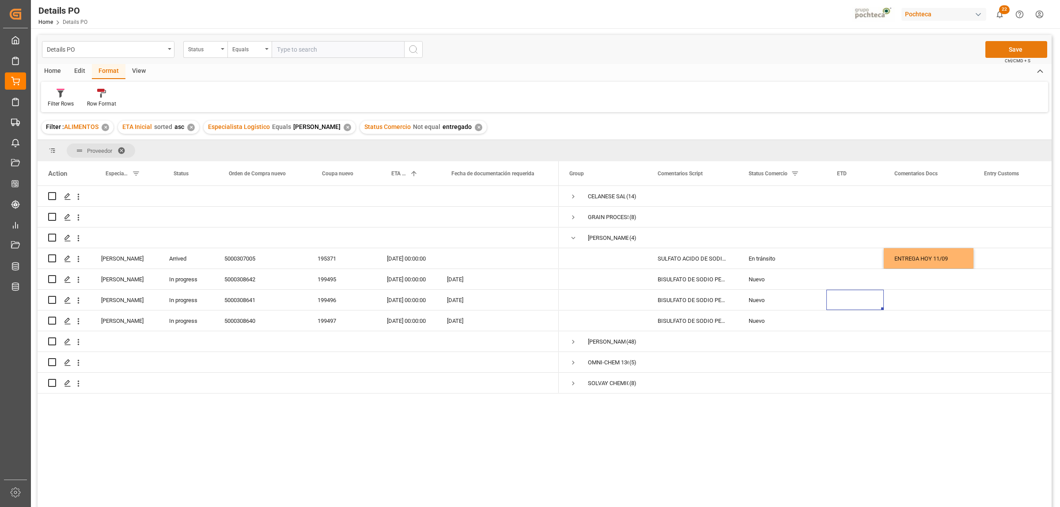
click at [1036, 54] on button "Save" at bounding box center [1016, 49] width 62 height 17
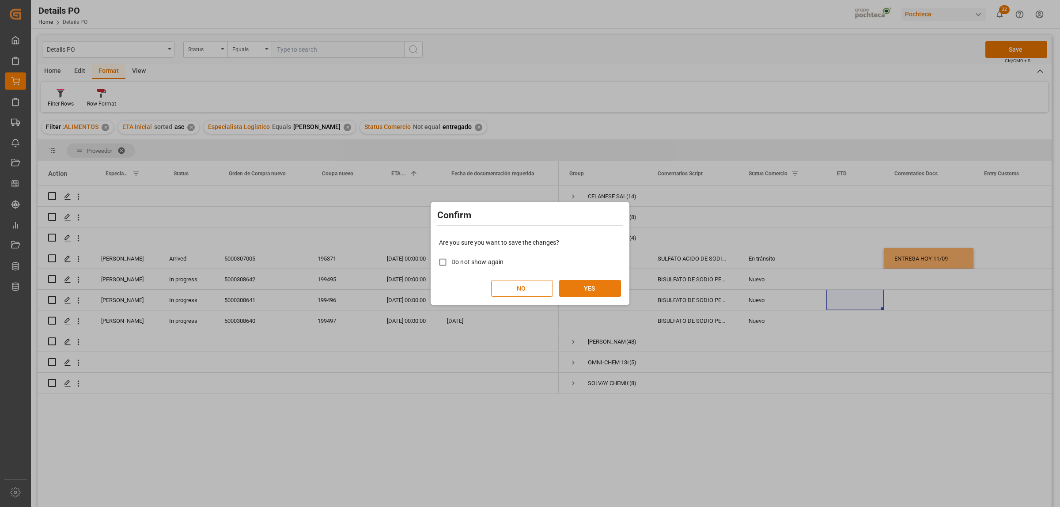
click at [588, 288] on button "YES" at bounding box center [590, 288] width 62 height 17
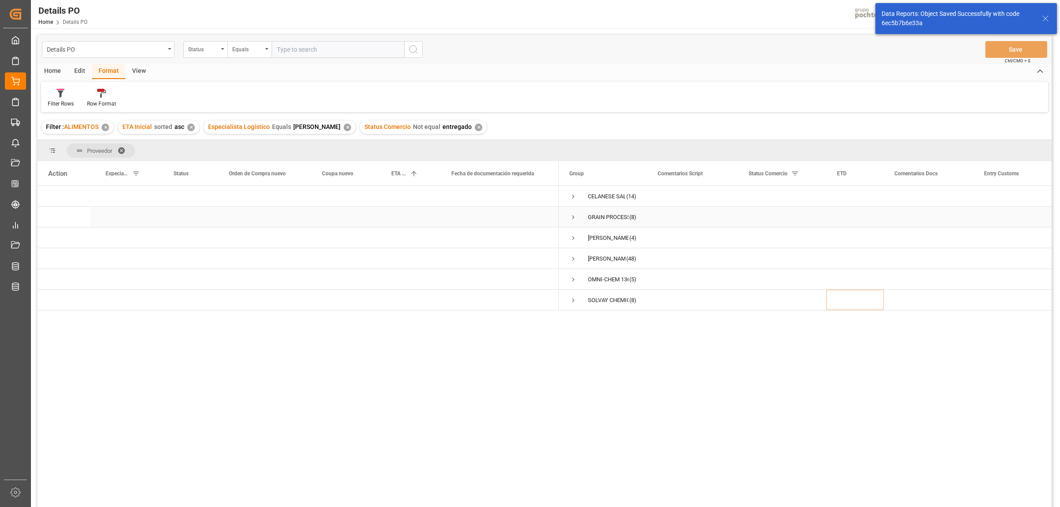
click at [573, 219] on span "Press SPACE to select this row." at bounding box center [573, 217] width 8 height 8
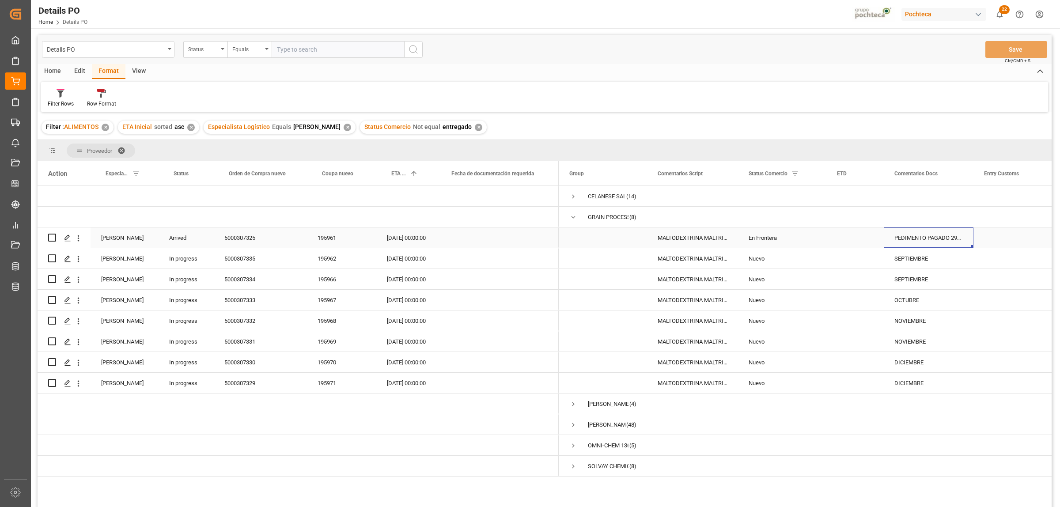
click at [895, 239] on div "PEDIMENTO PAGADO 29/08" at bounding box center [929, 237] width 90 height 20
click at [897, 239] on div "PEDIMENTO PAGADO 29/08" at bounding box center [929, 237] width 90 height 20
click at [897, 238] on div "PEDIMENTO PAGADO 29/08" at bounding box center [929, 237] width 90 height 20
click at [895, 239] on div "PEDIMENTO PAGADO 29/08" at bounding box center [929, 237] width 90 height 20
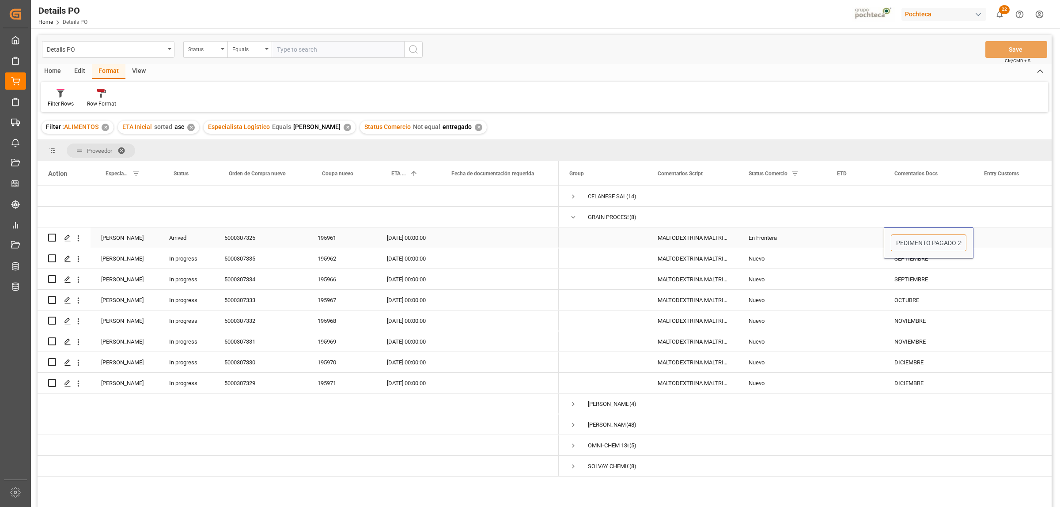
scroll to position [0, 12]
drag, startPoint x: 897, startPoint y: 241, endPoint x: 959, endPoint y: 247, distance: 63.0
click at [959, 247] on input "PEDIMENTO PAGADO 29/08" at bounding box center [929, 243] width 76 height 17
type input "CRUCE 09/09"
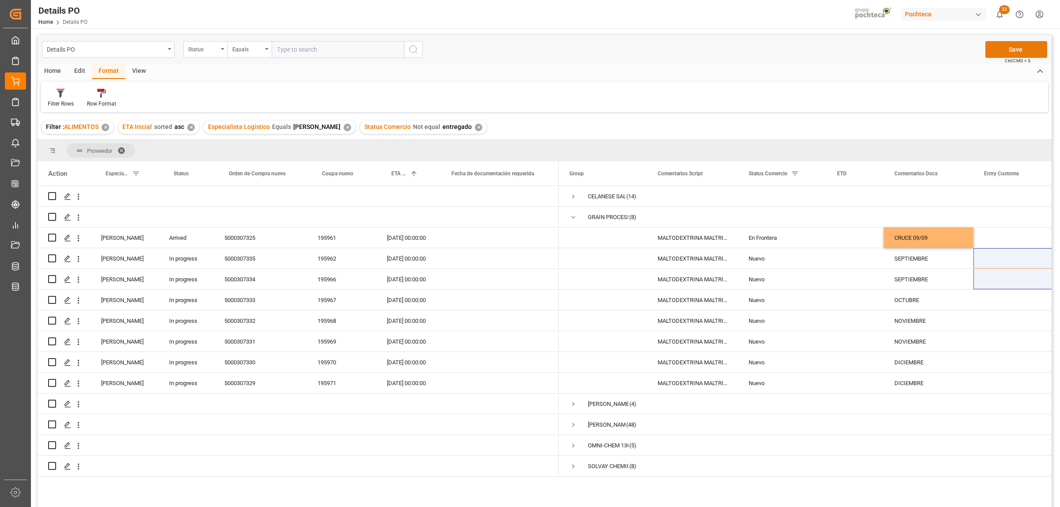
click at [1004, 49] on button "Save" at bounding box center [1016, 49] width 62 height 17
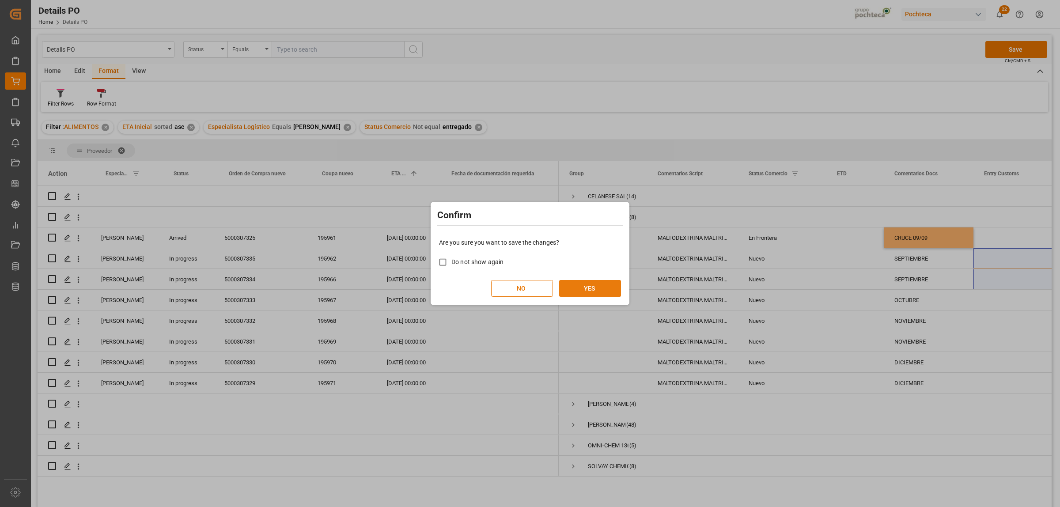
click at [579, 291] on button "YES" at bounding box center [590, 288] width 62 height 17
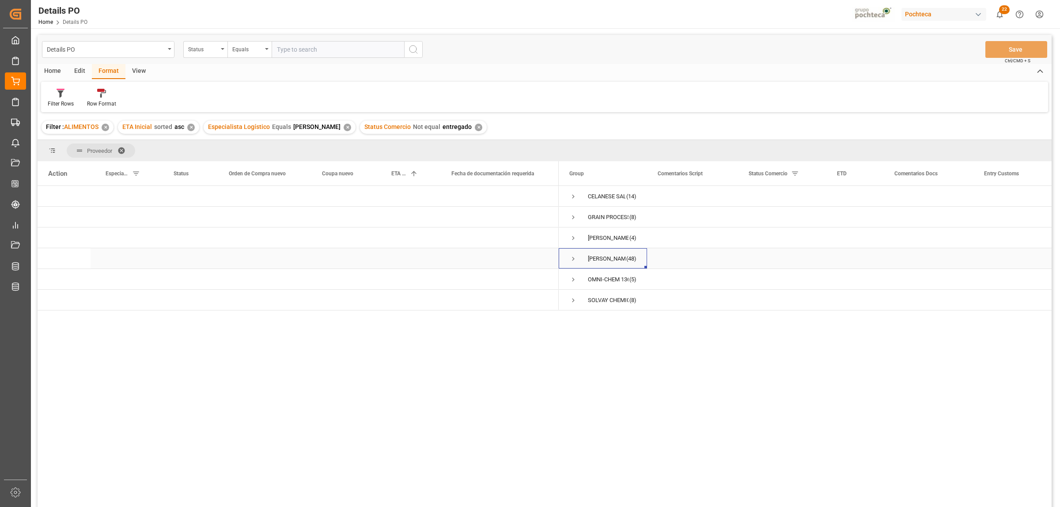
click at [571, 261] on span "Press SPACE to select this row." at bounding box center [573, 259] width 8 height 8
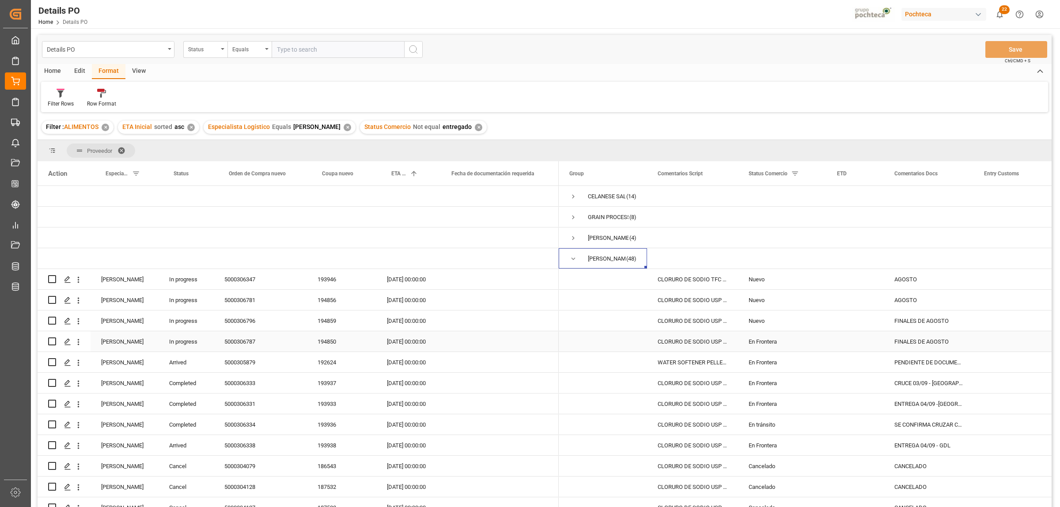
click at [252, 343] on div "5000306787" at bounding box center [260, 341] width 93 height 20
click at [910, 339] on div "FINALES DE AGOSTO" at bounding box center [929, 341] width 90 height 20
drag, startPoint x: 894, startPoint y: 342, endPoint x: 966, endPoint y: 343, distance: 71.1
click at [966, 343] on input "FINALES DE AGOSTO" at bounding box center [929, 346] width 76 height 17
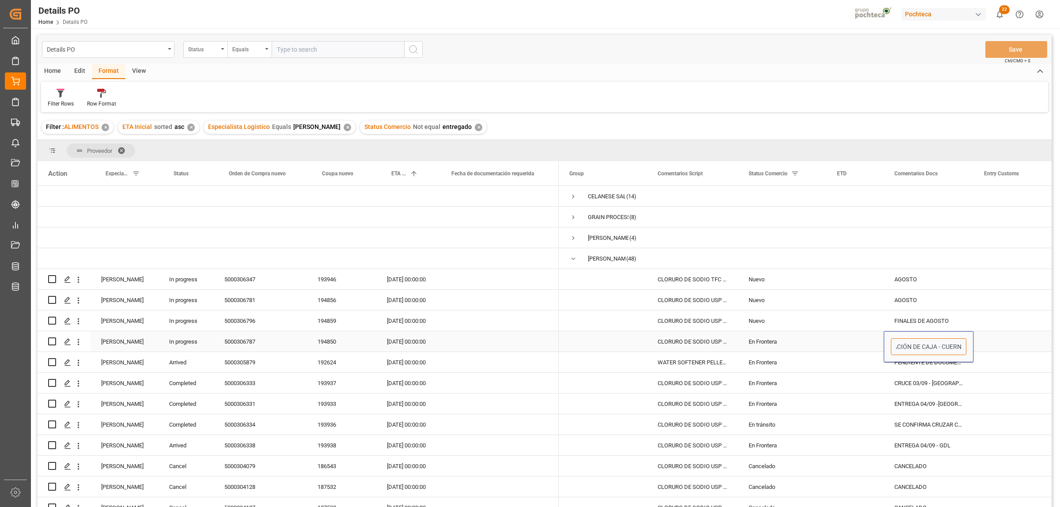
type input "PENDIENTE OK DE PROFORMA Y COLOCACIÓN DE CAJA - CUERNA"
click at [1005, 338] on div "Press SPACE to select this row." at bounding box center [1017, 341] width 88 height 20
click at [240, 361] on div "5000305879" at bounding box center [260, 362] width 93 height 20
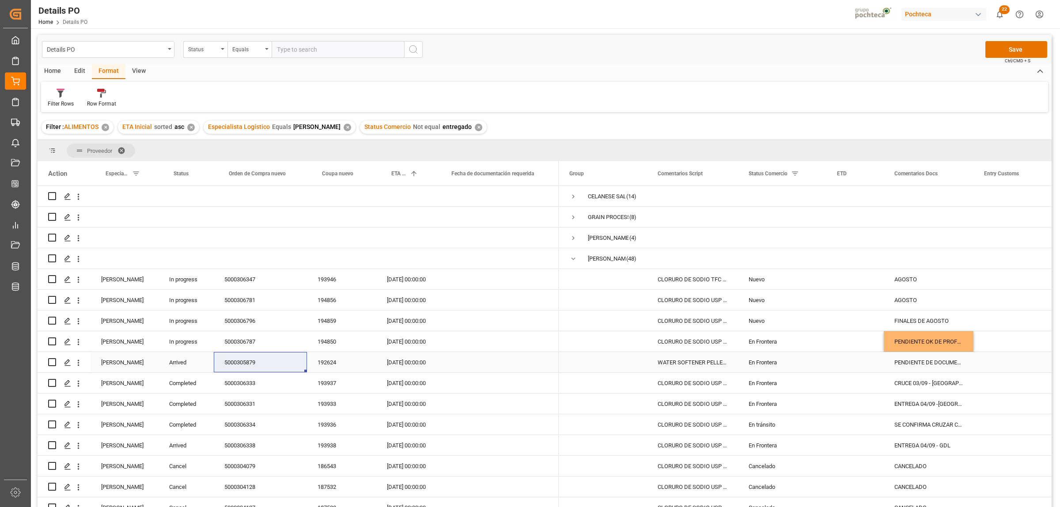
click at [906, 365] on div "PENDIENTE DE DOCUMENTOS - MTY" at bounding box center [929, 362] width 90 height 20
drag, startPoint x: 897, startPoint y: 364, endPoint x: 968, endPoint y: 365, distance: 71.1
click at [968, 365] on div "PENDIENTE DE DOCUMENTOS - MTY" at bounding box center [929, 367] width 90 height 31
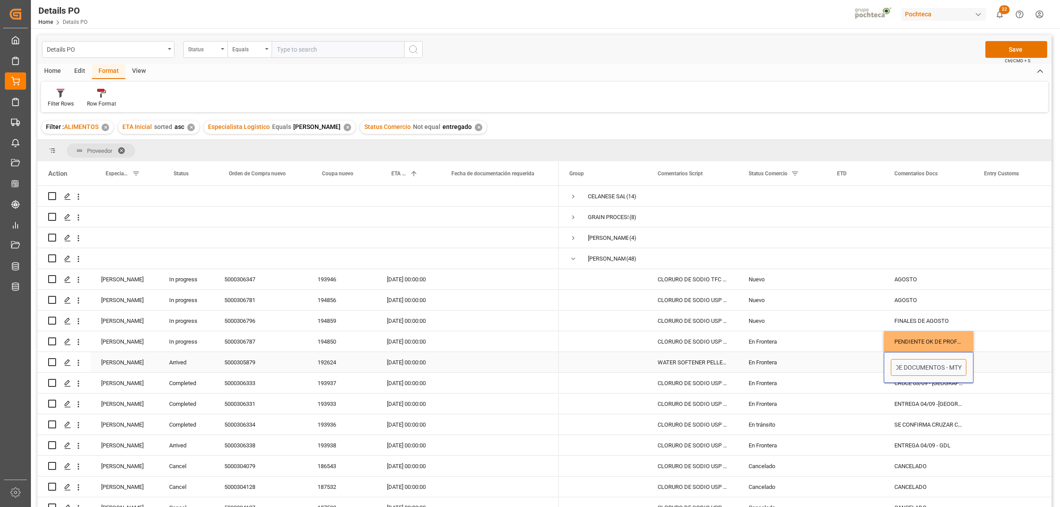
scroll to position [0, 0]
type input "PENDIENTE BL Y COA CON LOTE CORRECTO - MTY"
click at [1028, 361] on div "Press SPACE to select this row." at bounding box center [1017, 362] width 88 height 20
click at [1017, 47] on button "Save" at bounding box center [1016, 49] width 62 height 17
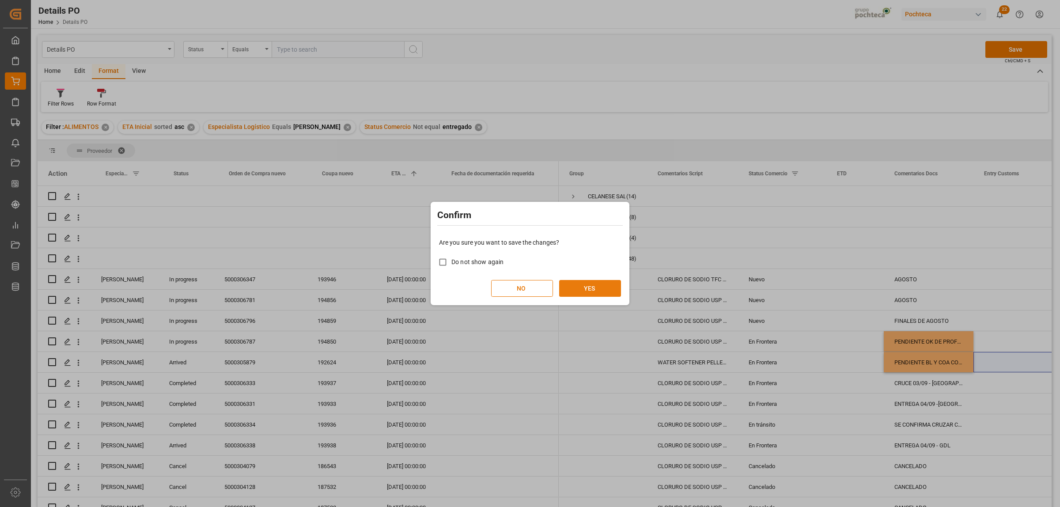
click at [596, 292] on button "YES" at bounding box center [590, 288] width 62 height 17
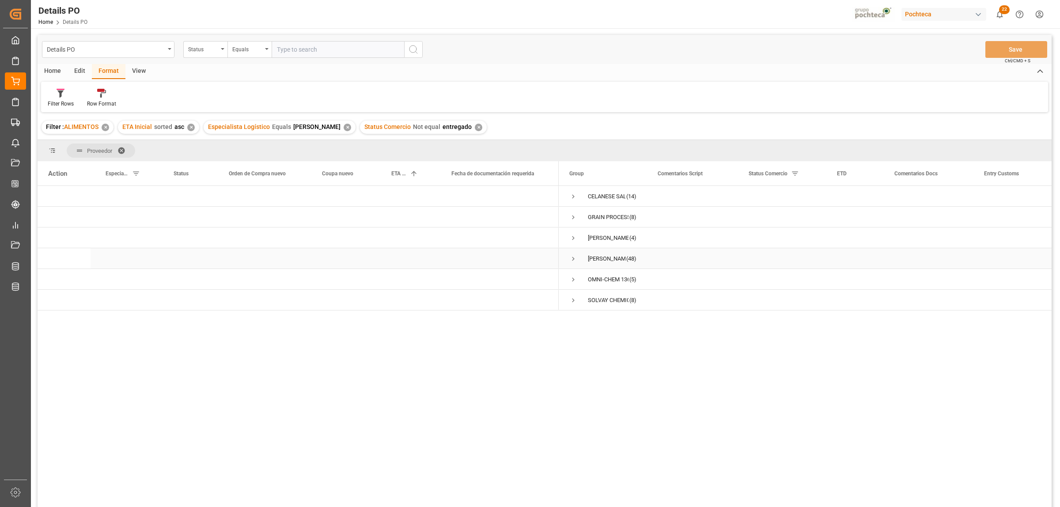
click at [572, 261] on span "Press SPACE to select this row." at bounding box center [573, 259] width 8 height 8
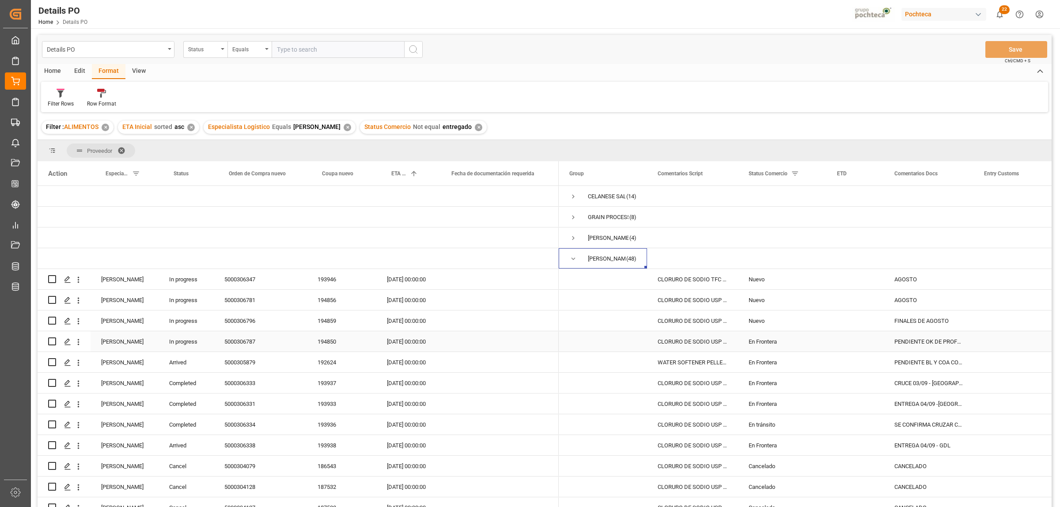
click at [772, 338] on div "En Frontera" at bounding box center [782, 342] width 67 height 20
click at [765, 364] on div "En Frontera" at bounding box center [782, 362] width 67 height 20
click at [246, 385] on div "5000306333" at bounding box center [260, 383] width 93 height 20
click at [768, 381] on div "En Frontera" at bounding box center [782, 383] width 67 height 20
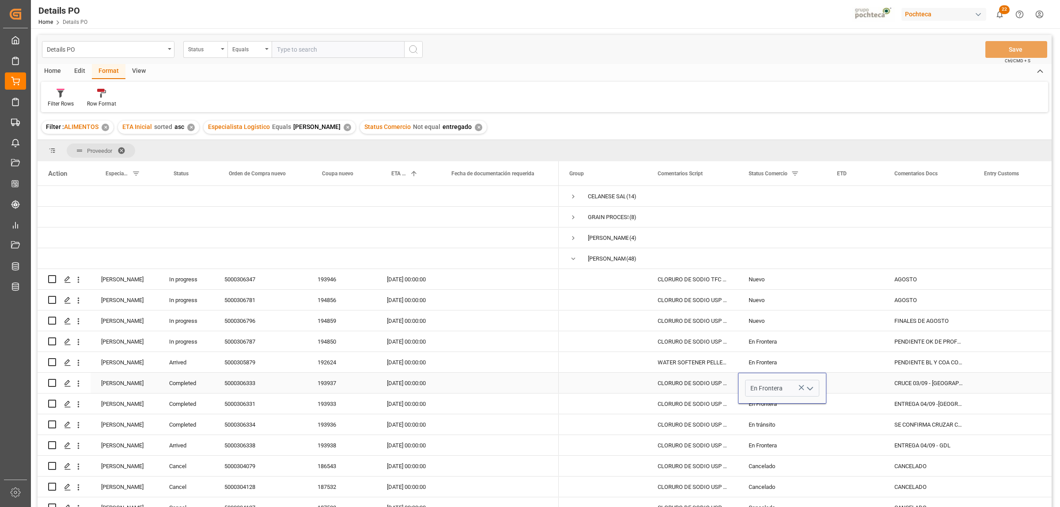
click at [813, 387] on polyline "open menu" at bounding box center [809, 388] width 5 height 3
click at [772, 455] on div "Entregado" at bounding box center [788, 457] width 84 height 31
type input "Entregado"
click at [915, 388] on div "CRUCE 03/09 - CUERNAVACA" at bounding box center [929, 383] width 90 height 20
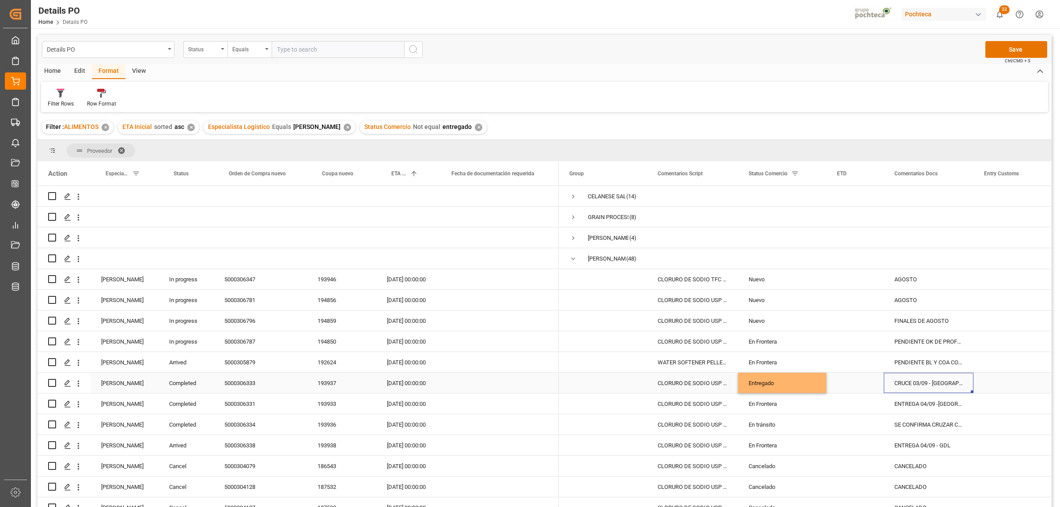
click at [902, 388] on div "CRUCE 03/09 - CUERNAVACA" at bounding box center [929, 383] width 90 height 20
drag, startPoint x: 896, startPoint y: 385, endPoint x: 968, endPoint y: 385, distance: 72.4
click at [968, 385] on div "CRUCE 03/09 - CUERNAVACA" at bounding box center [929, 388] width 90 height 31
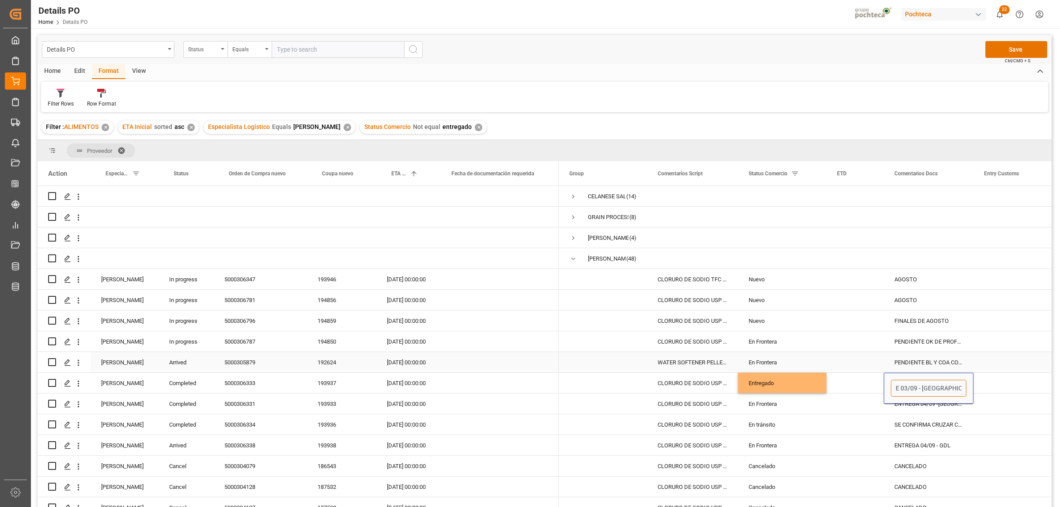
scroll to position [0, 0]
type input "CUERNAVACA"
click at [1026, 358] on div "Press SPACE to select this row." at bounding box center [1017, 362] width 88 height 20
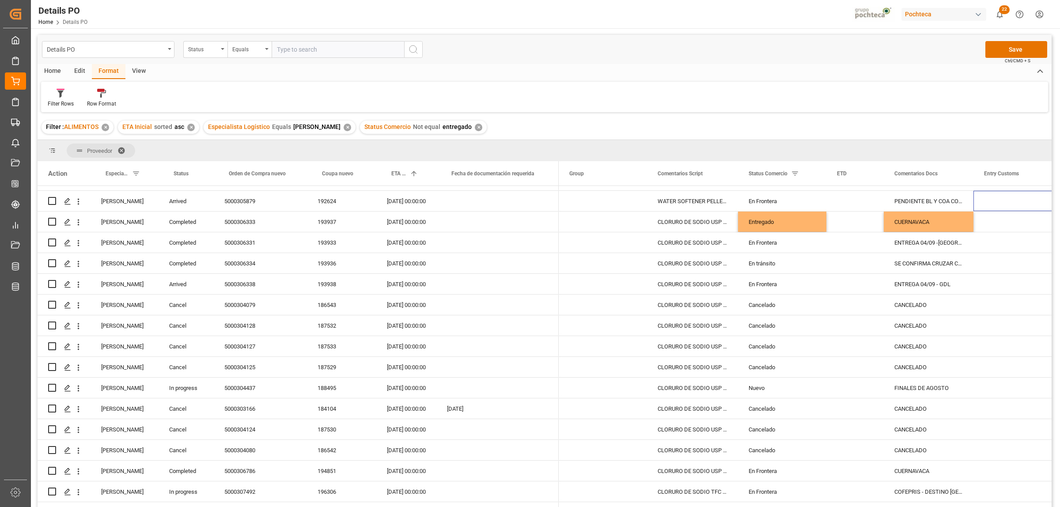
scroll to position [175, 0]
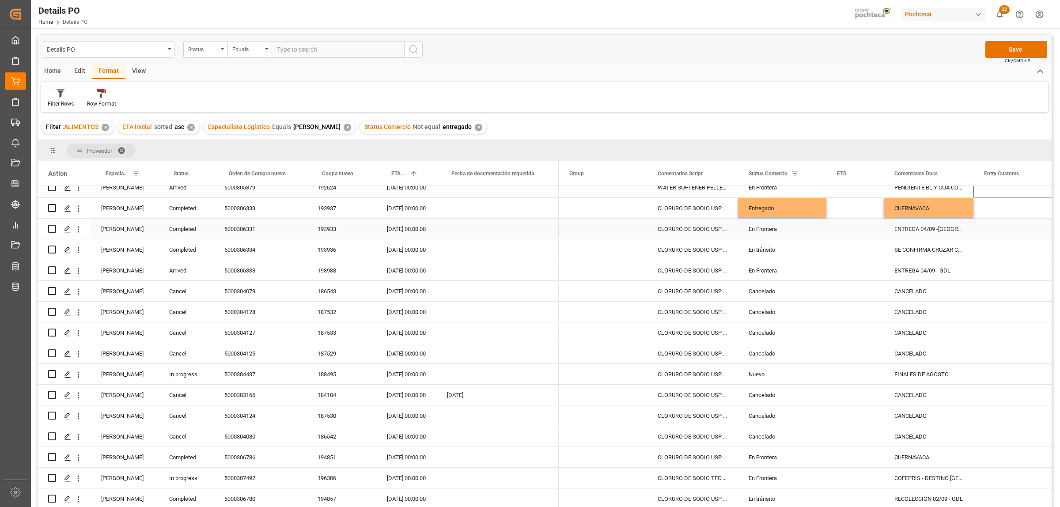
click at [241, 230] on div "5000306331" at bounding box center [260, 229] width 93 height 20
click at [785, 212] on div "Entregado" at bounding box center [782, 208] width 67 height 20
click at [773, 230] on div "En Frontera" at bounding box center [782, 229] width 67 height 20
click at [930, 250] on div "SE CONFIRMA CRUZAR CON SACOS PARCHADO 03/09 - CUERNAVACA" at bounding box center [929, 249] width 90 height 20
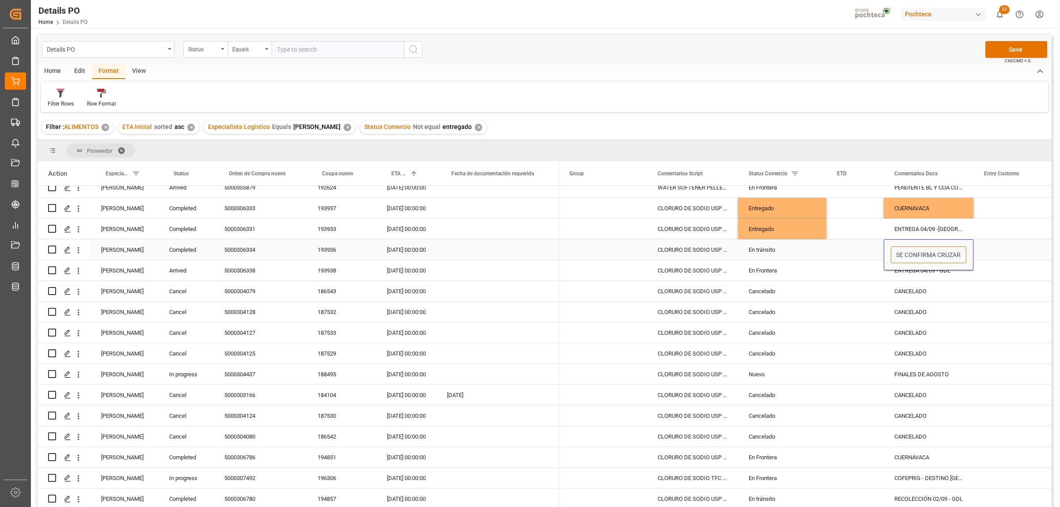
click at [930, 252] on input "SE CONFIRMA CRUZAR CON SACOS PARCHADO 03/09 - CUERNAVACA" at bounding box center [929, 254] width 76 height 17
click at [239, 252] on div "5000306334" at bounding box center [260, 249] width 93 height 20
click at [774, 233] on div "Entregado" at bounding box center [782, 229] width 67 height 20
click at [762, 257] on div "En tránsito" at bounding box center [782, 250] width 67 height 20
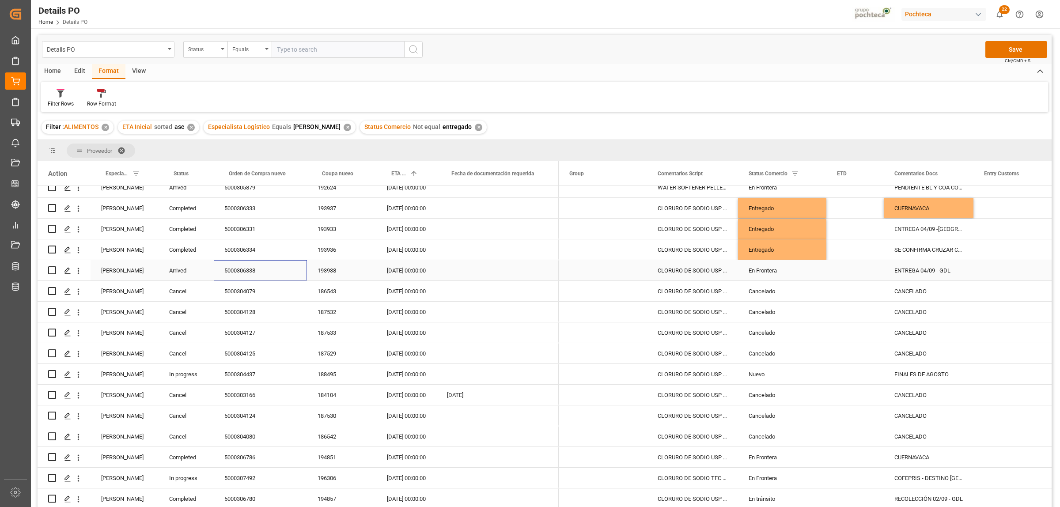
click at [252, 269] on div "5000306338" at bounding box center [260, 270] width 93 height 20
click at [778, 251] on div "Entregado" at bounding box center [782, 250] width 67 height 20
click at [769, 269] on div "En Frontera" at bounding box center [782, 271] width 67 height 20
click at [400, 375] on div "30.08.2025 00:00:00" at bounding box center [406, 374] width 60 height 20
click at [401, 374] on div "30.08.2025 00:00:00" at bounding box center [406, 374] width 60 height 20
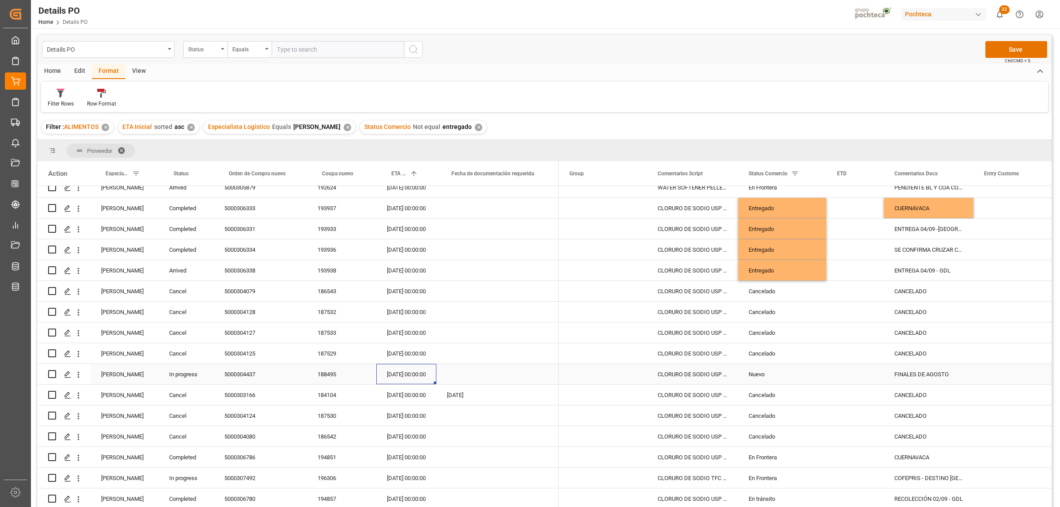
click at [401, 374] on div "30.08.2025 00:00:00" at bounding box center [406, 374] width 60 height 20
click at [445, 337] on span "25" at bounding box center [446, 335] width 6 height 6
type input "25.09.2025 00:00"
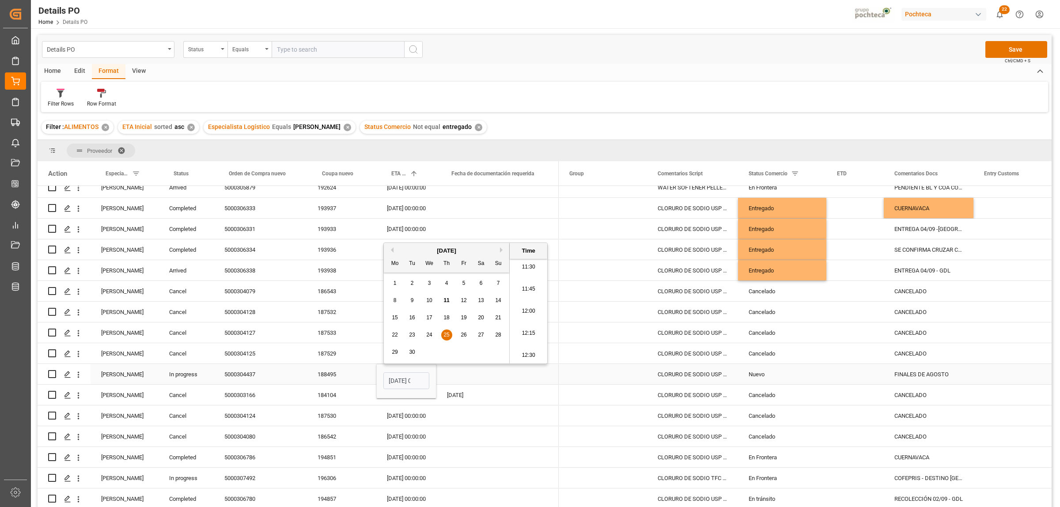
click at [626, 378] on span "Press SPACE to select this row." at bounding box center [602, 373] width 67 height 19
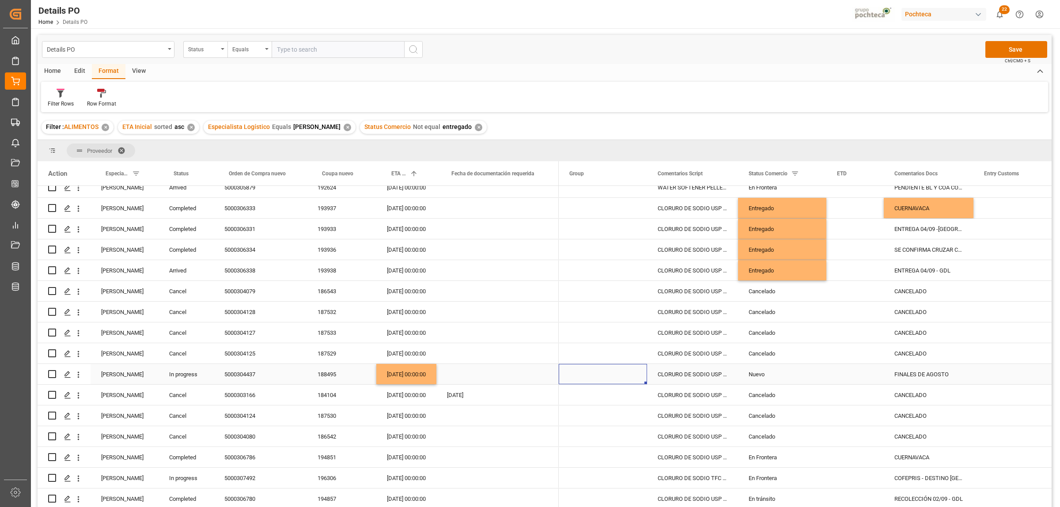
click at [893, 370] on div "FINALES DE AGOSTO" at bounding box center [929, 374] width 90 height 20
click at [895, 372] on div "FINALES DE AGOSTO" at bounding box center [929, 374] width 90 height 20
drag, startPoint x: 894, startPoint y: 376, endPoint x: 979, endPoint y: 380, distance: 85.8
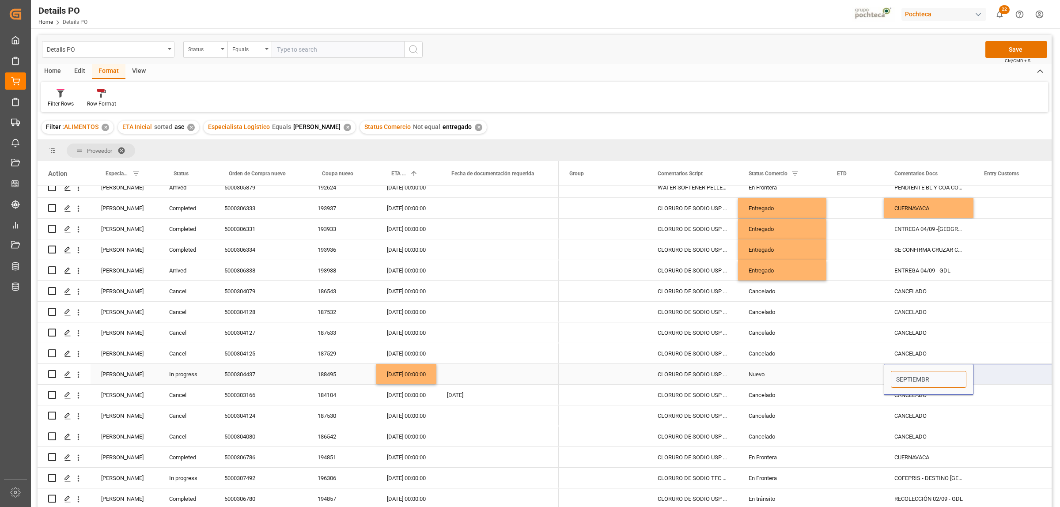
type input "SEPTIEMBRE"
click at [994, 419] on div "Press SPACE to select this row." at bounding box center [1017, 415] width 88 height 20
click at [1032, 299] on div "Press SPACE to select this row." at bounding box center [1017, 291] width 88 height 20
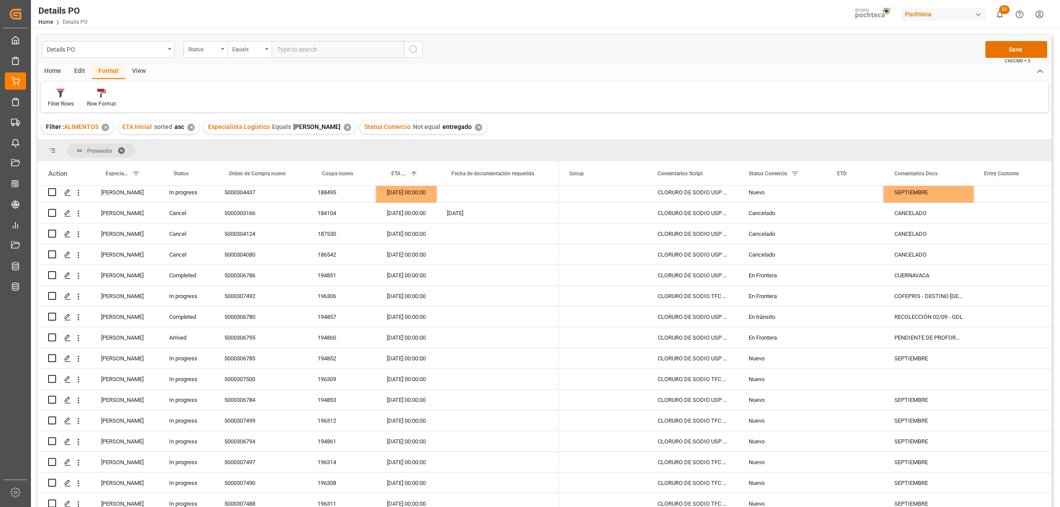
scroll to position [355, 0]
click at [232, 281] on div "5000306786" at bounding box center [260, 277] width 93 height 20
click at [769, 278] on div "En Frontera" at bounding box center [782, 278] width 67 height 20
click at [811, 281] on icon "open menu" at bounding box center [810, 283] width 11 height 11
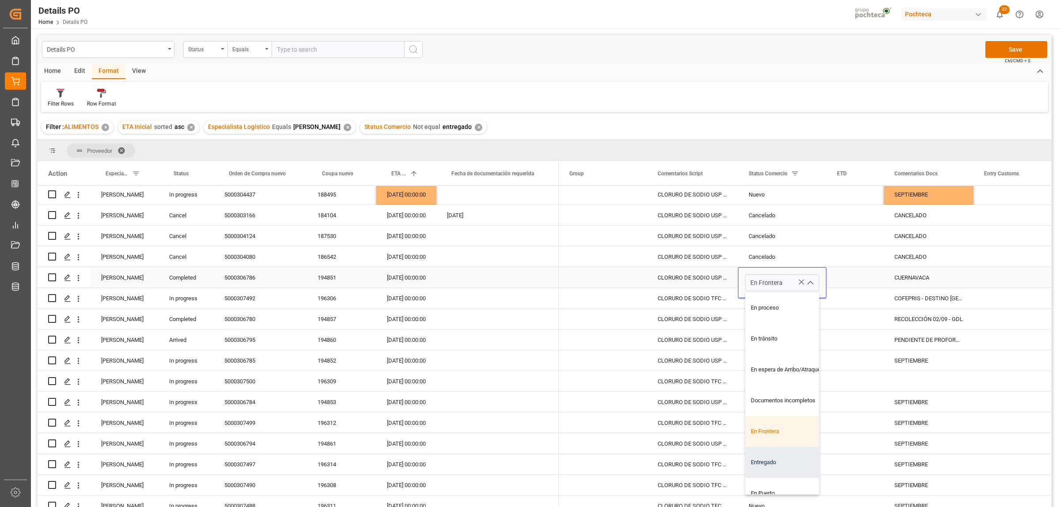
click at [778, 459] on div "Entregado" at bounding box center [788, 462] width 84 height 31
type input "Entregado"
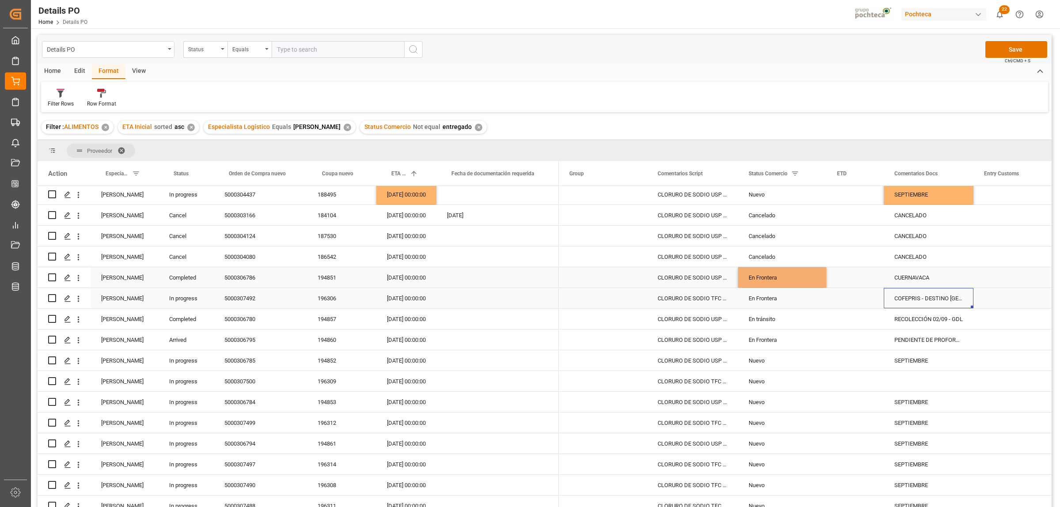
click at [910, 300] on div "COFEPRIS - DESTINO SAN JUAN" at bounding box center [929, 298] width 90 height 20
click at [250, 296] on div "5000307492" at bounding box center [260, 298] width 93 height 20
click at [924, 295] on div "COFEPRIS - DESTINO SAN JUAN" at bounding box center [929, 298] width 90 height 20
click at [895, 303] on input "COFEPRIS - DESTINO SAN JUAN" at bounding box center [929, 303] width 76 height 17
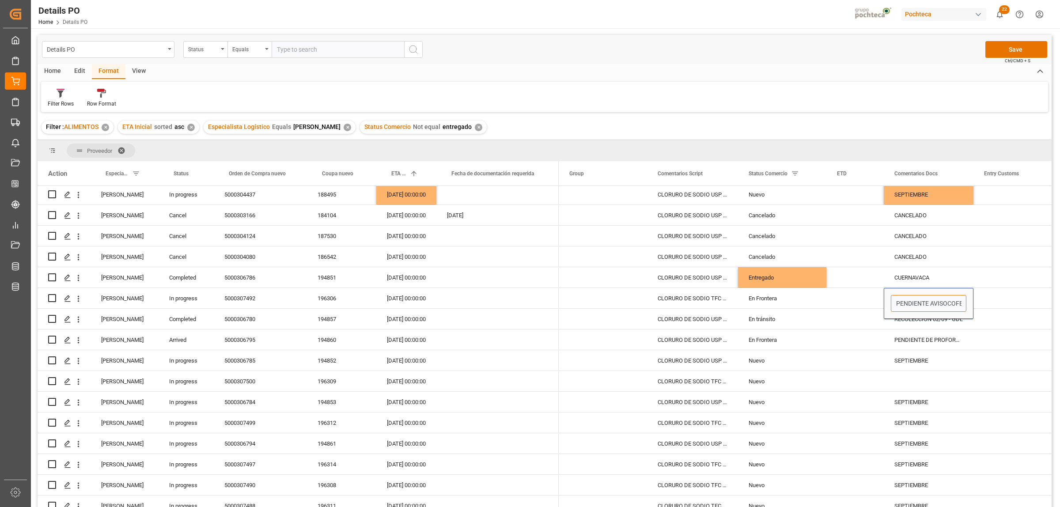
type input "PENDIENTE AVISO COFEPRIS - DESTINO SAN JUAN"
click at [1003, 301] on div "Press SPACE to select this row." at bounding box center [1017, 298] width 88 height 20
click at [245, 320] on div "5000306780" at bounding box center [260, 319] width 93 height 20
click at [931, 319] on div "RECOLECCIÓN 02/09 - GDL" at bounding box center [929, 319] width 90 height 20
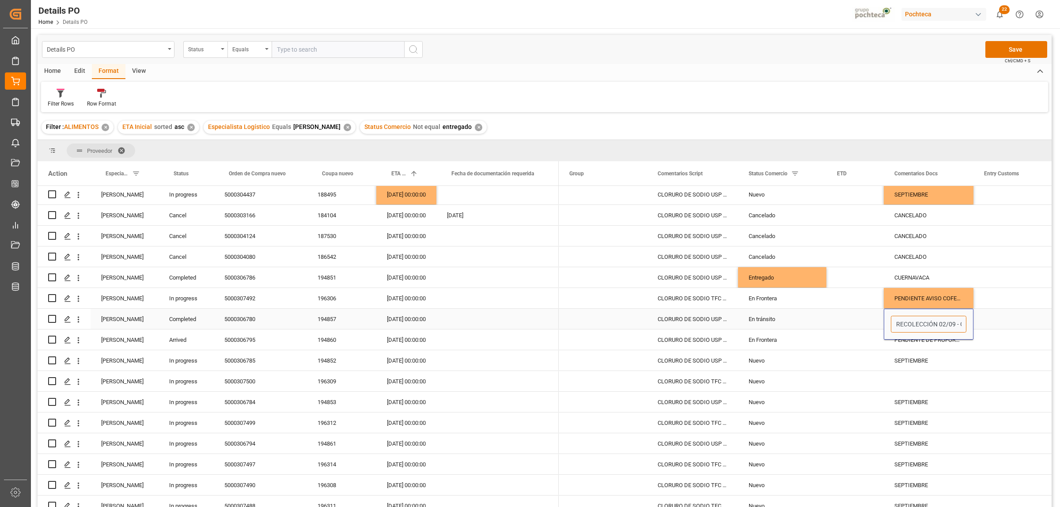
scroll to position [0, 10]
drag, startPoint x: 908, startPoint y: 323, endPoint x: 963, endPoint y: 322, distance: 54.8
click at [963, 322] on input "RECOLECCIÓN 02/09 - GDL" at bounding box center [929, 324] width 76 height 17
type input "PENDIENTE ESTATUS DE ENTREGA - GDL"
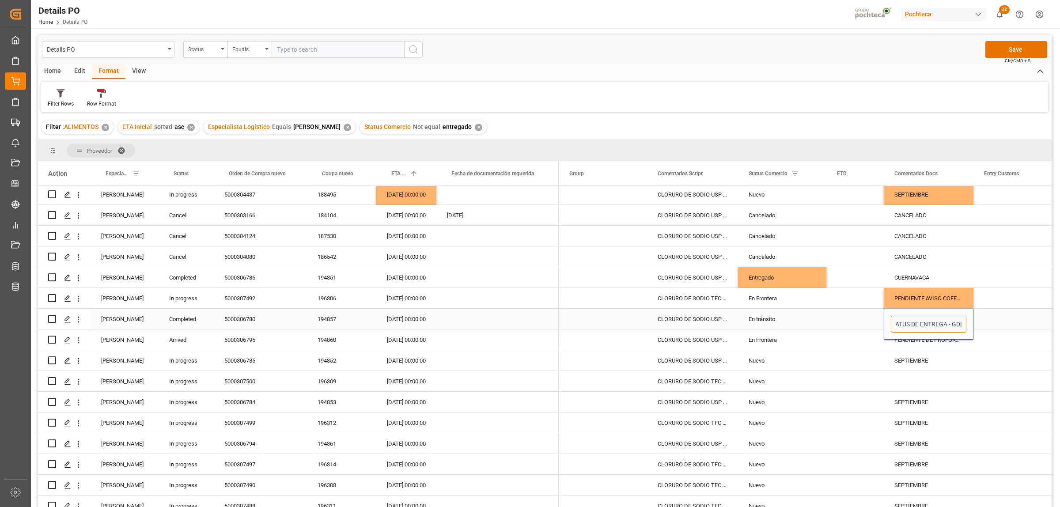
scroll to position [0, 49]
click at [848, 338] on div "Press SPACE to select this row." at bounding box center [854, 339] width 57 height 20
click at [239, 334] on div "5000306795" at bounding box center [260, 339] width 93 height 20
click at [907, 336] on div "PENDIENTE DE PROFORMA Y COLOCACIÓN DE CAJA - SAN JUAN" at bounding box center [929, 339] width 90 height 20
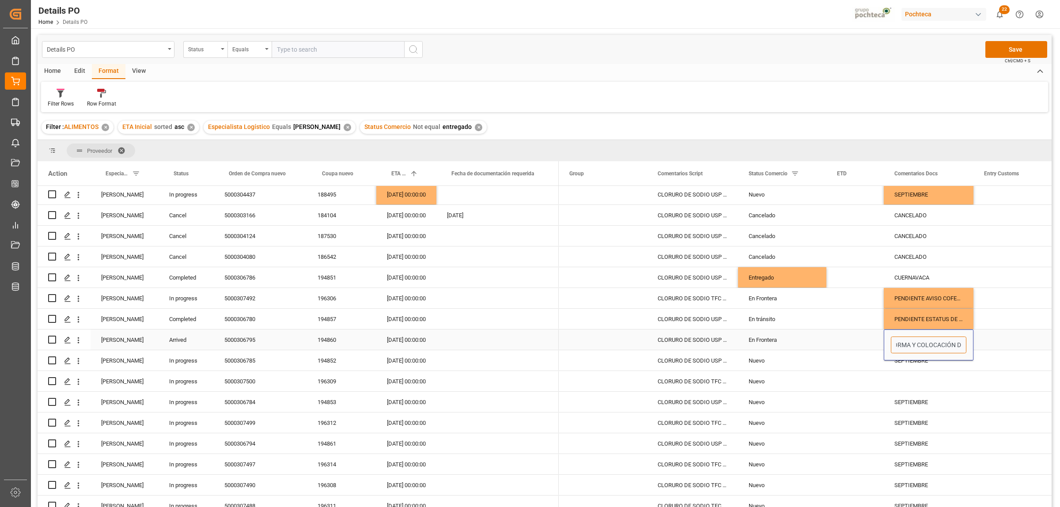
scroll to position [0, 0]
drag, startPoint x: 948, startPoint y: 343, endPoint x: 941, endPoint y: 352, distance: 11.6
click at [941, 352] on input "PENDIENTE DE PROFORMA Y COLOCACIÓN DE CAJA - SAN JUAN" at bounding box center [929, 345] width 76 height 17
type input "PENDIENTE DE OK DE PROFORMA Y COLOCACIÓN DE CAJA - SAN JUAN"
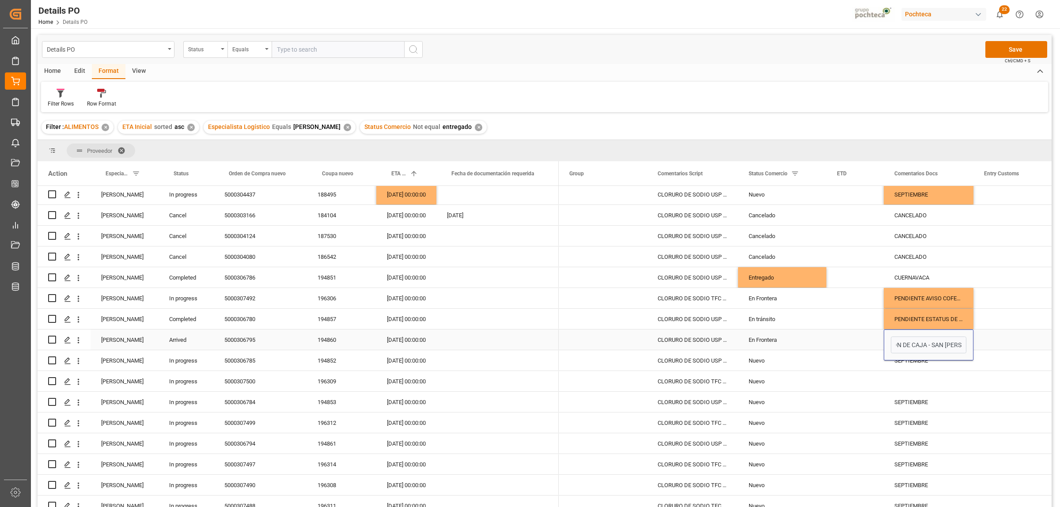
click at [1000, 338] on div "Press SPACE to select this row." at bounding box center [1017, 339] width 88 height 20
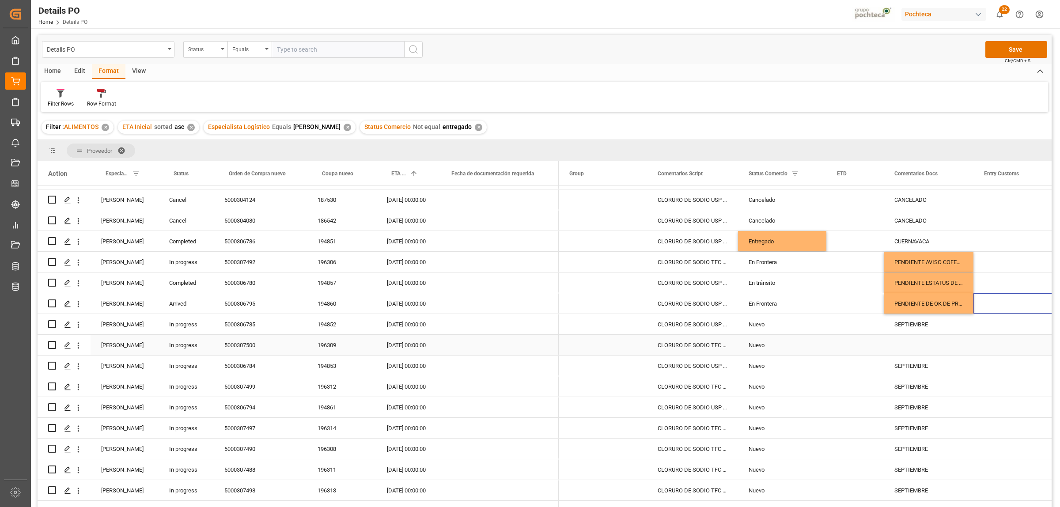
scroll to position [410, 0]
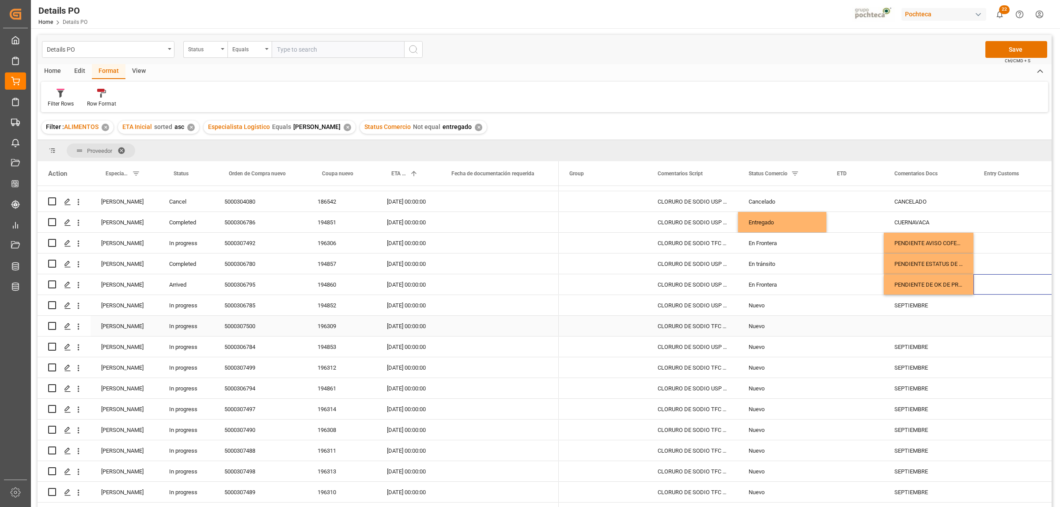
click at [398, 324] on div "08.09.2025 00:00:00" at bounding box center [406, 326] width 60 height 20
click at [901, 306] on div "SEPTIEMBRE" at bounding box center [929, 305] width 90 height 20
click at [906, 321] on div "Press SPACE to select this row." at bounding box center [929, 326] width 90 height 20
click at [921, 357] on div "SEPTIEMBRE" at bounding box center [929, 367] width 90 height 20
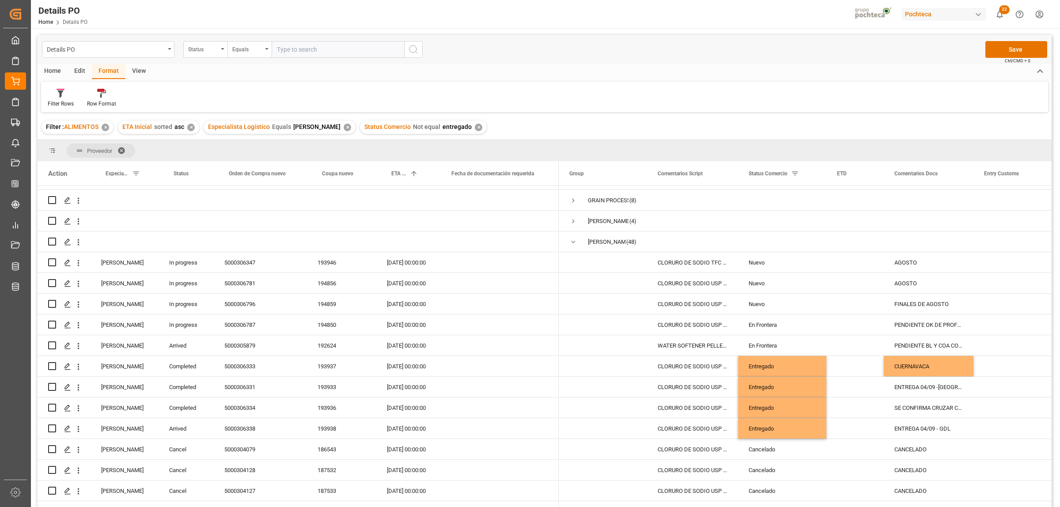
scroll to position [0, 0]
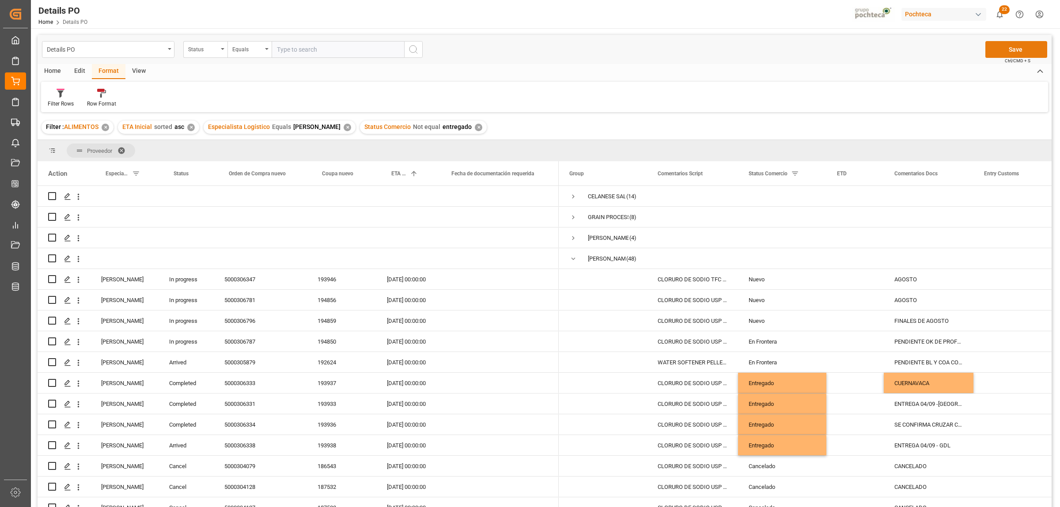
click at [1022, 46] on button "Save" at bounding box center [1016, 49] width 62 height 17
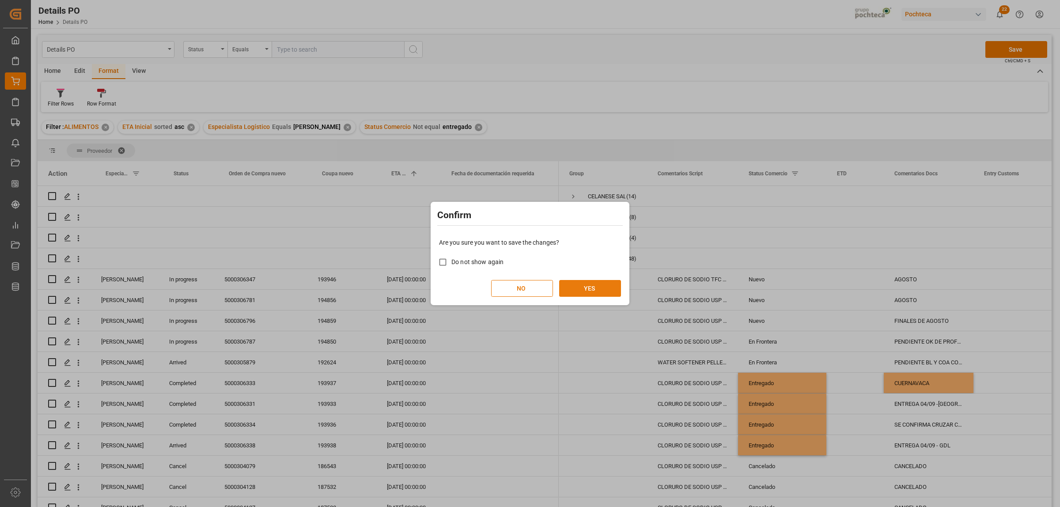
click at [606, 292] on button "YES" at bounding box center [590, 288] width 62 height 17
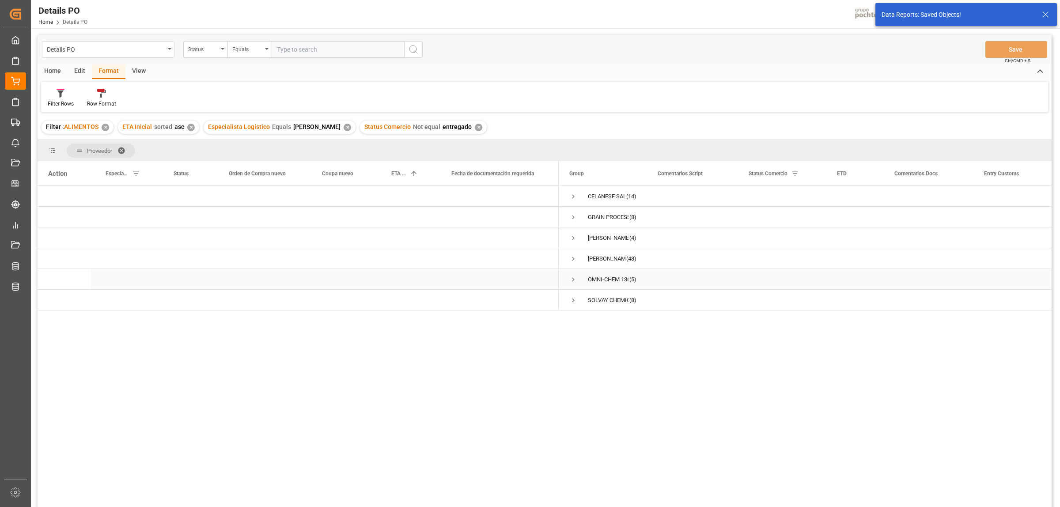
click at [572, 277] on span "Press SPACE to select this row." at bounding box center [573, 280] width 8 height 8
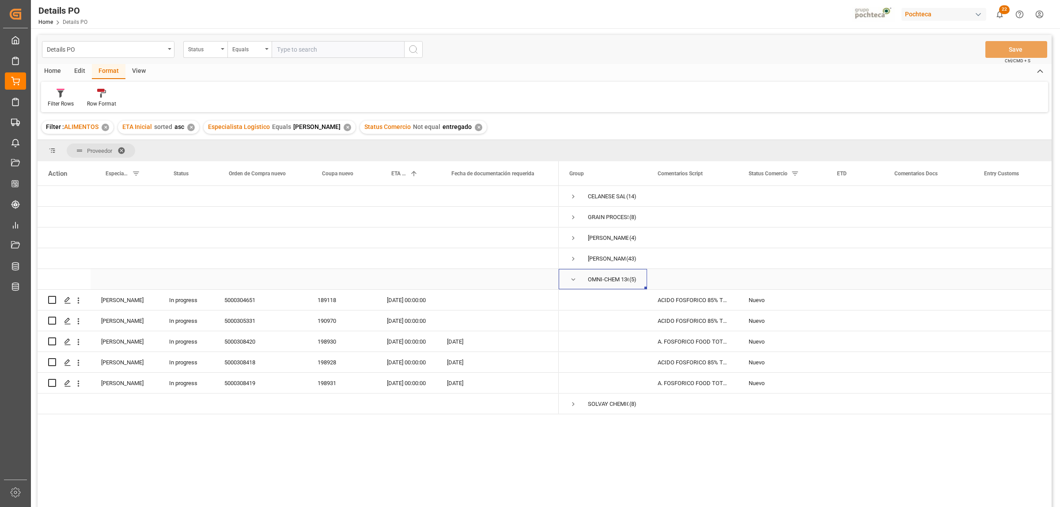
click at [570, 277] on span "Press SPACE to select this row." at bounding box center [573, 280] width 8 height 8
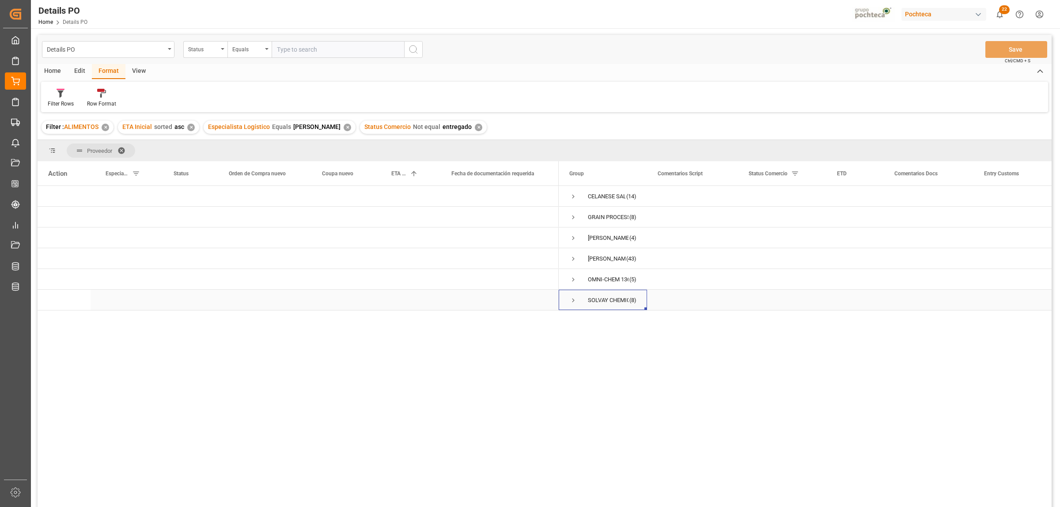
click at [573, 302] on span "Press SPACE to select this row." at bounding box center [573, 300] width 8 height 8
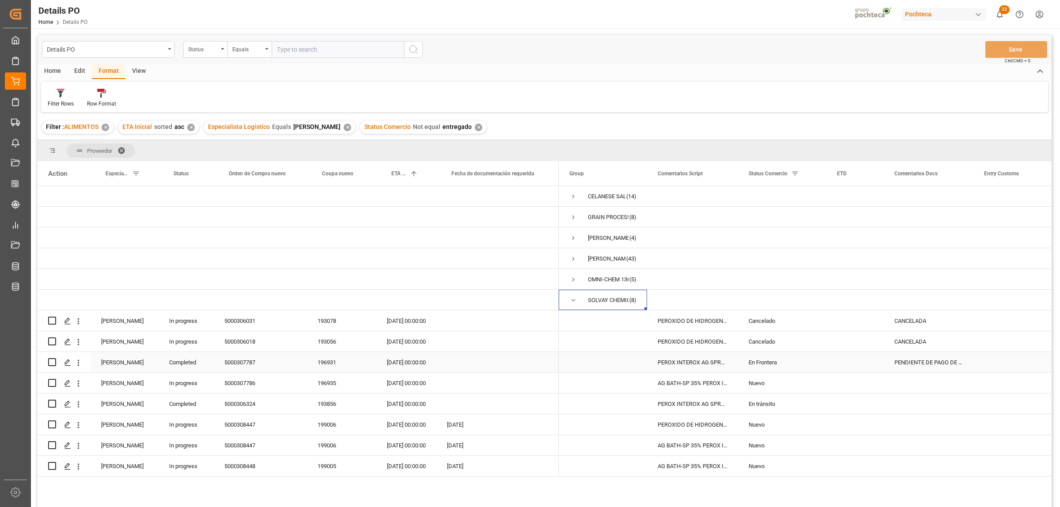
click at [245, 364] on div "5000307787" at bounding box center [260, 362] width 93 height 20
click at [902, 363] on div "PENDIENTE DE PAGO DE PEDIMENTO Y CRUCE" at bounding box center [929, 362] width 90 height 20
drag, startPoint x: 896, startPoint y: 363, endPoint x: 969, endPoint y: 369, distance: 74.0
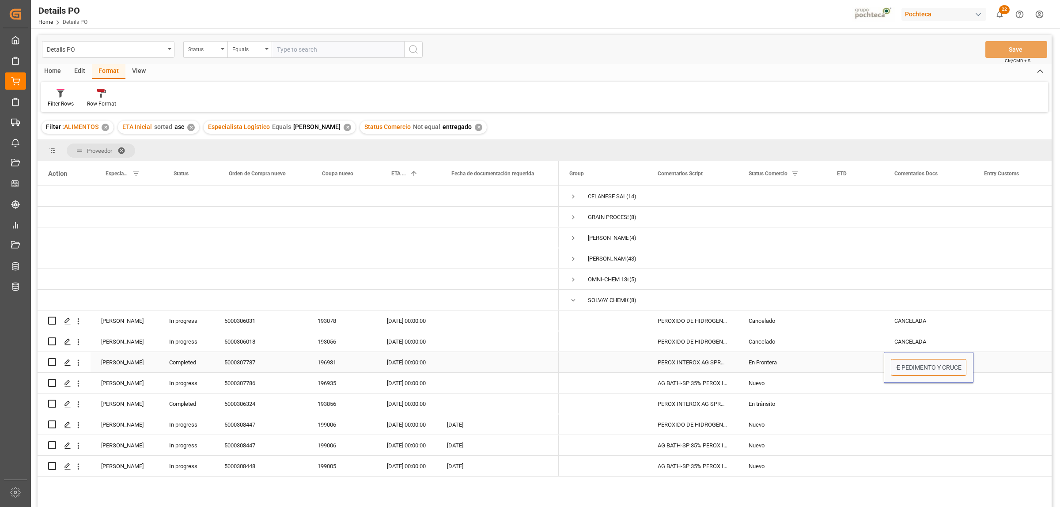
click at [969, 369] on div "PENDIENTE DE PAGO DE PEDIMENTO Y CRUCE" at bounding box center [929, 367] width 90 height 31
type input "r"
type input "REVISIÓN DE ESTADIAS"
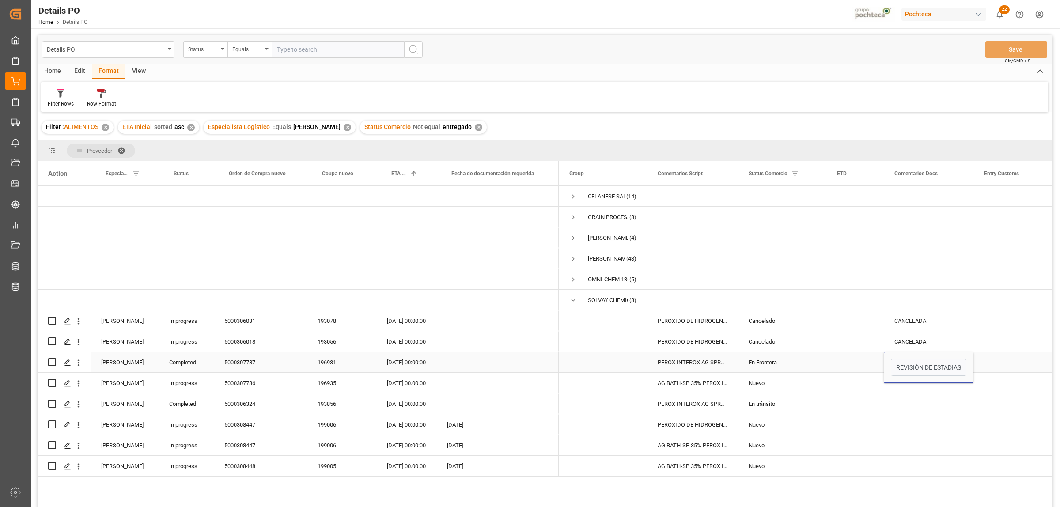
click at [1010, 368] on div "Press SPACE to select this row." at bounding box center [1017, 362] width 88 height 20
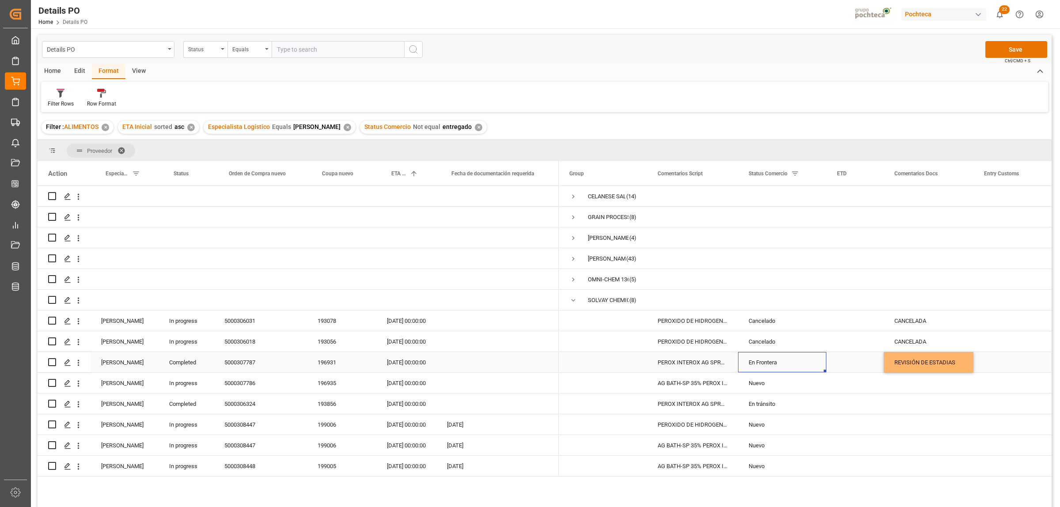
click at [765, 365] on div "En Frontera" at bounding box center [782, 362] width 67 height 20
click at [811, 368] on icon "open menu" at bounding box center [810, 368] width 11 height 11
click at [787, 420] on div "En tránsito" at bounding box center [788, 423] width 84 height 31
type input "En tránsito"
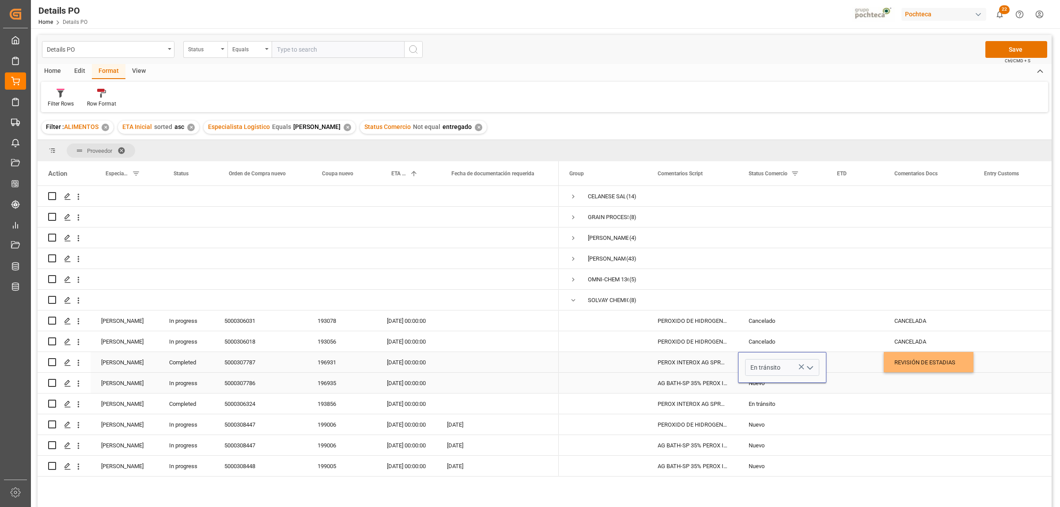
drag, startPoint x: 946, startPoint y: 383, endPoint x: 948, endPoint y: 387, distance: 4.9
click at [947, 383] on div "Press SPACE to select this row." at bounding box center [929, 383] width 90 height 20
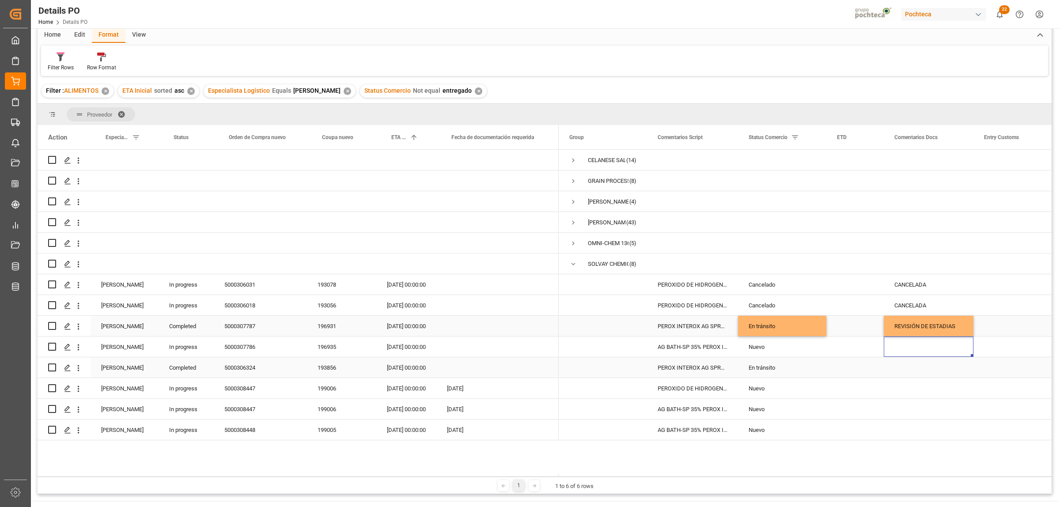
scroll to position [55, 0]
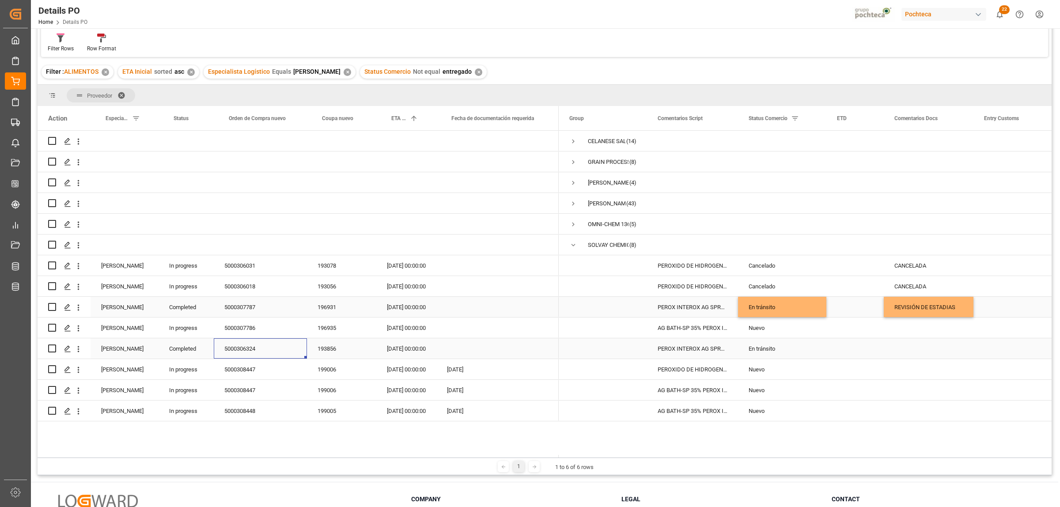
click at [250, 352] on div "5000306324" at bounding box center [260, 348] width 93 height 20
click at [799, 310] on div "En tránsito" at bounding box center [782, 307] width 67 height 20
click at [810, 314] on polyline "open menu" at bounding box center [809, 312] width 5 height 3
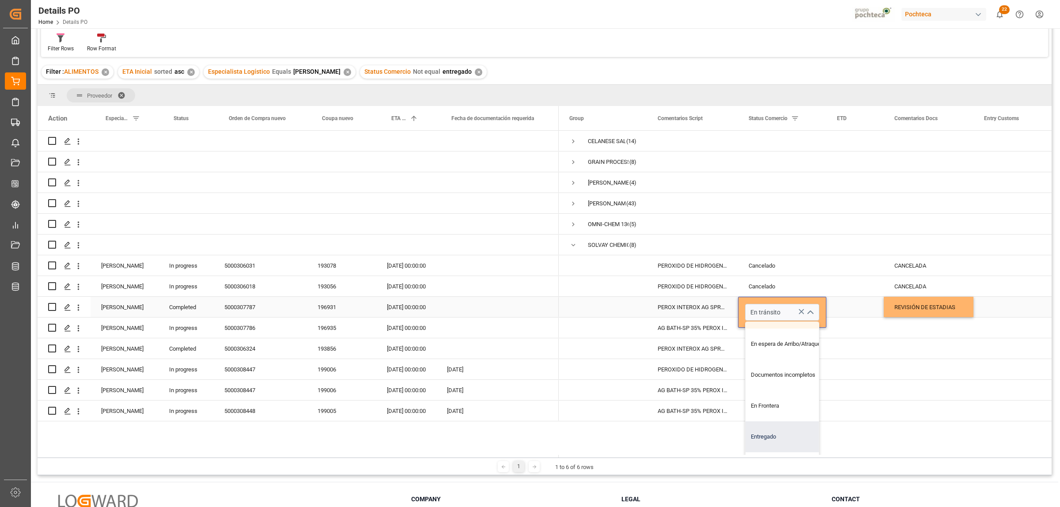
click at [783, 432] on div "Entregado" at bounding box center [788, 436] width 84 height 31
type input "Entregado"
click at [921, 340] on div "Press SPACE to select this row." at bounding box center [929, 348] width 90 height 20
click at [916, 311] on div "REVISIÓN DE ESTADIAS" at bounding box center [929, 307] width 90 height 20
click at [950, 350] on div "Press SPACE to select this row." at bounding box center [929, 348] width 90 height 20
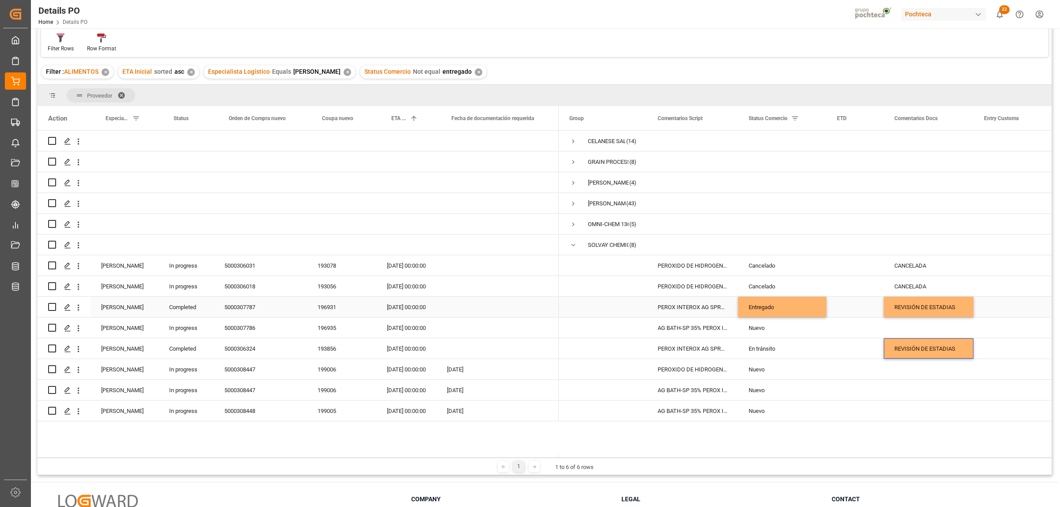
click at [246, 308] on div "5000307787" at bounding box center [260, 307] width 93 height 20
click at [910, 308] on div "REVISIÓN DE ESTADIAS" at bounding box center [929, 307] width 90 height 20
drag, startPoint x: 894, startPoint y: 314, endPoint x: 973, endPoint y: 321, distance: 78.5
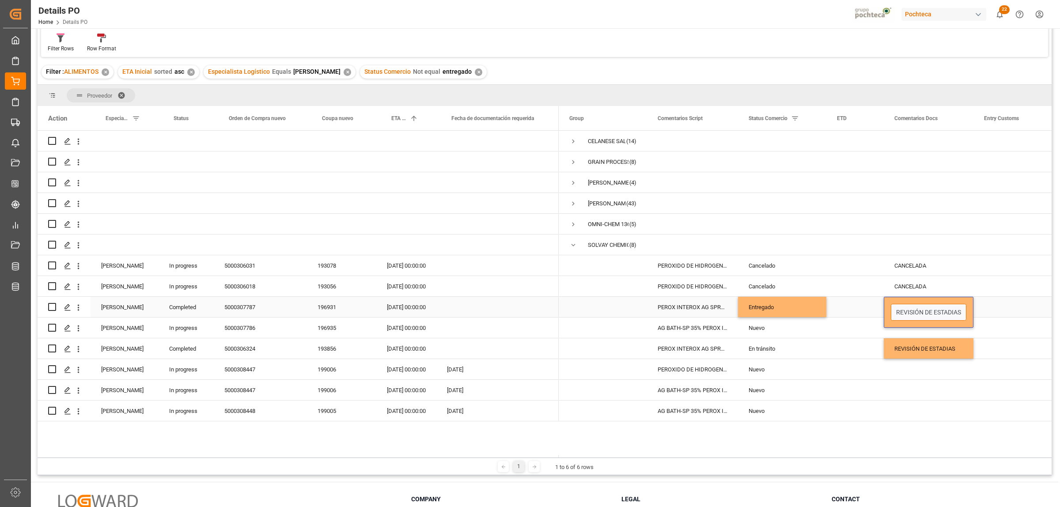
click at [969, 321] on div "REVISIÓN DE ESTADIAS" at bounding box center [929, 312] width 90 height 31
click at [1011, 306] on div "Press SPACE to select this row." at bounding box center [1017, 307] width 88 height 20
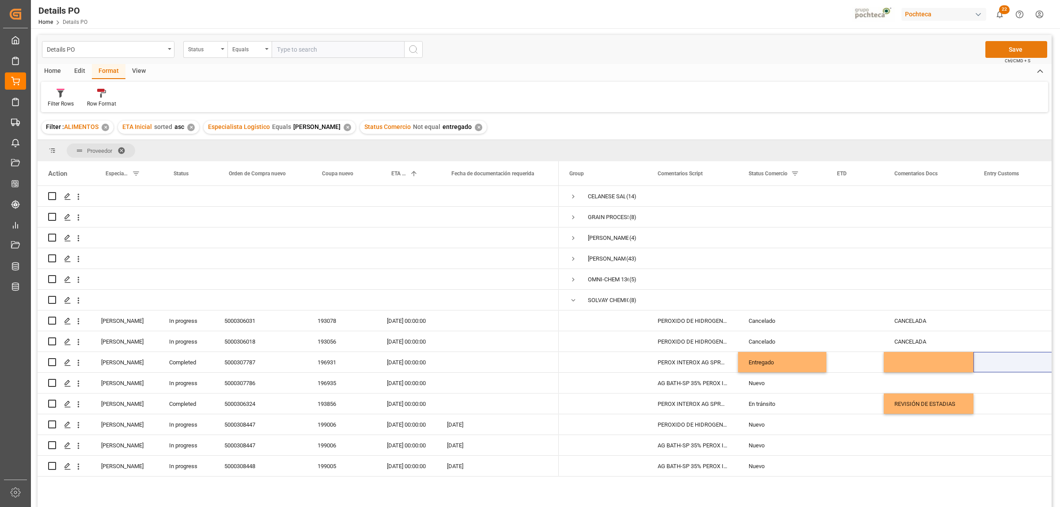
click at [1014, 50] on button "Save" at bounding box center [1016, 49] width 62 height 17
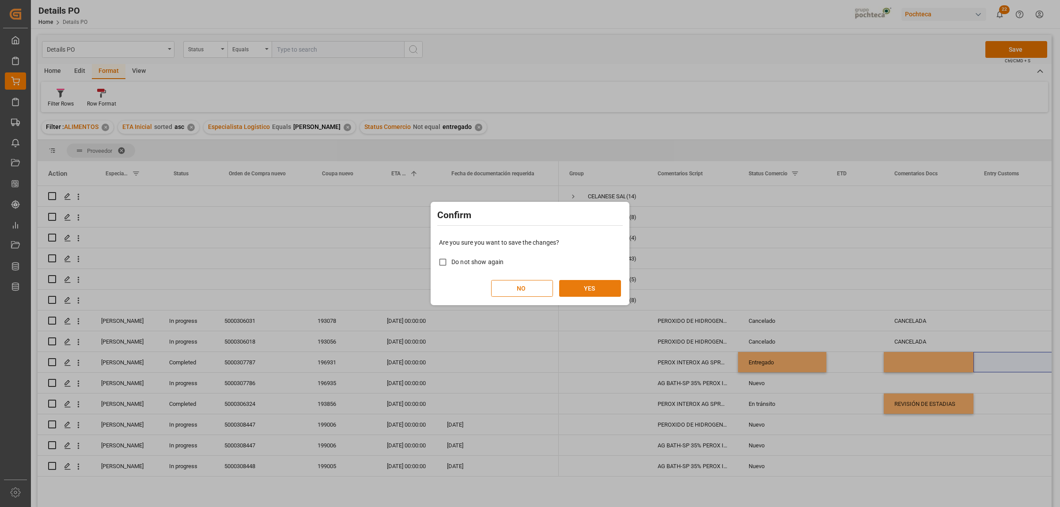
click at [593, 287] on button "YES" at bounding box center [590, 288] width 62 height 17
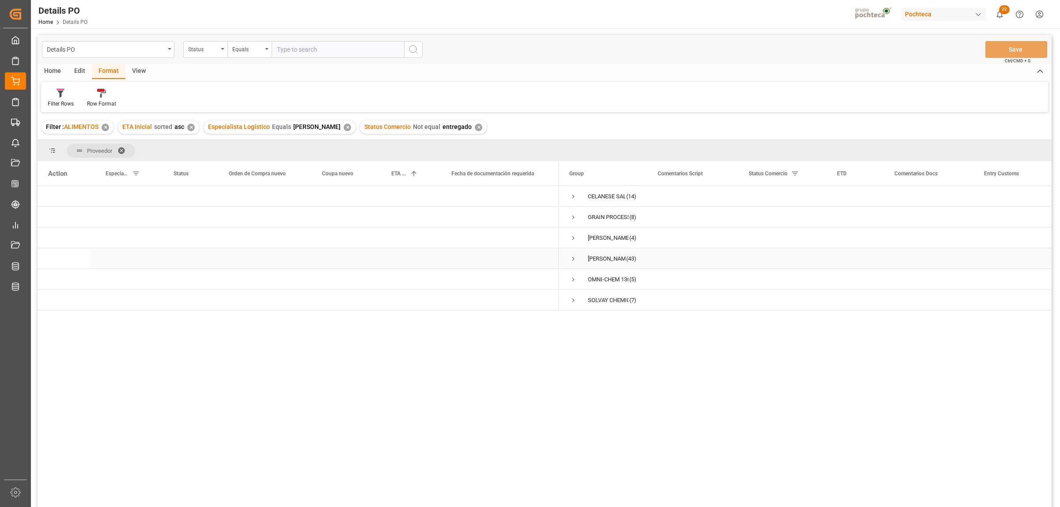
click at [572, 261] on span "Press SPACE to select this row." at bounding box center [573, 259] width 8 height 8
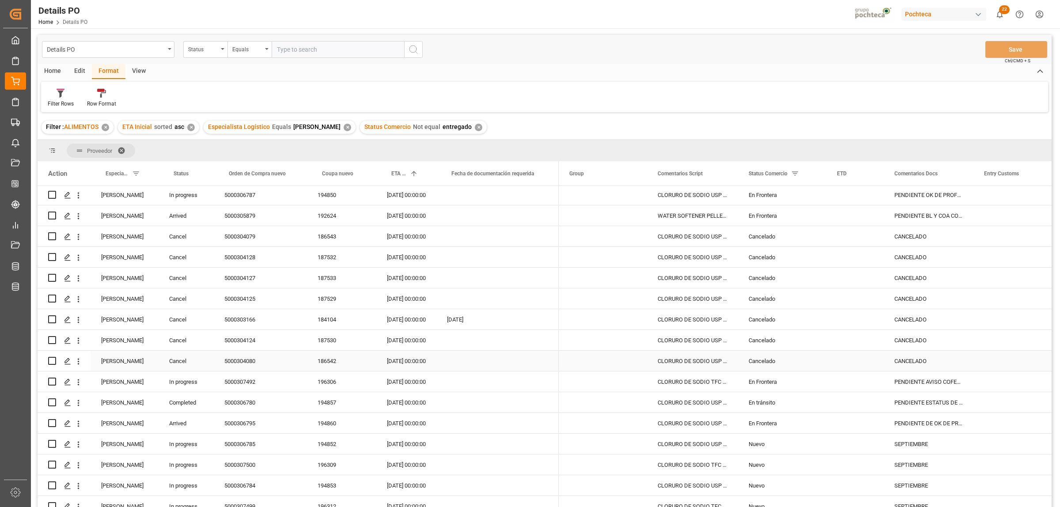
scroll to position [166, 0]
click at [906, 383] on div "PENDIENTE ESTATUS DE ENTREGA - GDL" at bounding box center [929, 383] width 90 height 20
click at [906, 382] on div "PENDIENTE ESTATUS DE ENTREGA - GDL" at bounding box center [929, 383] width 90 height 20
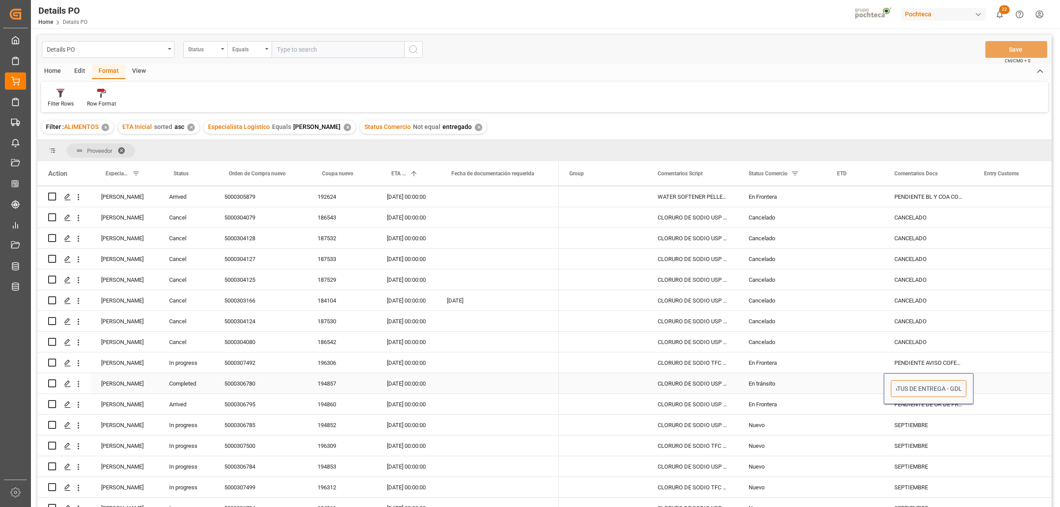
scroll to position [0, 49]
drag, startPoint x: 895, startPoint y: 387, endPoint x: 944, endPoint y: 394, distance: 49.5
click at [944, 394] on input "PENDIENTE ESTATUS DE ENTREGA - GDL" at bounding box center [929, 388] width 76 height 17
type input "ETA APROX 2 PM - GDL"
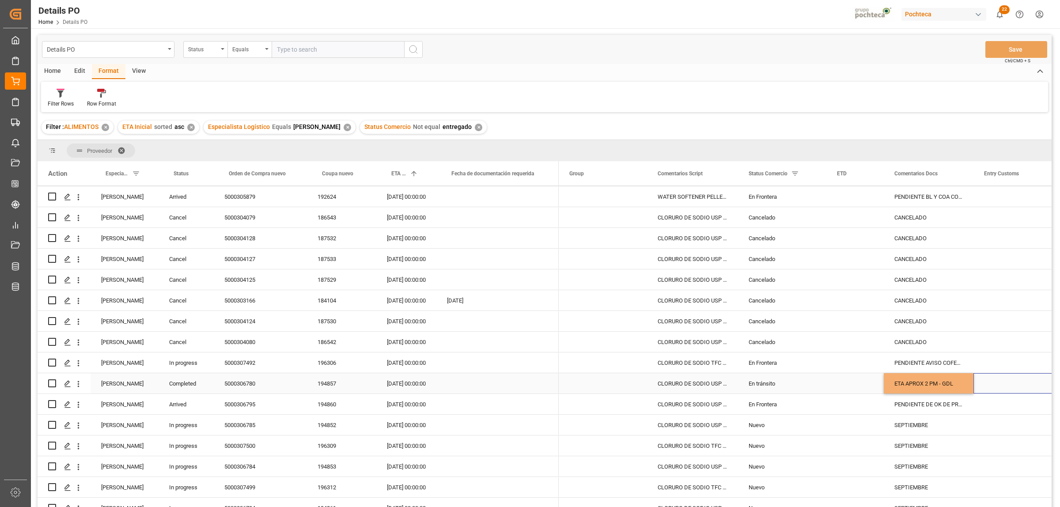
click at [983, 388] on div "Press SPACE to select this row." at bounding box center [1017, 383] width 88 height 20
click at [1019, 51] on button "Save" at bounding box center [1016, 49] width 62 height 17
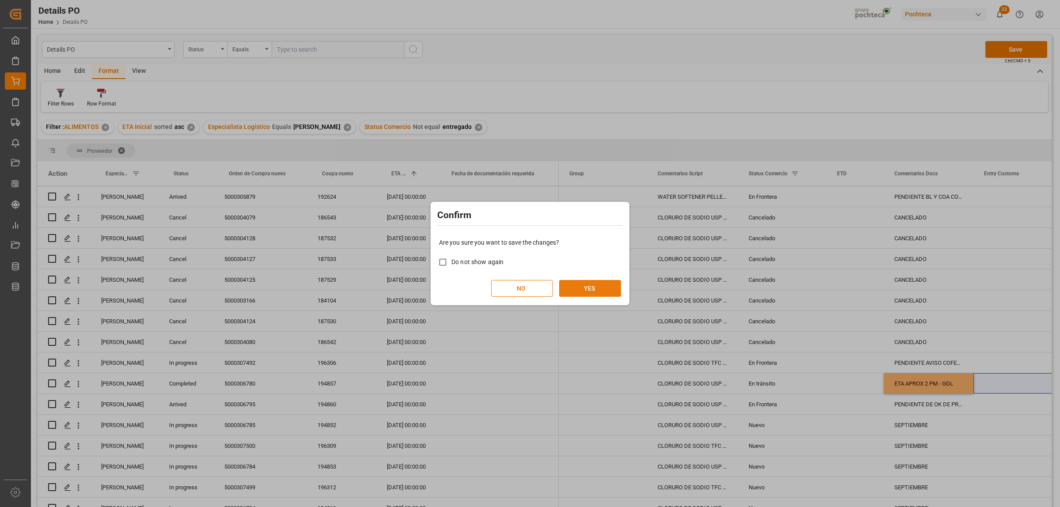
click at [606, 291] on button "YES" at bounding box center [590, 288] width 62 height 17
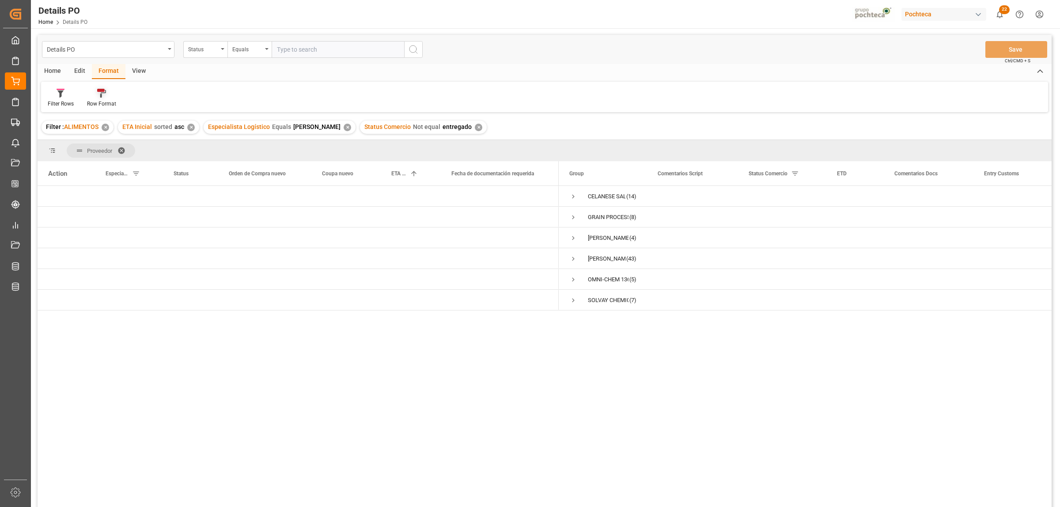
click at [103, 95] on icon at bounding box center [101, 93] width 9 height 9
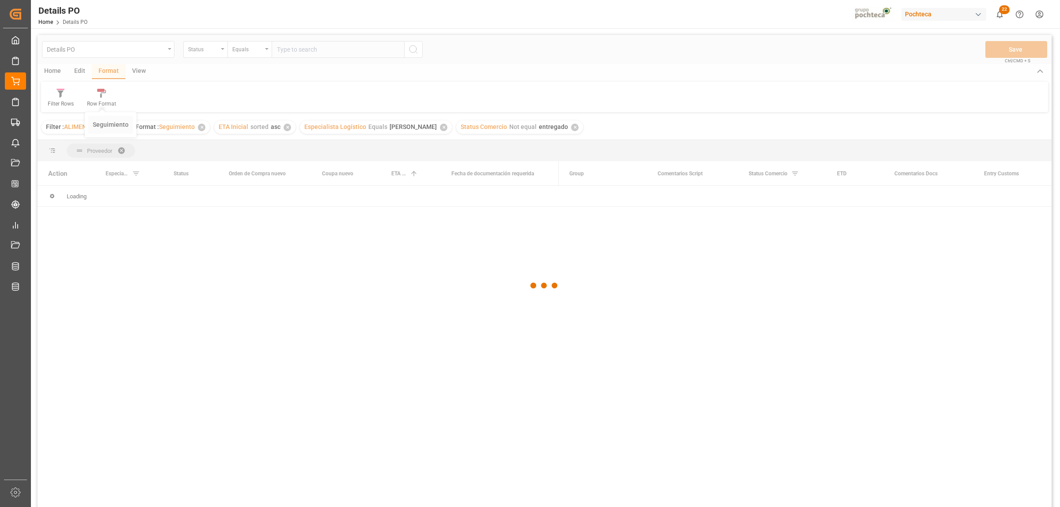
click at [106, 125] on div "Details PO Status Equals Save Ctrl/CMD + S Home Edit Format View Filter Rows Ro…" at bounding box center [545, 283] width 1014 height 496
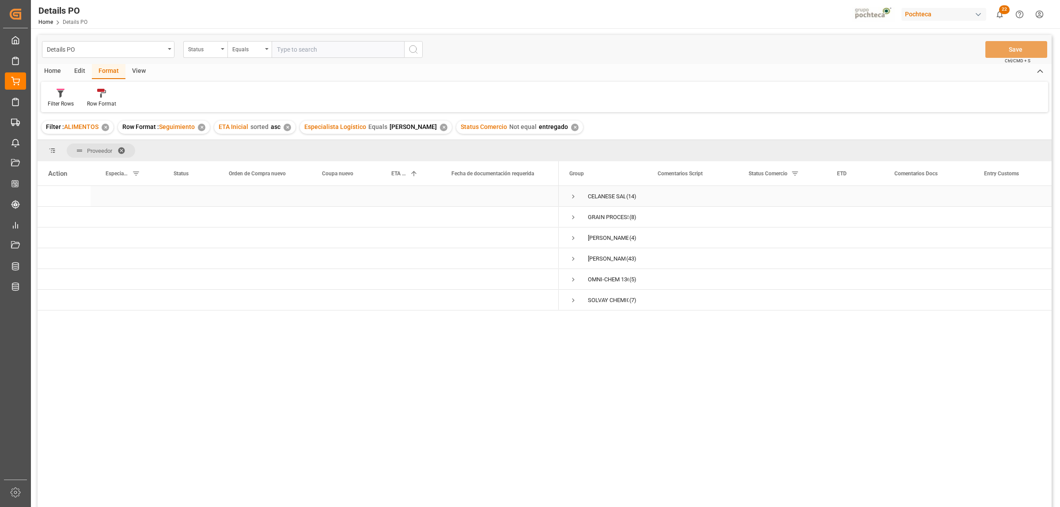
click at [573, 195] on span "Press SPACE to select this row." at bounding box center [573, 197] width 8 height 8
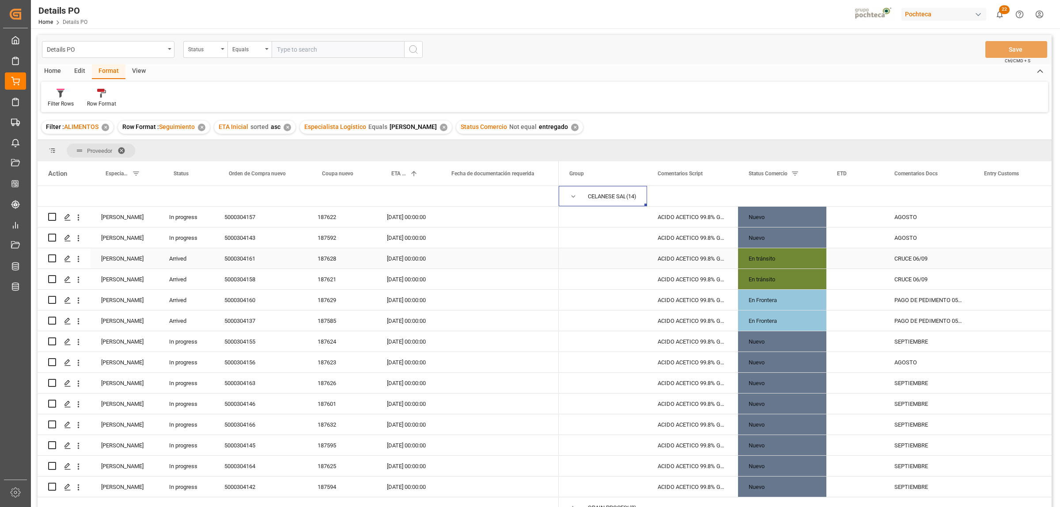
click at [243, 257] on div "5000304161" at bounding box center [260, 258] width 93 height 20
click at [916, 255] on div "CRUCE 06/09" at bounding box center [929, 258] width 90 height 20
click at [246, 256] on div "5000304161" at bounding box center [260, 258] width 93 height 20
click at [244, 303] on div "5000304160" at bounding box center [260, 300] width 93 height 20
click at [574, 197] on span "Press SPACE to select this row." at bounding box center [573, 197] width 8 height 8
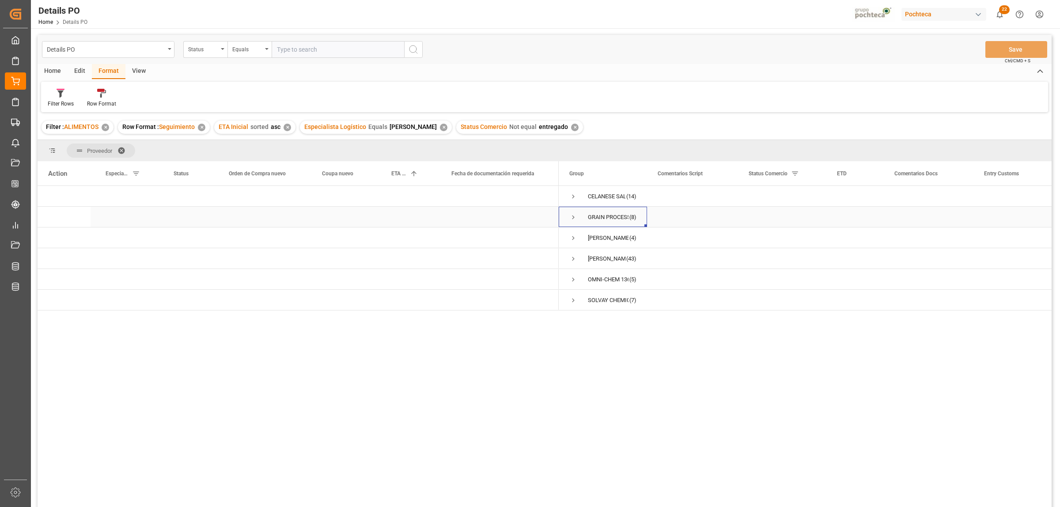
click at [571, 219] on span "Press SPACE to select this row." at bounding box center [573, 217] width 8 height 8
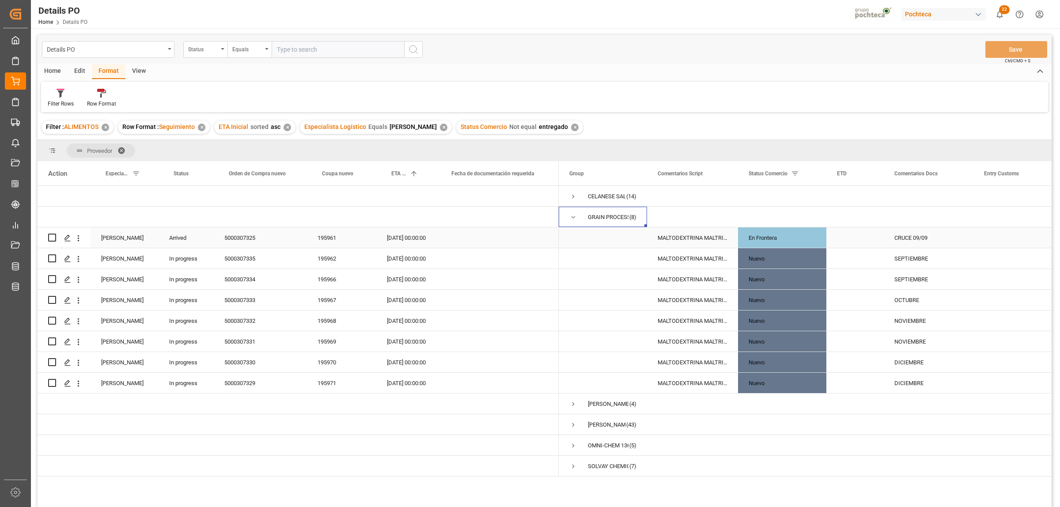
click at [909, 235] on div "CRUCE 09/09" at bounding box center [929, 237] width 90 height 20
click at [787, 237] on div "En Frontera" at bounding box center [782, 238] width 67 height 20
click at [811, 239] on icon "open menu" at bounding box center [810, 243] width 11 height 11
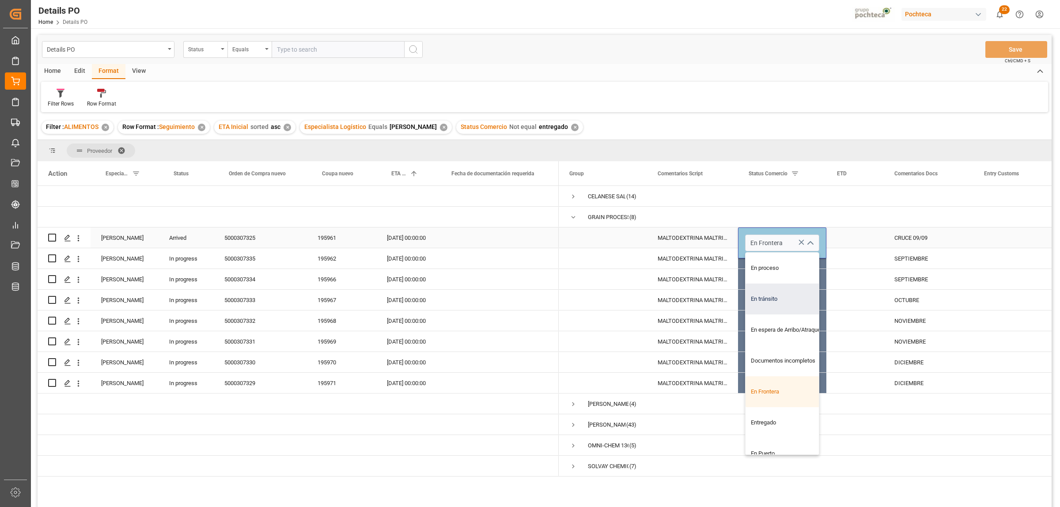
click at [786, 291] on div "En tránsito" at bounding box center [788, 299] width 84 height 31
type input "En tránsito"
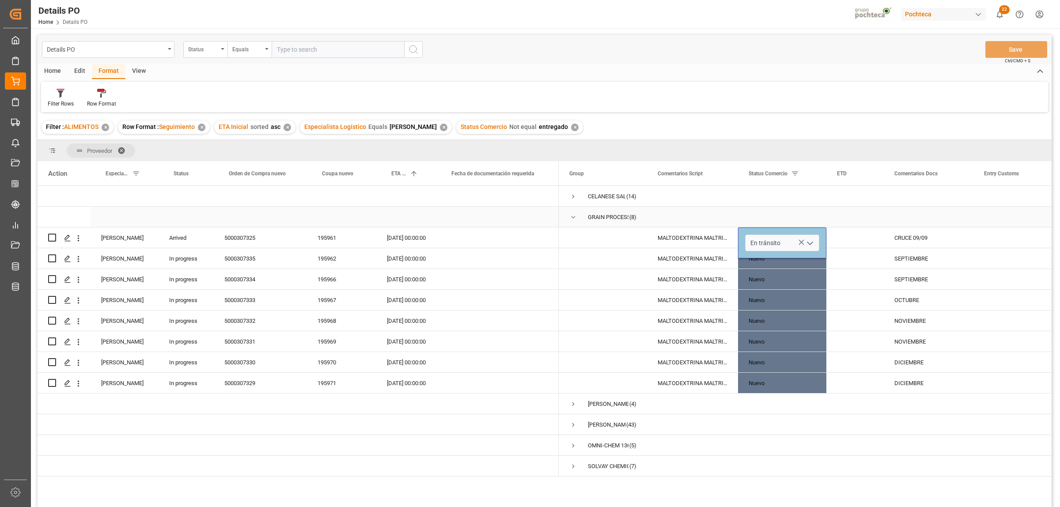
click at [907, 221] on div "Press SPACE to select this row." at bounding box center [929, 217] width 90 height 20
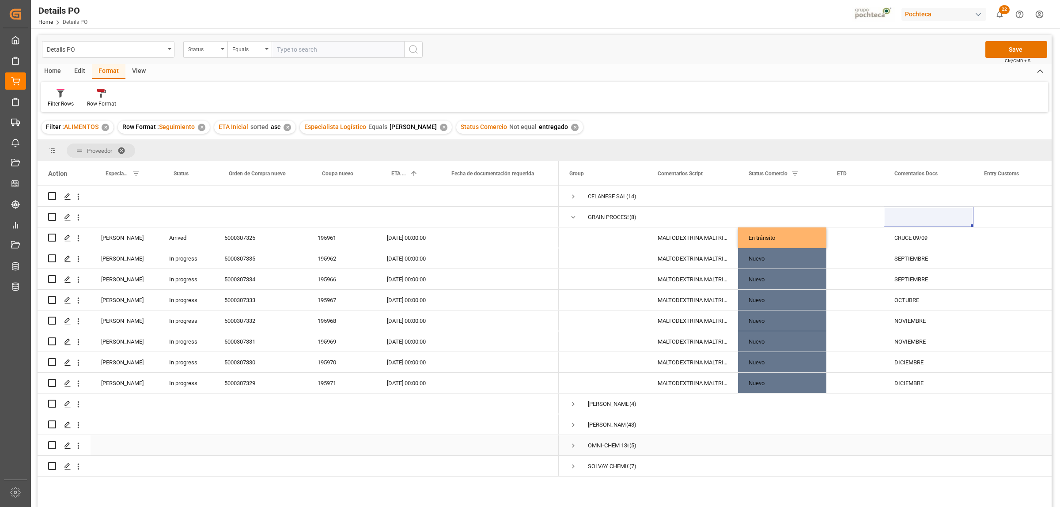
click at [815, 443] on div "Press SPACE to select this row." at bounding box center [782, 445] width 88 height 20
click at [1023, 49] on button "Save" at bounding box center [1016, 49] width 62 height 17
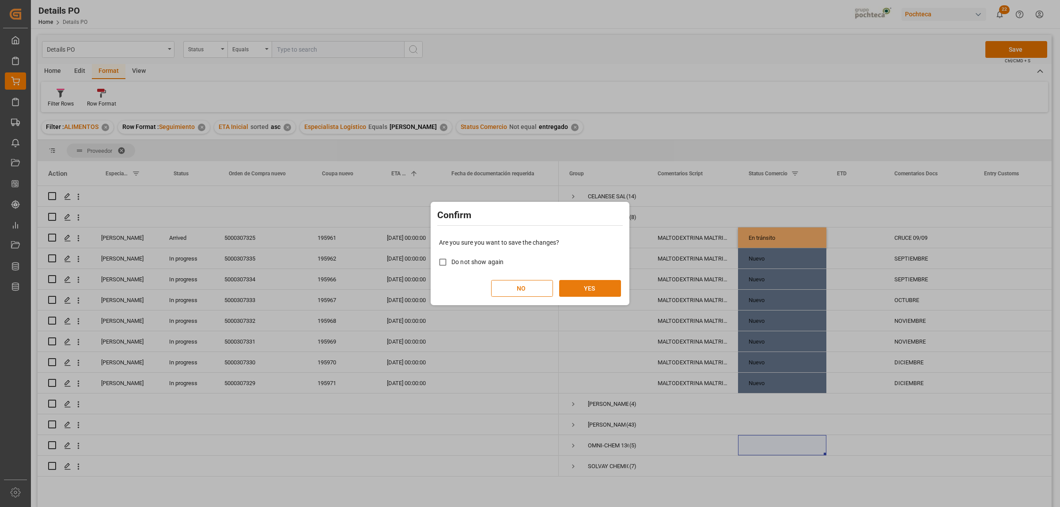
click at [601, 286] on button "YES" at bounding box center [590, 288] width 62 height 17
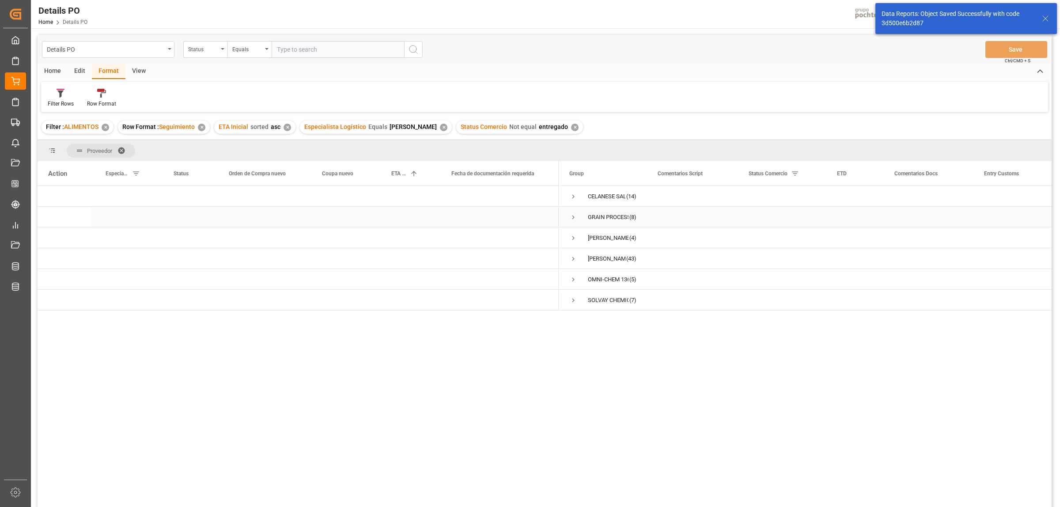
click at [572, 216] on span "Press SPACE to select this row." at bounding box center [573, 217] width 8 height 8
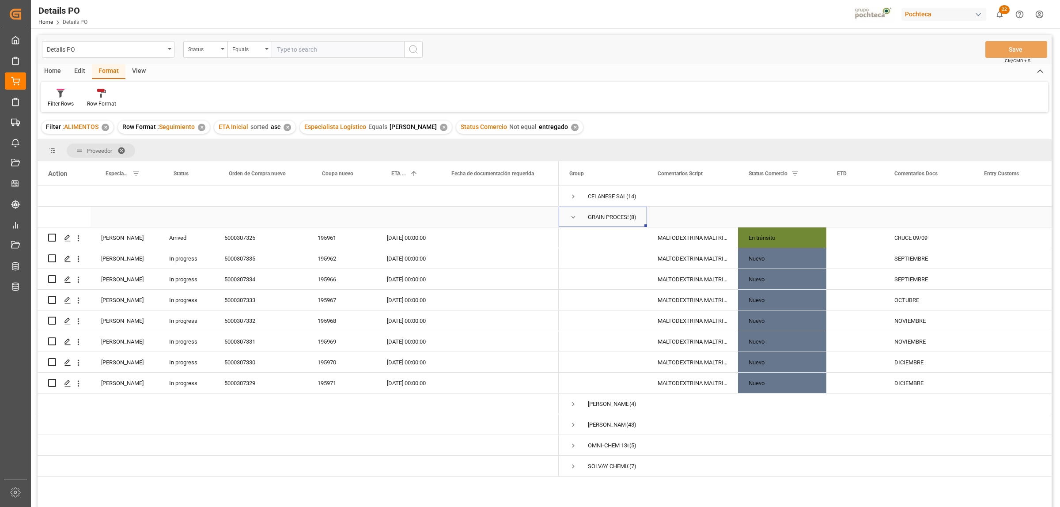
click at [572, 217] on span "Press SPACE to select this row." at bounding box center [573, 217] width 8 height 8
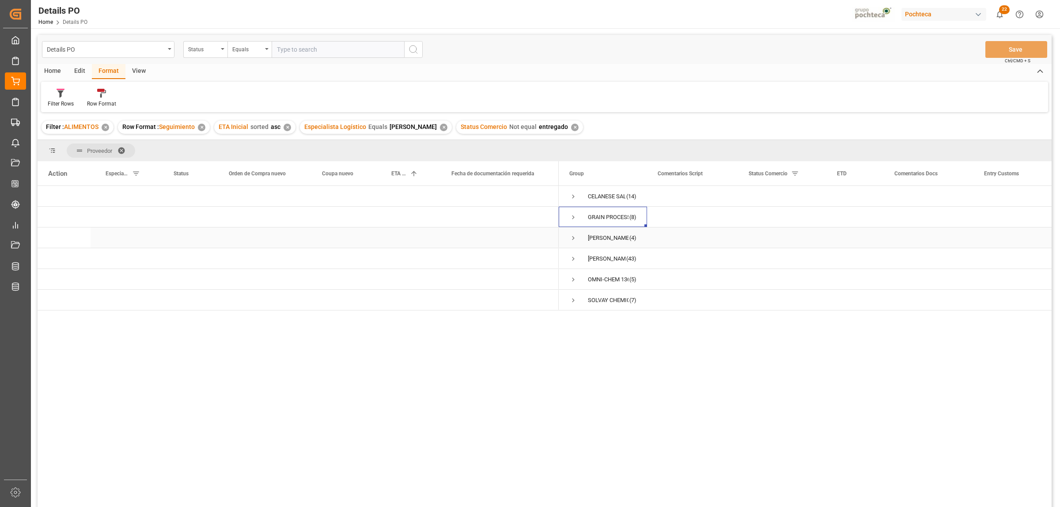
click at [570, 235] on span "Press SPACE to select this row." at bounding box center [573, 238] width 8 height 8
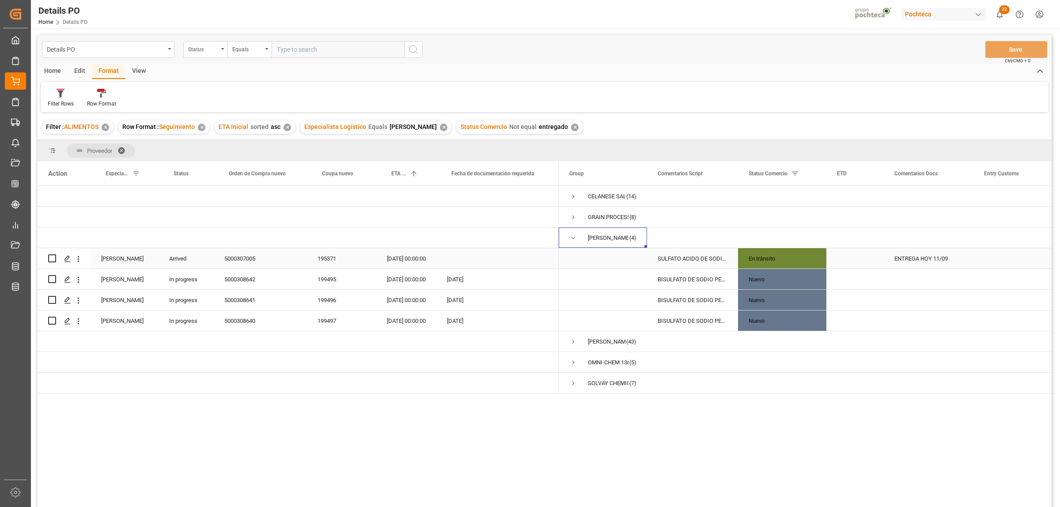
click at [937, 258] on div "ENTREGA HOY 11/09" at bounding box center [929, 258] width 90 height 20
click at [573, 237] on span "Press SPACE to select this row." at bounding box center [573, 238] width 8 height 8
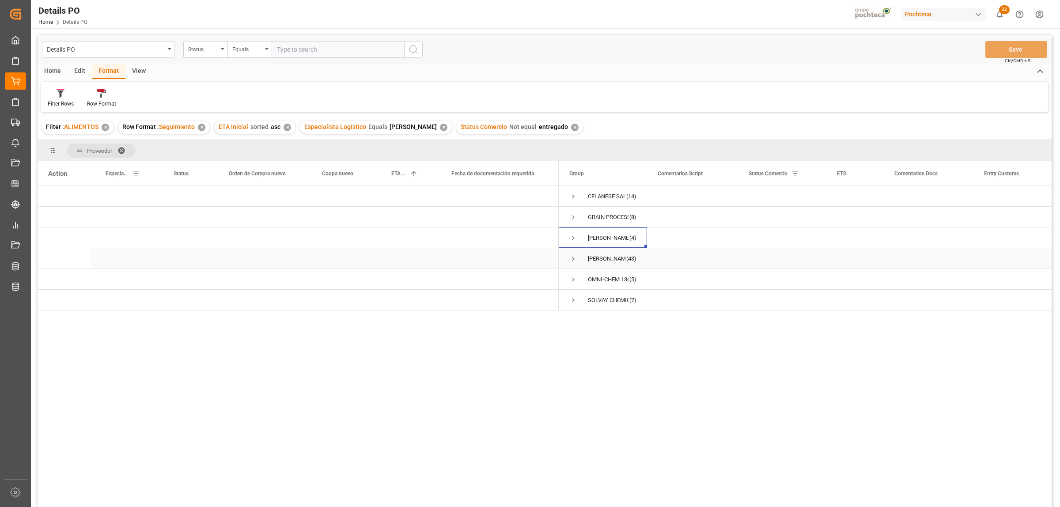
click at [573, 257] on span "Press SPACE to select this row." at bounding box center [573, 259] width 8 height 8
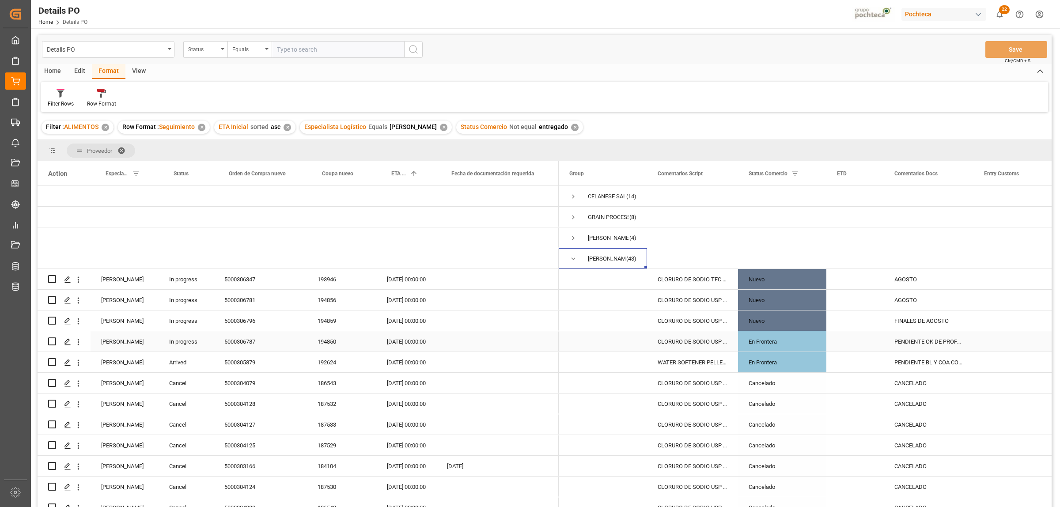
click at [252, 343] on div "5000306787" at bounding box center [260, 341] width 93 height 20
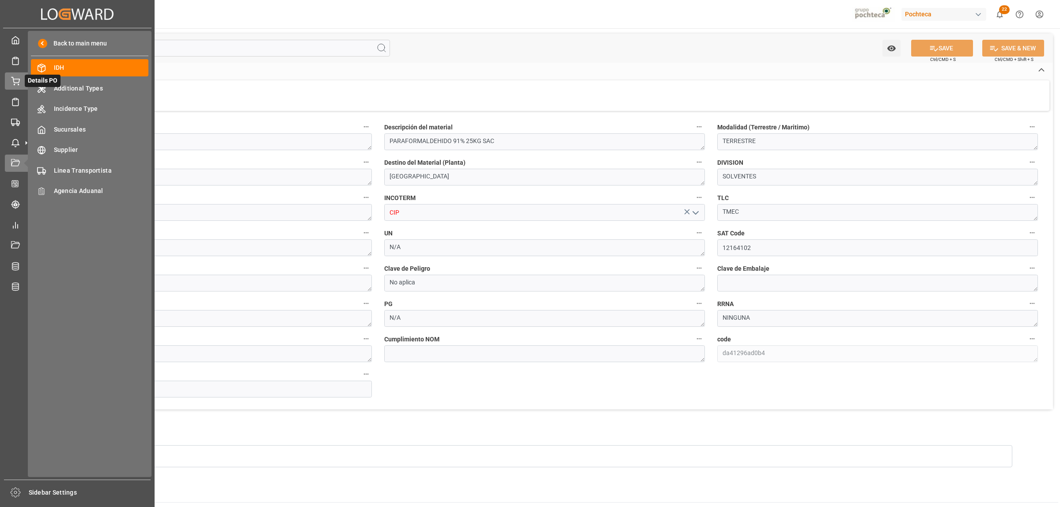
click at [15, 86] on div "Details PO Details PO" at bounding box center [77, 80] width 145 height 17
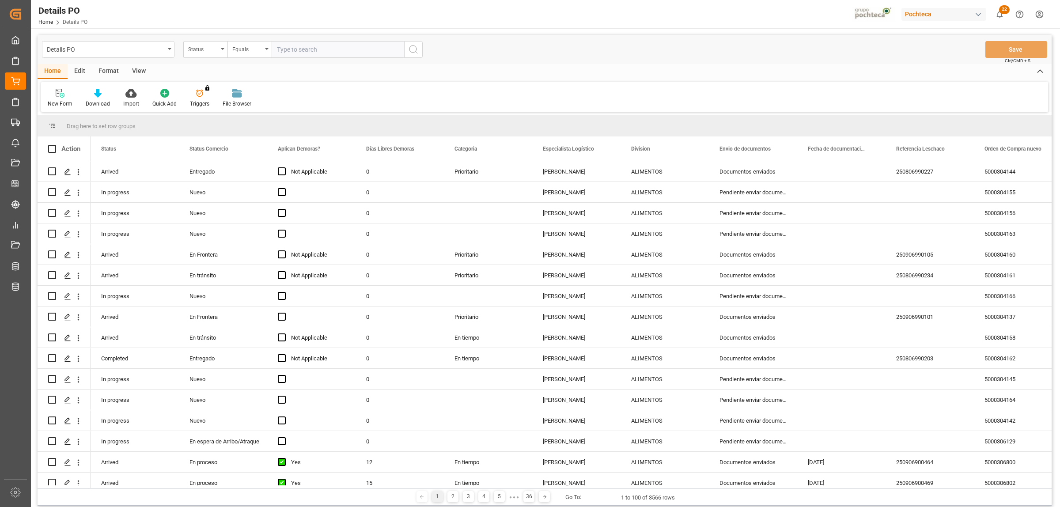
click at [104, 73] on div "Format" at bounding box center [109, 71] width 34 height 15
click at [69, 94] on div at bounding box center [61, 92] width 26 height 9
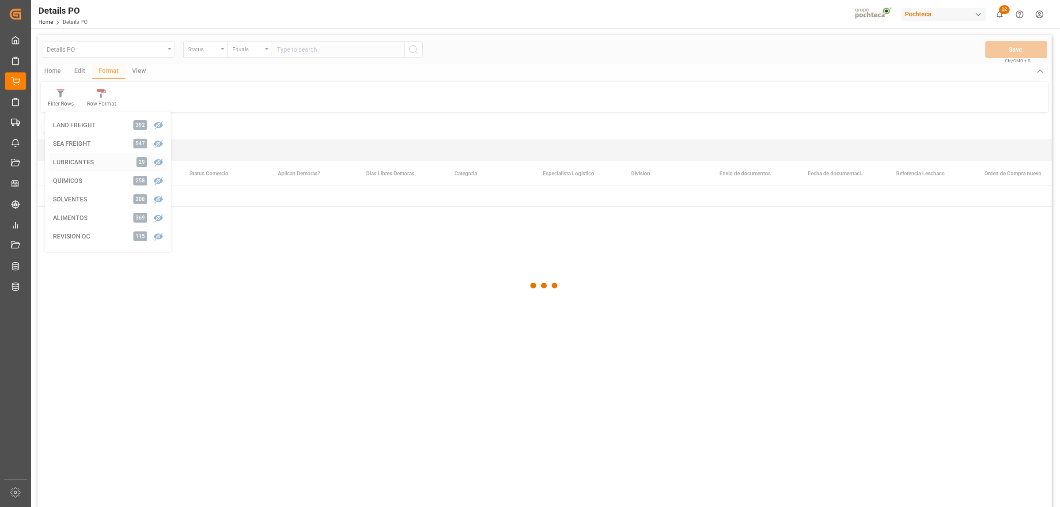
click at [73, 160] on div "Details PO Status Equals Save Ctrl/CMD + S Home Edit Format View Filter Rows LA…" at bounding box center [545, 283] width 1014 height 496
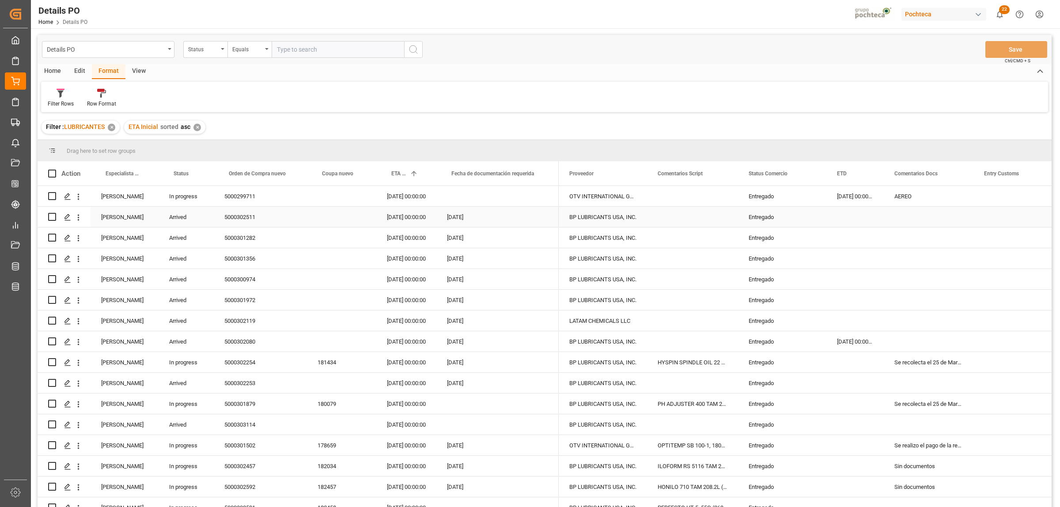
click at [115, 216] on div "[PERSON_NAME]" at bounding box center [125, 217] width 68 height 20
click at [146, 174] on span at bounding box center [144, 174] width 8 height 8
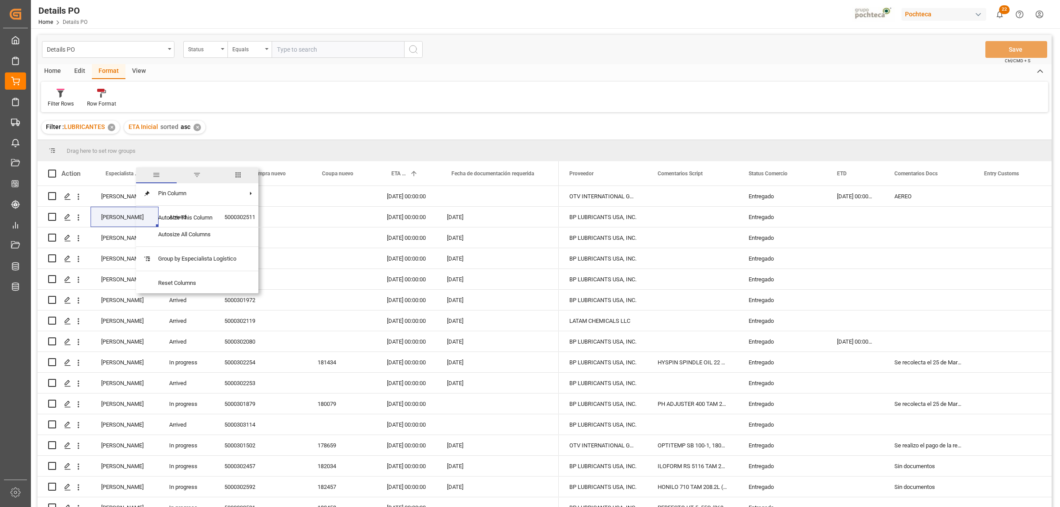
click at [199, 179] on span "filter" at bounding box center [197, 175] width 8 height 8
type input "[PERSON_NAME]"
click at [197, 250] on button "Apply" at bounding box center [196, 248] width 16 height 9
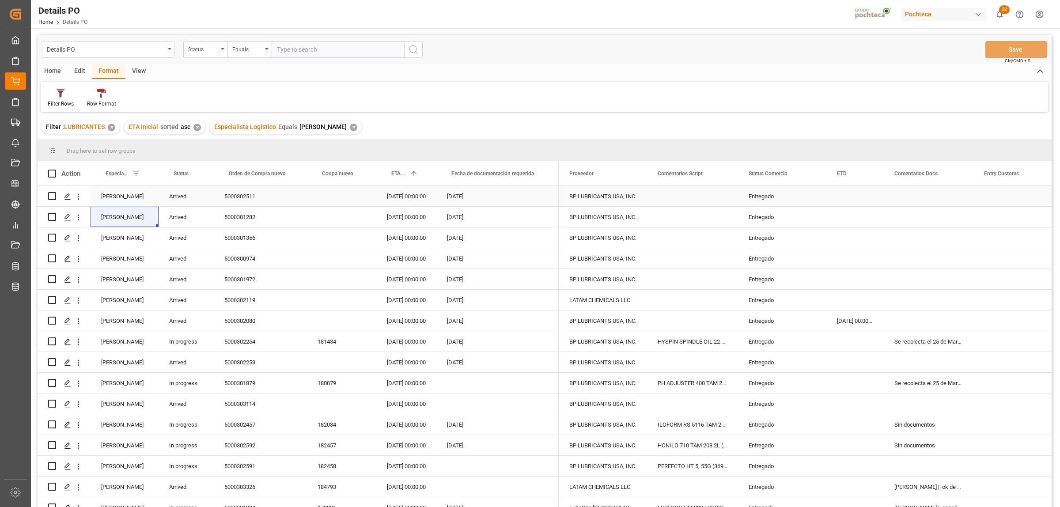
click at [769, 197] on div "Entregado" at bounding box center [782, 196] width 67 height 20
click at [807, 173] on div "Status Comercio" at bounding box center [778, 173] width 59 height 24
click at [811, 171] on span at bounding box center [812, 174] width 8 height 8
click at [893, 197] on span "Filtering operator" at bounding box center [891, 199] width 8 height 8
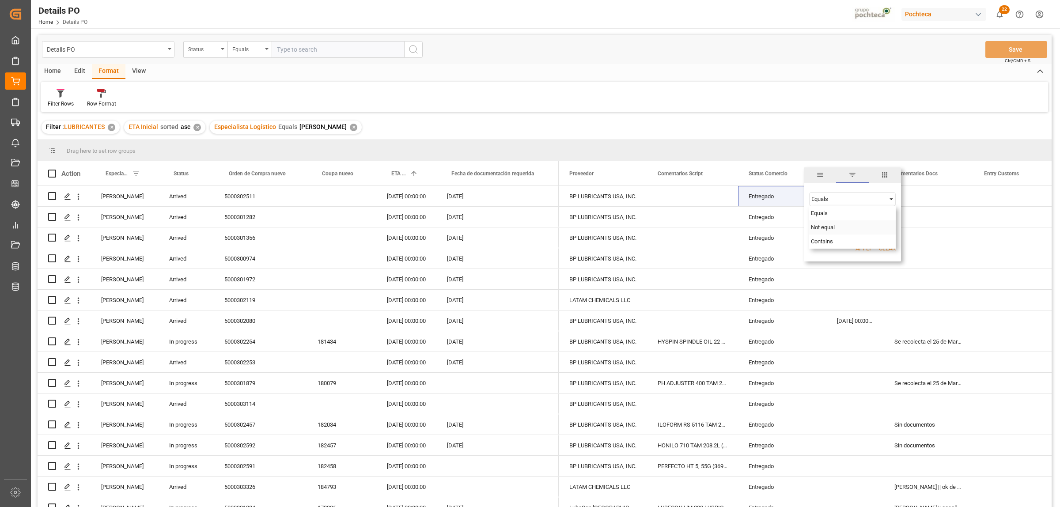
click at [836, 226] on div "Not equal" at bounding box center [852, 227] width 87 height 14
click at [831, 226] on input "Filter Value" at bounding box center [852, 221] width 87 height 18
paste input "Entregado"
type input "Entregado"
click at [857, 246] on button "Apply" at bounding box center [864, 248] width 16 height 9
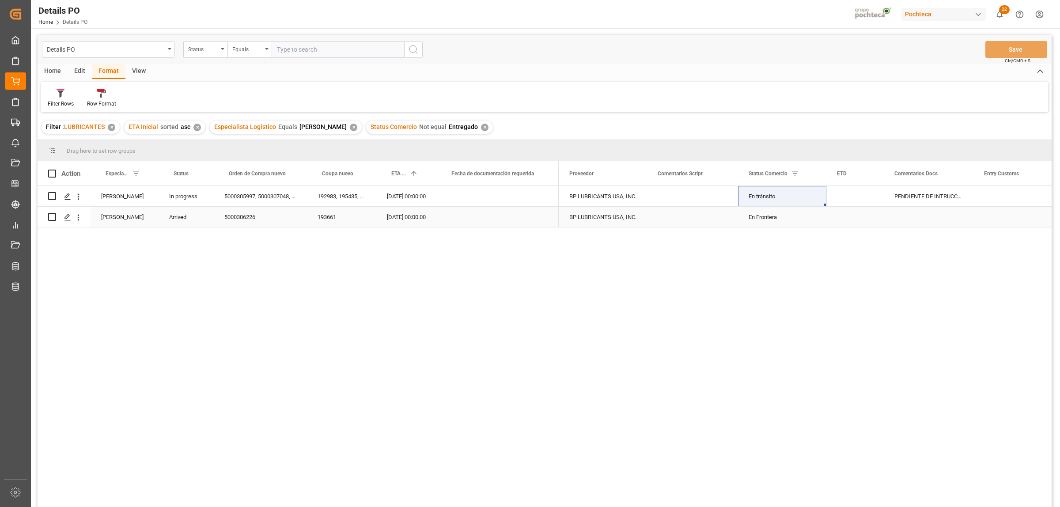
click at [246, 219] on div "5000306226" at bounding box center [260, 217] width 93 height 20
click at [769, 221] on div "En Frontera" at bounding box center [782, 217] width 67 height 20
click at [813, 211] on icon "open menu" at bounding box center [810, 212] width 11 height 11
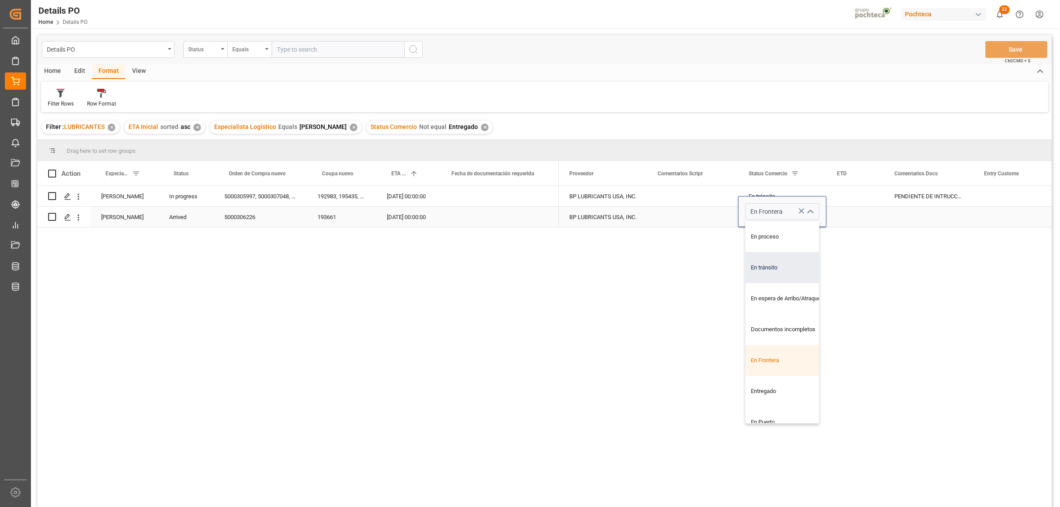
click at [774, 266] on div "En tránsito" at bounding box center [788, 267] width 84 height 31
type input "En tránsito"
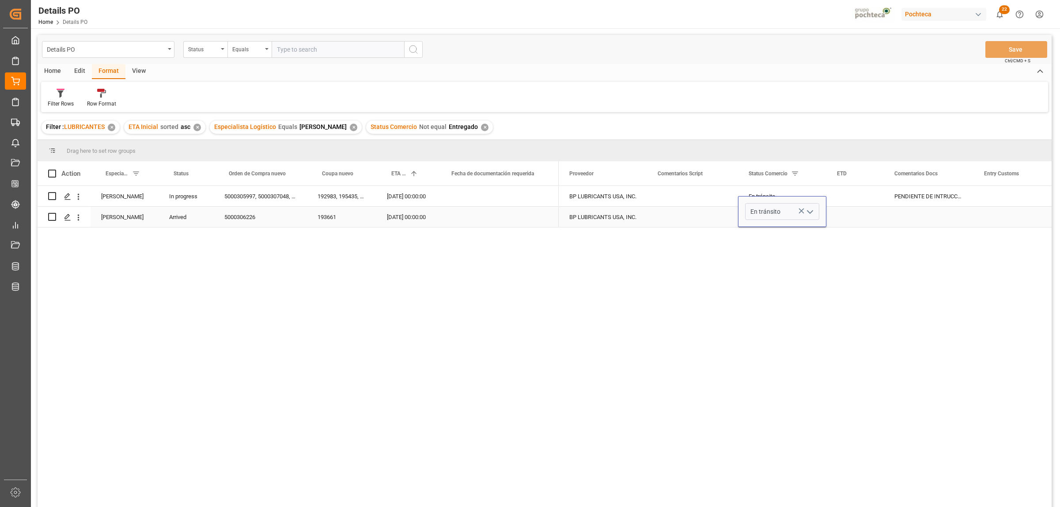
click at [928, 216] on div "Press SPACE to select this row." at bounding box center [929, 217] width 90 height 20
click at [923, 217] on input "Press SPACE to select this row." at bounding box center [929, 211] width 76 height 17
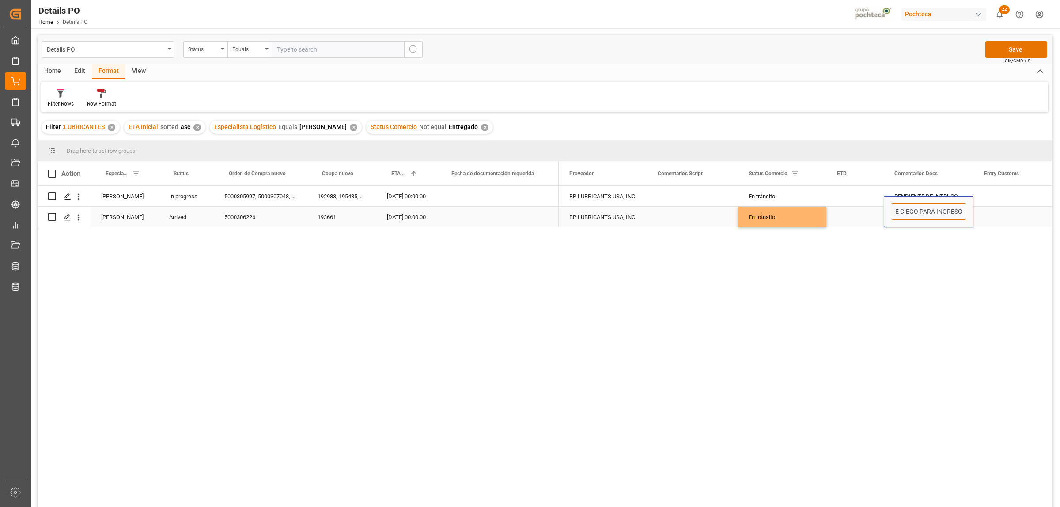
scroll to position [0, 88]
type input "ENTREGADO 10/09, PENDIENTE CIEGO PARA INGRESO"
click at [1001, 321] on div "BP LUBRICANTS USA, INC. En tránsito PENDIENTE DE INTRUCCIONES DE DESPACHO BP LU…" at bounding box center [805, 349] width 493 height 327
click at [774, 195] on div "En tránsito" at bounding box center [782, 196] width 67 height 20
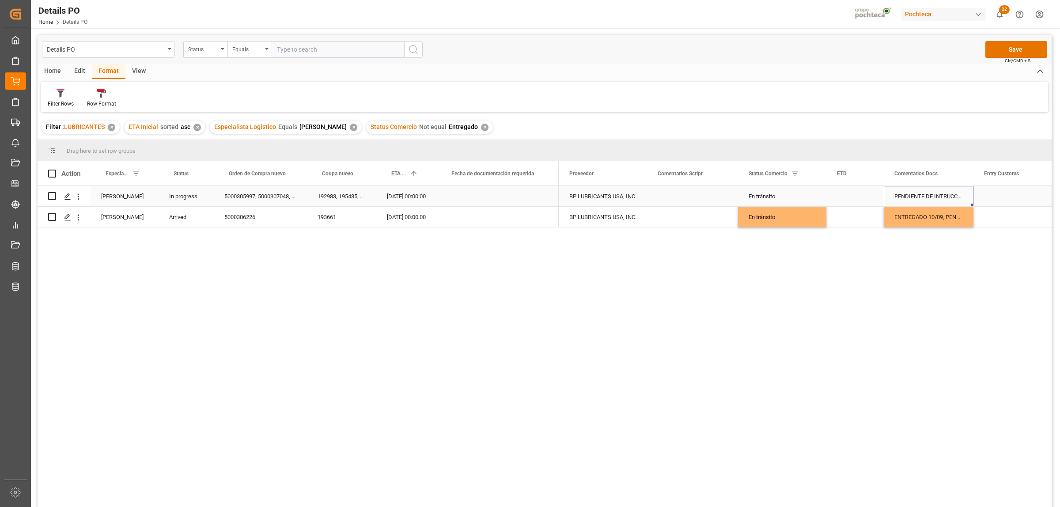
click at [898, 199] on div "PENDIENTE DE INTRUCCIONES DE DESPACHO" at bounding box center [929, 196] width 90 height 20
drag, startPoint x: 898, startPoint y: 200, endPoint x: 974, endPoint y: 200, distance: 76.4
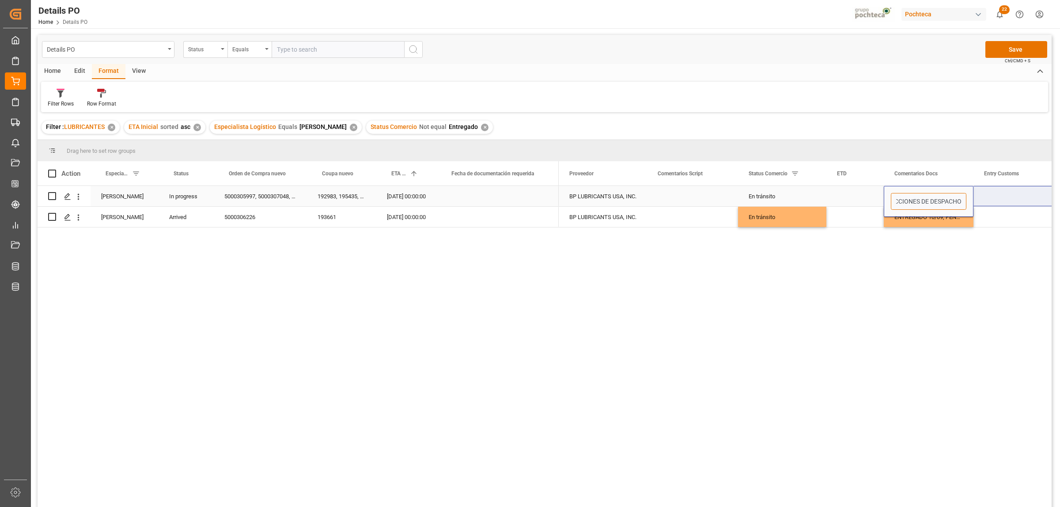
type input "P"
click at [283, 197] on div "5000305997, 5000307048, 5000307544, 5000308141, 5000307970" at bounding box center [260, 196] width 93 height 20
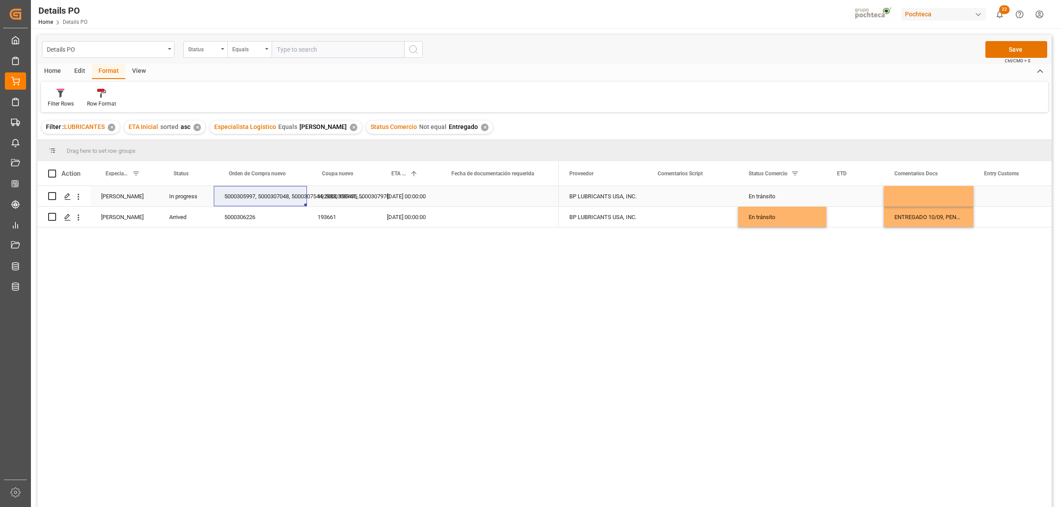
click at [901, 197] on div "Press SPACE to select this row." at bounding box center [929, 196] width 90 height 20
click at [904, 198] on input "Press SPACE to select this row." at bounding box center [929, 201] width 76 height 17
type input "r"
type input "p"
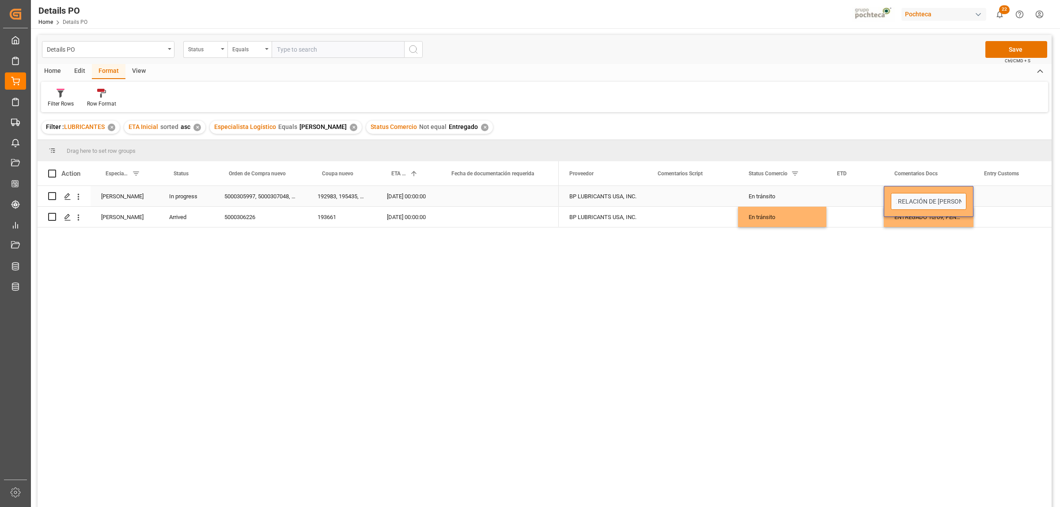
scroll to position [0, 29]
type input "PENDIENTE RELACIÓN DE LOTES"
click at [905, 279] on div "BP LUBRICANTS USA, INC. En tránsito PENDIENTE RELACIÓN DE LOTES BP LUBRICANTS U…" at bounding box center [805, 349] width 493 height 327
click at [999, 201] on div "Press SPACE to select this row." at bounding box center [1017, 196] width 88 height 20
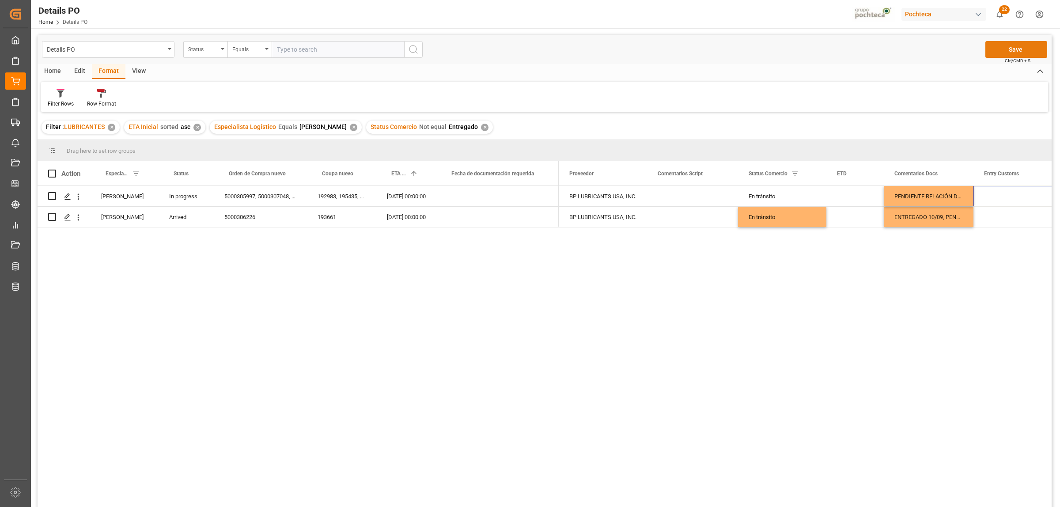
click at [1010, 51] on button "Save" at bounding box center [1016, 49] width 62 height 17
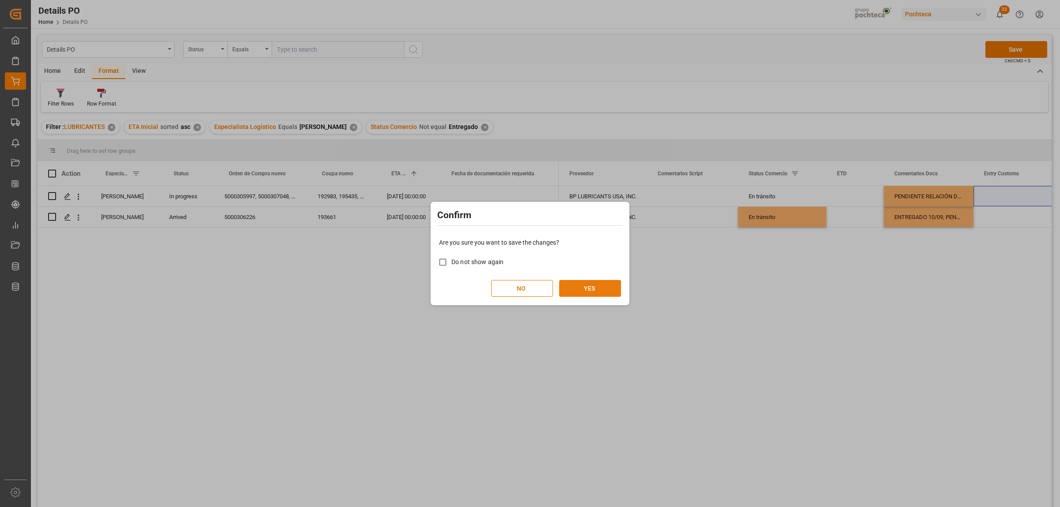
click at [586, 294] on button "YES" at bounding box center [590, 288] width 62 height 17
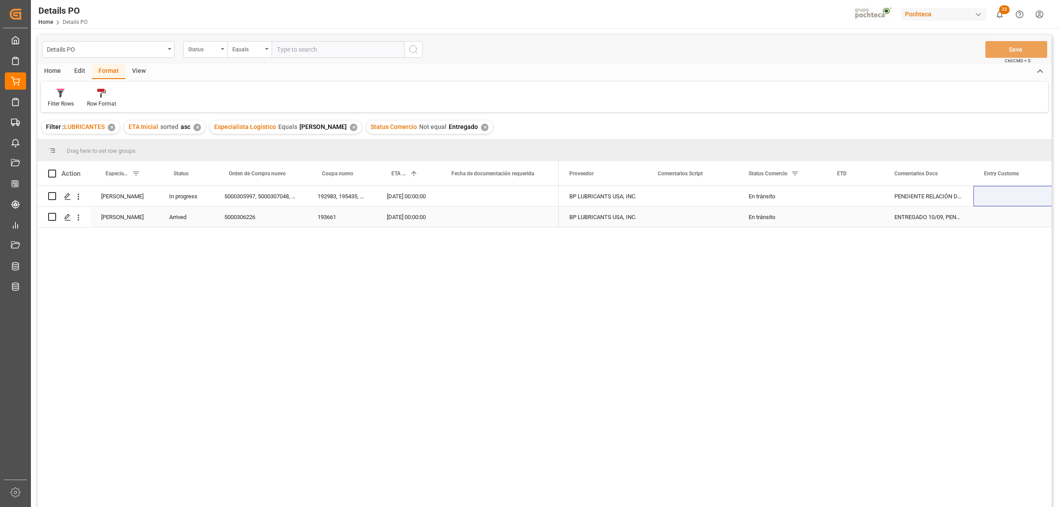
click at [243, 220] on div "5000306226" at bounding box center [260, 217] width 93 height 20
click at [252, 198] on div "5000305997, 5000307048, 5000307544, 5000308141, 5000307970" at bounding box center [260, 196] width 93 height 20
click at [274, 194] on div "5000305997, 5000307048, 5000307544, 5000308141, 5000307970" at bounding box center [260, 196] width 93 height 20
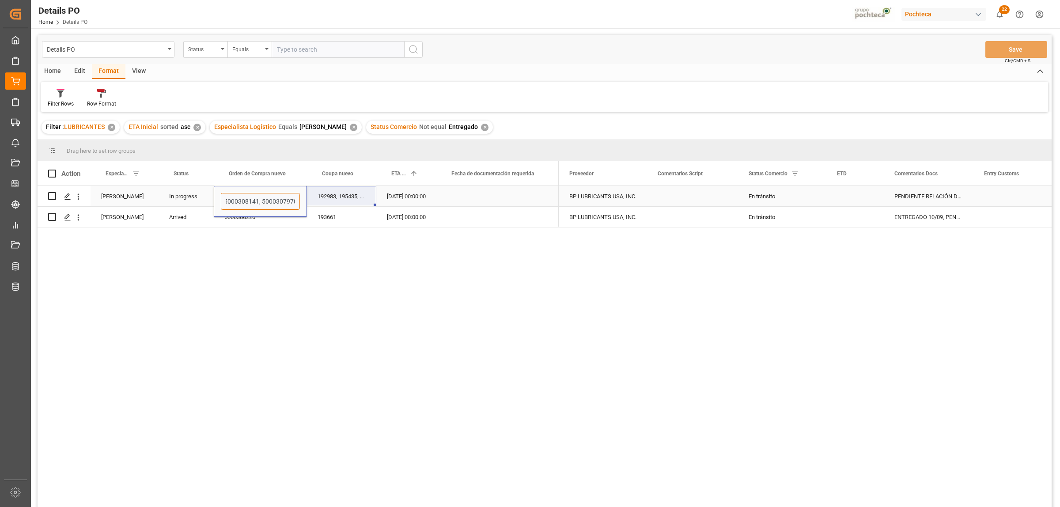
drag, startPoint x: 276, startPoint y: 202, endPoint x: 312, endPoint y: 205, distance: 36.0
click at [312, 205] on div "Karla Cárdenas In progress 5000305997, 5000307048, 5000307544, 5000308141, 5000…" at bounding box center [298, 196] width 521 height 21
click at [308, 272] on div "Karla Cárdenas In progress 5000305997, 5000307048, 5000307544, 5000308141, 5000…" at bounding box center [545, 348] width 1014 height 324
click at [285, 281] on div "Karla Cárdenas In progress 5000305997, 5000307048, 5000307544, 5000308141, 5000…" at bounding box center [545, 348] width 1014 height 324
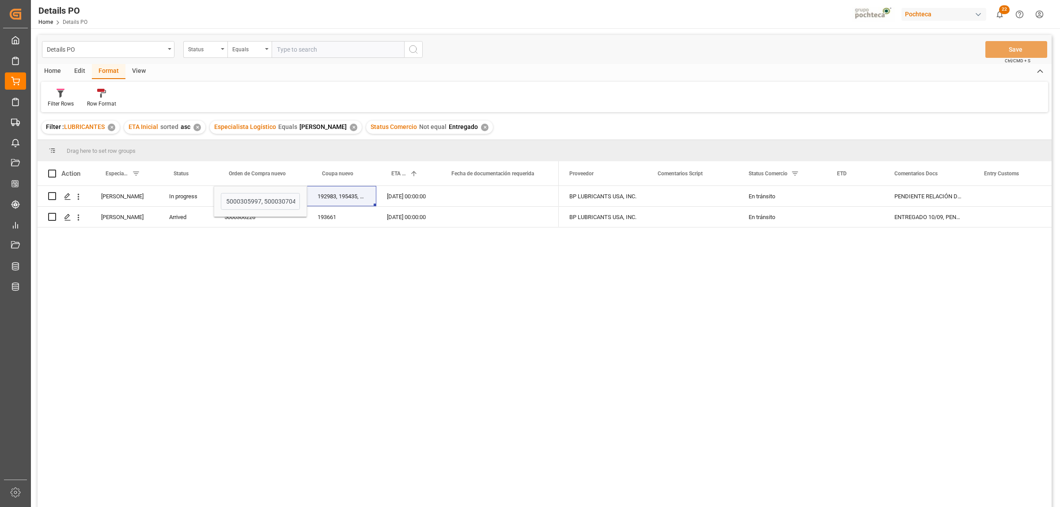
click at [782, 244] on div "BP LUBRICANTS USA, INC. En tránsito PENDIENTE RELACIÓN DE LOTES BP LUBRICANTS U…" at bounding box center [805, 349] width 493 height 327
click at [497, 363] on div "Karla Cárdenas In progress 5000305997, 5000307048, 5000307544, 5000308141, 5000…" at bounding box center [545, 348] width 1014 height 324
click at [330, 213] on div "193661" at bounding box center [341, 217] width 69 height 20
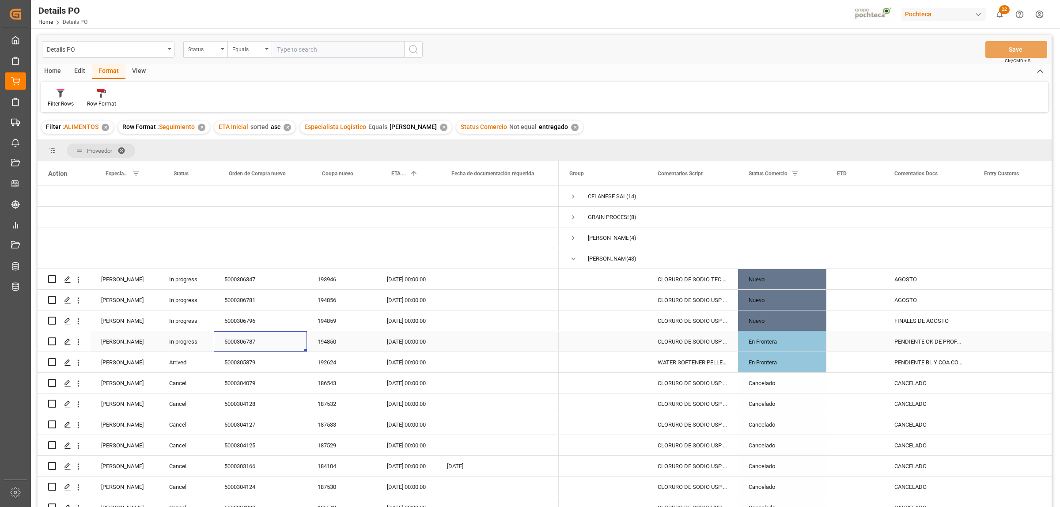
click at [917, 339] on div "PENDIENTE OK DE PROFORMA Y COLOCACIÓN DE CAJA - CUERNA" at bounding box center [929, 341] width 90 height 20
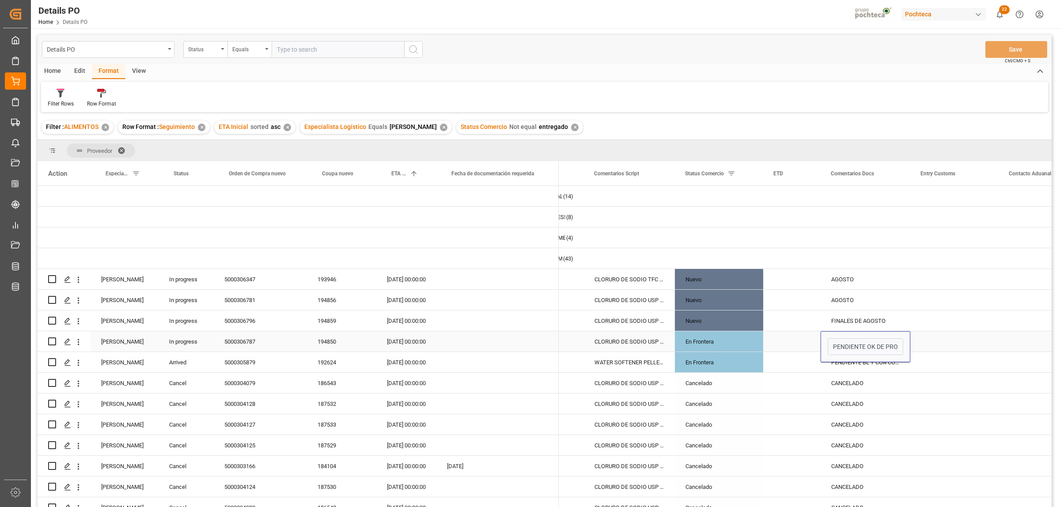
scroll to position [0, 66]
click at [867, 351] on input "PENDIENTE OK DE PROFORMA Y COLOCACIÓN DE CAJA - CUERNA" at bounding box center [863, 346] width 76 height 17
click at [955, 337] on div "Press SPACE to select this row." at bounding box center [951, 341] width 88 height 20
click at [241, 363] on div "5000305879" at bounding box center [260, 362] width 93 height 20
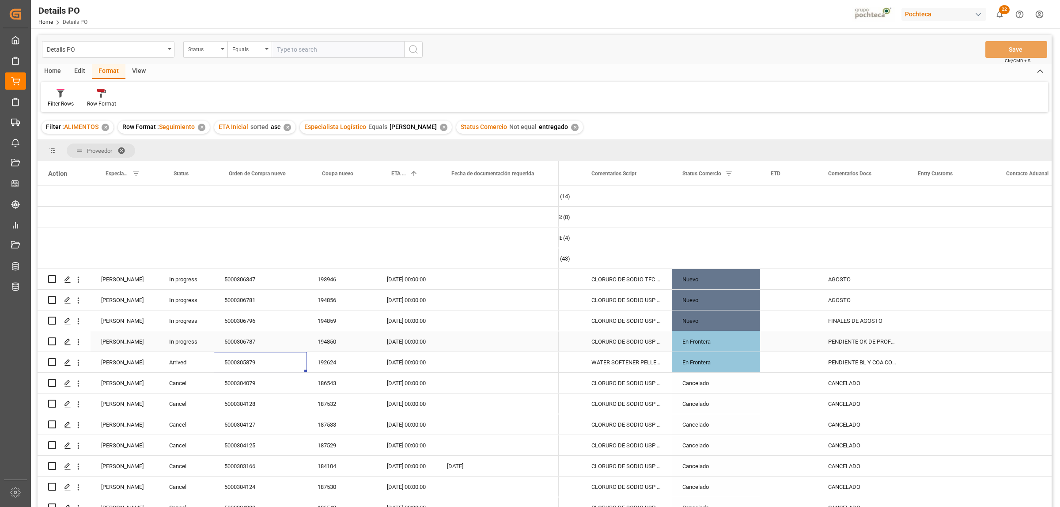
click at [939, 322] on div "Press SPACE to select this row." at bounding box center [951, 321] width 88 height 20
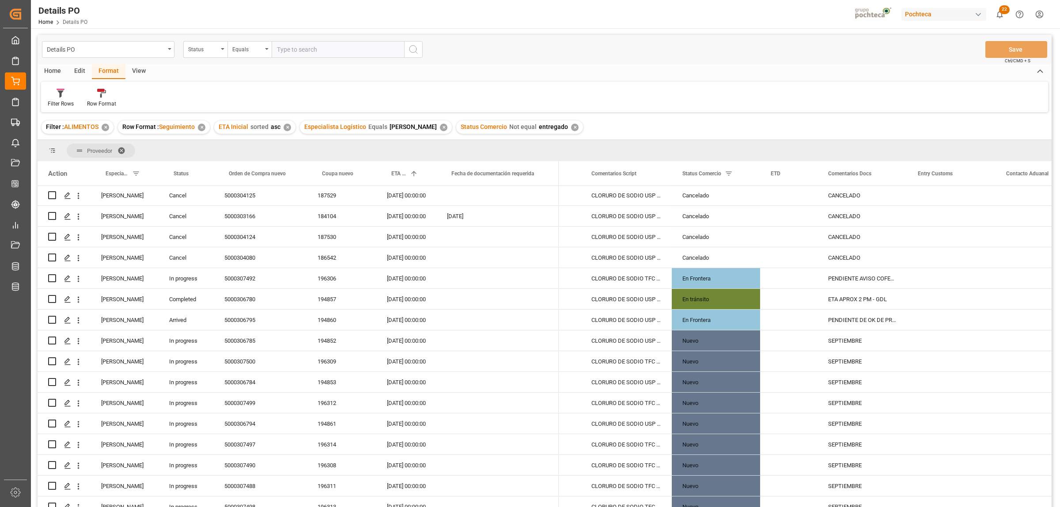
scroll to position [253, 0]
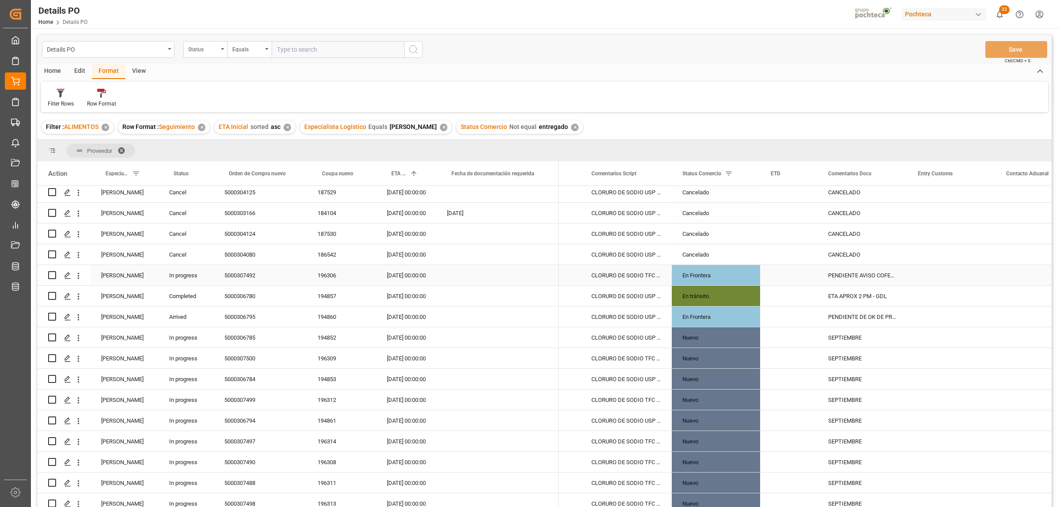
click at [242, 278] on div "5000307492" at bounding box center [260, 275] width 93 height 20
click at [247, 318] on div "5000306795" at bounding box center [260, 317] width 93 height 20
click at [844, 318] on div "PENDIENTE DE OK DE PROFORMA Y COLOCACIÓN DE CAJA - SAN [PERSON_NAME]" at bounding box center [863, 317] width 90 height 20
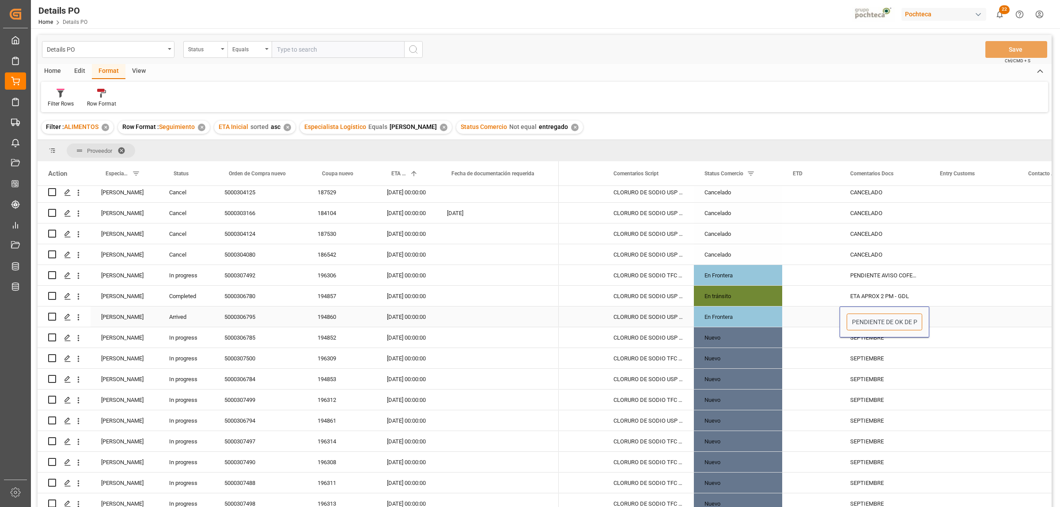
click at [869, 318] on input "PENDIENTE DE OK DE PROFORMA Y COLOCACIÓN DE CAJA - SAN [PERSON_NAME]" at bounding box center [885, 322] width 76 height 17
click at [983, 318] on div "Press SPACE to select this row." at bounding box center [973, 317] width 88 height 20
click at [244, 296] on div "5000306780" at bounding box center [260, 296] width 93 height 20
drag, startPoint x: 992, startPoint y: 360, endPoint x: 1002, endPoint y: 352, distance: 12.9
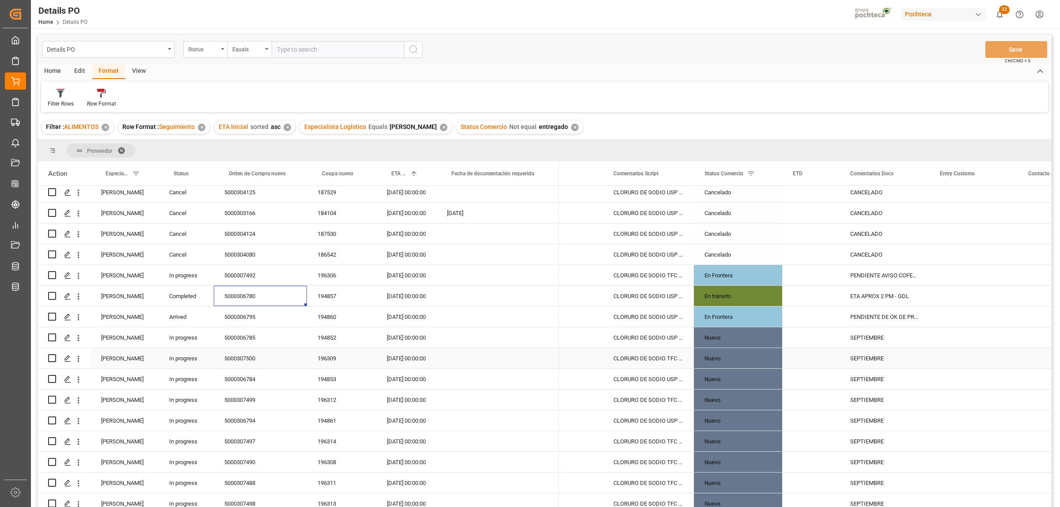
click at [992, 360] on div "Press SPACE to select this row." at bounding box center [973, 358] width 88 height 20
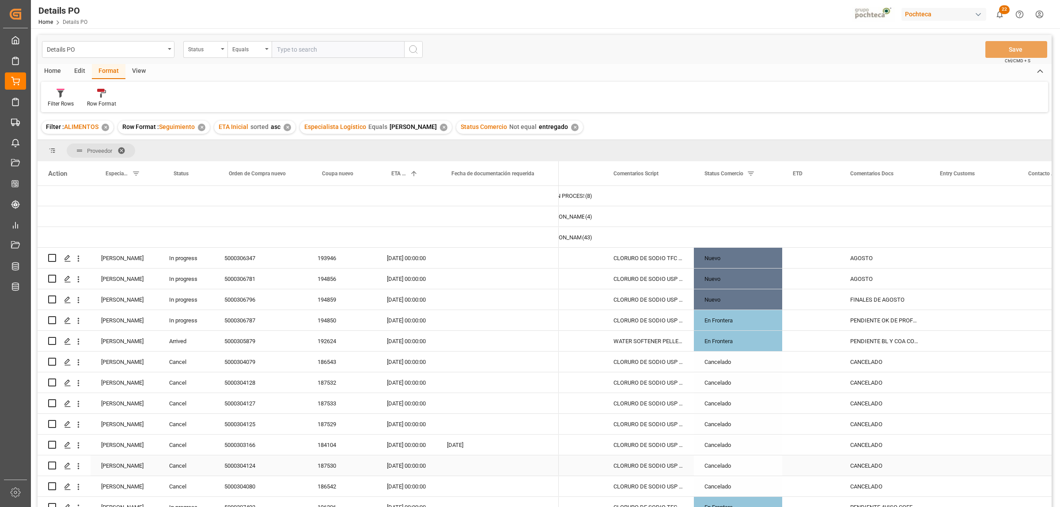
scroll to position [0, 0]
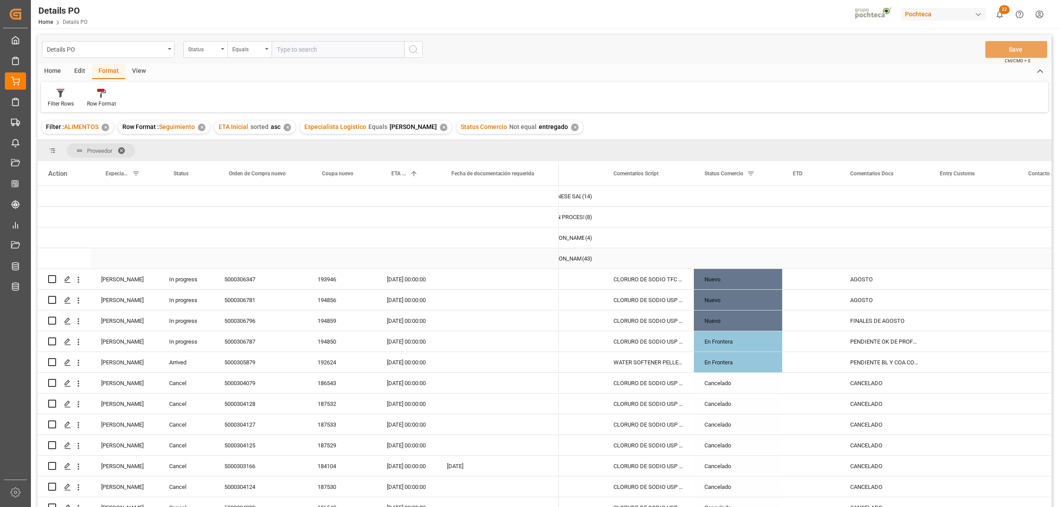
click at [564, 258] on div "[PERSON_NAME]" at bounding box center [563, 259] width 38 height 20
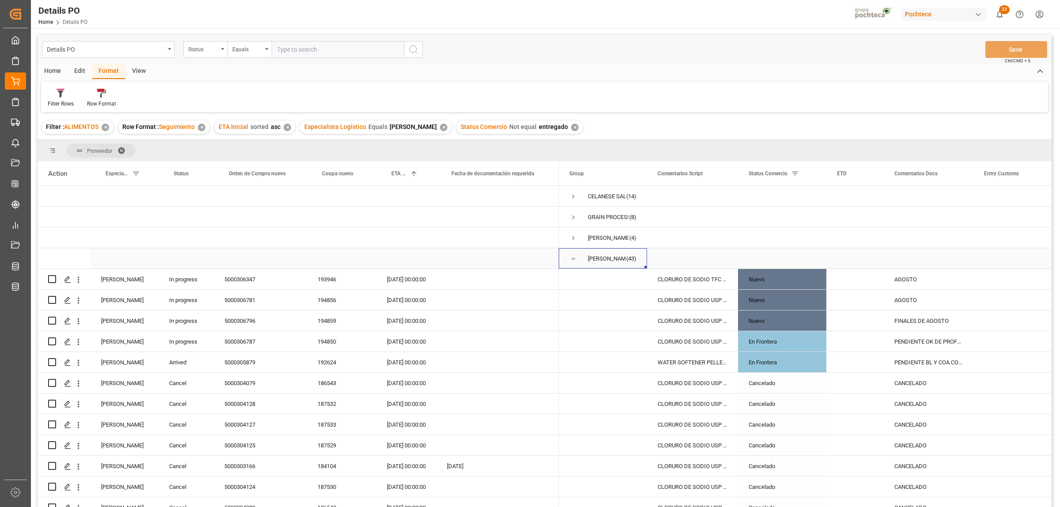
click at [568, 260] on div "[PERSON_NAME] (43)" at bounding box center [603, 258] width 88 height 20
click at [576, 257] on span "Press SPACE to select this row." at bounding box center [573, 259] width 8 height 8
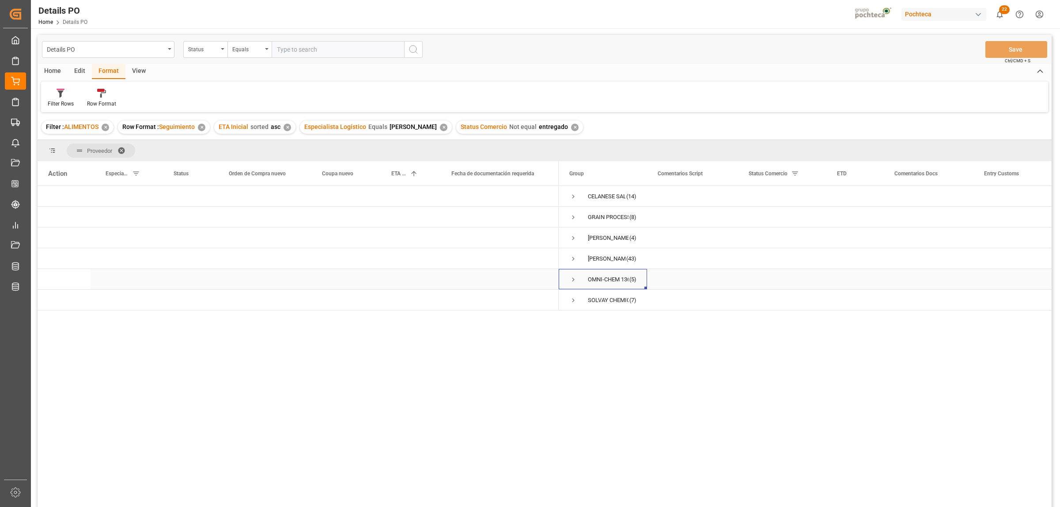
click at [573, 282] on span "Press SPACE to select this row." at bounding box center [573, 280] width 8 height 8
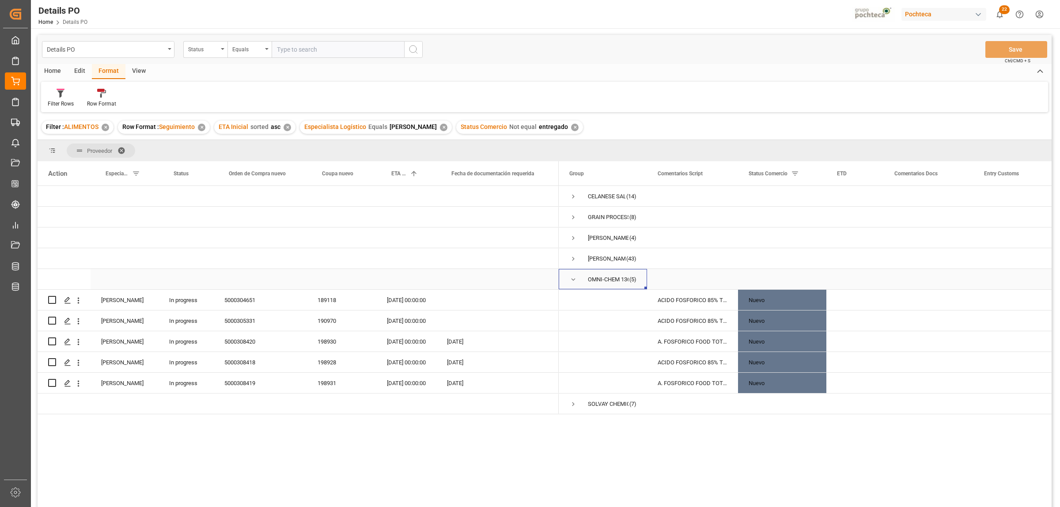
click at [572, 277] on span "Press SPACE to select this row." at bounding box center [573, 280] width 8 height 8
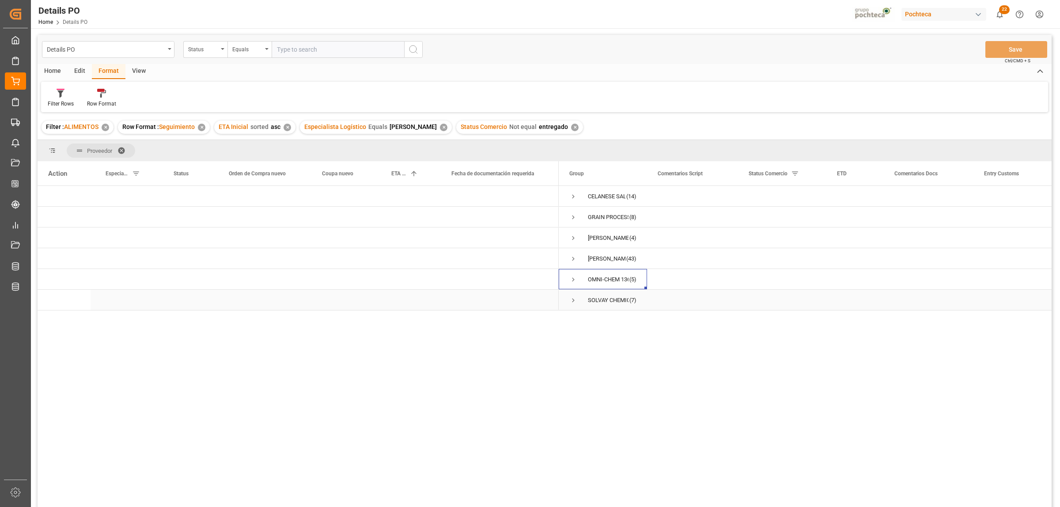
click at [572, 302] on span "Press SPACE to select this row." at bounding box center [573, 300] width 8 height 8
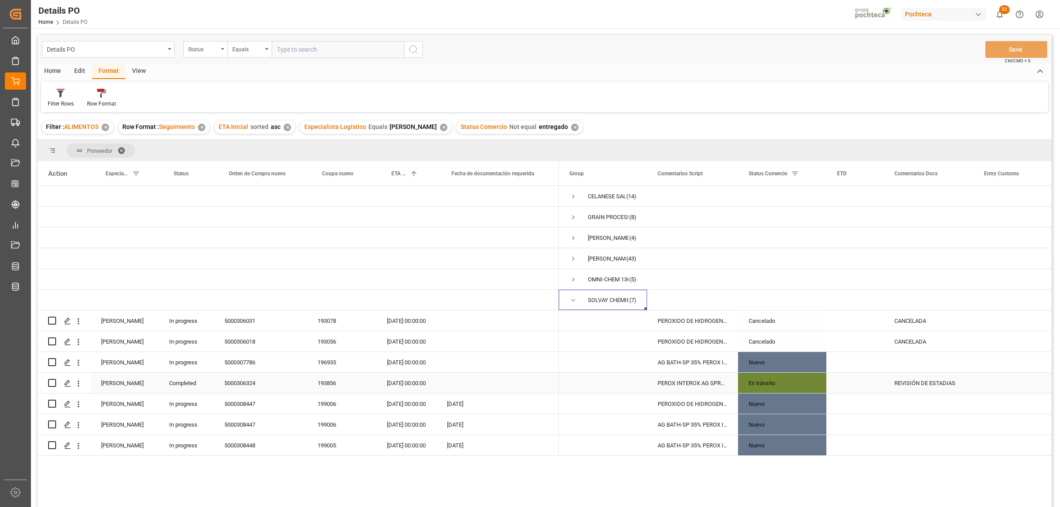
click at [235, 382] on div "5000306324" at bounding box center [260, 383] width 93 height 20
click at [574, 299] on span "Press SPACE to select this row." at bounding box center [573, 300] width 8 height 8
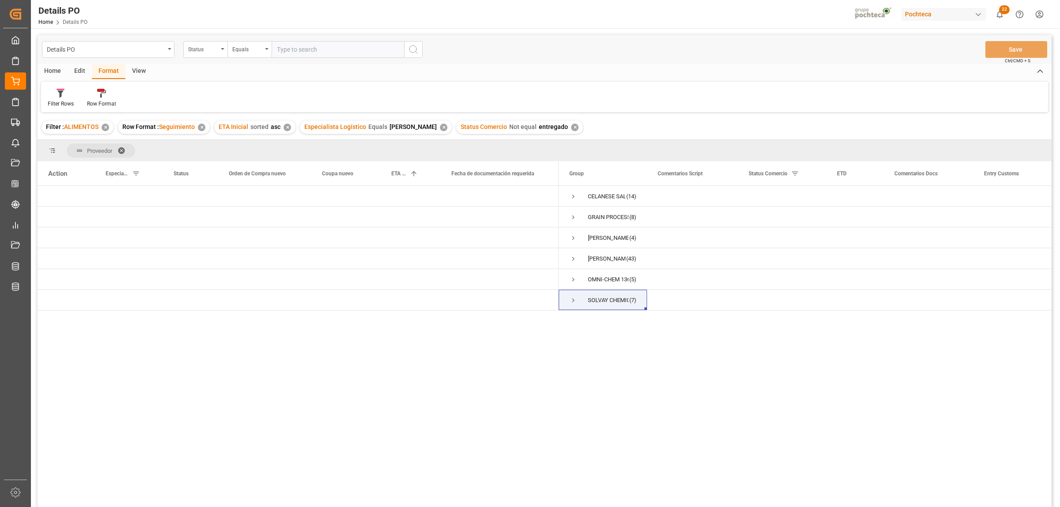
click at [440, 128] on div "✕" at bounding box center [444, 128] width 8 height 8
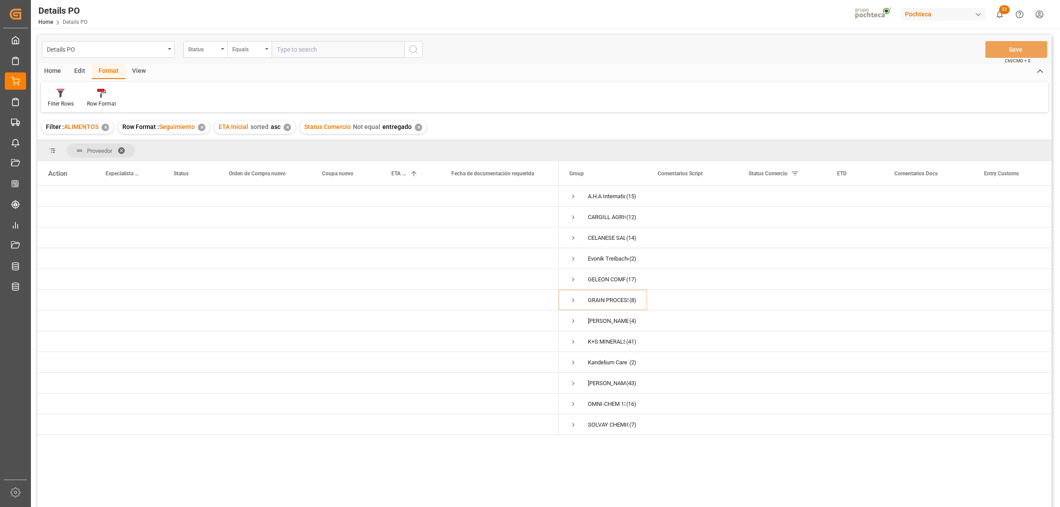
click at [122, 149] on span at bounding box center [124, 151] width 14 height 8
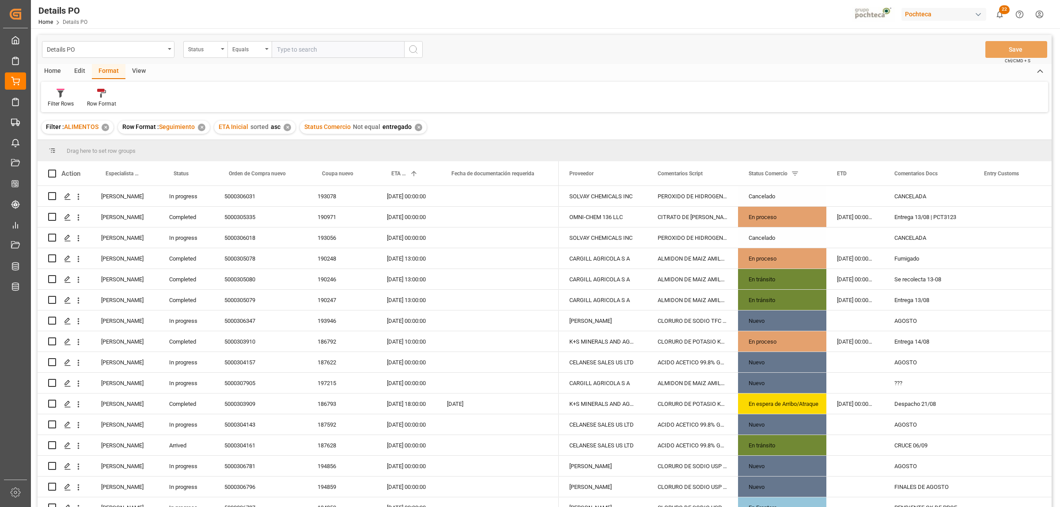
click at [55, 69] on div "Home" at bounding box center [53, 71] width 30 height 15
click at [98, 96] on icon at bounding box center [98, 93] width 8 height 9
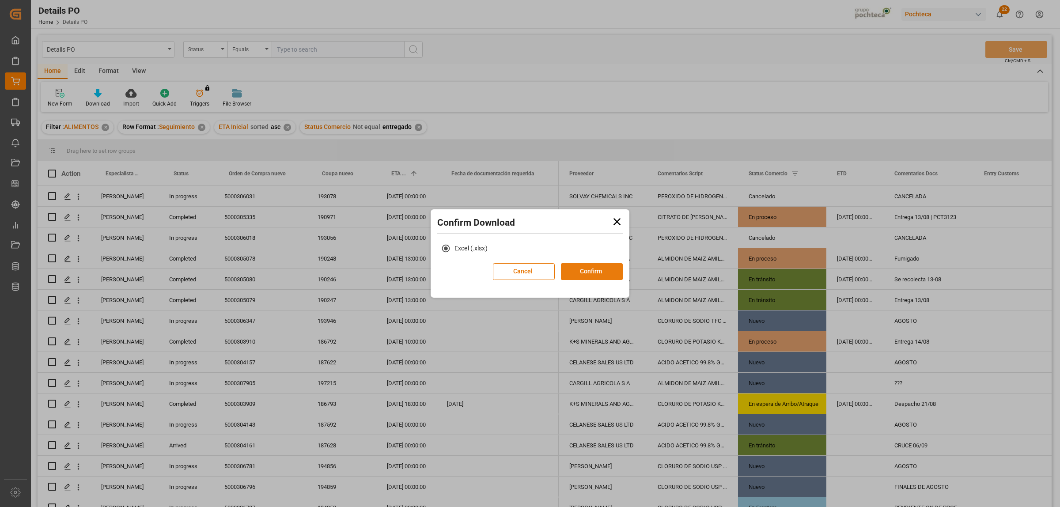
click at [579, 272] on button "Confirm" at bounding box center [592, 271] width 62 height 17
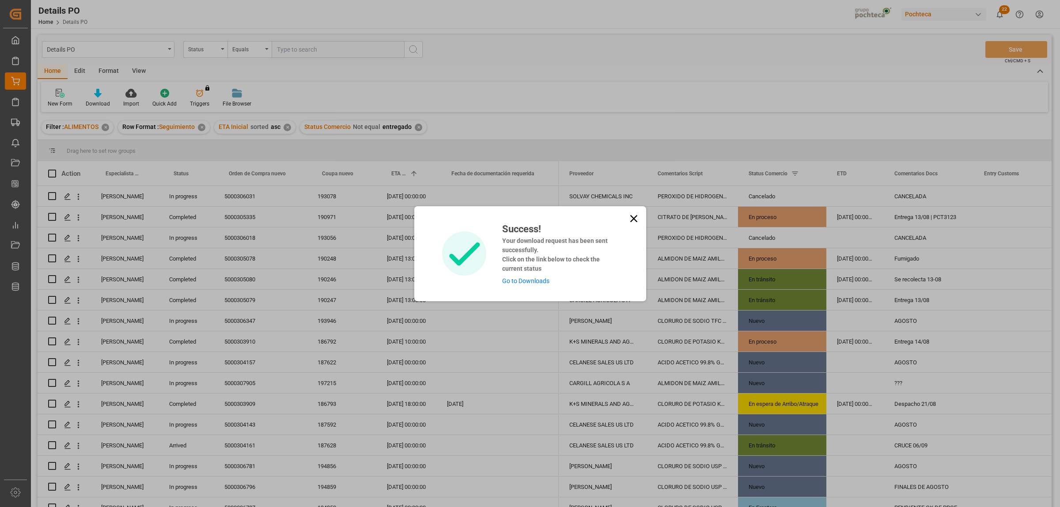
click at [538, 283] on link "Go to Downloads" at bounding box center [525, 280] width 47 height 7
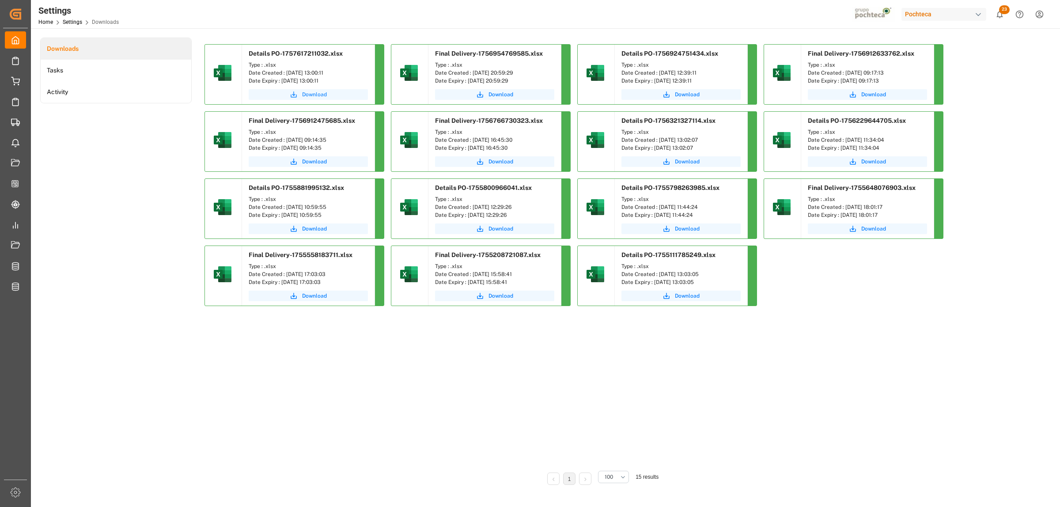
click at [330, 91] on button "Download" at bounding box center [308, 94] width 119 height 11
